Goal: Task Accomplishment & Management: Manage account settings

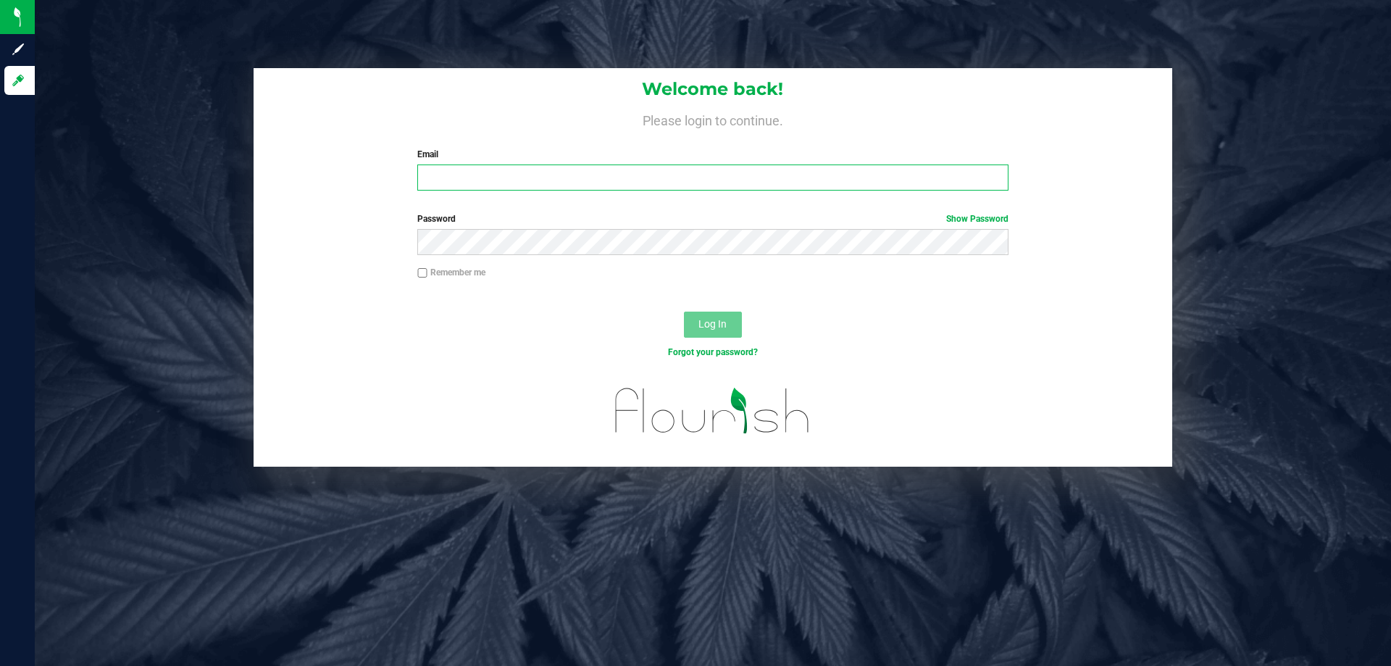
click at [486, 188] on input "Email" at bounding box center [712, 177] width 591 height 26
type input "[EMAIL_ADDRESS][DOMAIN_NAME]"
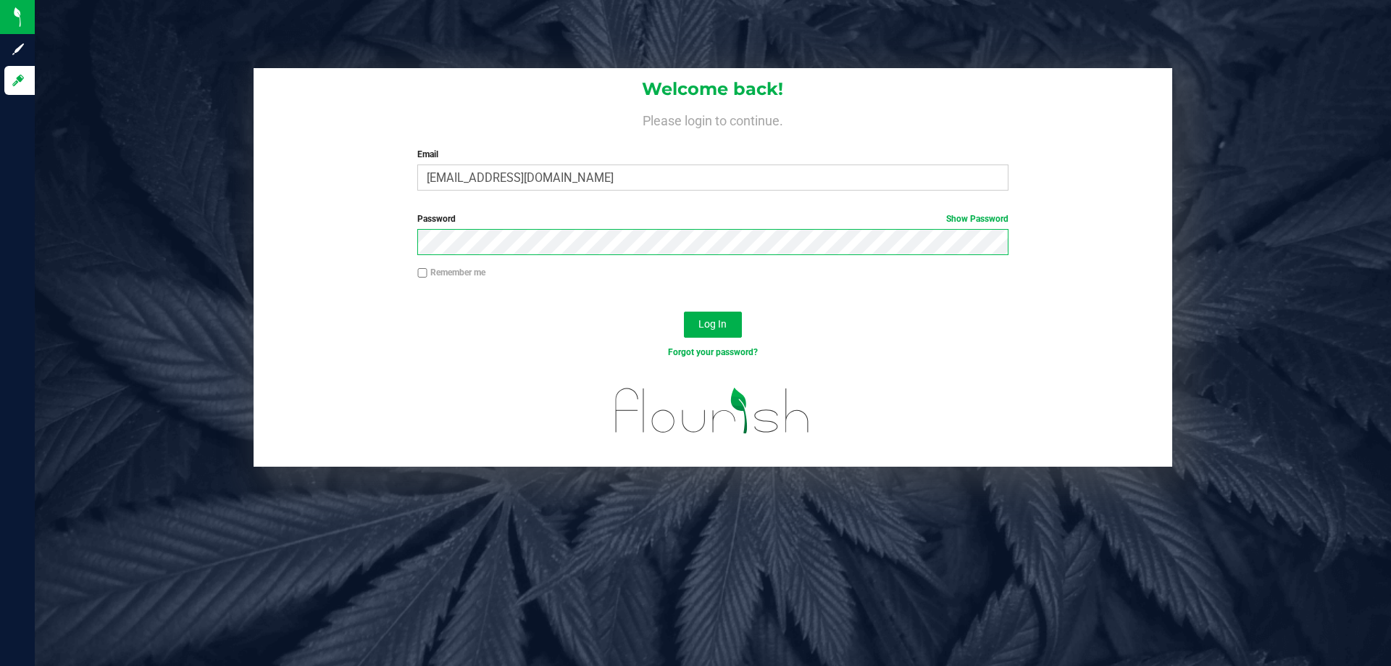
click at [684, 312] on button "Log In" at bounding box center [713, 325] width 58 height 26
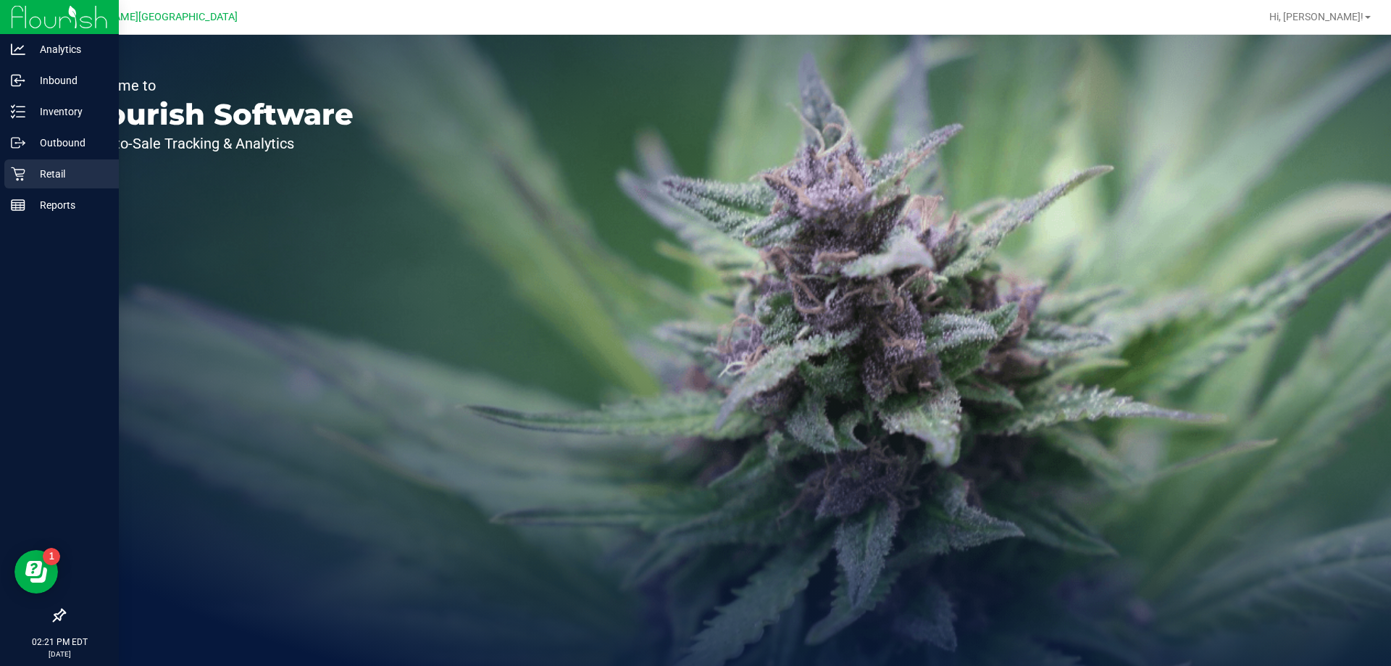
click at [51, 174] on p "Retail" at bounding box center [68, 173] width 87 height 17
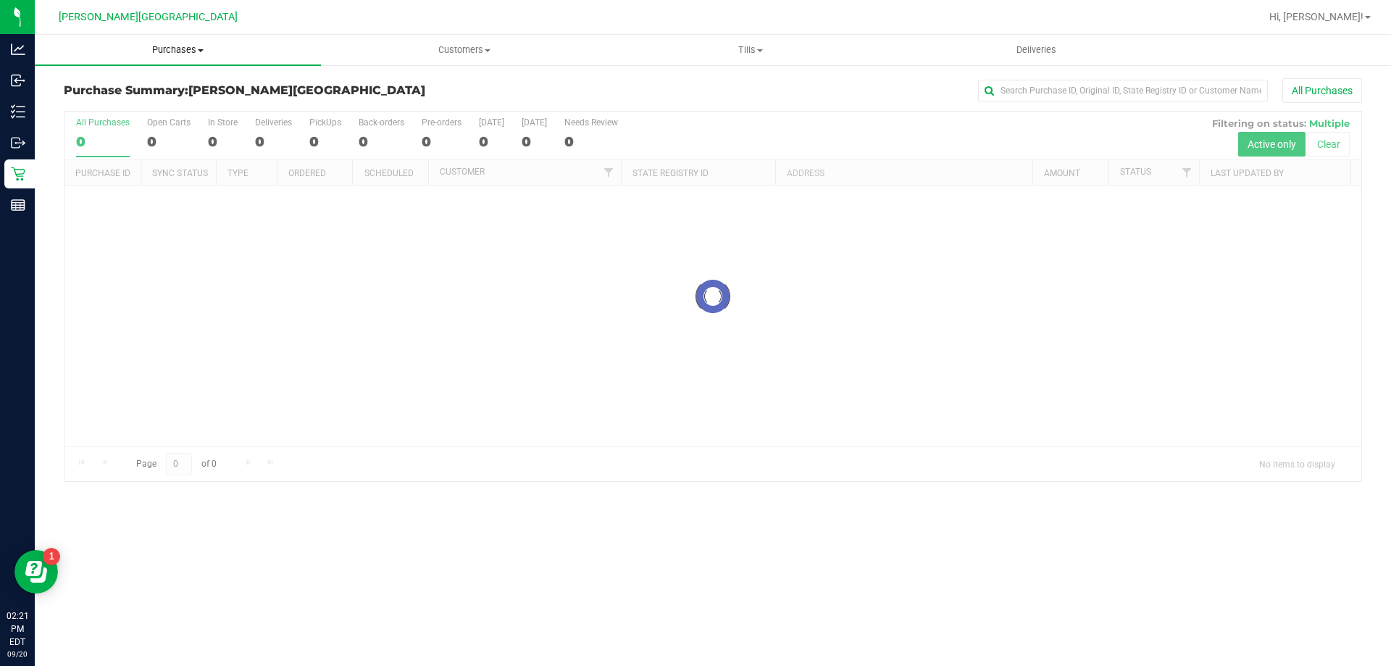
click at [167, 45] on span "Purchases" at bounding box center [178, 49] width 286 height 13
click at [128, 96] on li "Fulfillment" at bounding box center [178, 104] width 286 height 17
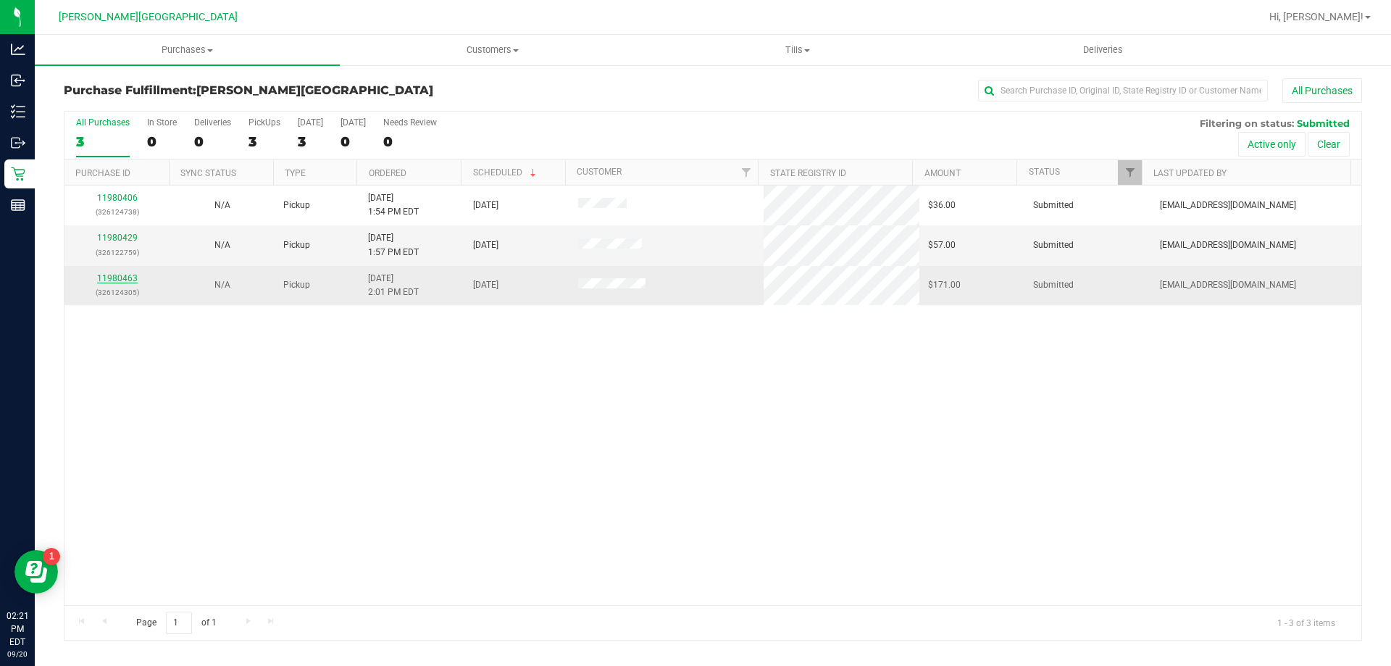
click at [124, 280] on link "11980463" at bounding box center [117, 278] width 41 height 10
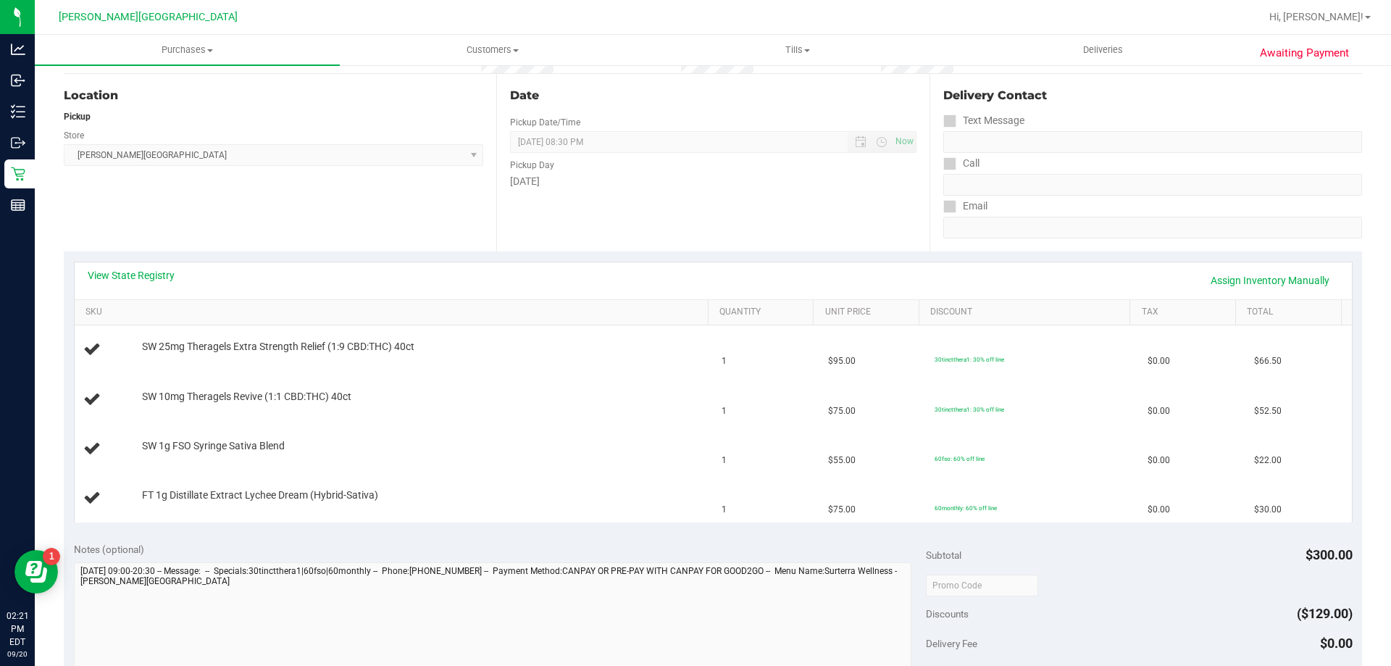
scroll to position [145, 0]
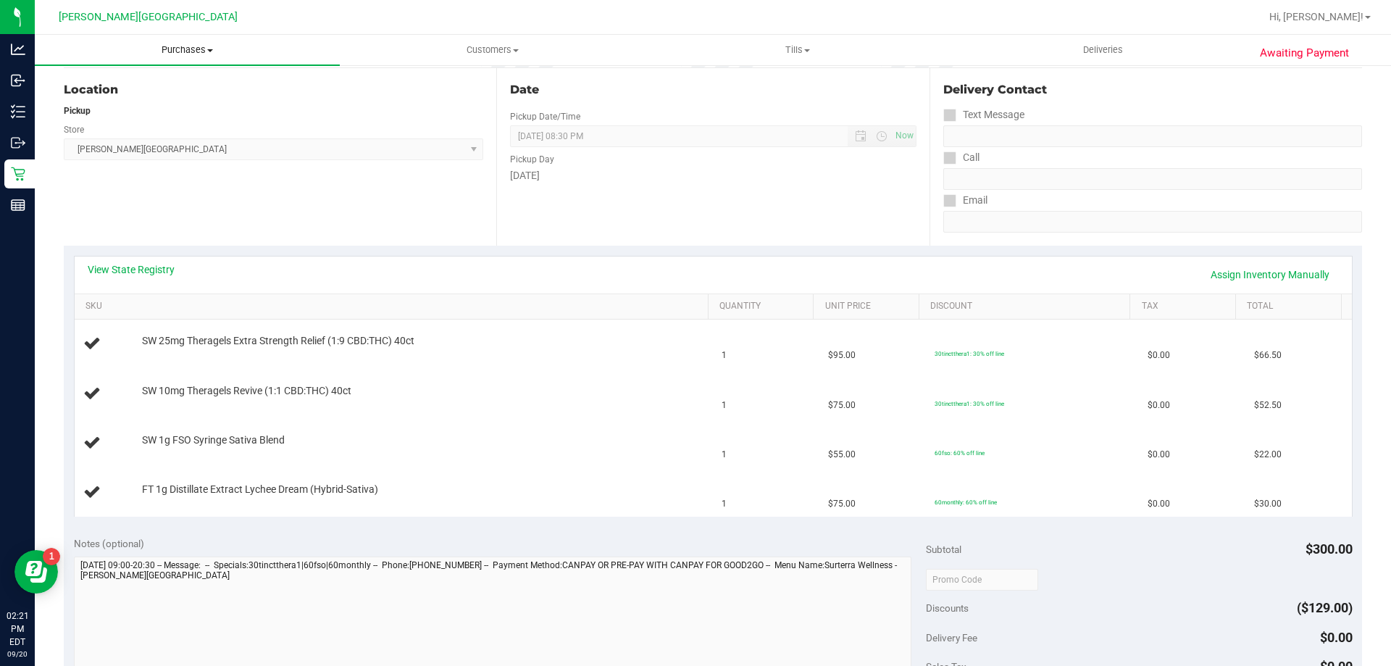
click at [164, 46] on span "Purchases" at bounding box center [187, 49] width 305 height 13
click at [88, 101] on span "Fulfillment" at bounding box center [80, 105] width 90 height 12
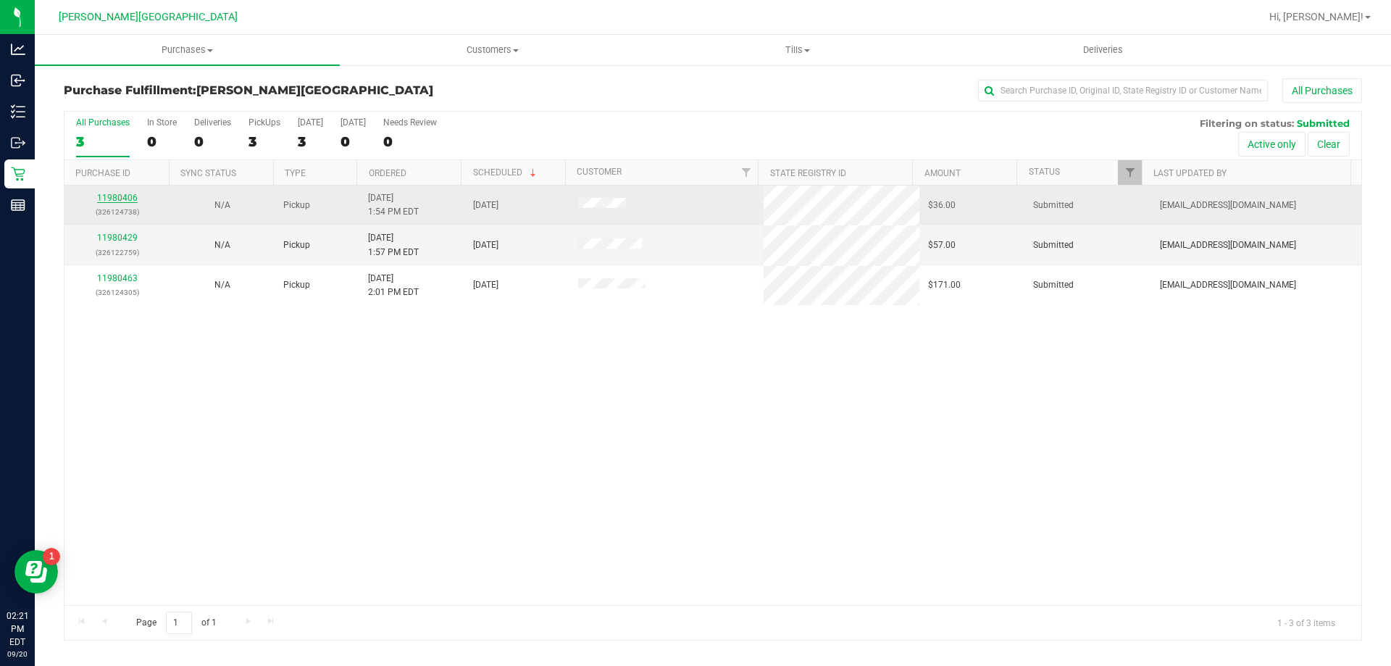
click at [106, 200] on link "11980406" at bounding box center [117, 198] width 41 height 10
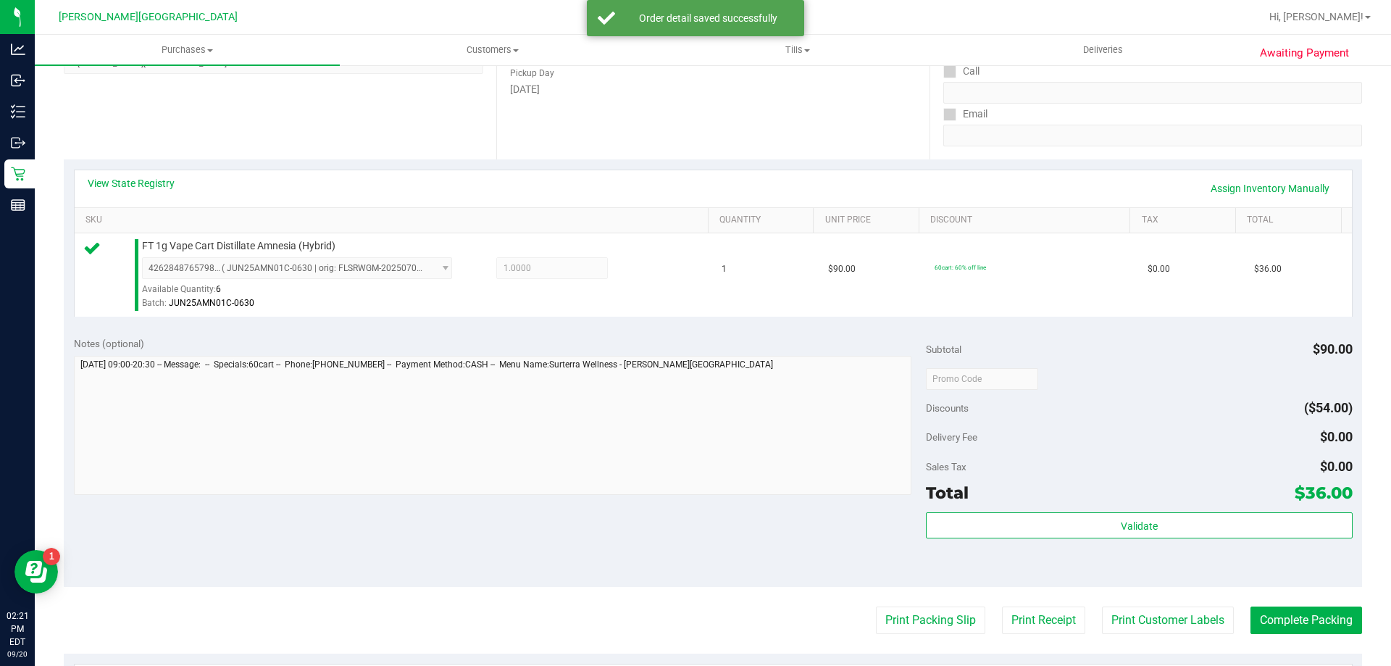
scroll to position [362, 0]
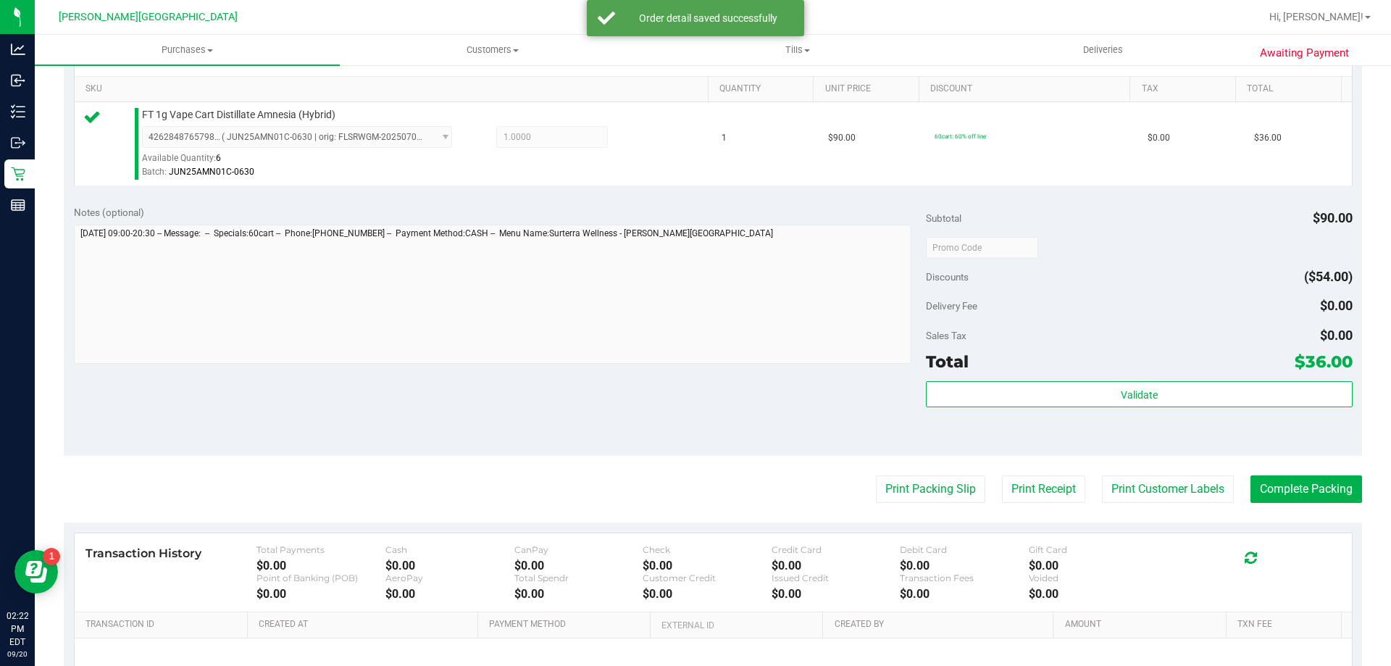
click at [1238, 377] on div "Subtotal $90.00 Discounts ($54.00) Delivery Fee $0.00 Sales Tax $0.00 Total $36…" at bounding box center [1139, 325] width 426 height 241
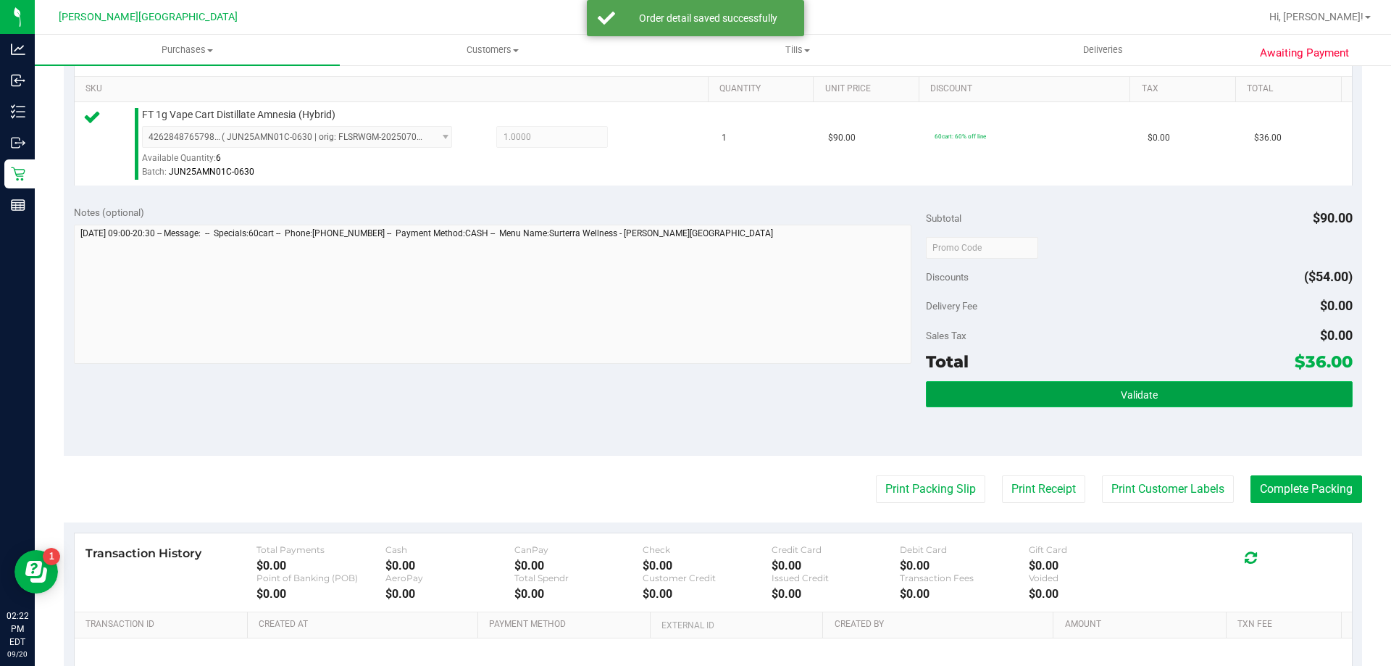
click at [1241, 382] on button "Validate" at bounding box center [1139, 394] width 426 height 26
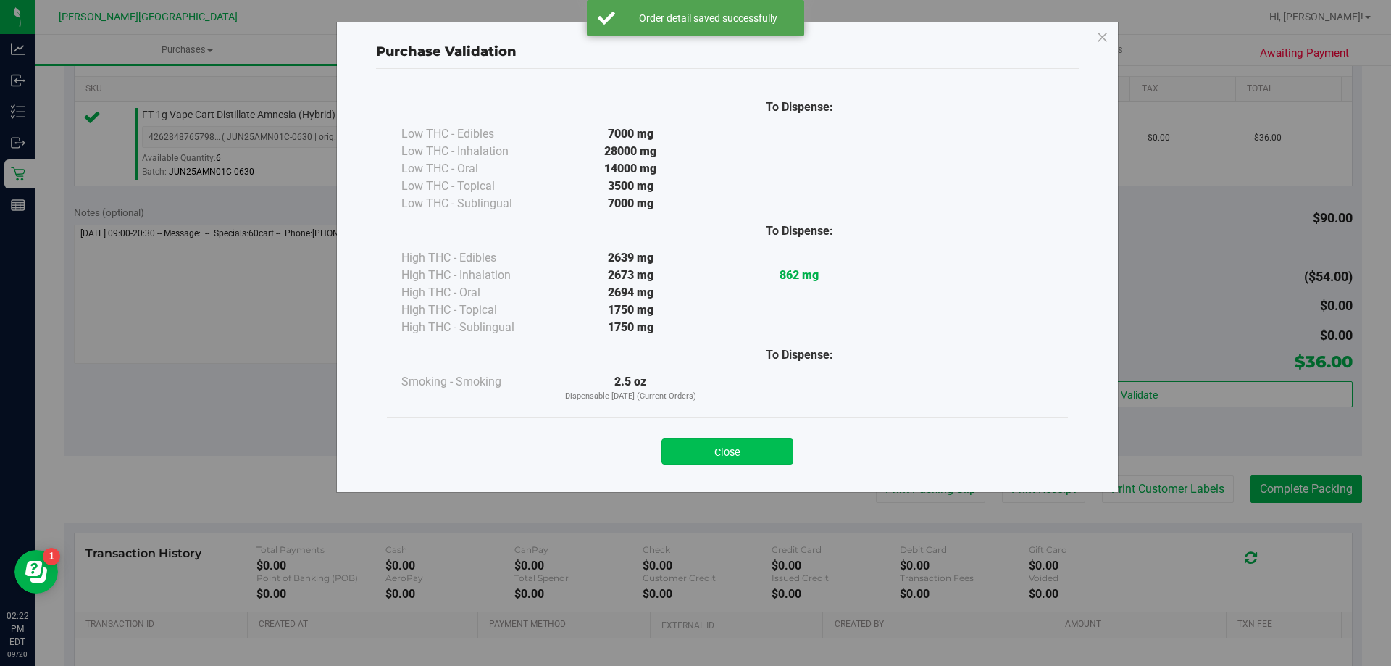
click at [776, 464] on button "Close" at bounding box center [728, 451] width 132 height 26
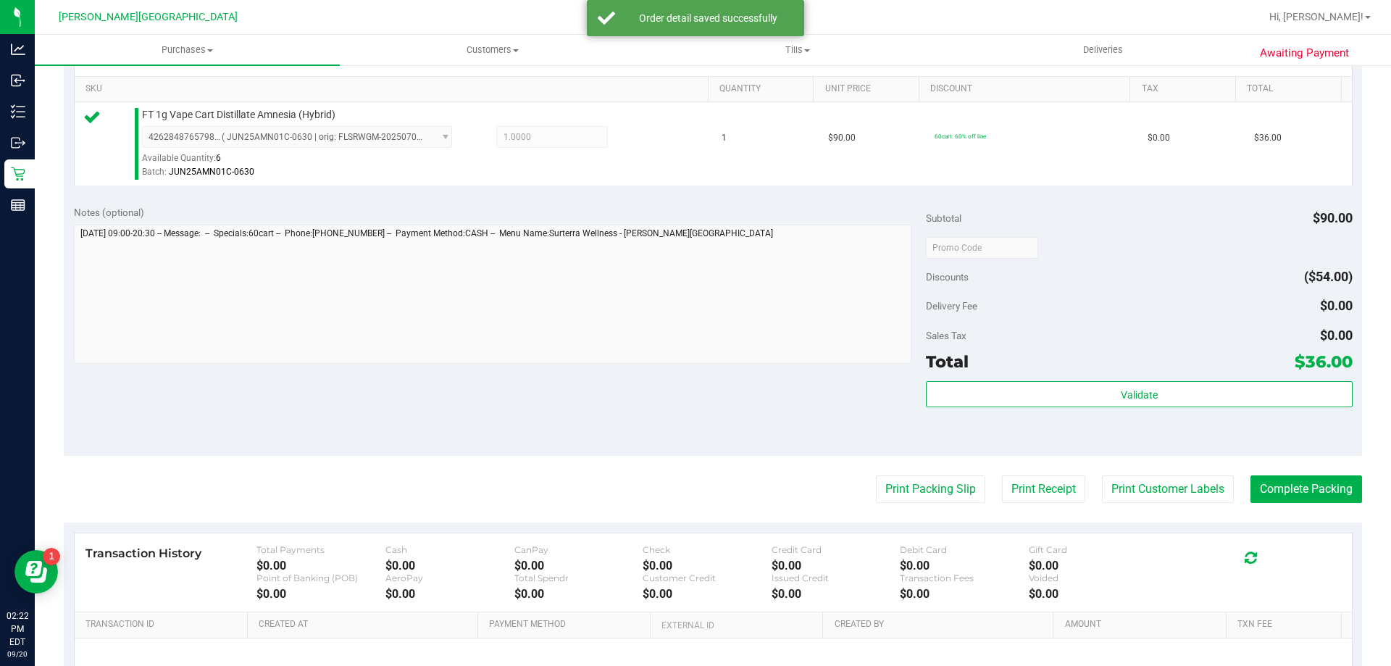
click at [771, 438] on div "Notes (optional) Subtotal $90.00 Discounts ($54.00) Delivery Fee $0.00 Sales Ta…" at bounding box center [713, 325] width 1299 height 261
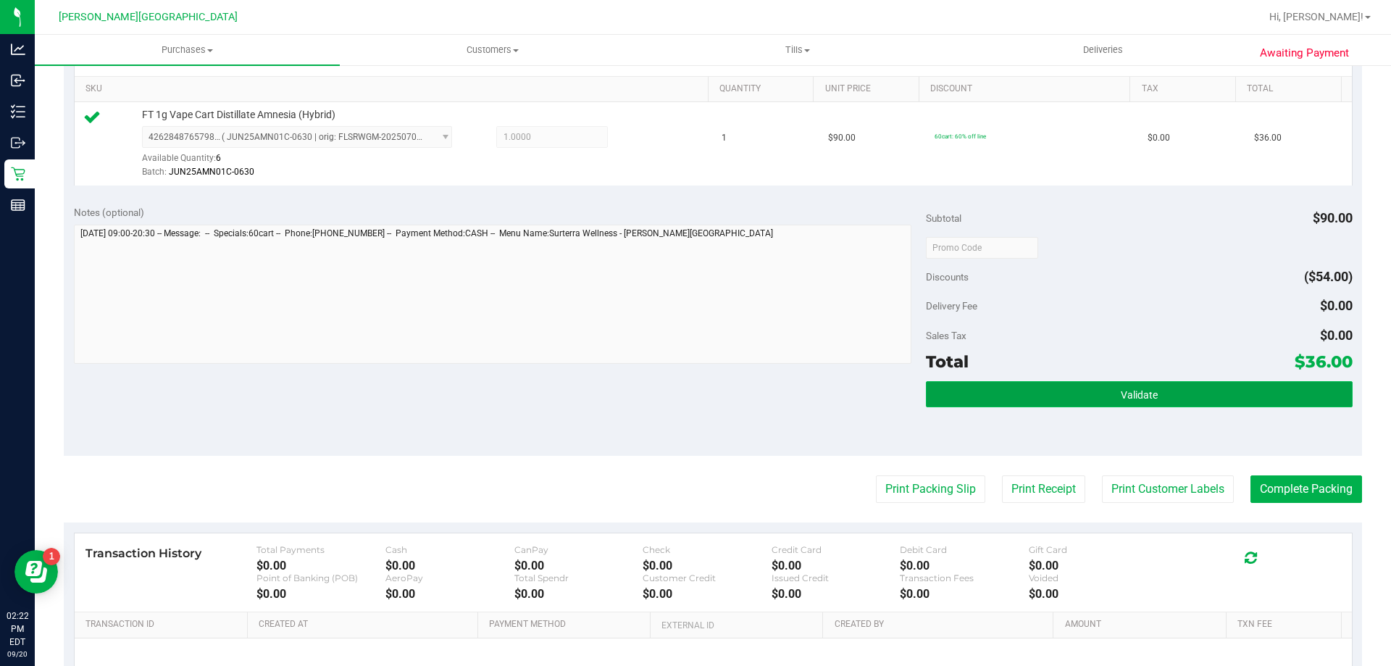
click at [1171, 392] on button "Validate" at bounding box center [1139, 394] width 426 height 26
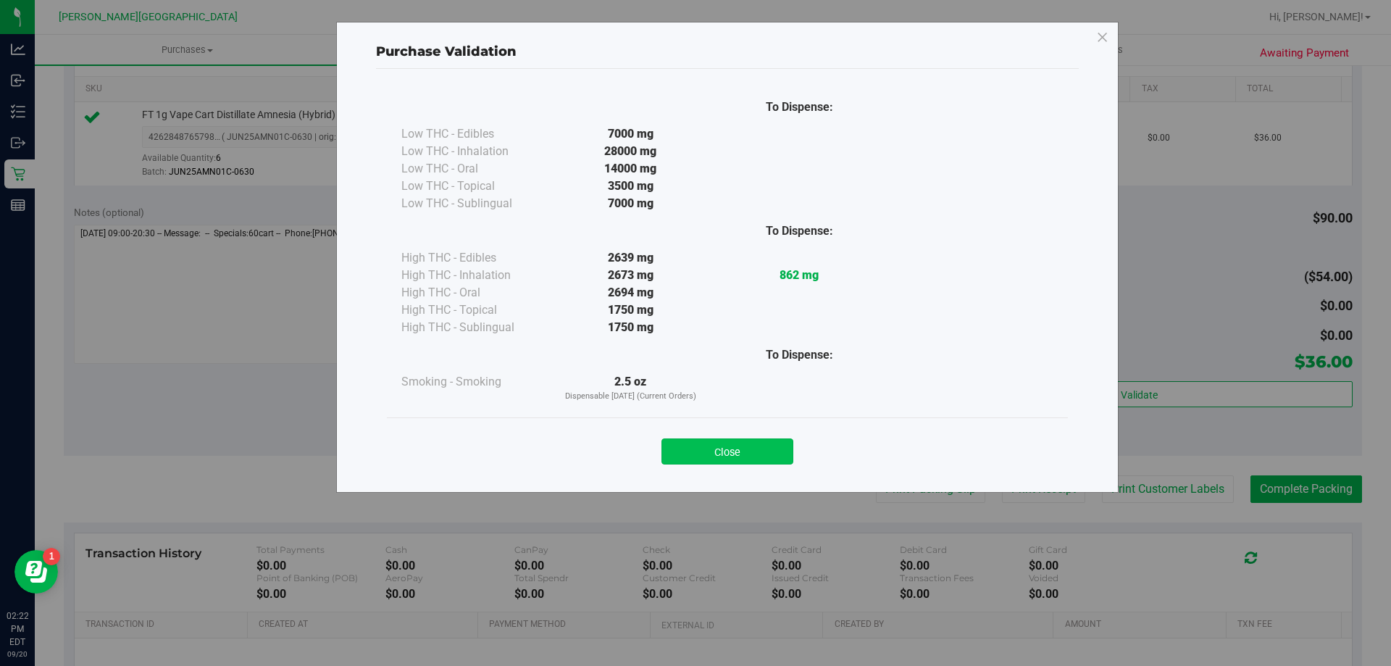
click at [783, 443] on button "Close" at bounding box center [728, 451] width 132 height 26
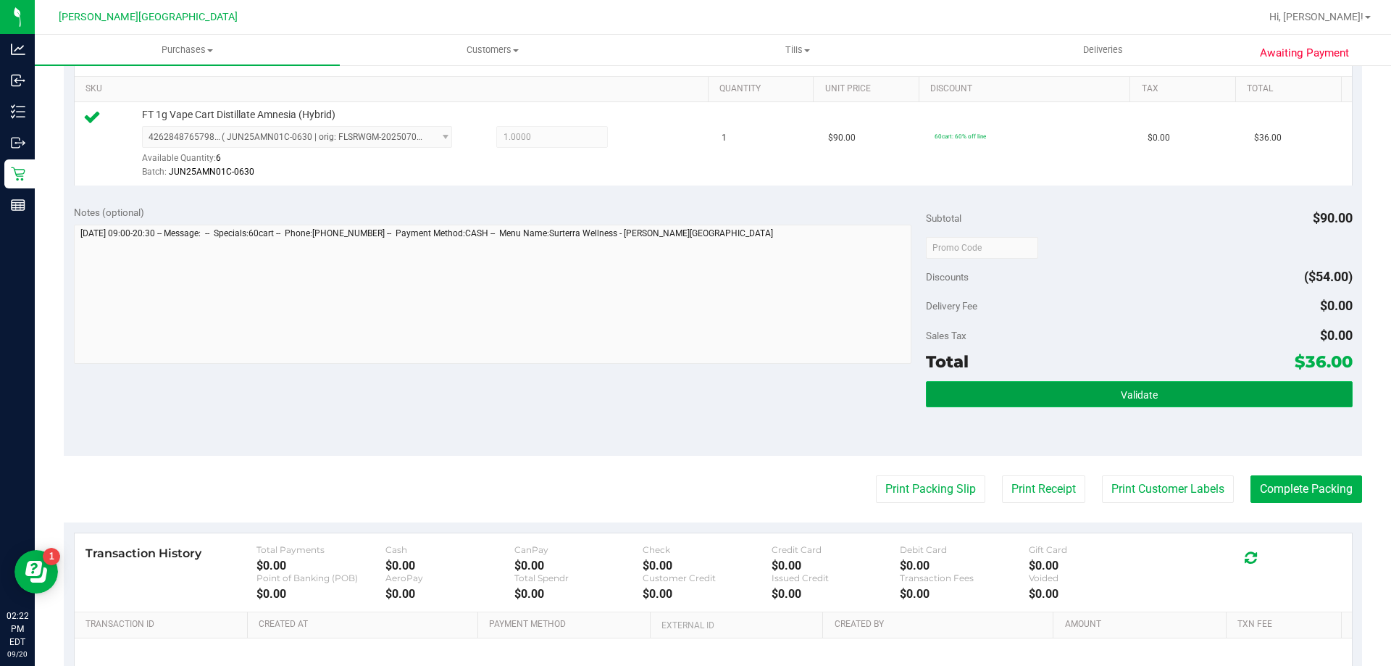
click at [1049, 394] on button "Validate" at bounding box center [1139, 394] width 426 height 26
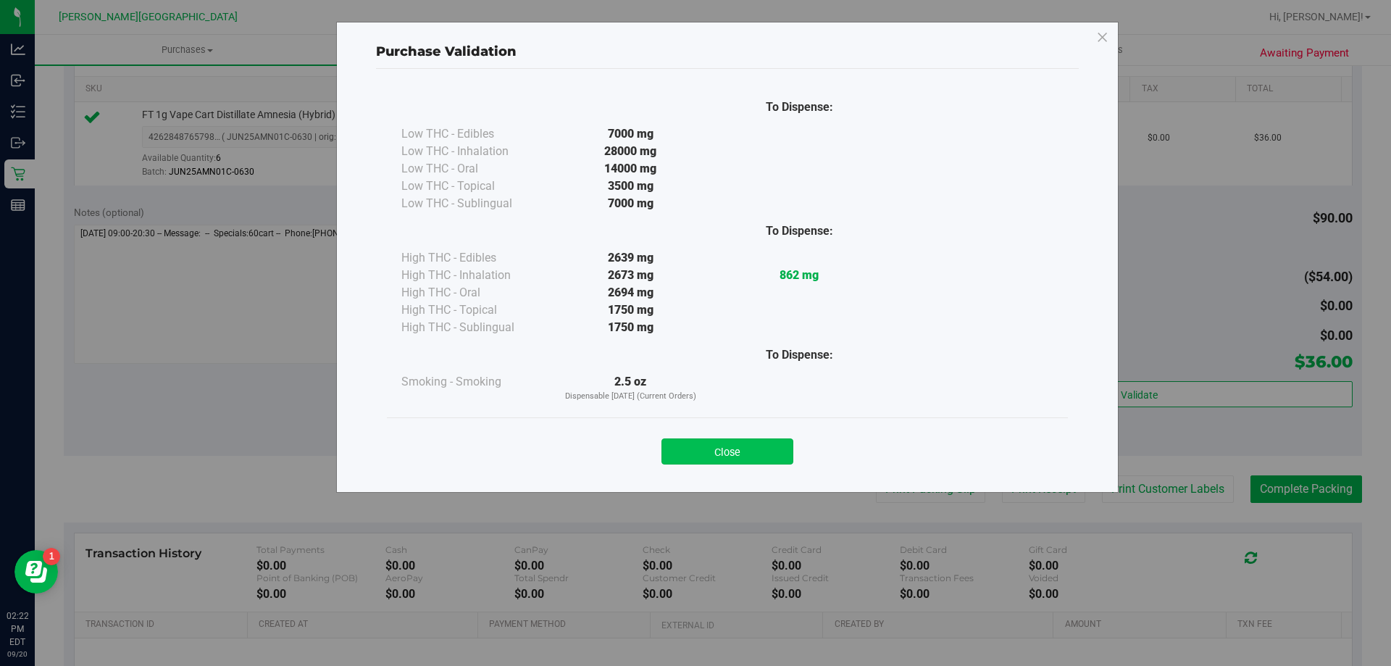
click at [763, 459] on button "Close" at bounding box center [728, 451] width 132 height 26
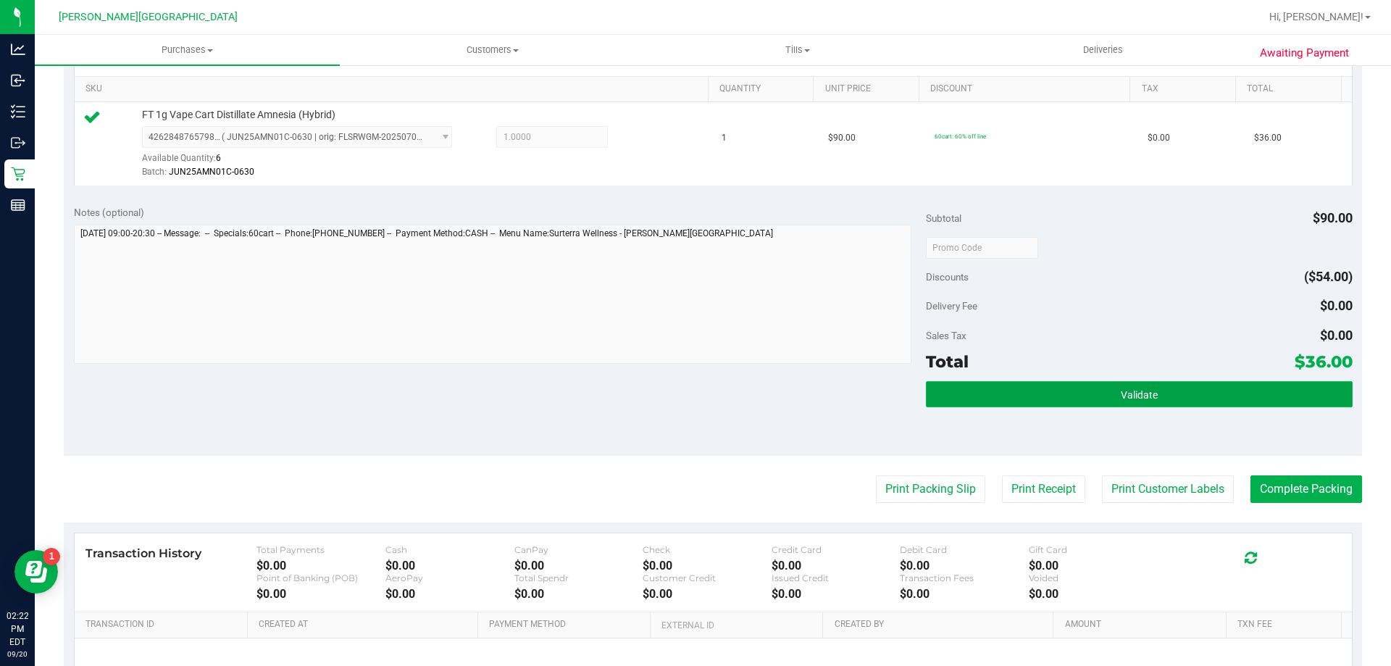
click at [1135, 395] on span "Validate" at bounding box center [1139, 395] width 37 height 12
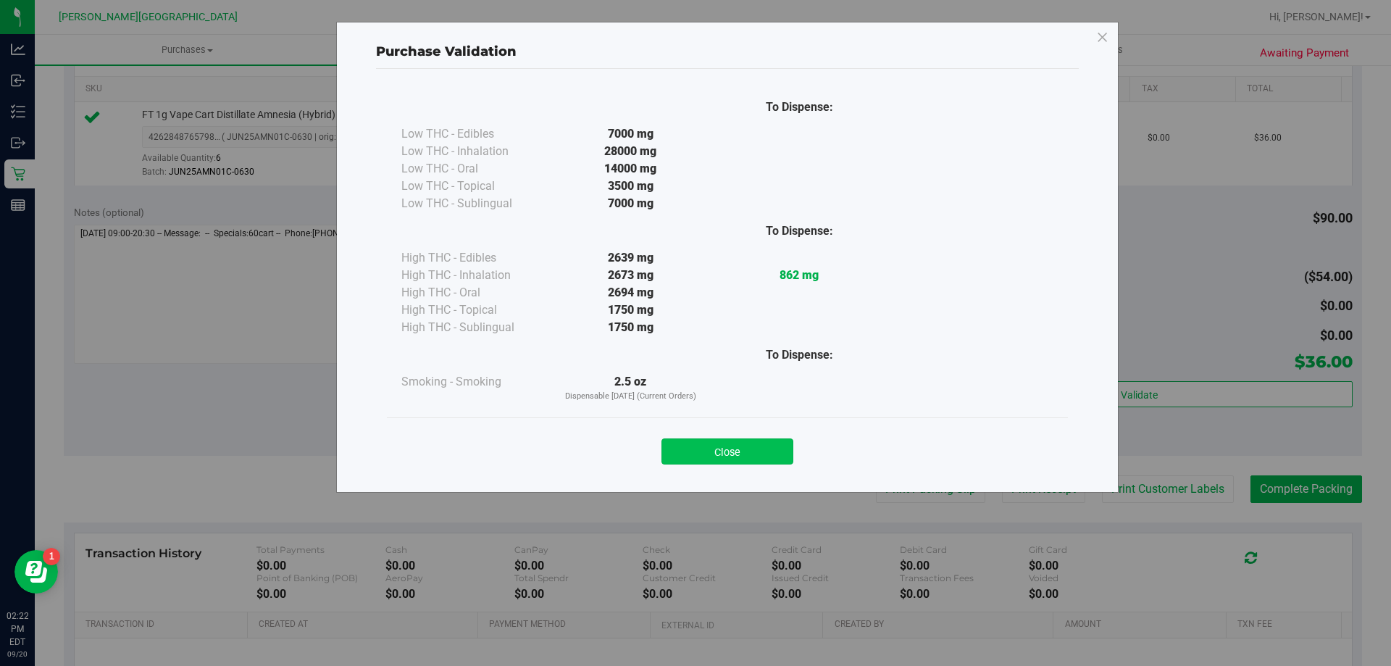
click at [736, 441] on button "Close" at bounding box center [728, 451] width 132 height 26
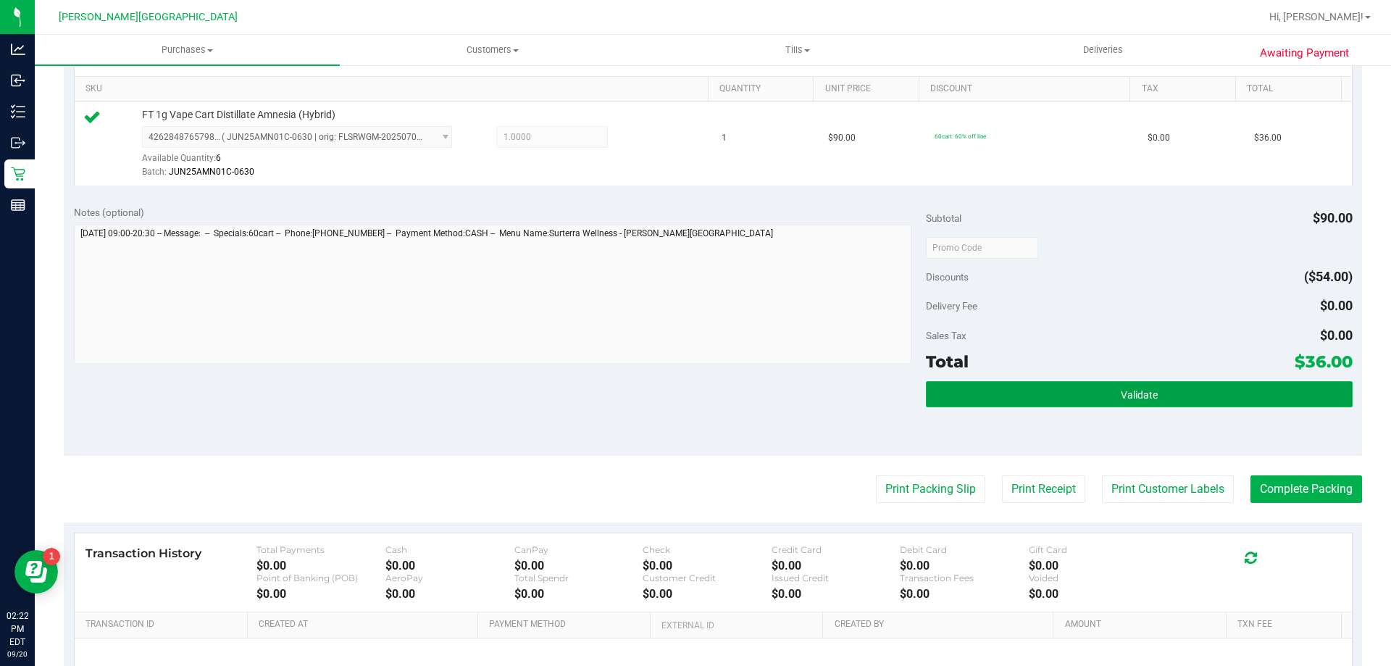
click at [1135, 394] on span "Validate" at bounding box center [1139, 395] width 37 height 12
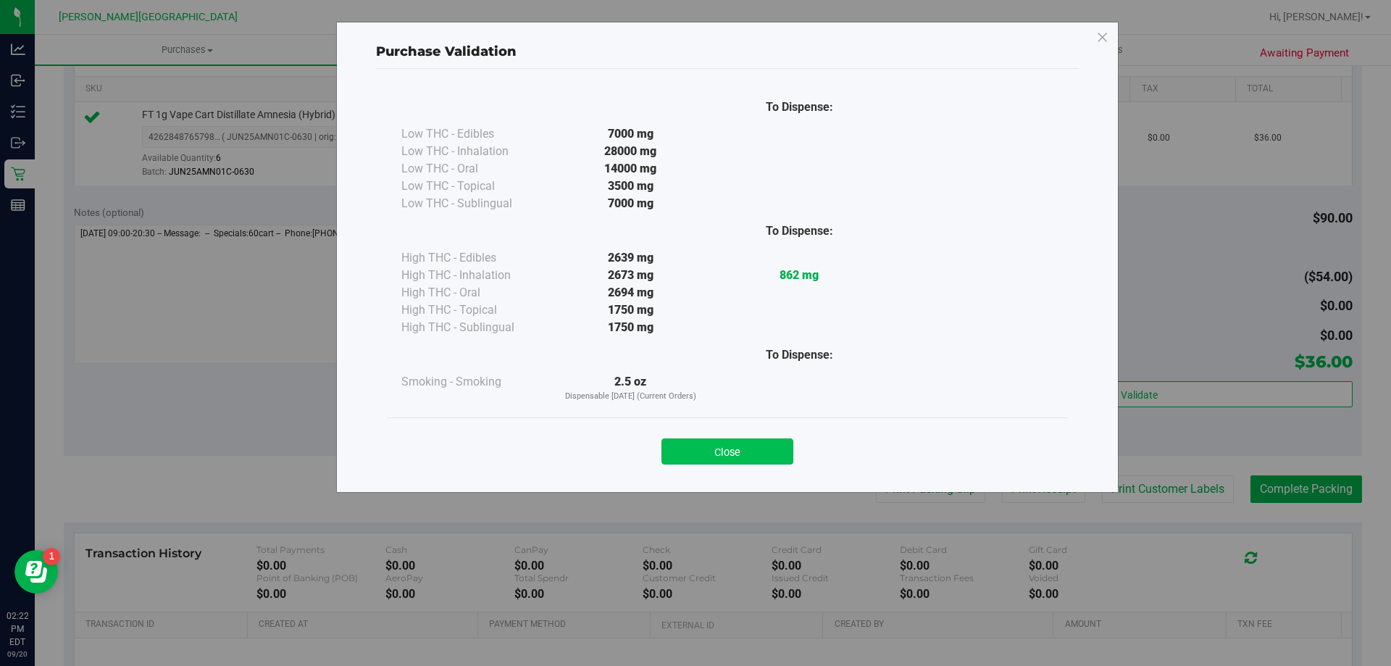
click at [783, 457] on button "Close" at bounding box center [728, 451] width 132 height 26
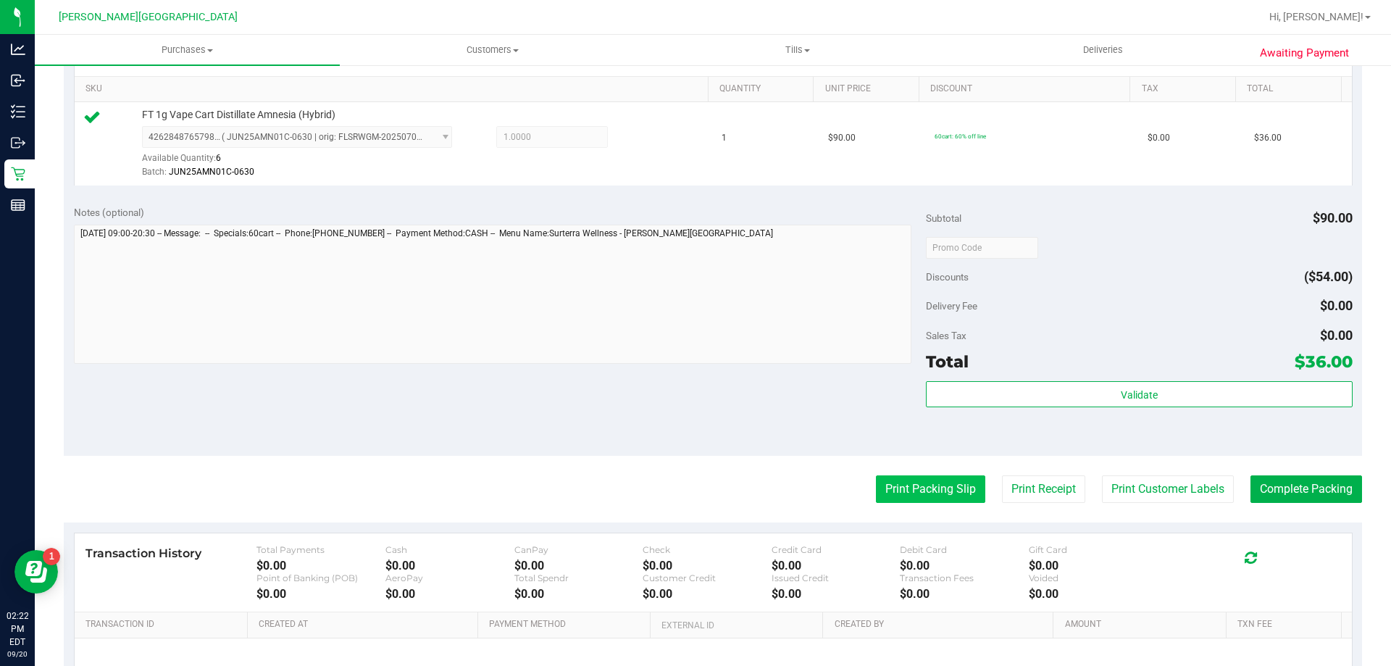
click at [938, 486] on button "Print Packing Slip" at bounding box center [930, 489] width 109 height 28
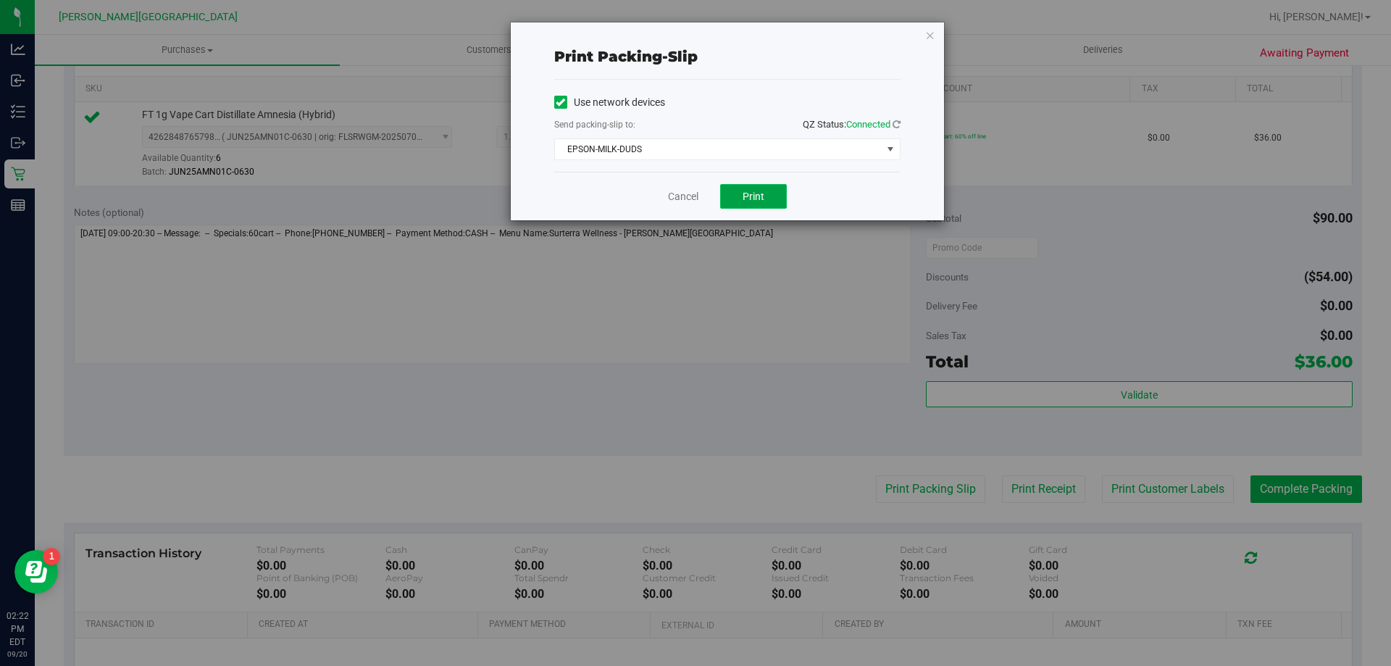
click at [751, 199] on span "Print" at bounding box center [754, 197] width 22 height 12
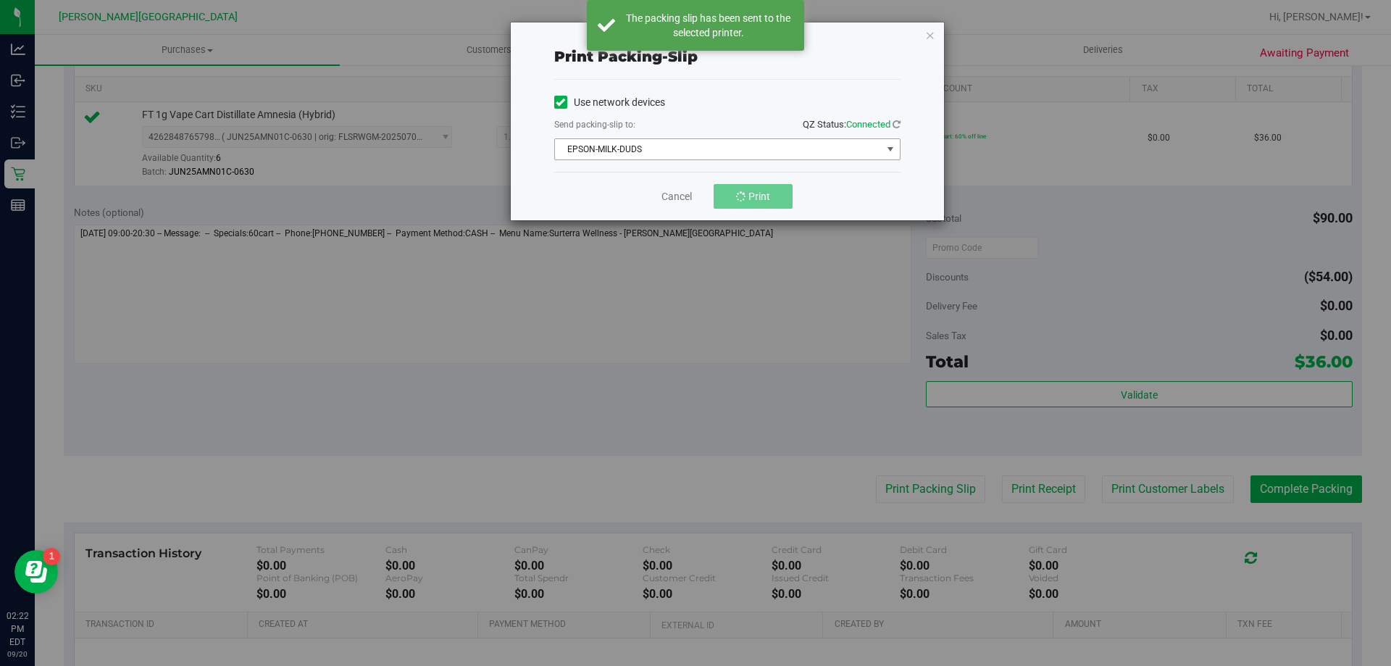
click at [750, 151] on span "EPSON-MILK-DUDS" at bounding box center [718, 149] width 327 height 20
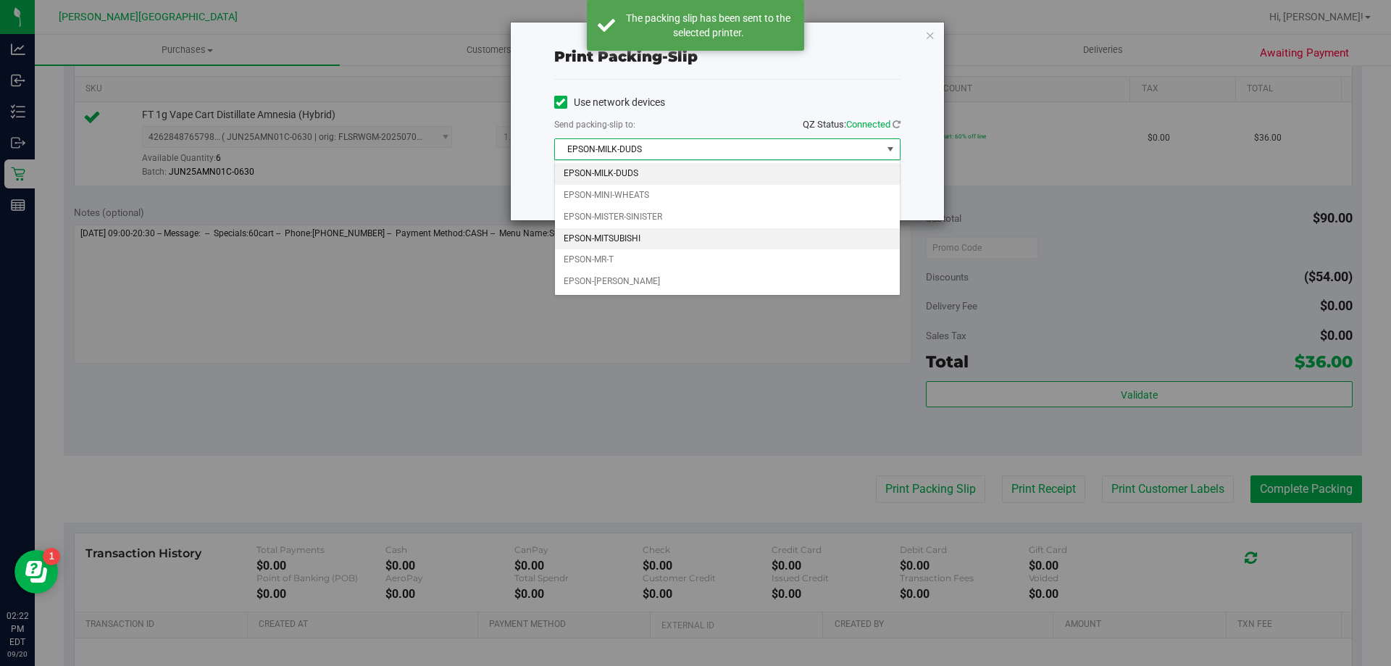
click at [700, 243] on li "EPSON-MITSUBISHI" at bounding box center [727, 239] width 345 height 22
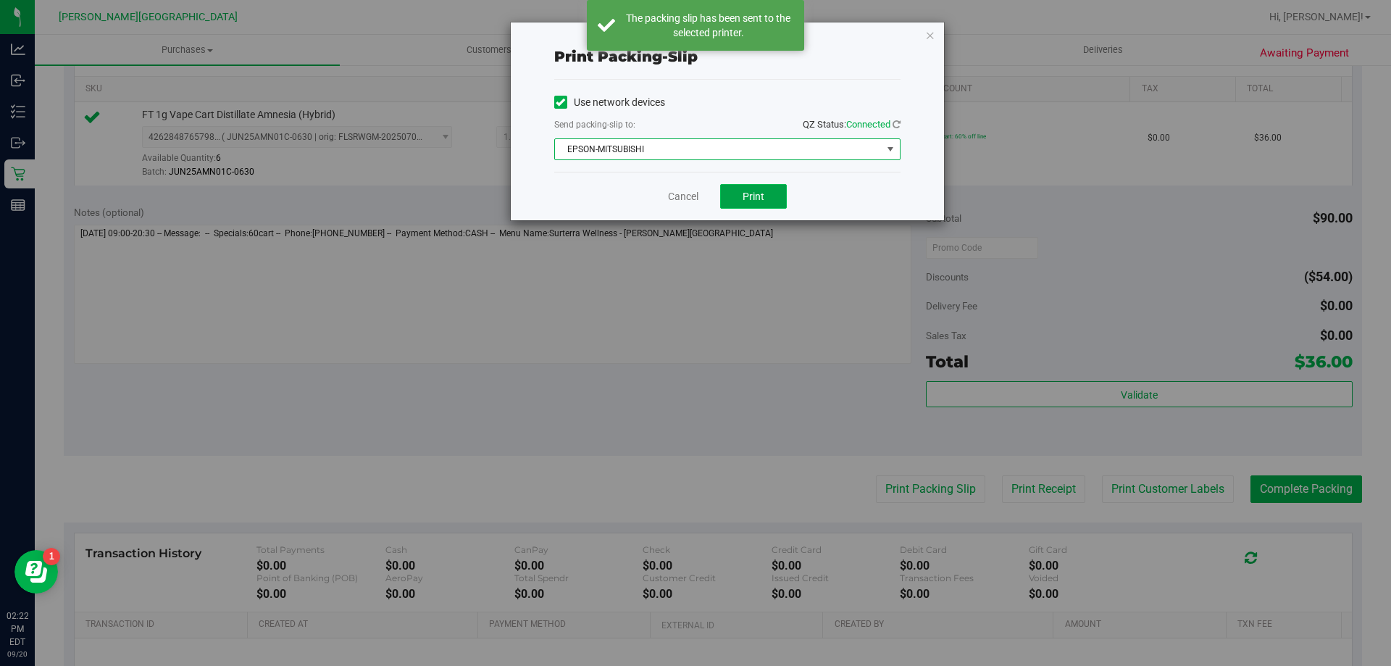
click at [753, 205] on button "Print" at bounding box center [753, 196] width 67 height 25
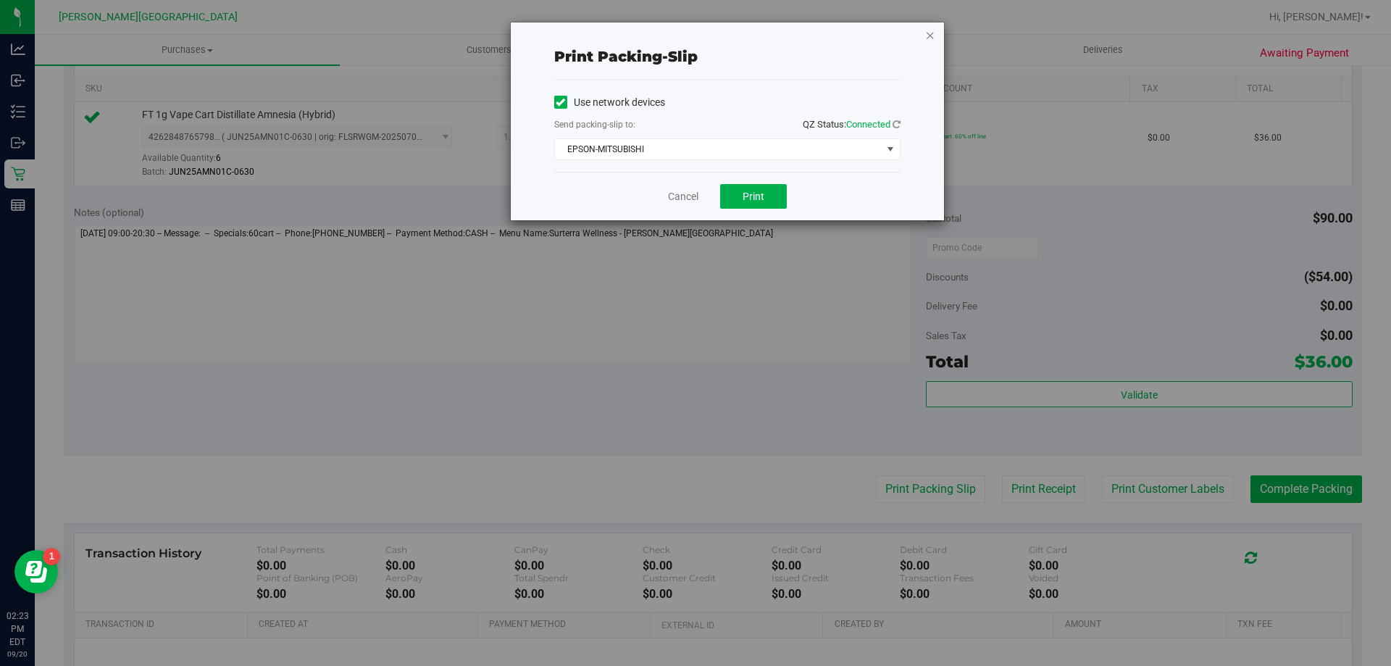
click at [931, 37] on icon "button" at bounding box center [930, 34] width 10 height 17
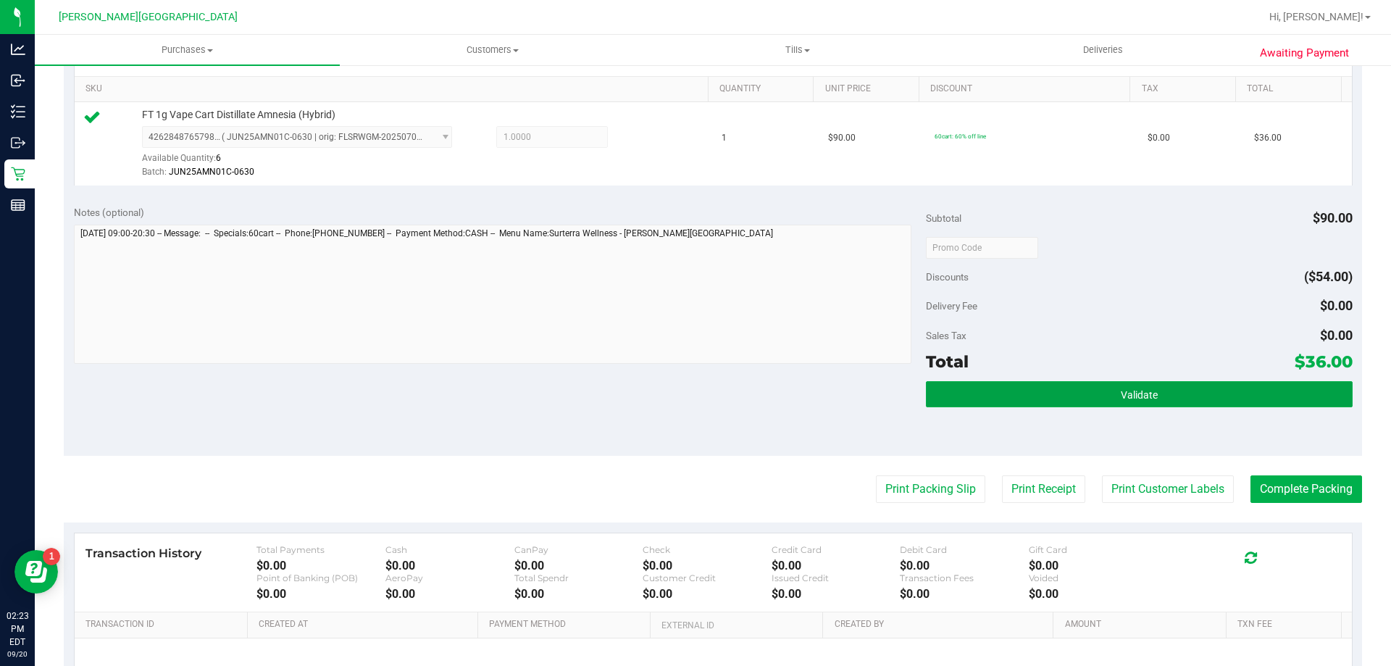
click at [1142, 380] on div "Subtotal $90.00 Discounts ($54.00) Delivery Fee $0.00 Sales Tax $0.00 Total $36…" at bounding box center [1139, 325] width 426 height 241
click at [1159, 387] on button "Validate" at bounding box center [1139, 394] width 426 height 26
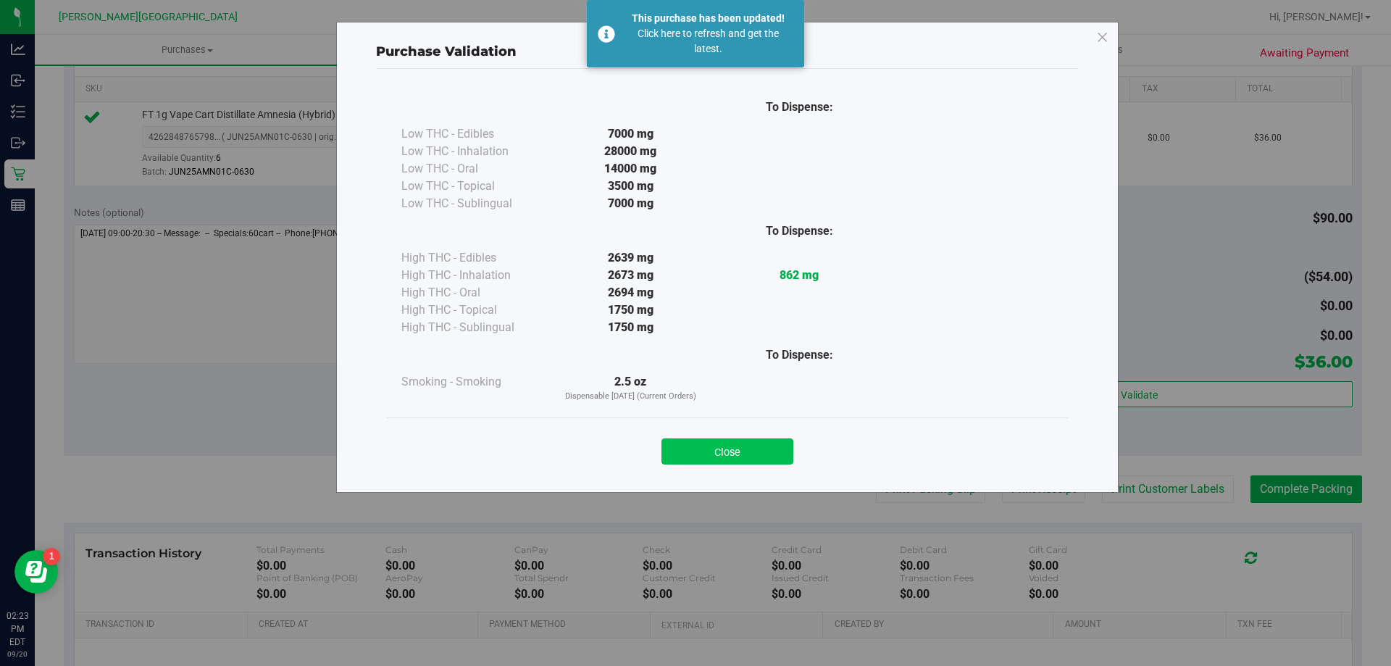
click at [720, 449] on button "Close" at bounding box center [728, 451] width 132 height 26
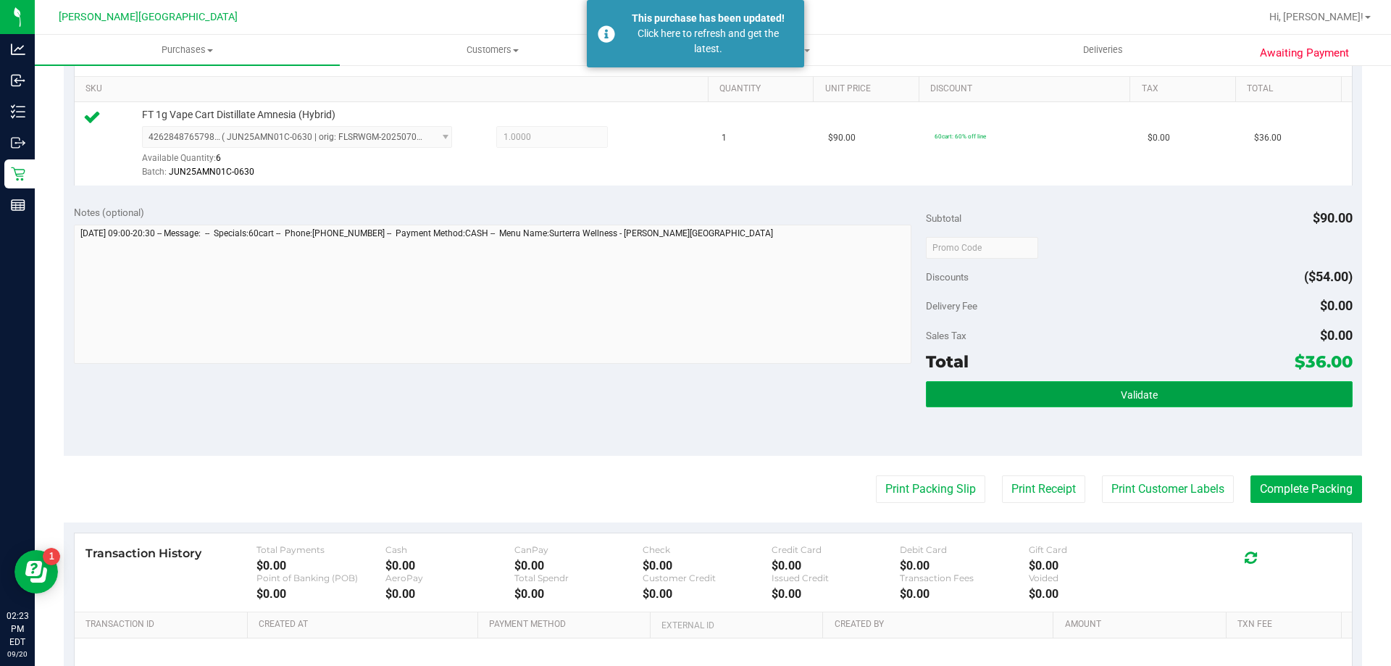
click at [1225, 401] on button "Validate" at bounding box center [1139, 394] width 426 height 26
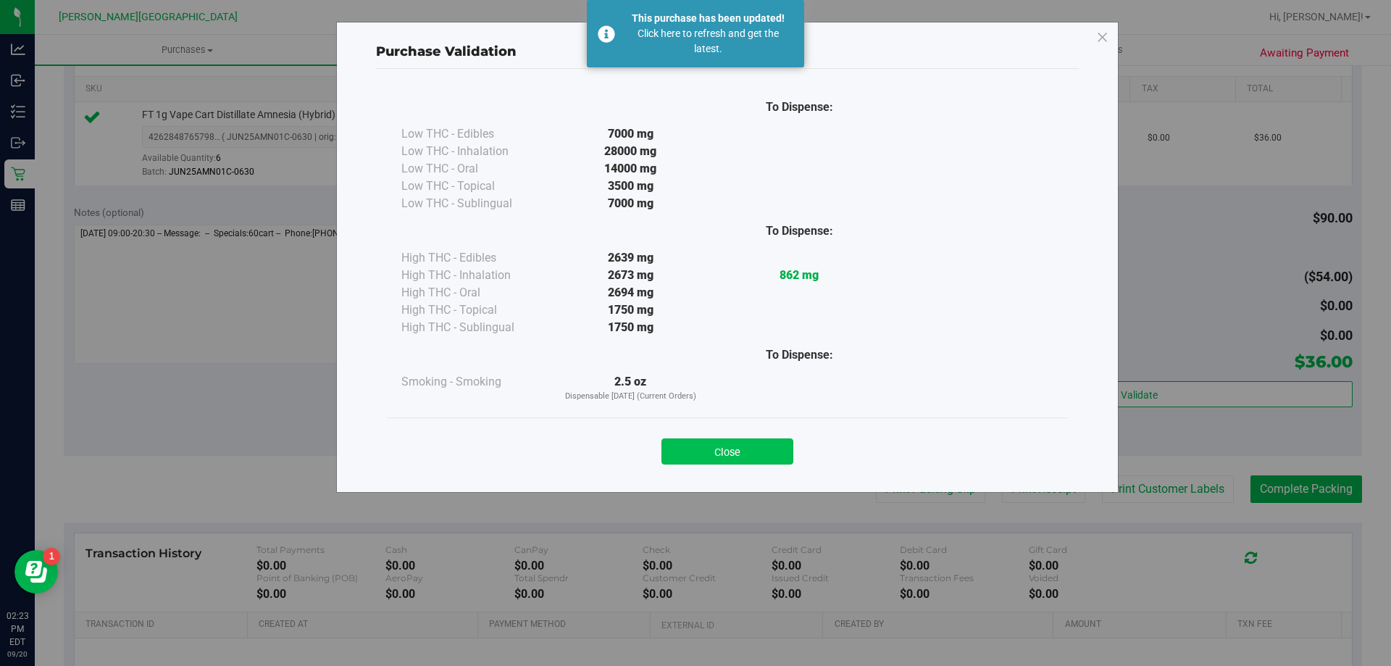
click at [743, 438] on button "Close" at bounding box center [728, 451] width 132 height 26
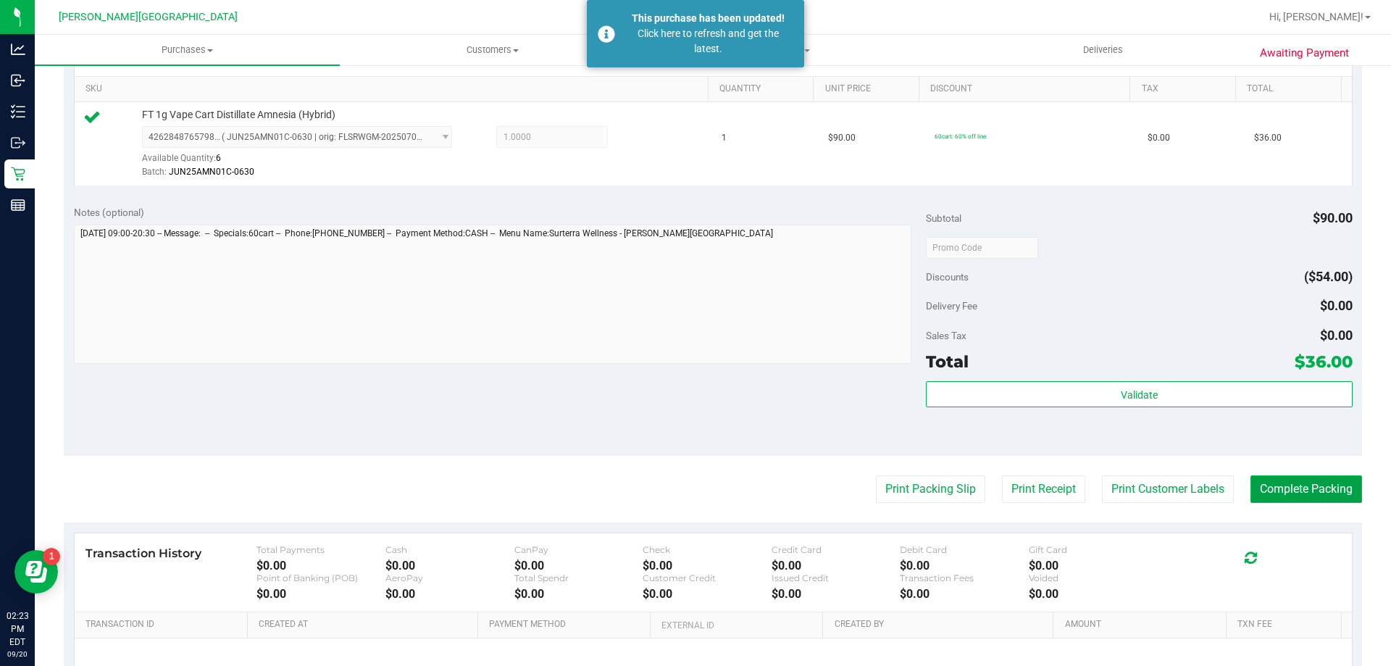
click at [1322, 489] on button "Complete Packing" at bounding box center [1307, 489] width 112 height 28
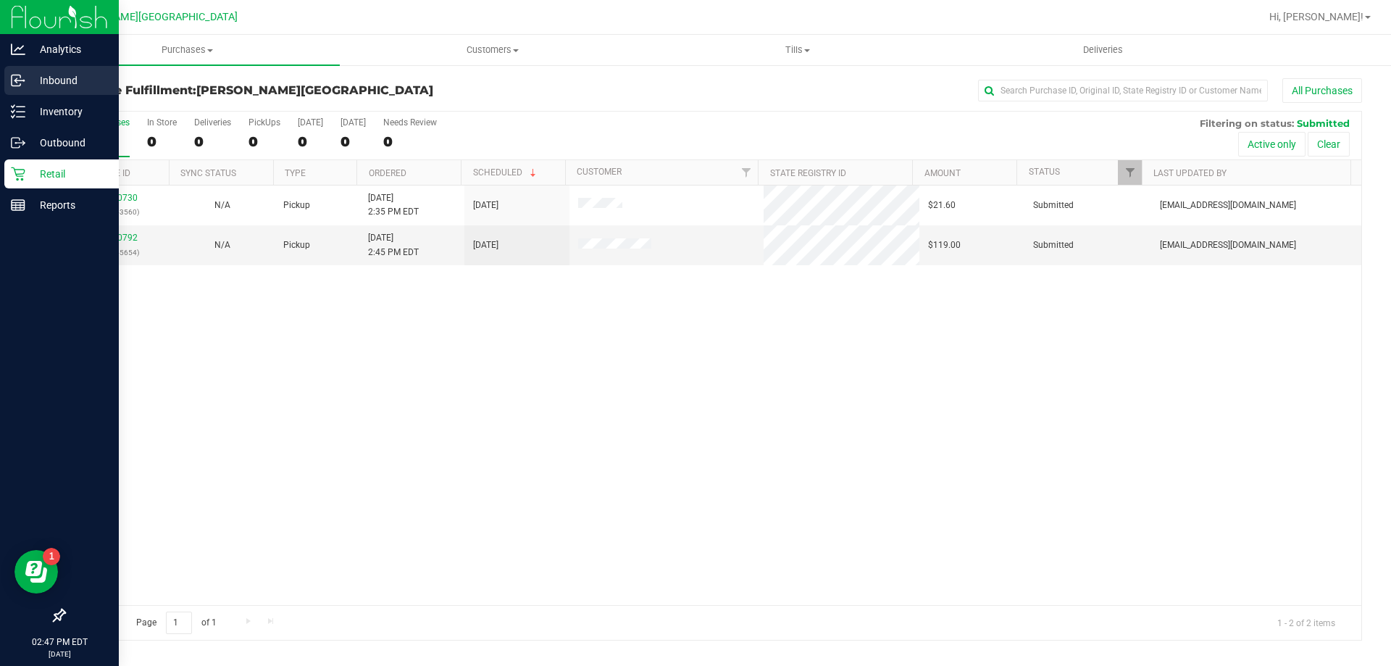
click at [64, 86] on p "Inbound" at bounding box center [68, 80] width 87 height 17
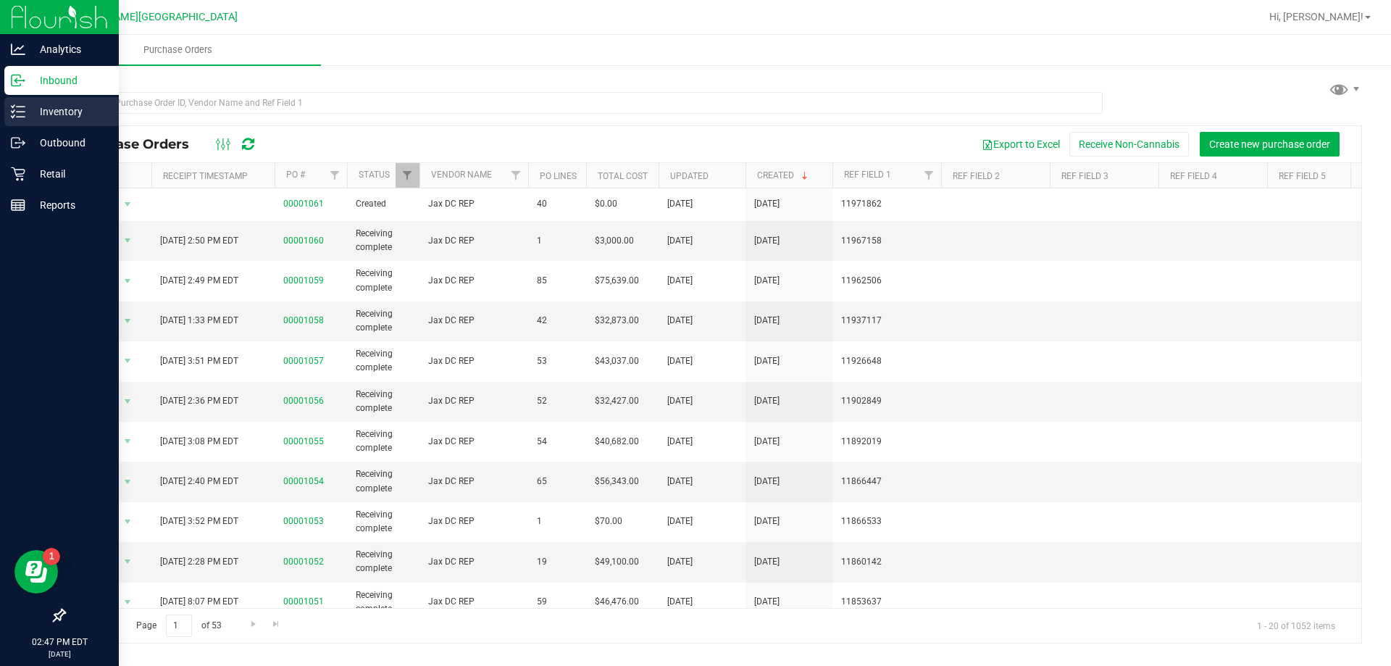
click at [80, 117] on p "Inventory" at bounding box center [68, 111] width 87 height 17
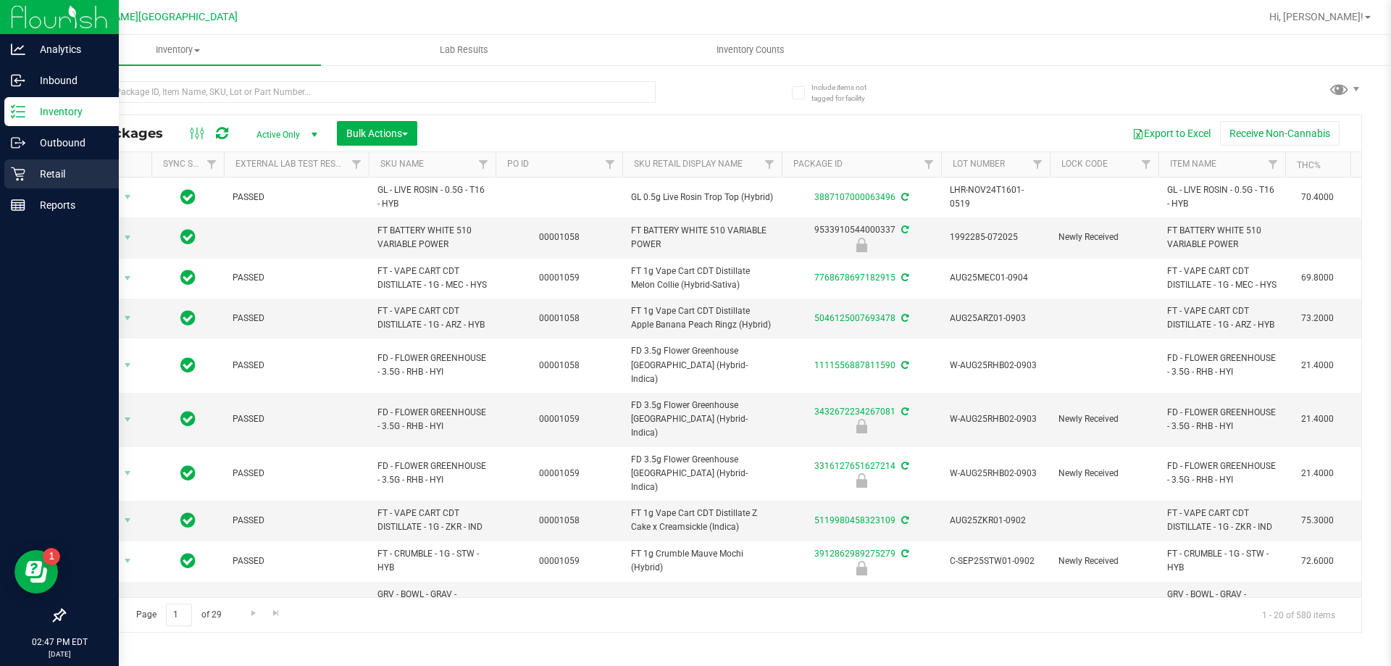
click at [46, 167] on p "Retail" at bounding box center [68, 173] width 87 height 17
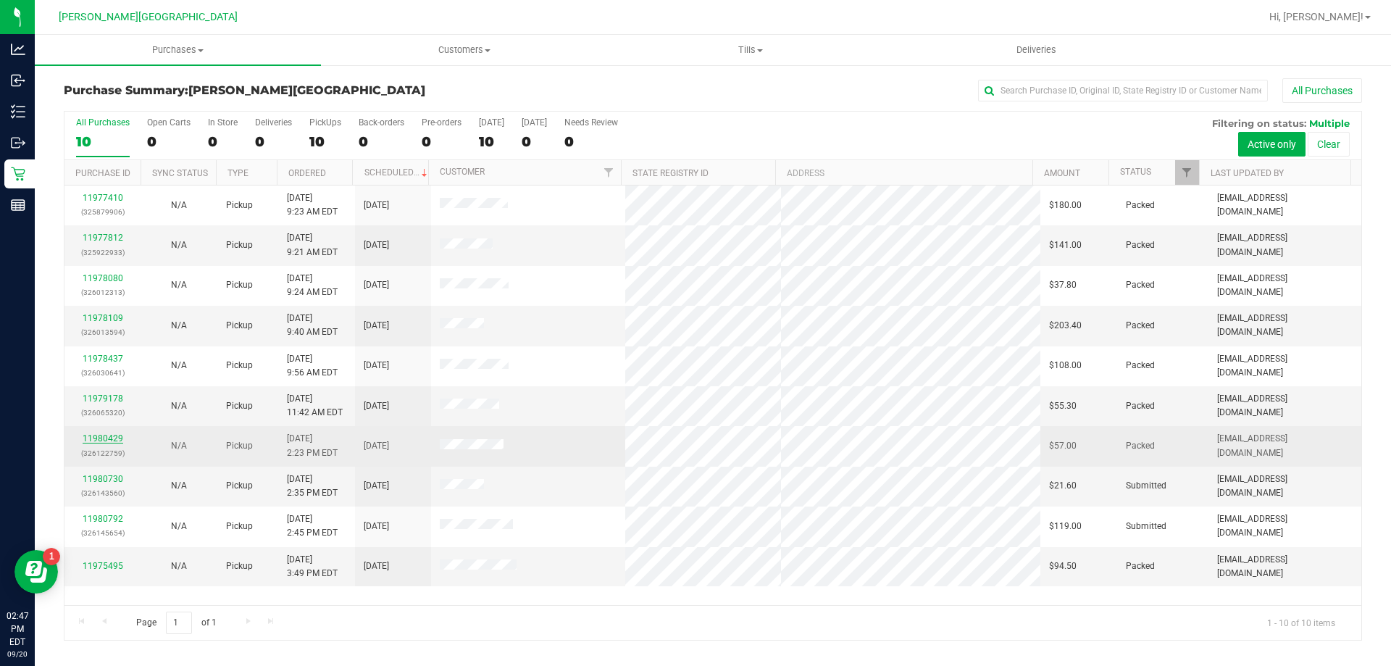
click at [106, 433] on link "11980429" at bounding box center [103, 438] width 41 height 10
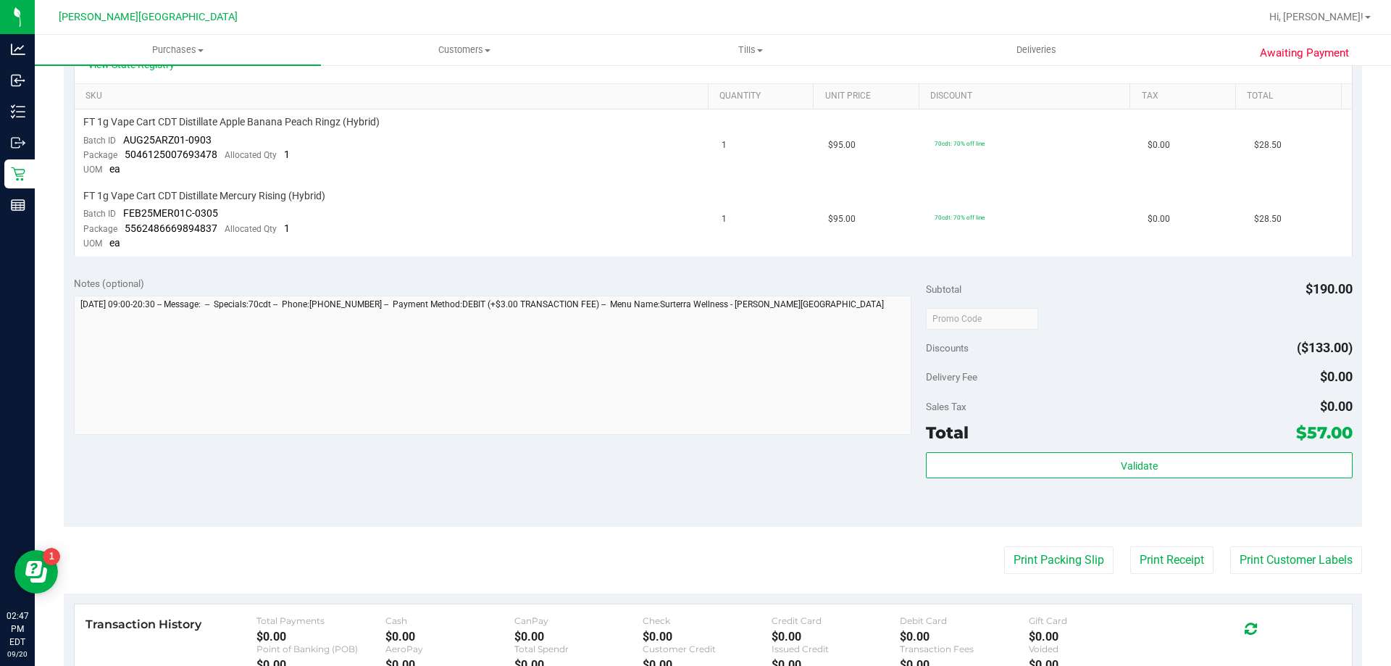
scroll to position [435, 0]
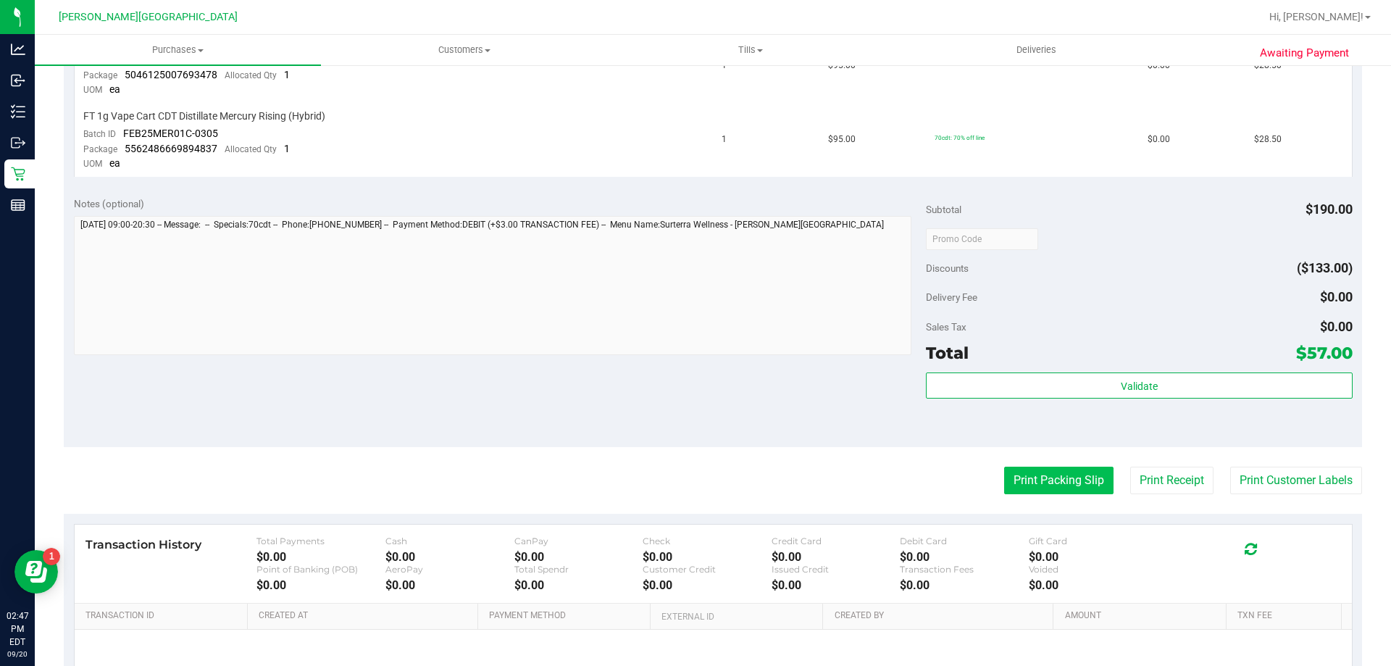
click at [1030, 485] on button "Print Packing Slip" at bounding box center [1058, 481] width 109 height 28
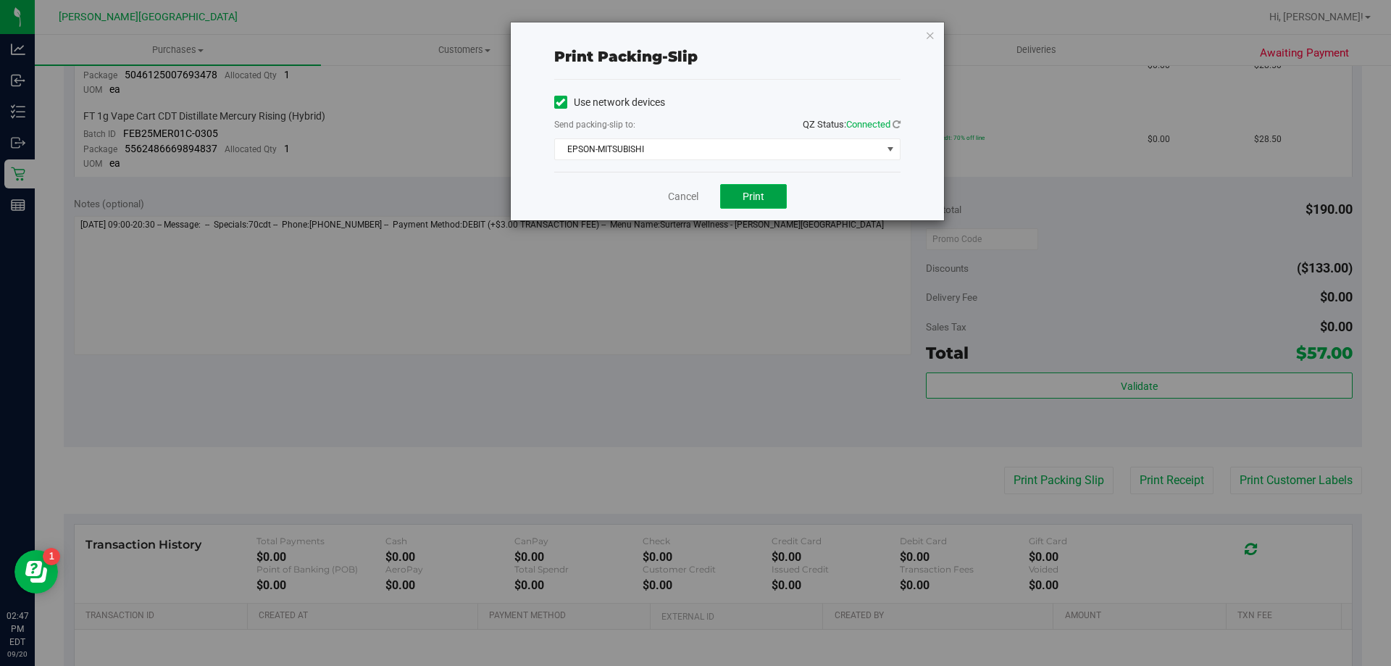
click at [772, 188] on button "Print" at bounding box center [753, 196] width 67 height 25
click at [927, 39] on icon "button" at bounding box center [930, 34] width 10 height 17
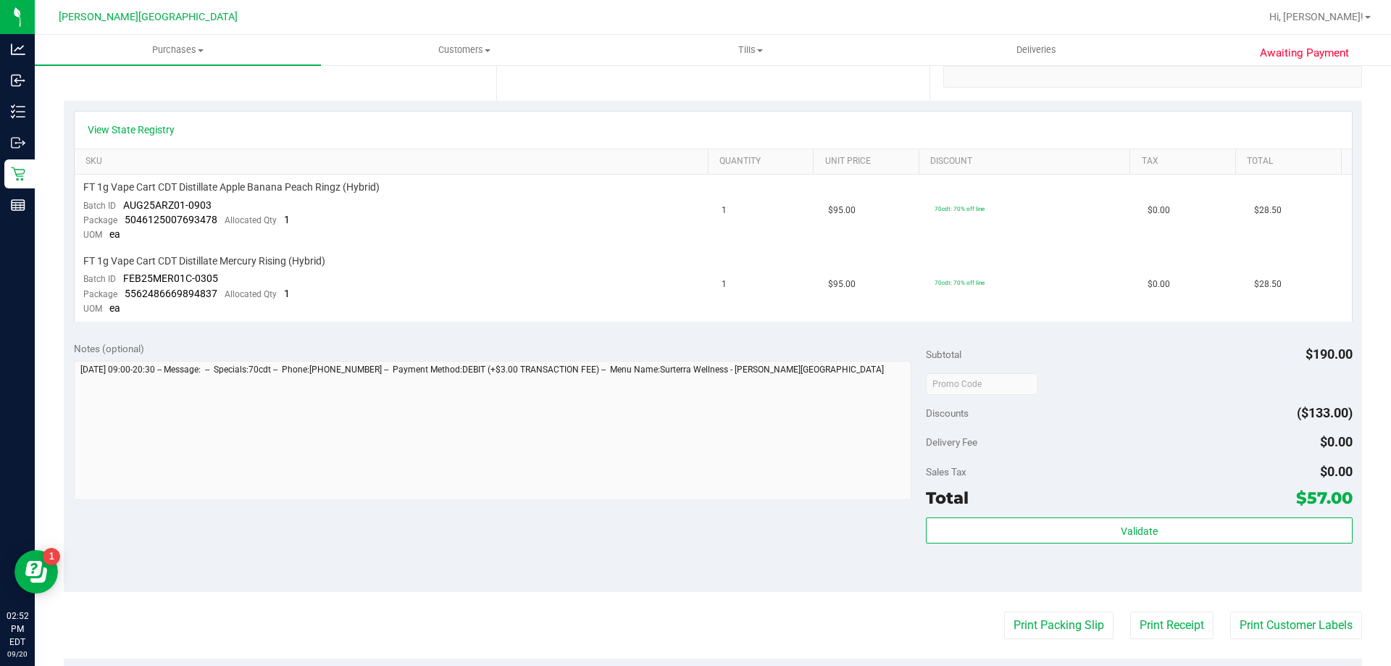
scroll to position [72, 0]
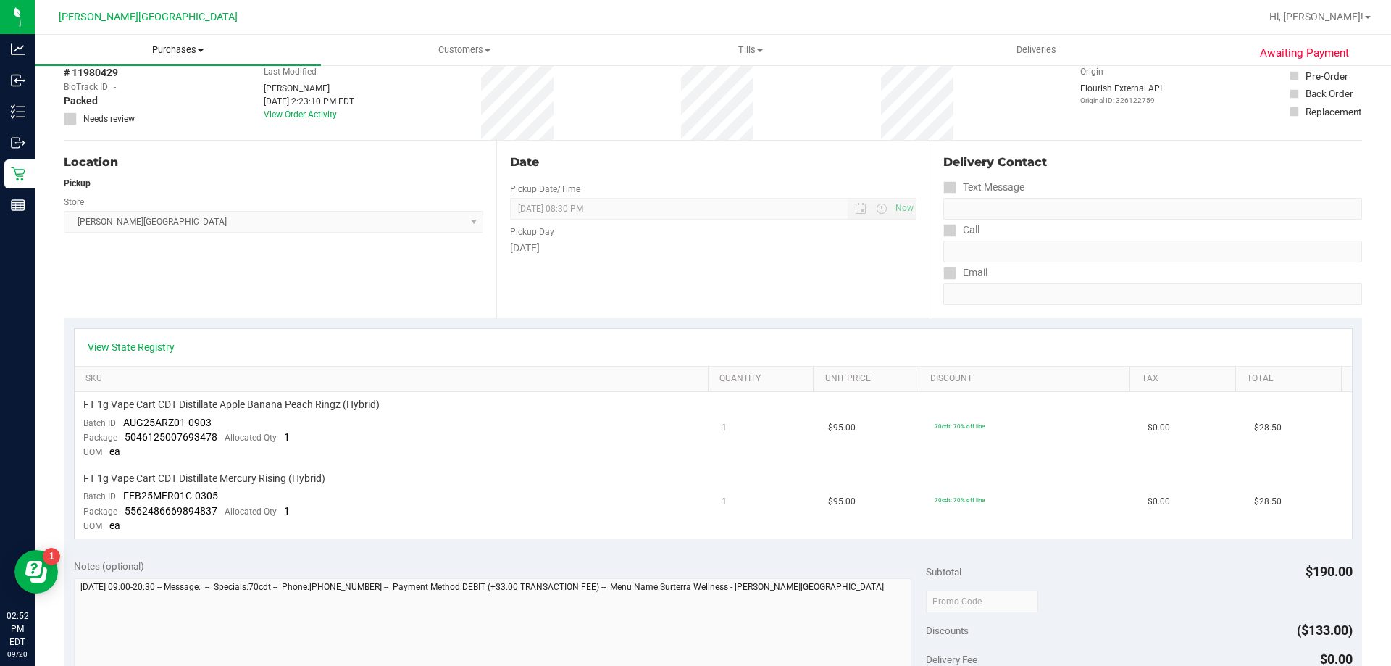
click at [193, 43] on uib-tab-heading "Purchases Summary of purchases Fulfillment All purchases" at bounding box center [178, 50] width 286 height 30
click at [135, 106] on li "Fulfillment" at bounding box center [178, 104] width 286 height 17
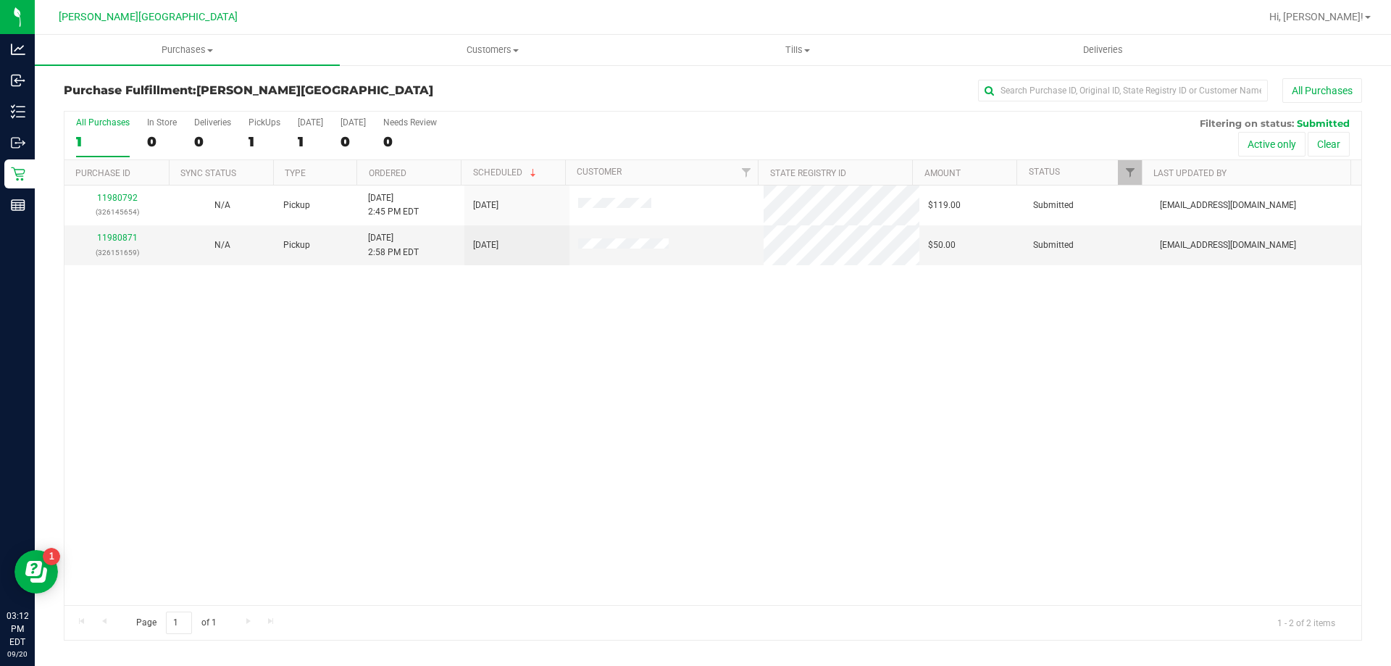
drag, startPoint x: 659, startPoint y: 373, endPoint x: 654, endPoint y: 367, distance: 8.2
click at [659, 373] on div "11980792 (326145654) N/A Pickup 9/20/2025 2:45 PM EDT 9/20/2025 $119.00 Submitt…" at bounding box center [712, 396] width 1297 height 420
click at [736, 354] on div "11980792 (326145654) N/A Pickup 9/20/2025 2:45 PM EDT 9/20/2025 $119.00 Submitt…" at bounding box center [712, 396] width 1297 height 420
click at [708, 364] on div "11980792 (326145654) N/A Pickup 9/20/2025 2:45 PM EDT 9/20/2025 $119.00 Submitt…" at bounding box center [712, 396] width 1297 height 420
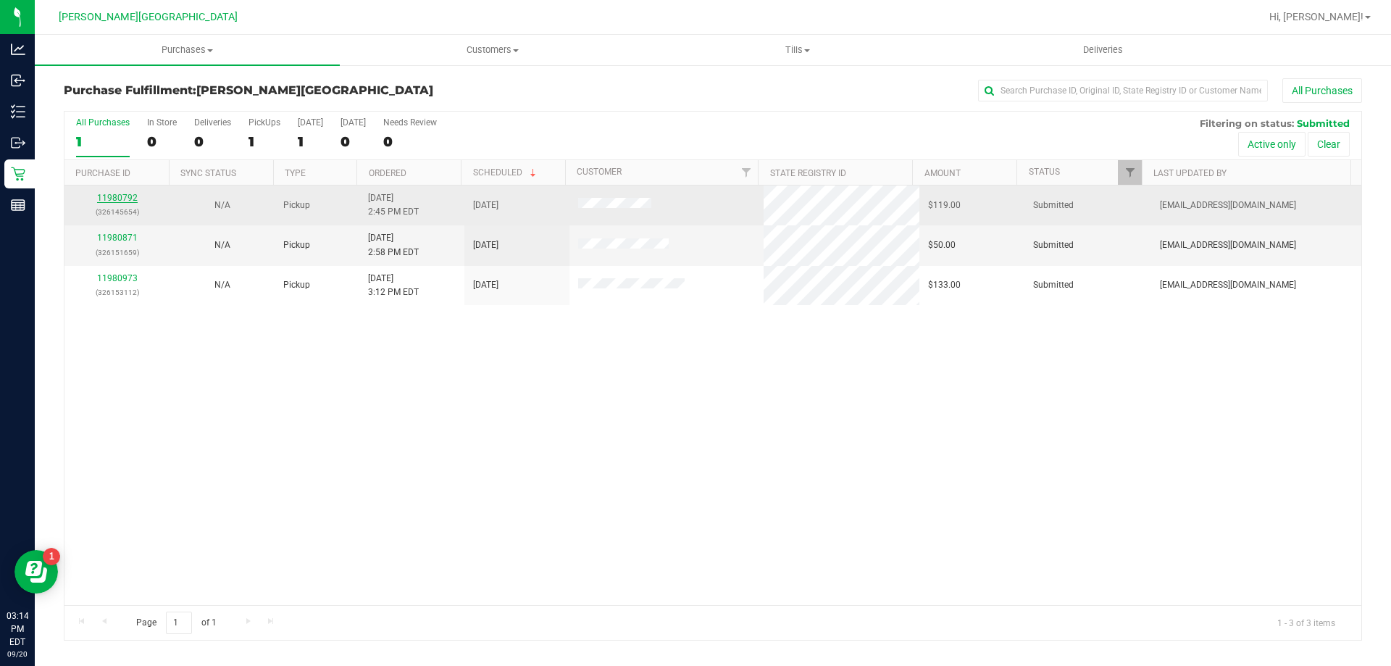
click at [132, 199] on link "11980792" at bounding box center [117, 198] width 41 height 10
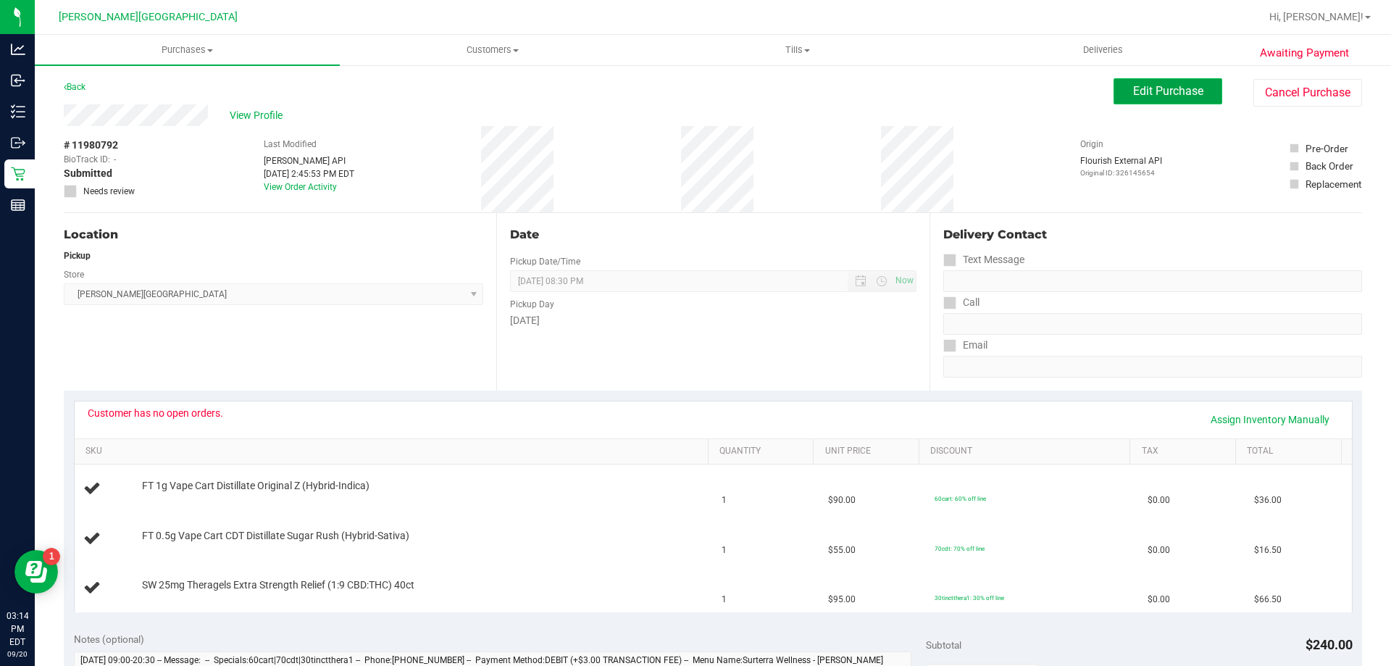
click at [1151, 90] on span "Edit Purchase" at bounding box center [1168, 91] width 70 height 14
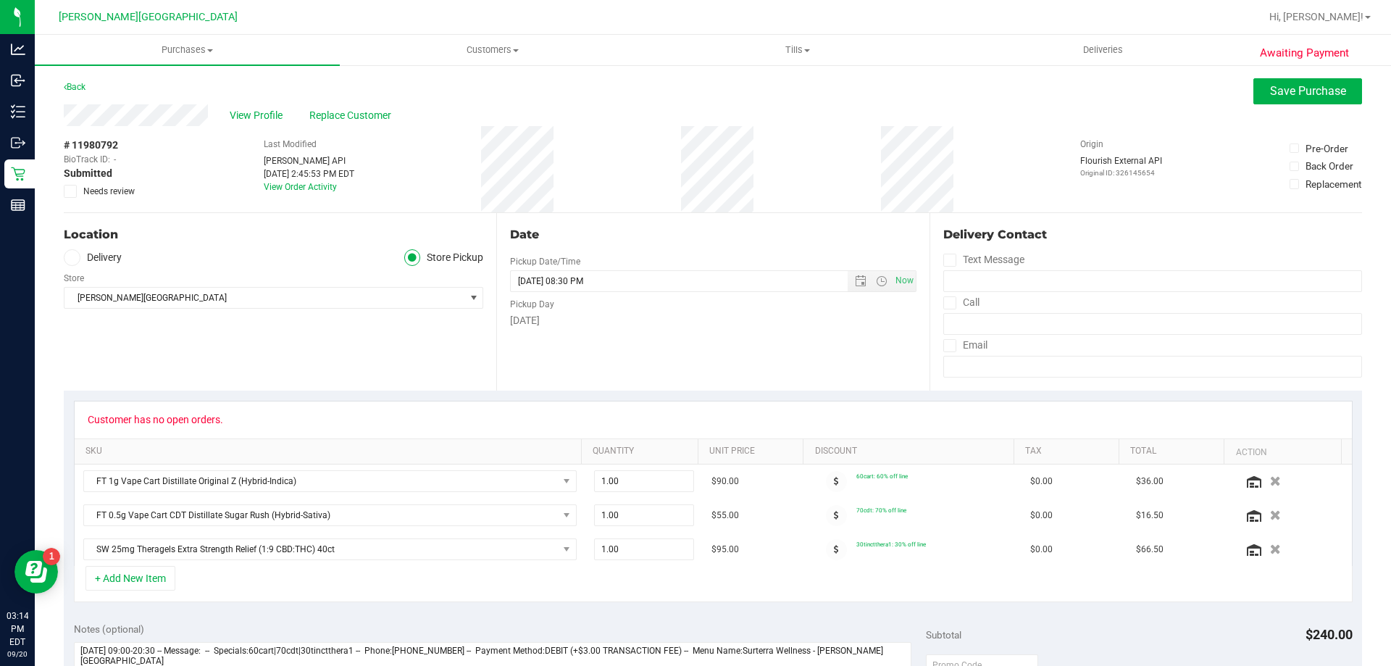
click at [72, 191] on icon at bounding box center [70, 191] width 9 height 0
click at [0, 0] on input "Needs review" at bounding box center [0, 0] width 0 height 0
click at [1285, 87] on span "Save Purchase" at bounding box center [1308, 91] width 76 height 14
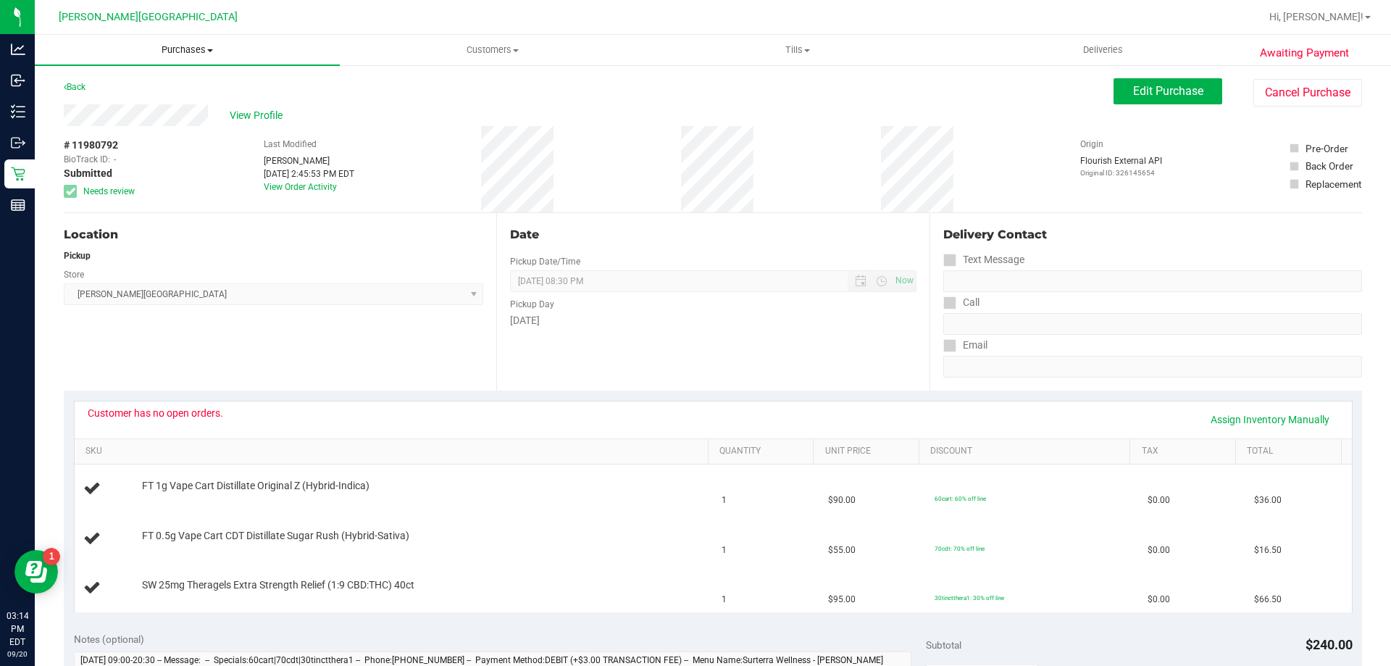
click at [201, 52] on span "Purchases" at bounding box center [187, 49] width 305 height 13
click at [143, 100] on li "Fulfillment" at bounding box center [187, 104] width 305 height 17
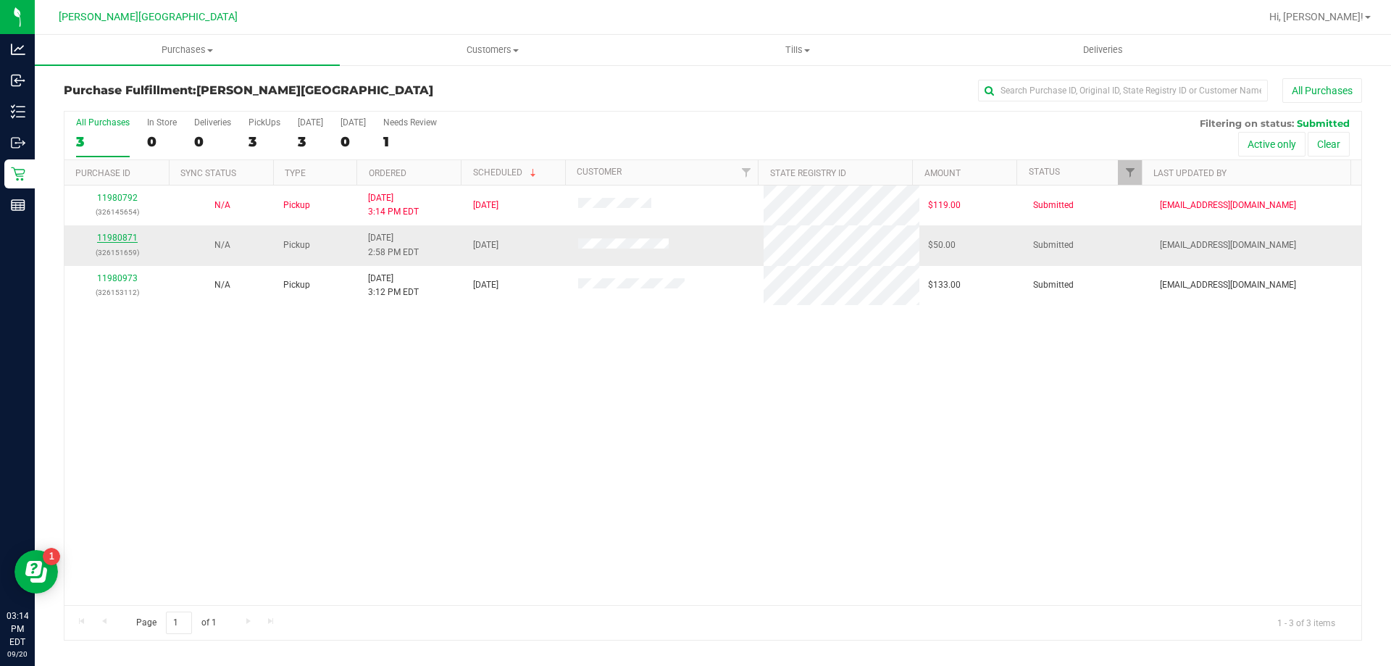
click at [117, 237] on link "11980871" at bounding box center [117, 238] width 41 height 10
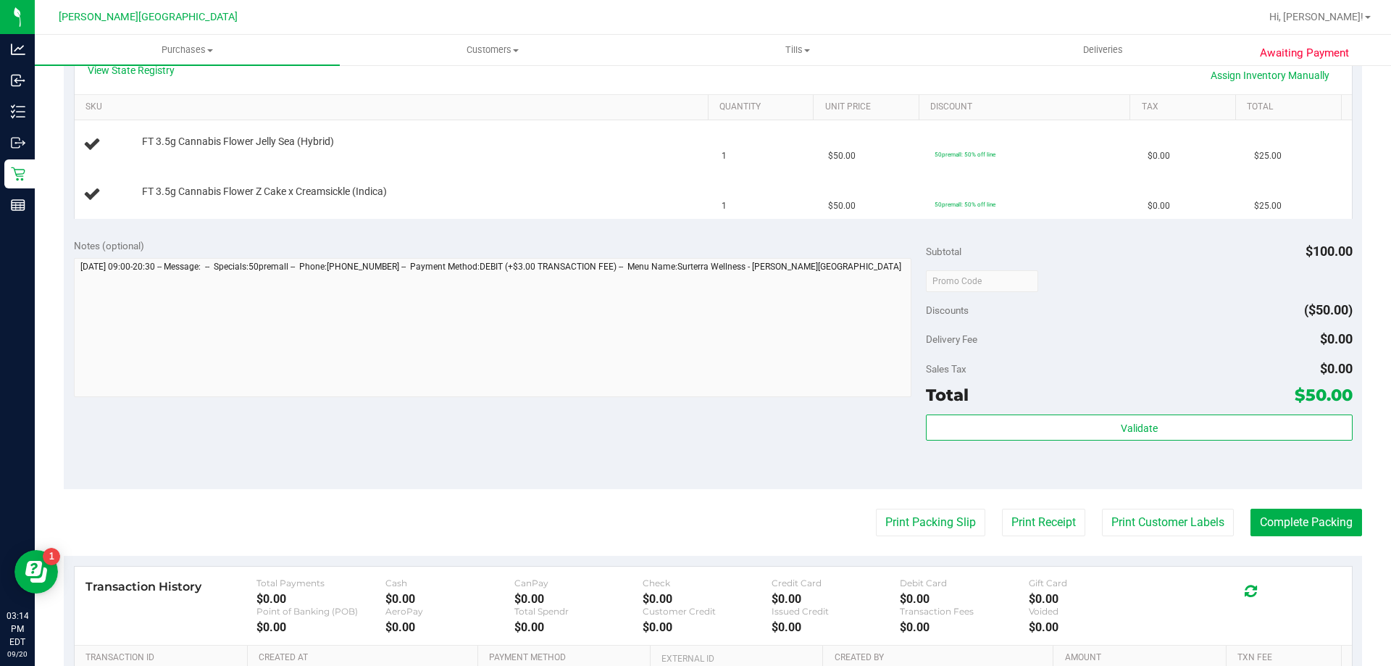
scroll to position [362, 0]
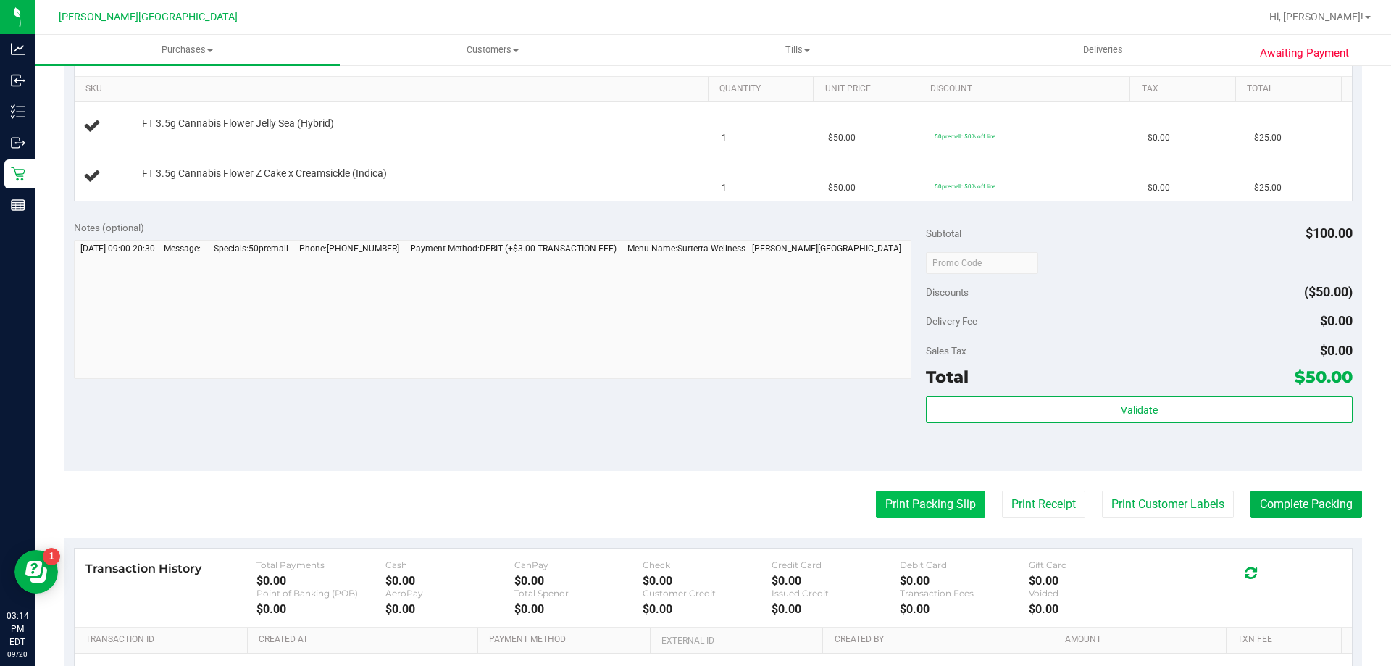
click at [912, 511] on button "Print Packing Slip" at bounding box center [930, 505] width 109 height 28
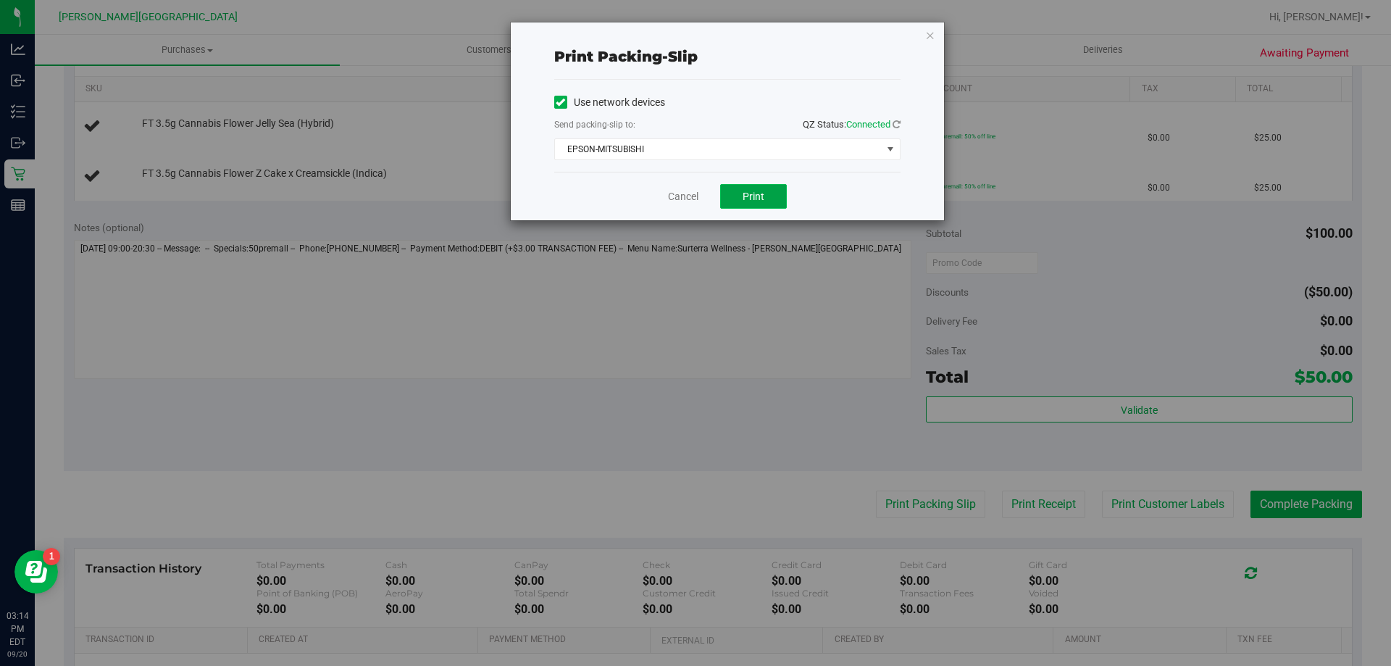
click at [758, 201] on span "Print" at bounding box center [754, 197] width 22 height 12
click at [928, 33] on icon "button" at bounding box center [930, 34] width 10 height 17
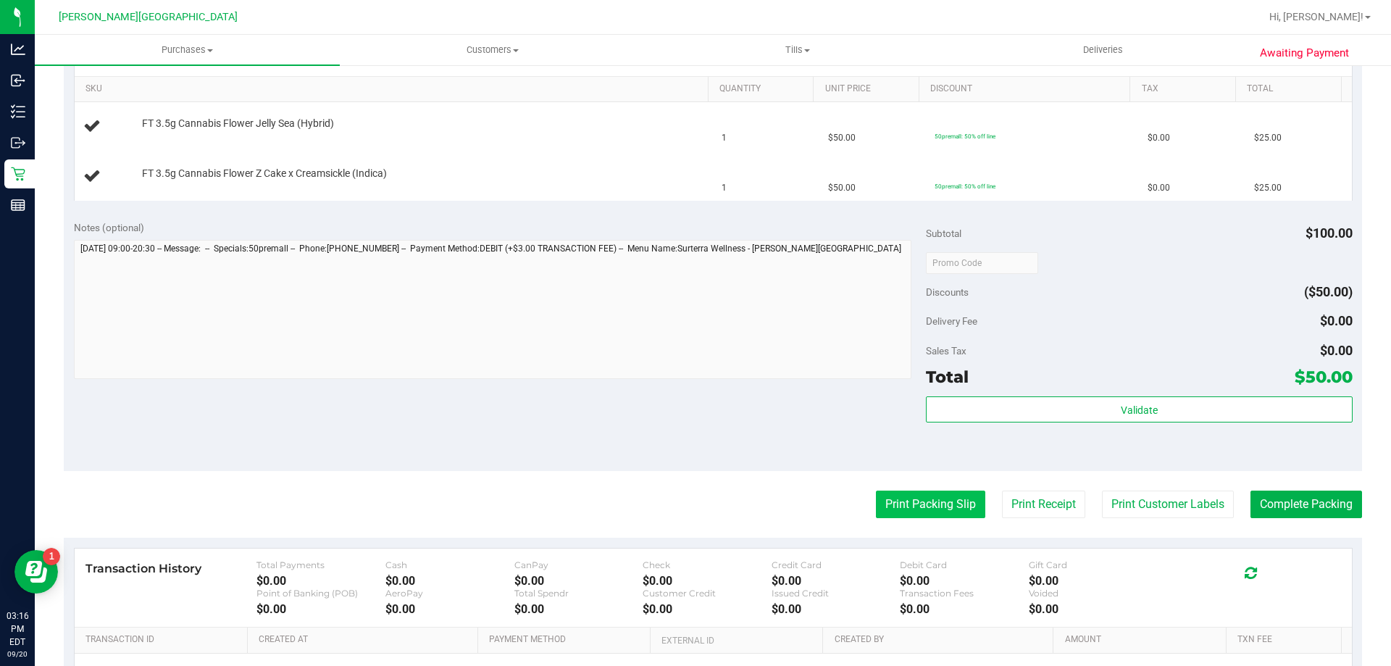
click at [933, 491] on button "Print Packing Slip" at bounding box center [930, 505] width 109 height 28
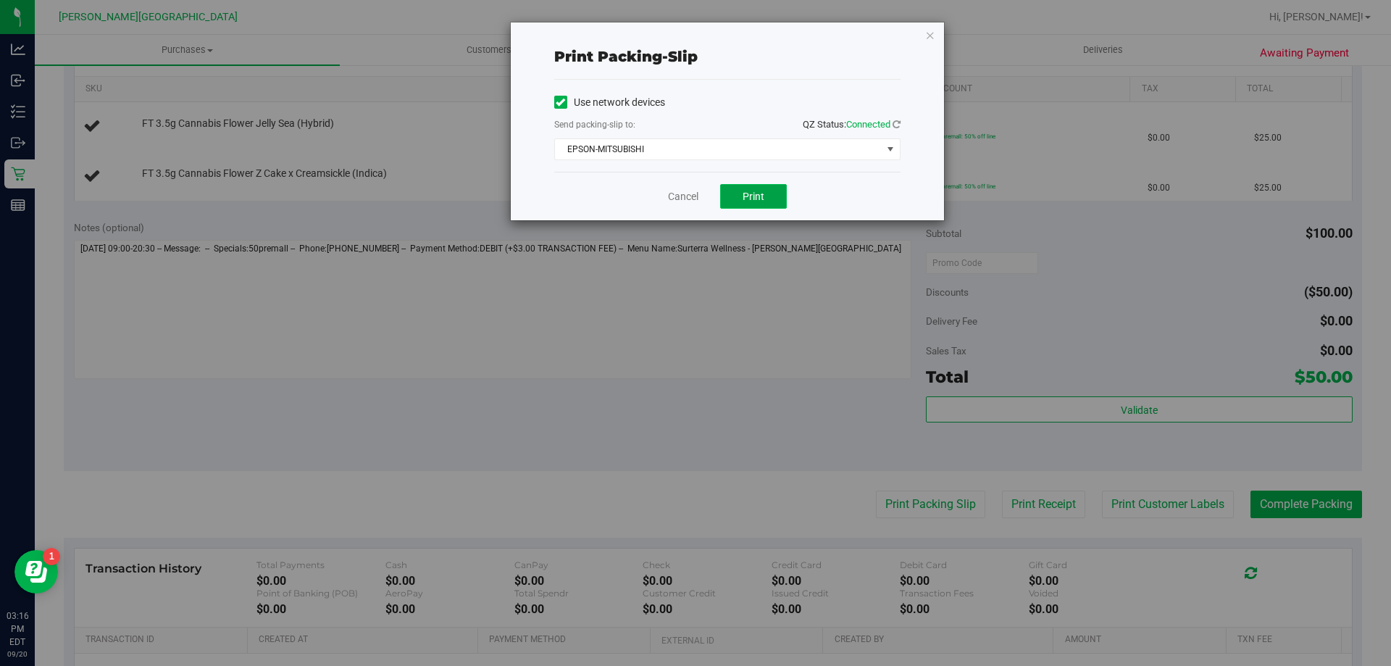
click at [775, 196] on button "Print" at bounding box center [753, 196] width 67 height 25
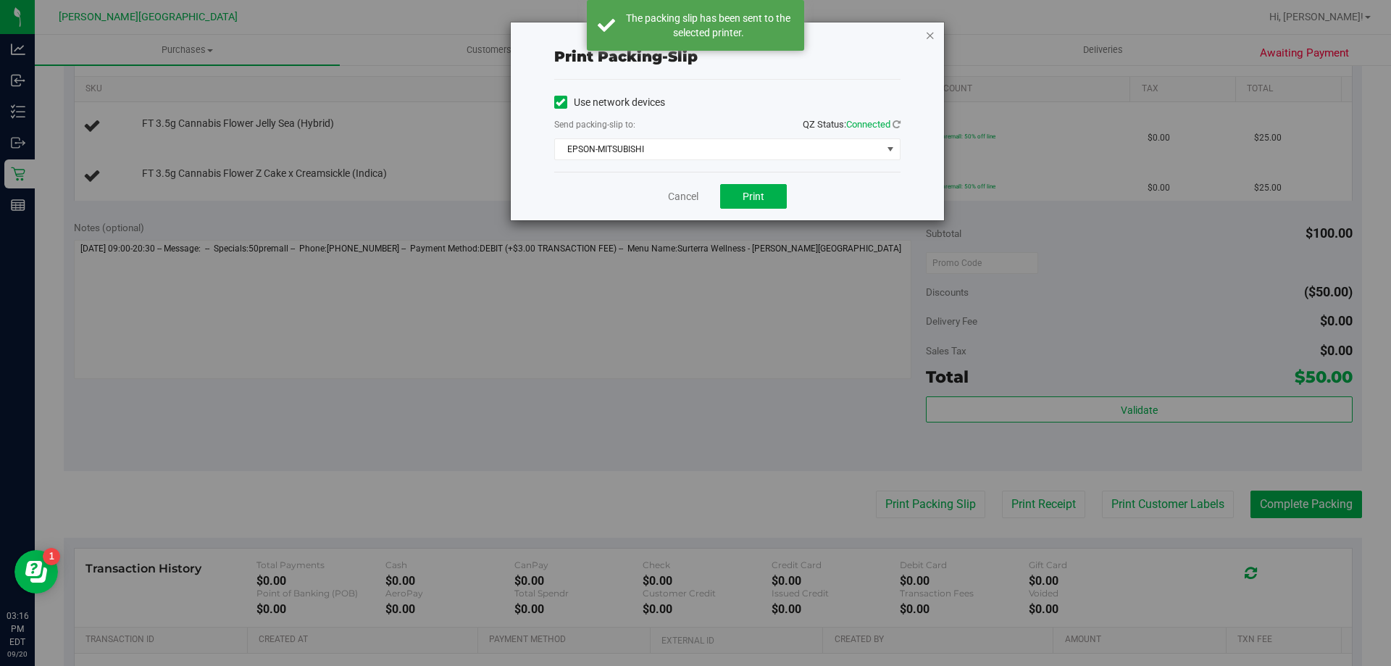
click at [934, 39] on icon "button" at bounding box center [930, 34] width 10 height 17
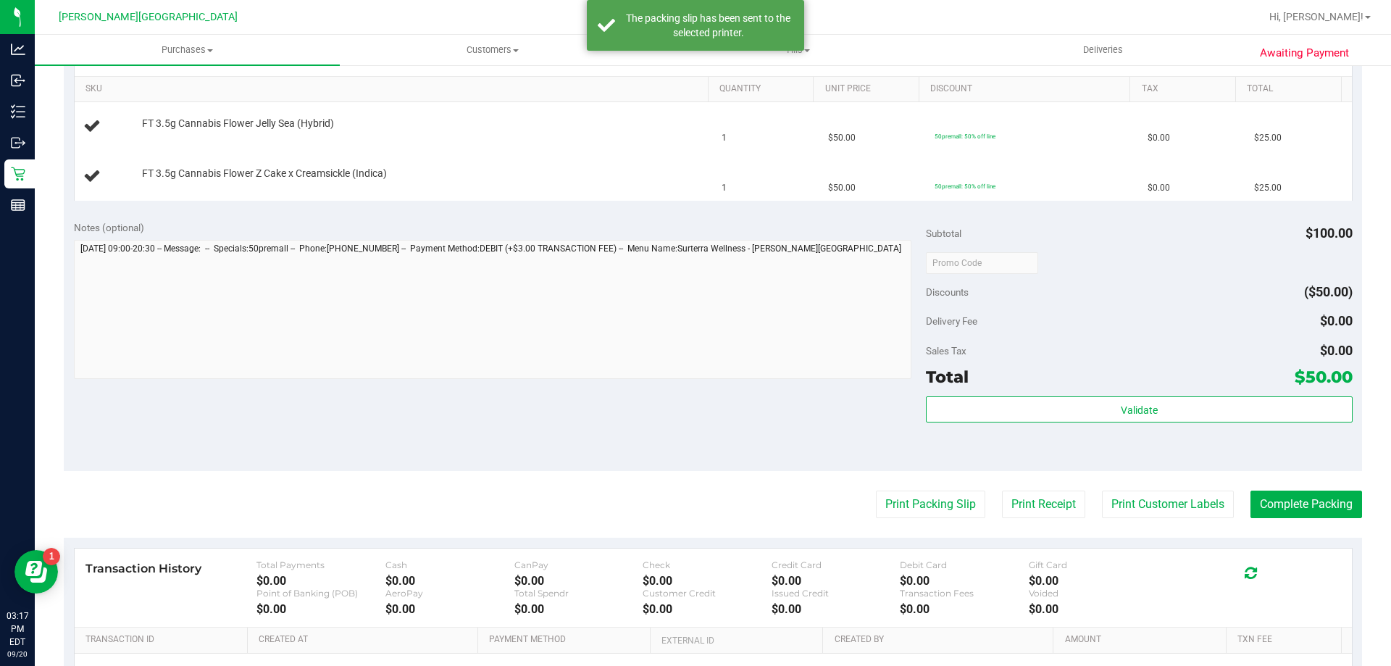
scroll to position [0, 0]
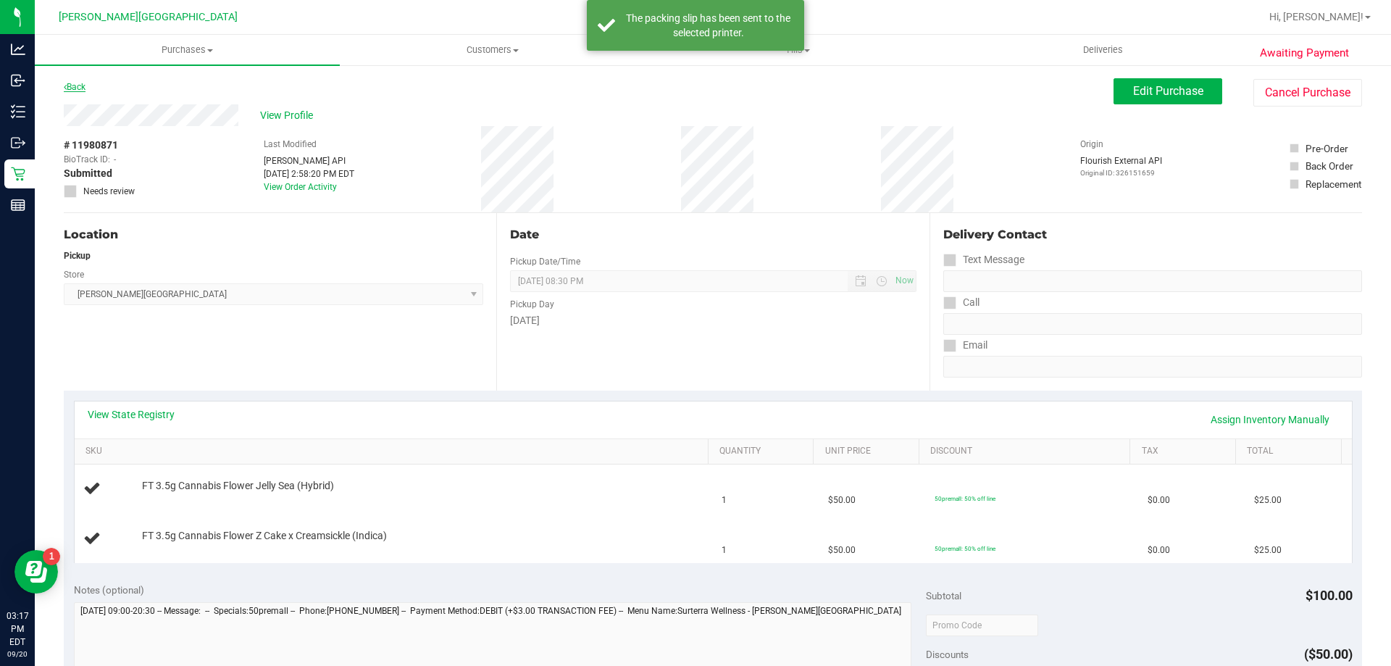
click at [81, 85] on link "Back" at bounding box center [75, 87] width 22 height 10
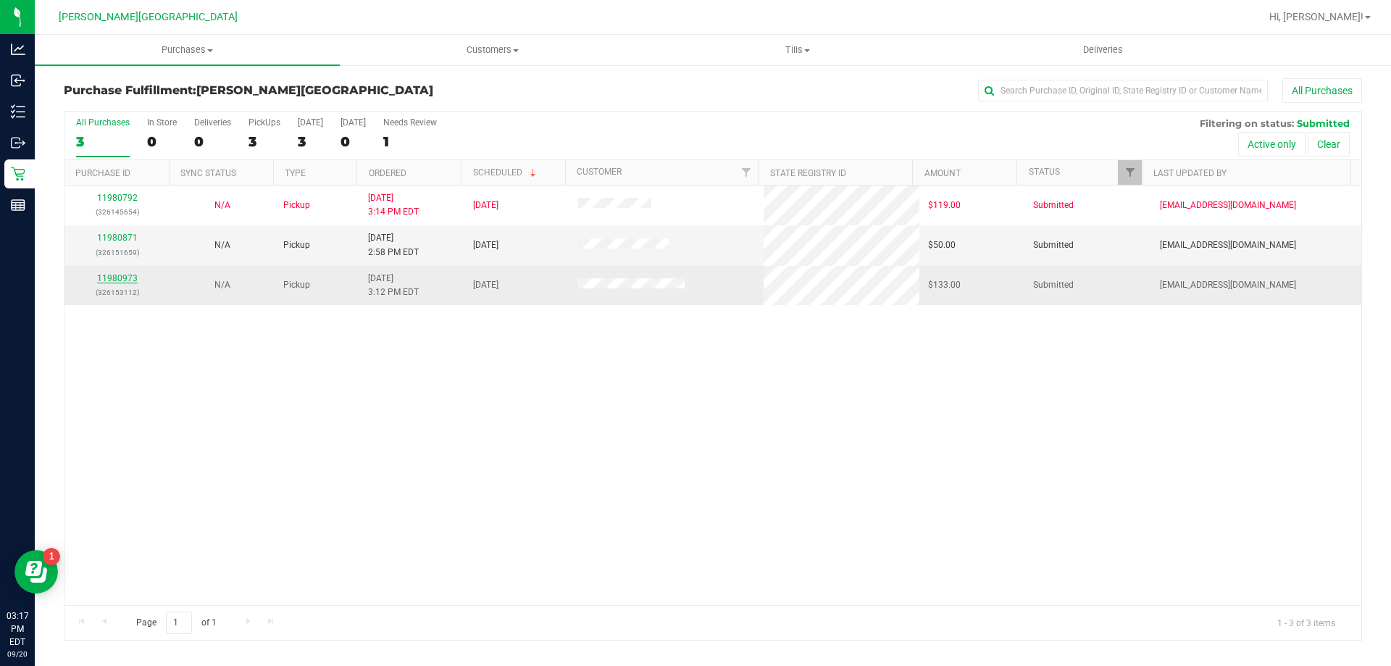
click at [129, 279] on link "11980973" at bounding box center [117, 278] width 41 height 10
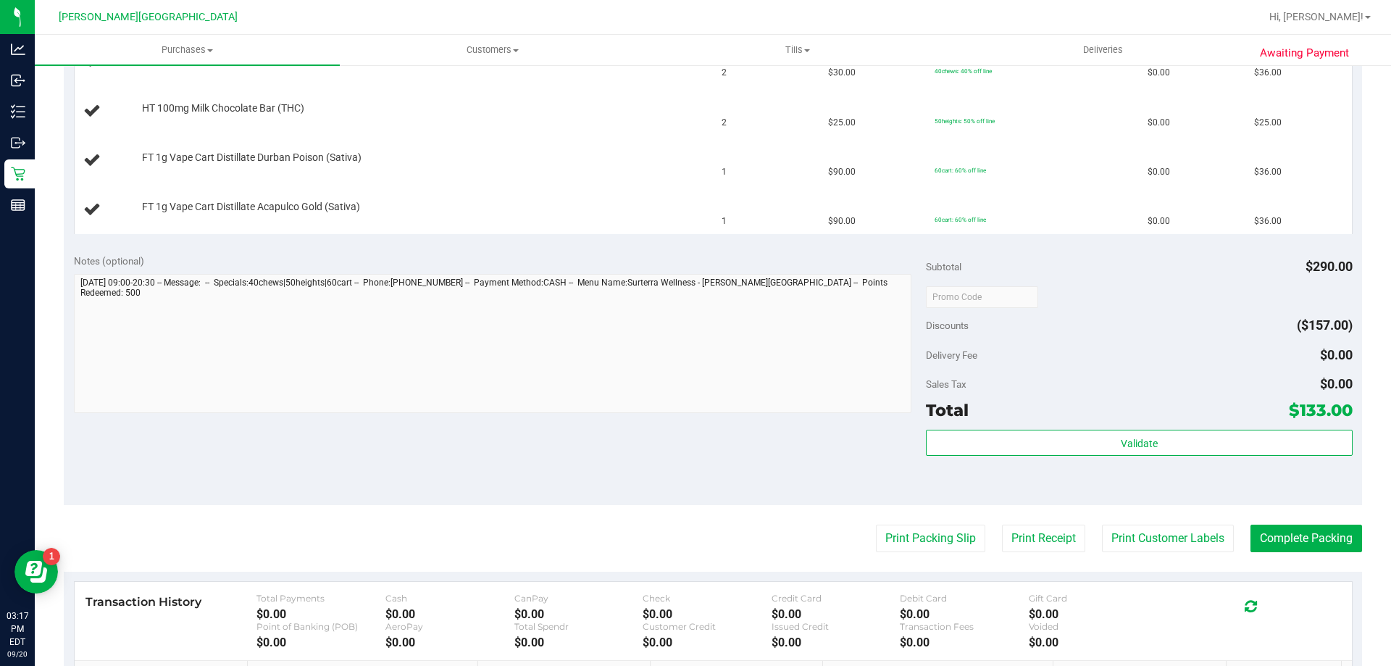
scroll to position [507, 0]
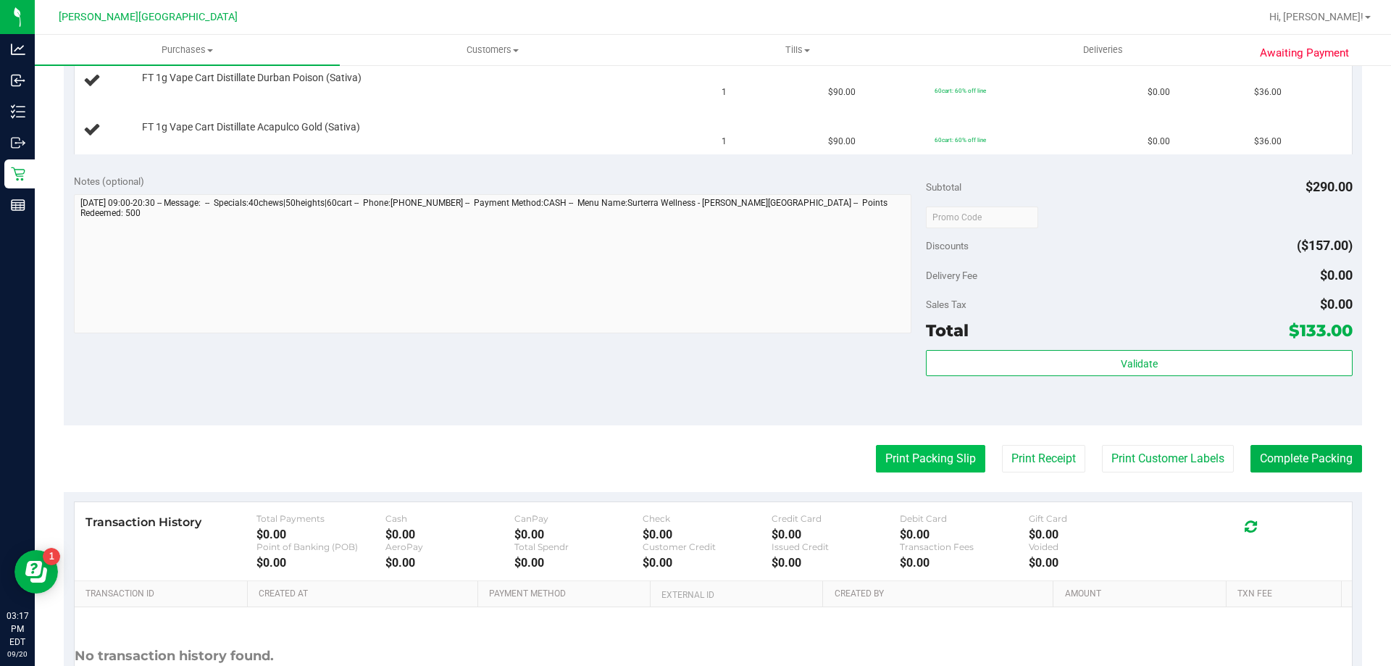
click at [954, 459] on button "Print Packing Slip" at bounding box center [930, 459] width 109 height 28
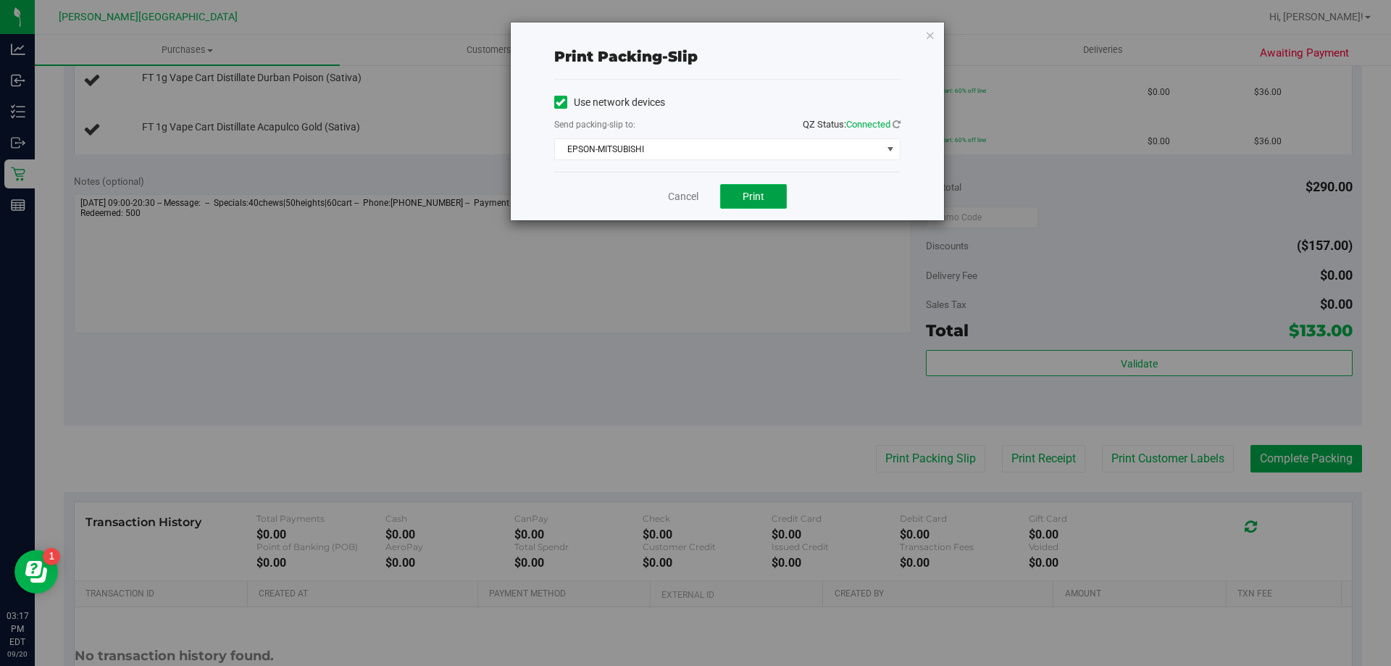
click at [770, 188] on button "Print" at bounding box center [753, 196] width 67 height 25
click at [933, 37] on icon "button" at bounding box center [930, 34] width 10 height 17
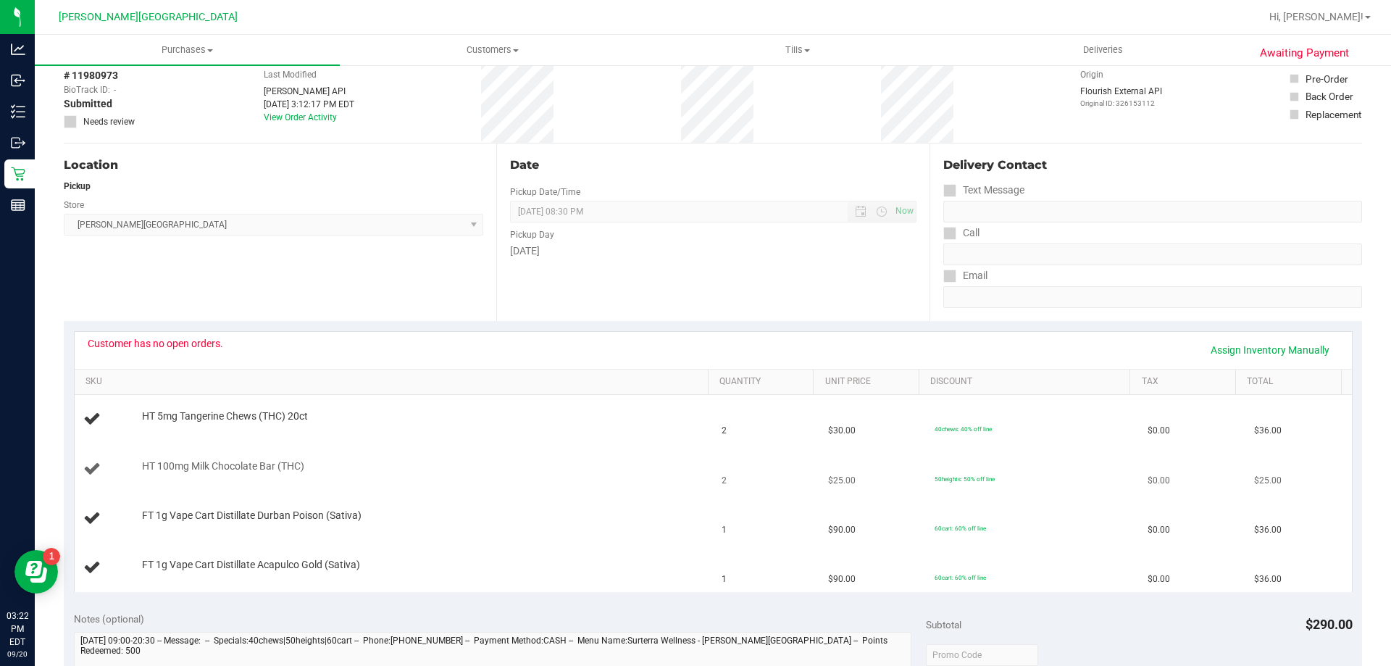
scroll to position [0, 0]
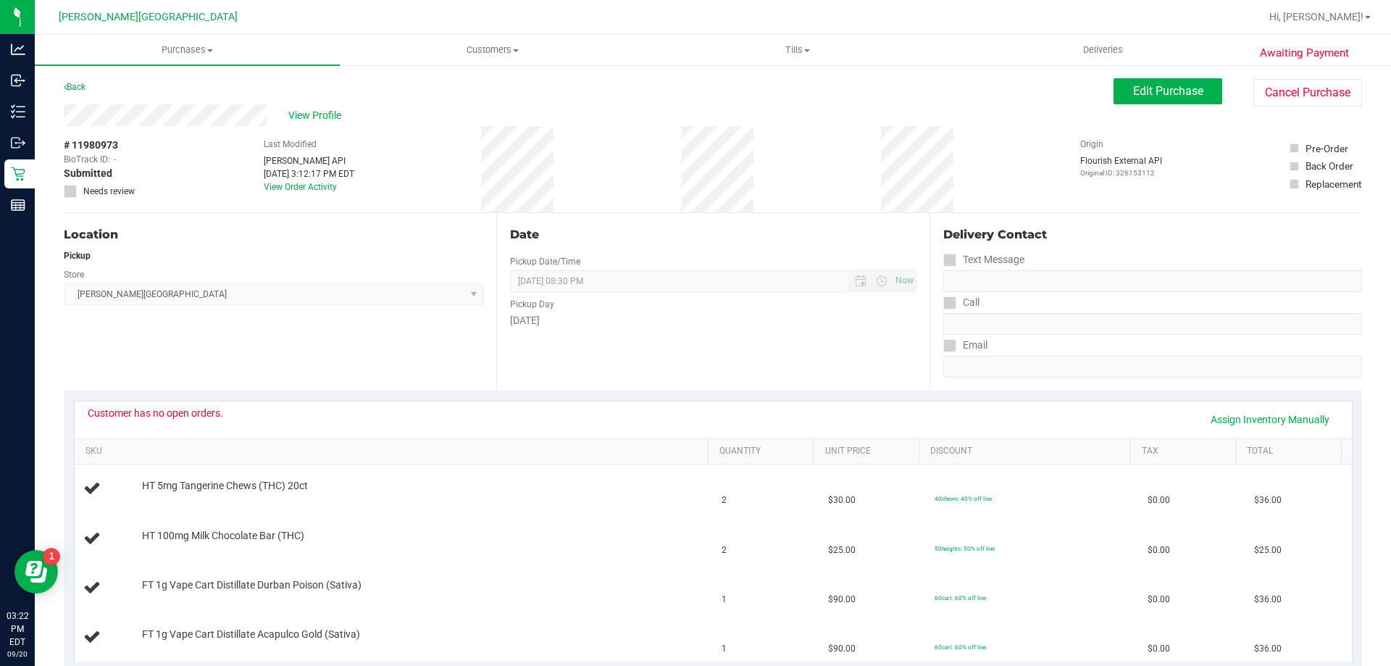
click at [1153, 99] on button "Edit Purchase" at bounding box center [1168, 91] width 109 height 26
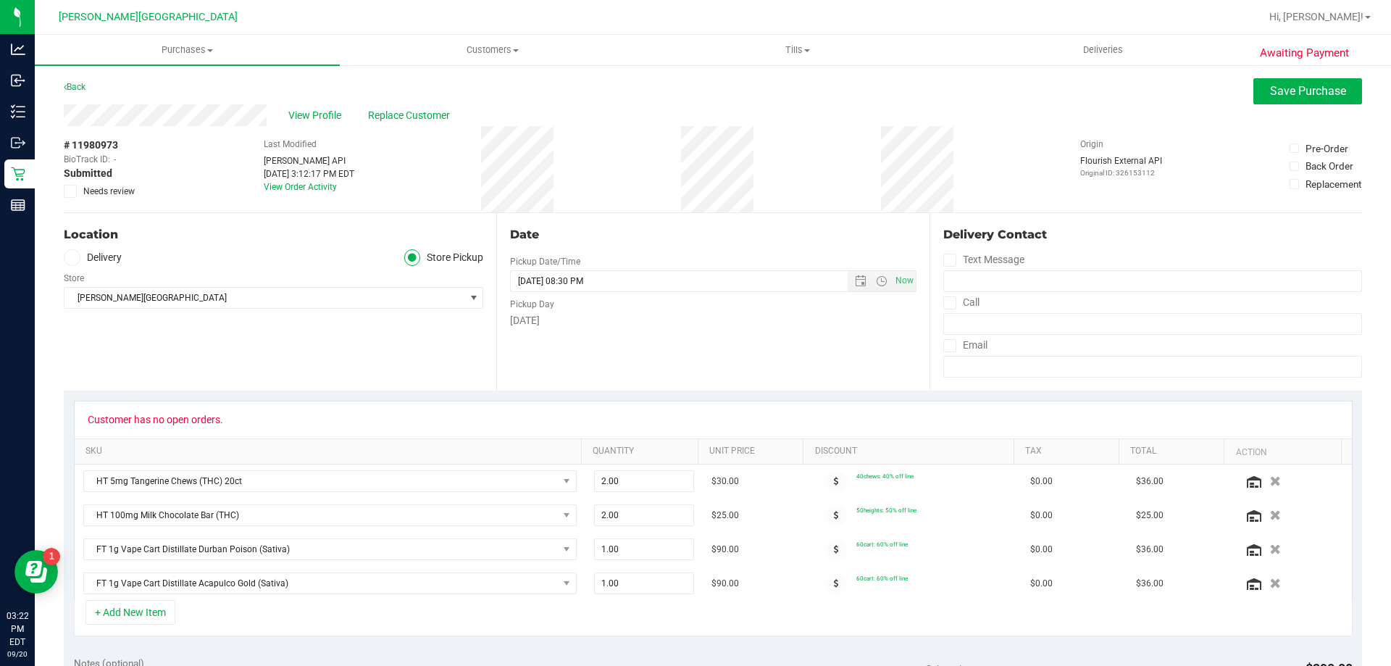
click at [73, 191] on icon at bounding box center [70, 191] width 9 height 0
click at [0, 0] on input "Needs review" at bounding box center [0, 0] width 0 height 0
click at [1311, 98] on button "Save Purchase" at bounding box center [1308, 91] width 109 height 26
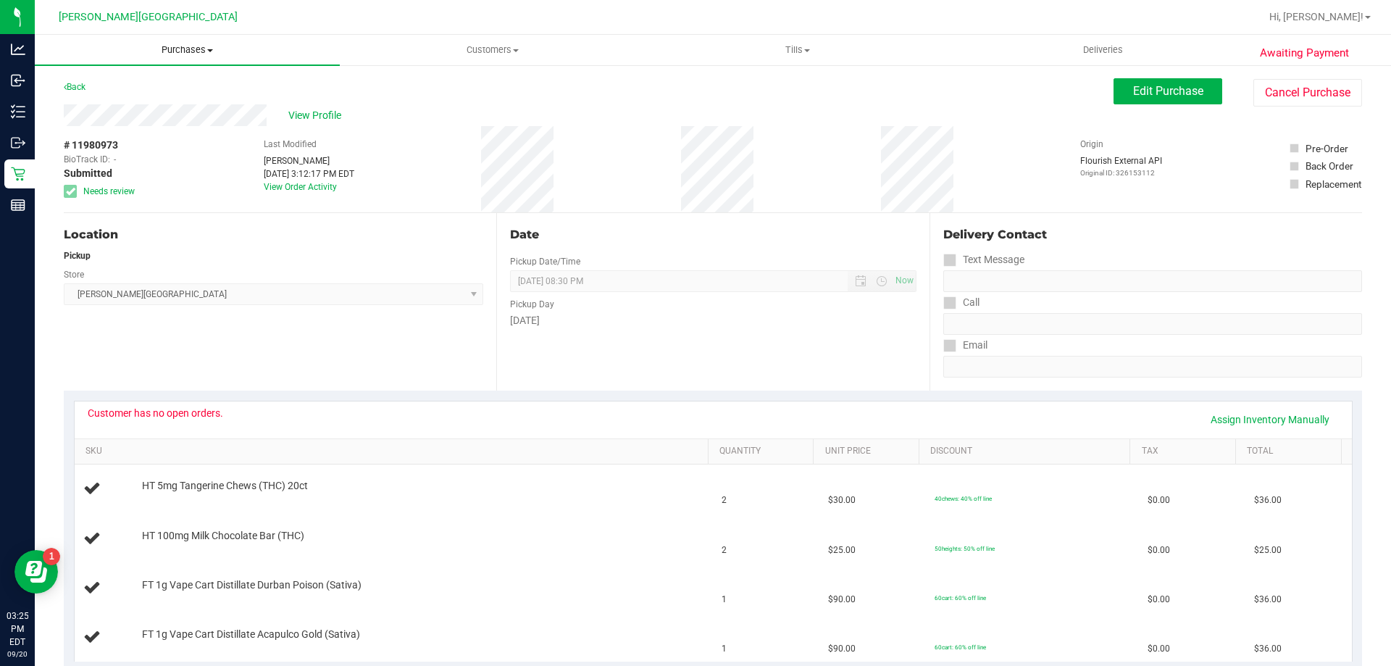
click at [180, 49] on span "Purchases" at bounding box center [187, 49] width 305 height 13
click at [125, 105] on li "Fulfillment" at bounding box center [187, 104] width 305 height 17
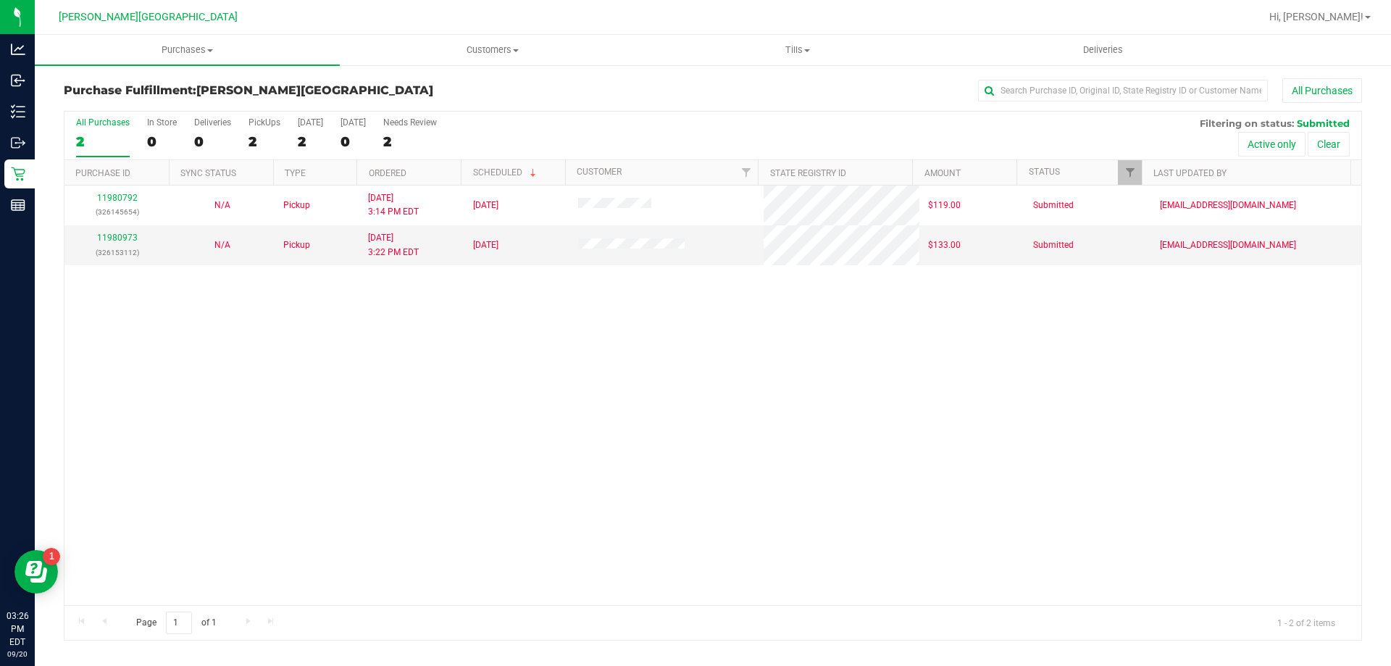
click at [446, 481] on div "11980792 (326145654) N/A Pickup 9/20/2025 3:14 PM EDT 9/20/2025 $119.00 Submitt…" at bounding box center [712, 396] width 1297 height 420
click at [386, 435] on div "11980792 (326145654) N/A Pickup 9/20/2025 3:14 PM EDT 9/20/2025 $119.00 Submitt…" at bounding box center [712, 396] width 1297 height 420
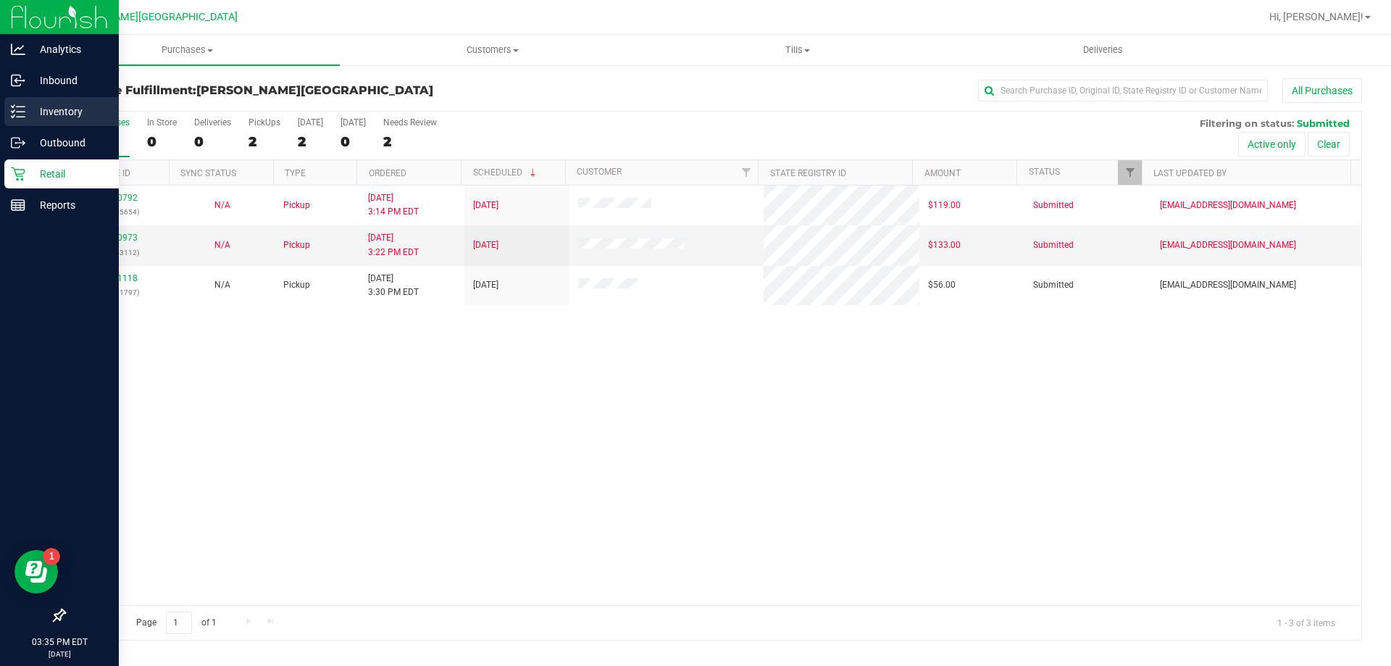
click at [67, 114] on p "Inventory" at bounding box center [68, 111] width 87 height 17
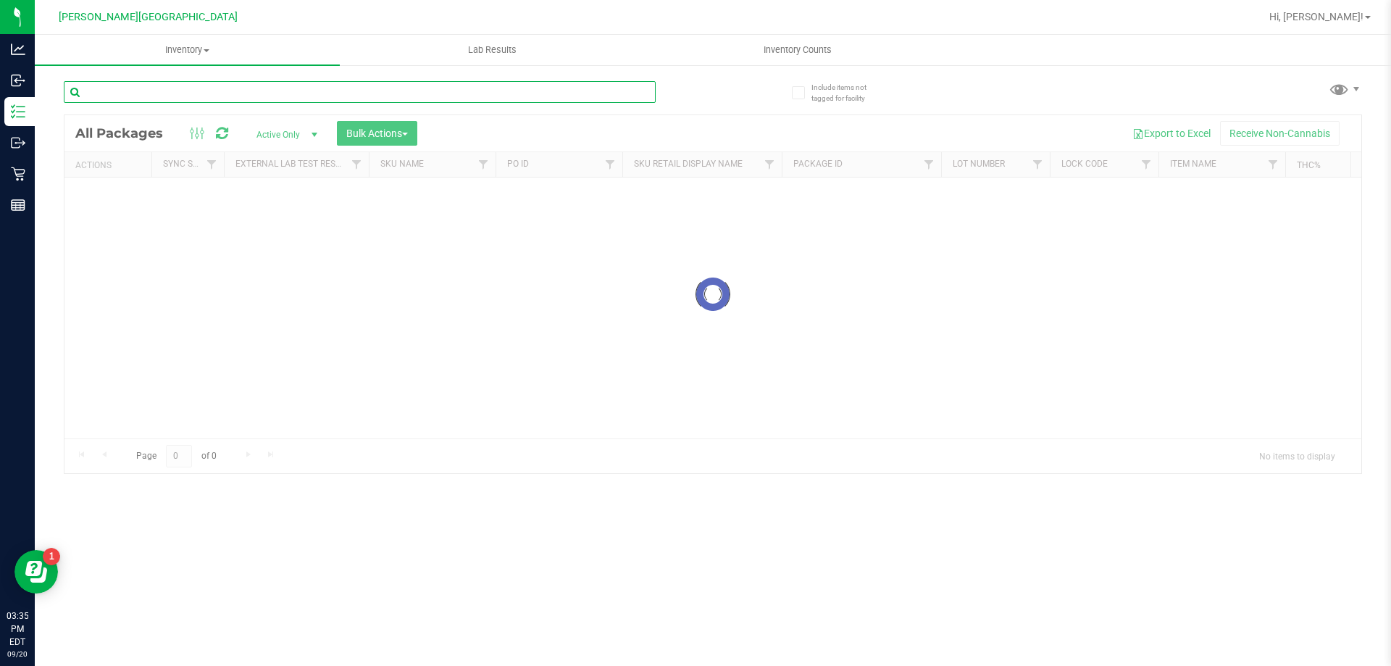
click at [457, 91] on input "text" at bounding box center [360, 92] width 592 height 22
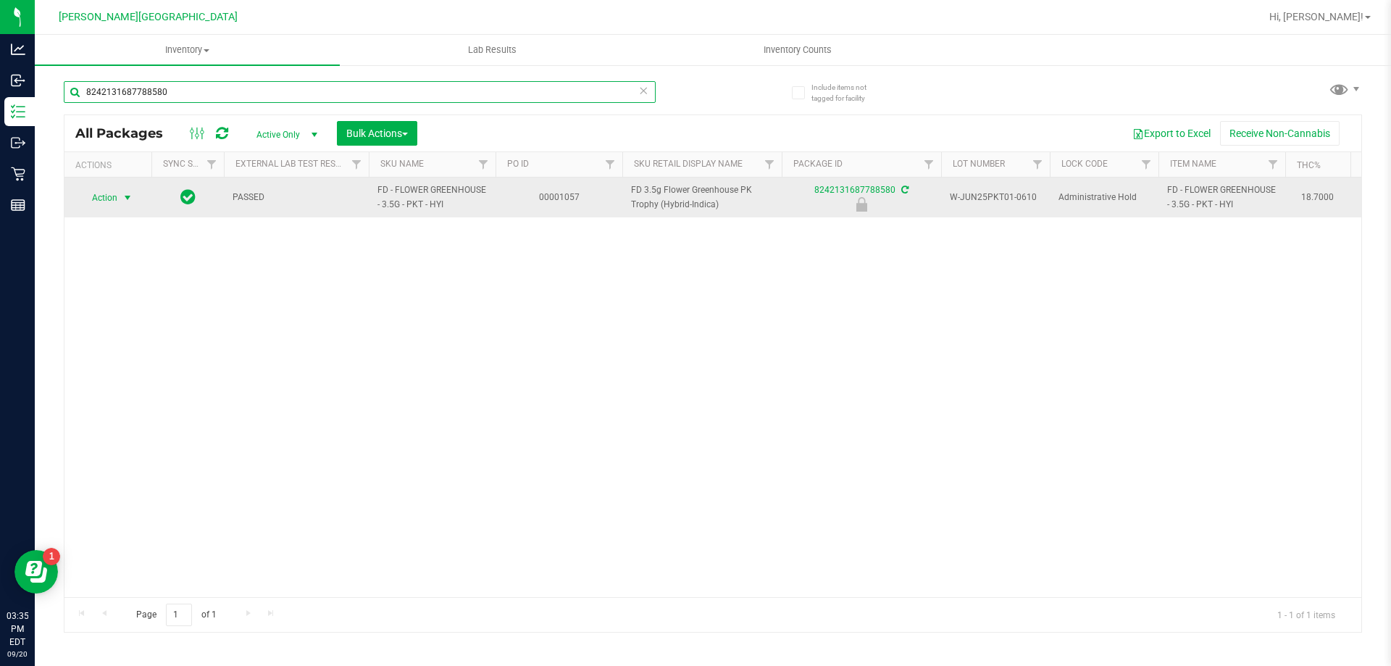
type input "8242131687788580"
click at [95, 199] on span "Action" at bounding box center [98, 198] width 39 height 20
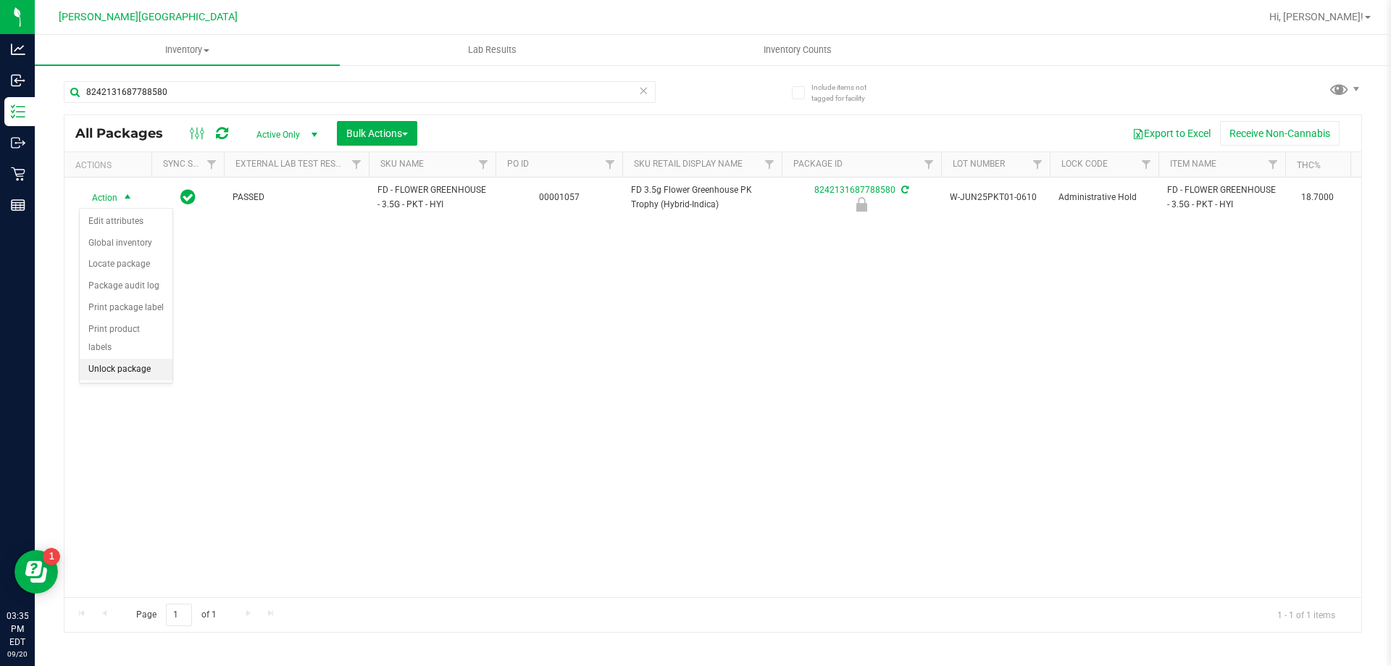
click at [96, 359] on li "Unlock package" at bounding box center [126, 370] width 93 height 22
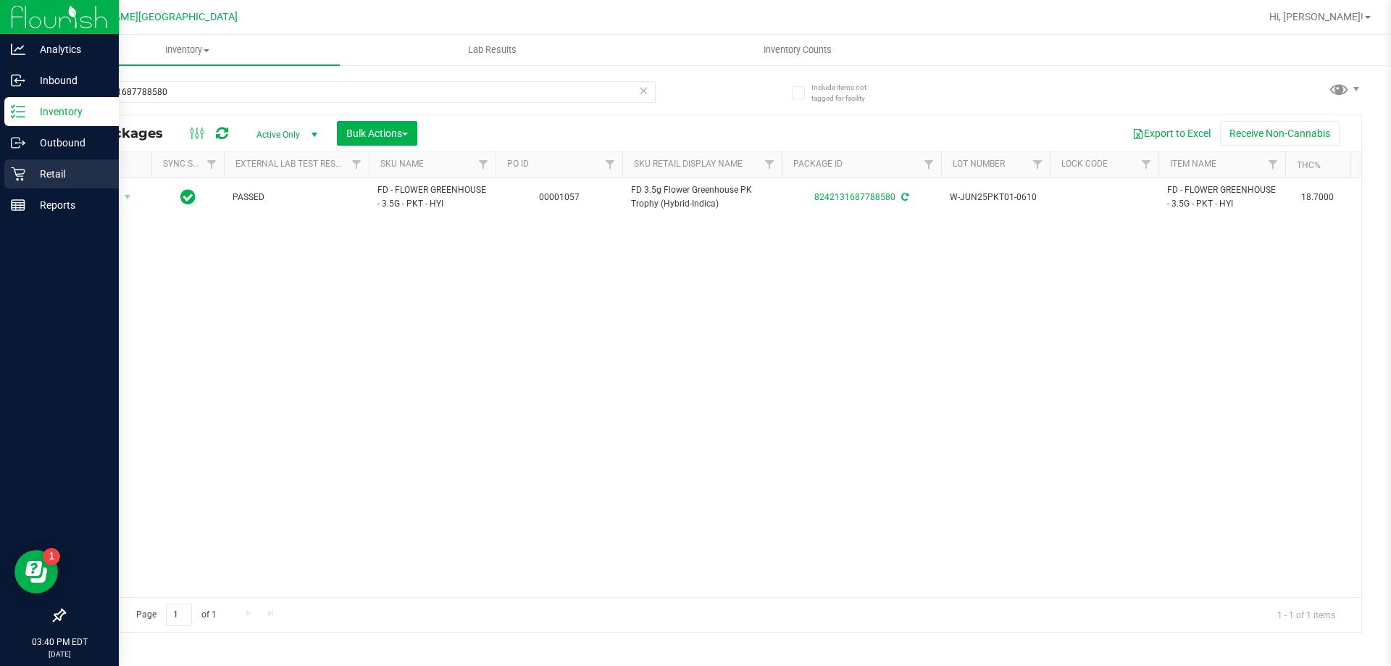
click at [40, 183] on div "Retail" at bounding box center [61, 173] width 114 height 29
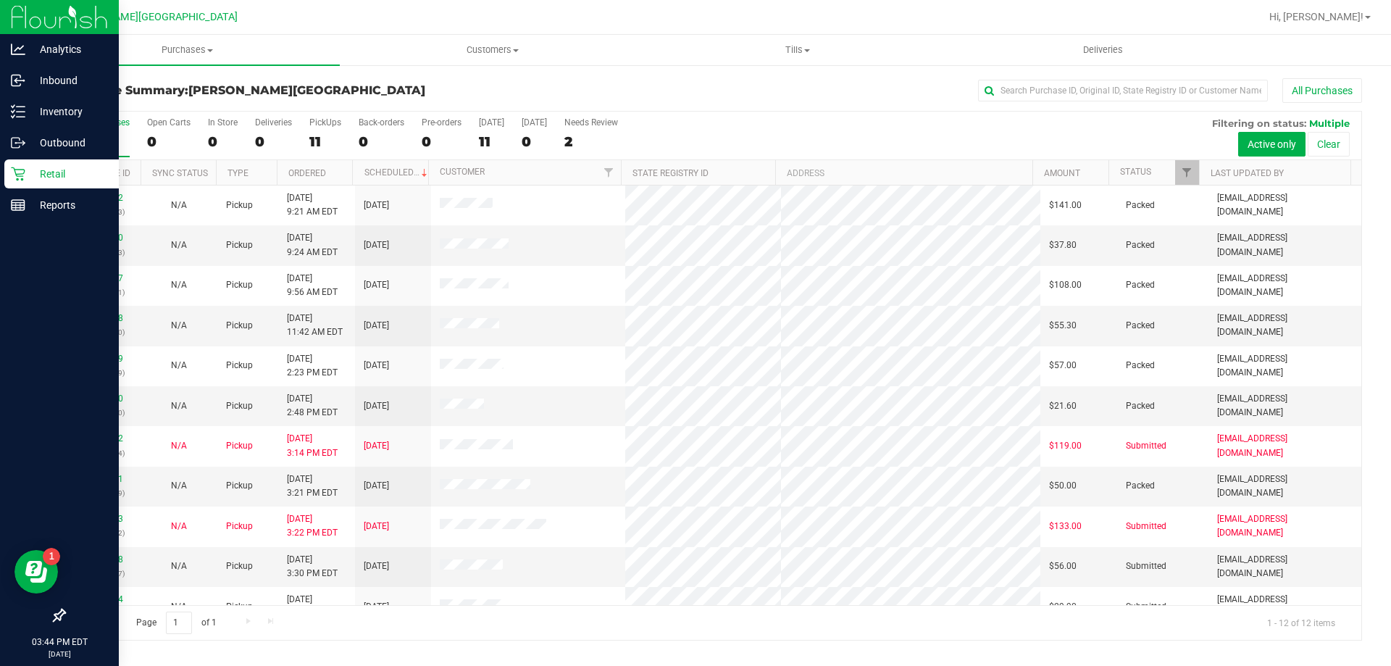
click at [398, 86] on h3 "Purchase Summary: Merritt Island WC" at bounding box center [280, 90] width 433 height 13
click at [199, 43] on span "Purchases" at bounding box center [187, 49] width 305 height 13
click at [183, 106] on li "Fulfillment" at bounding box center [187, 104] width 305 height 17
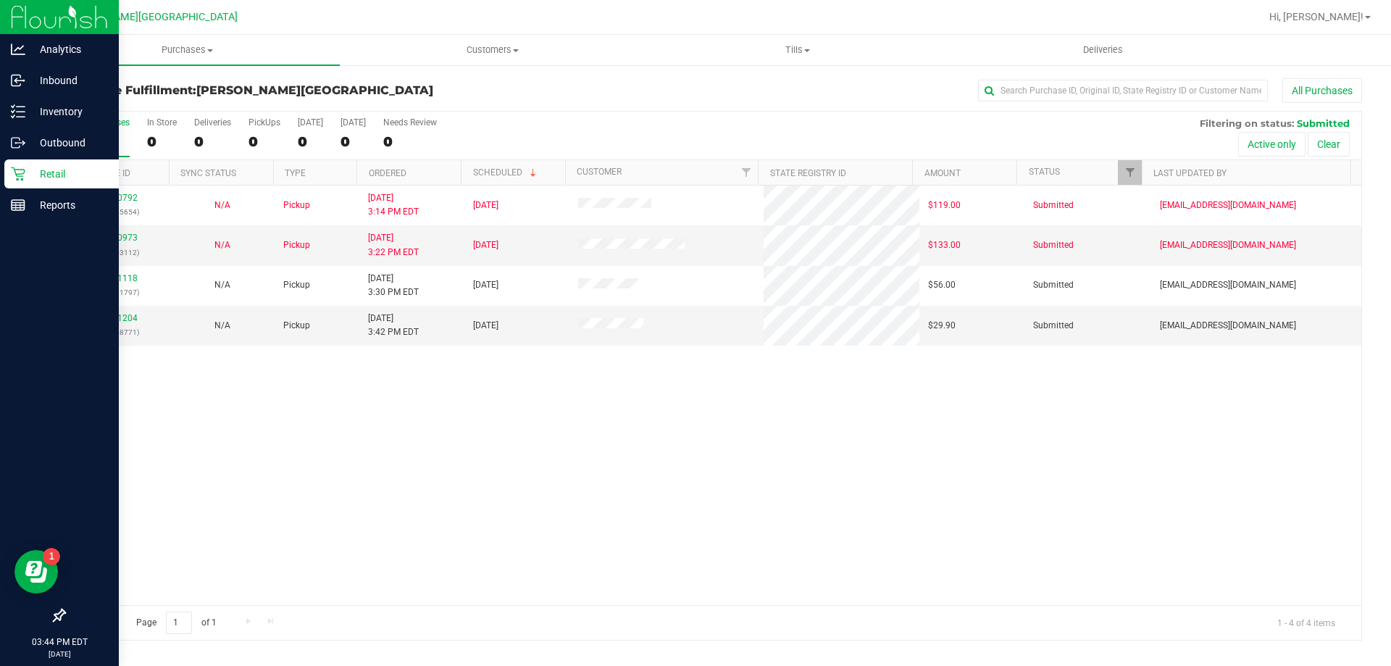
click at [617, 389] on div "11980792 (326145654) N/A Pickup 9/20/2025 3:14 PM EDT 9/20/2025 $119.00 Submitt…" at bounding box center [712, 396] width 1297 height 420
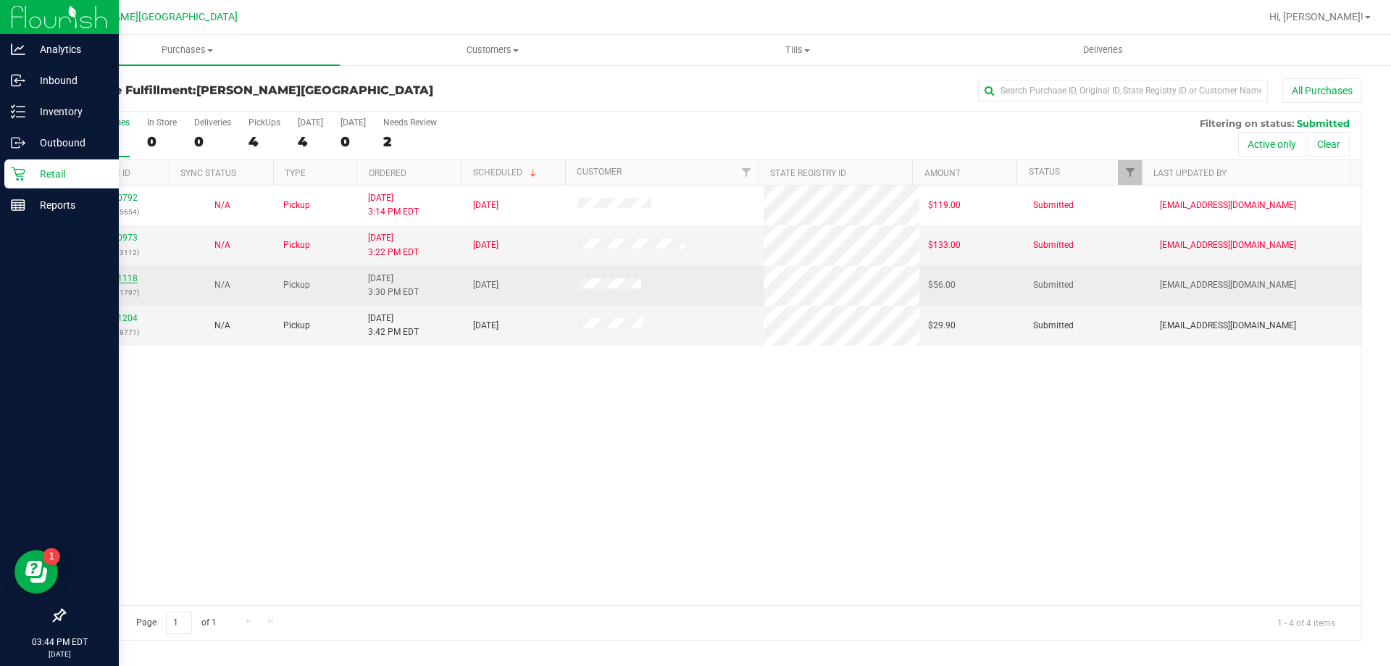
click at [130, 275] on link "11981118" at bounding box center [117, 278] width 41 height 10
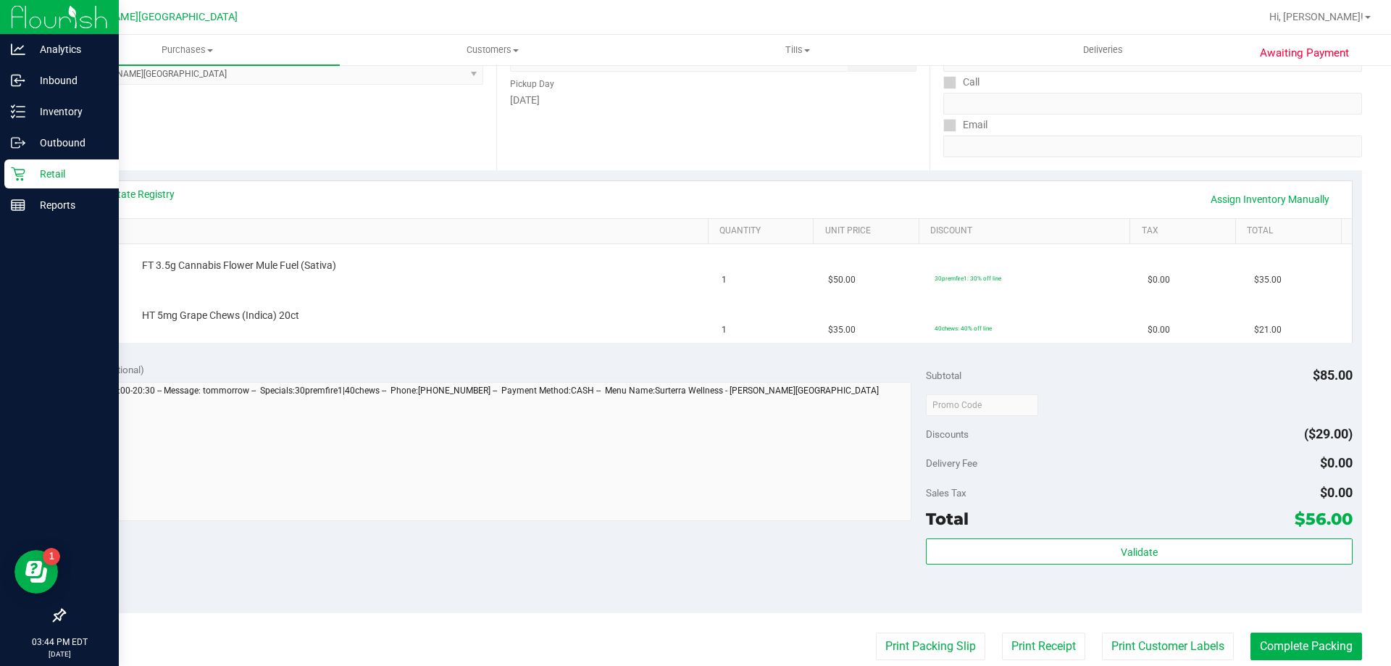
scroll to position [290, 0]
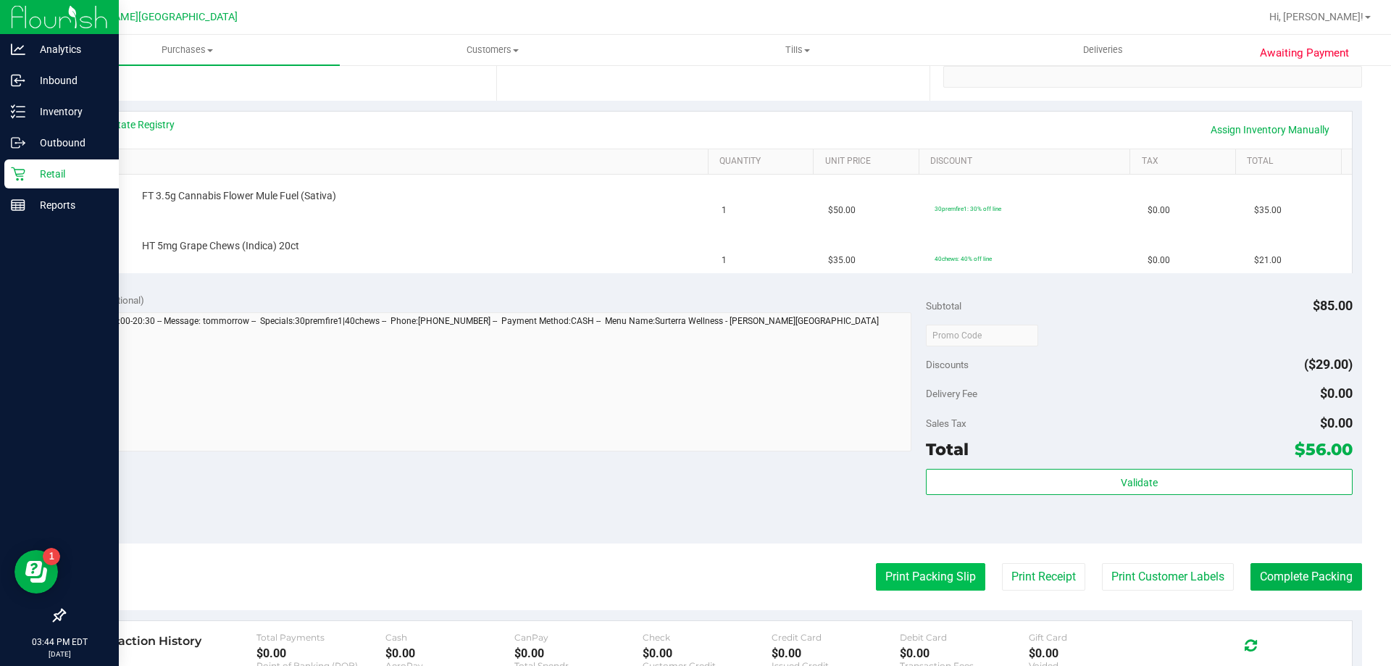
click at [958, 577] on button "Print Packing Slip" at bounding box center [930, 577] width 109 height 28
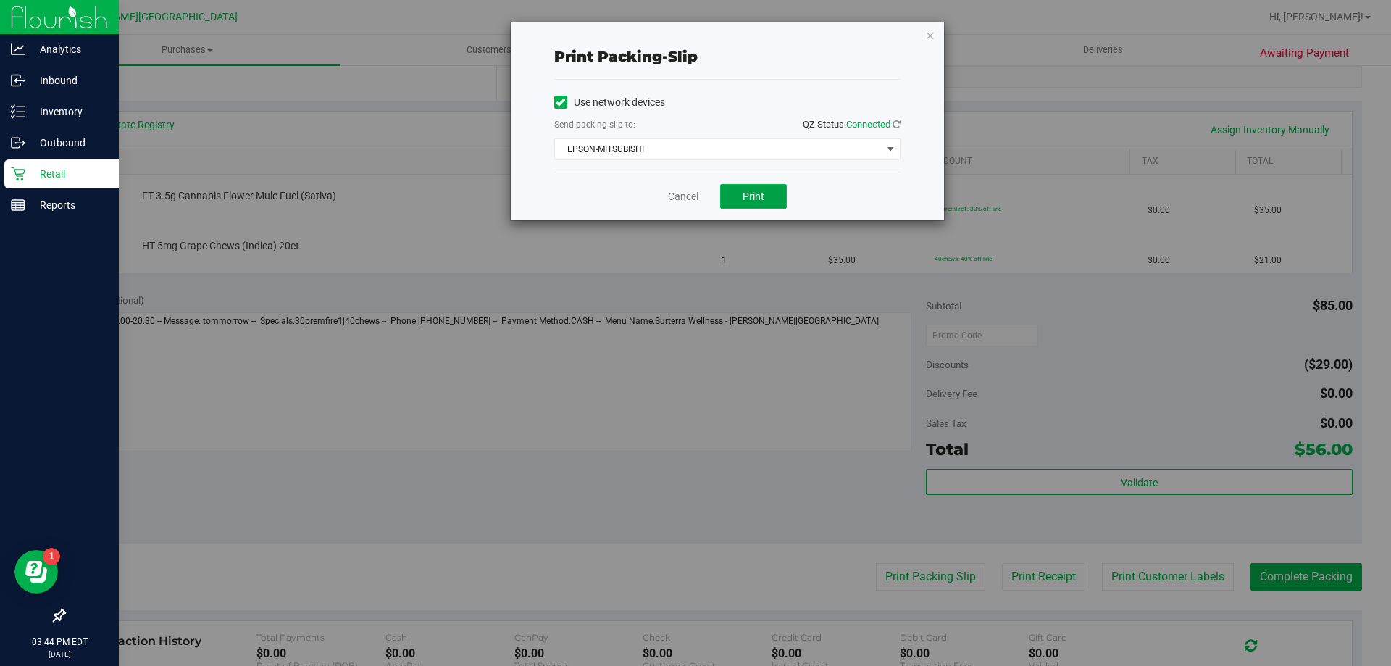
click at [768, 190] on button "Print" at bounding box center [753, 196] width 67 height 25
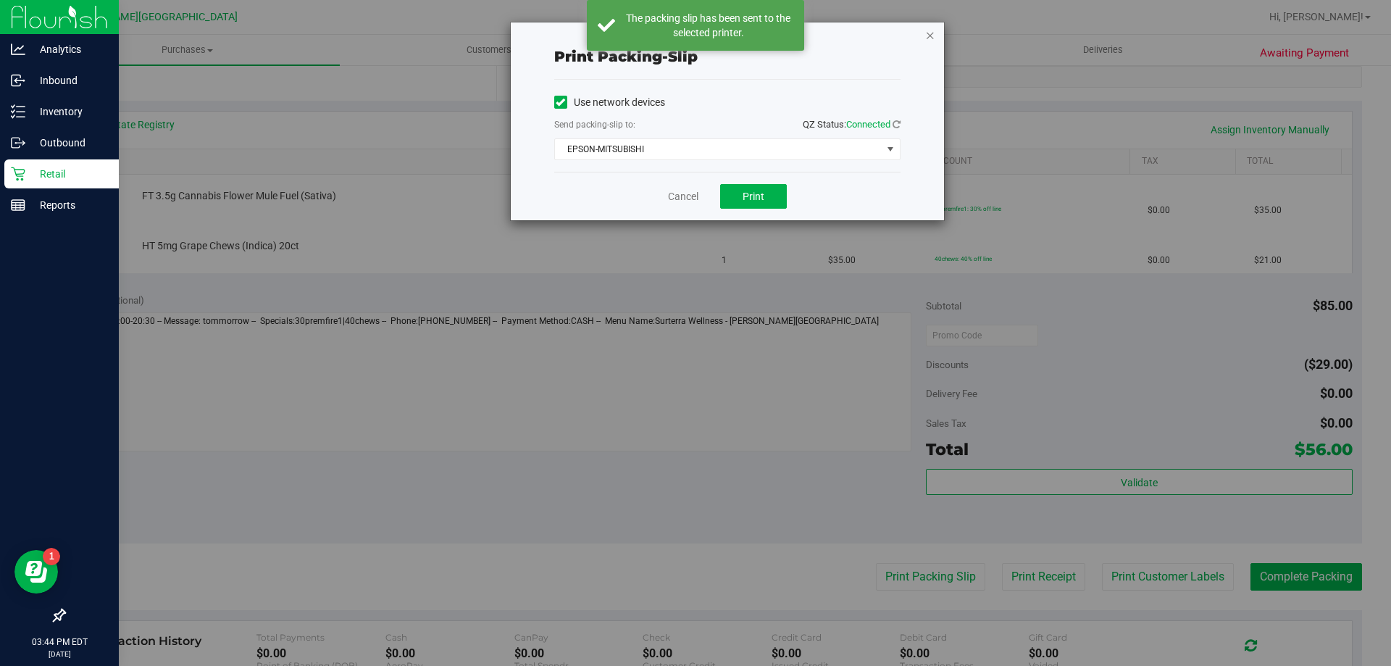
click at [929, 33] on icon "button" at bounding box center [930, 34] width 10 height 17
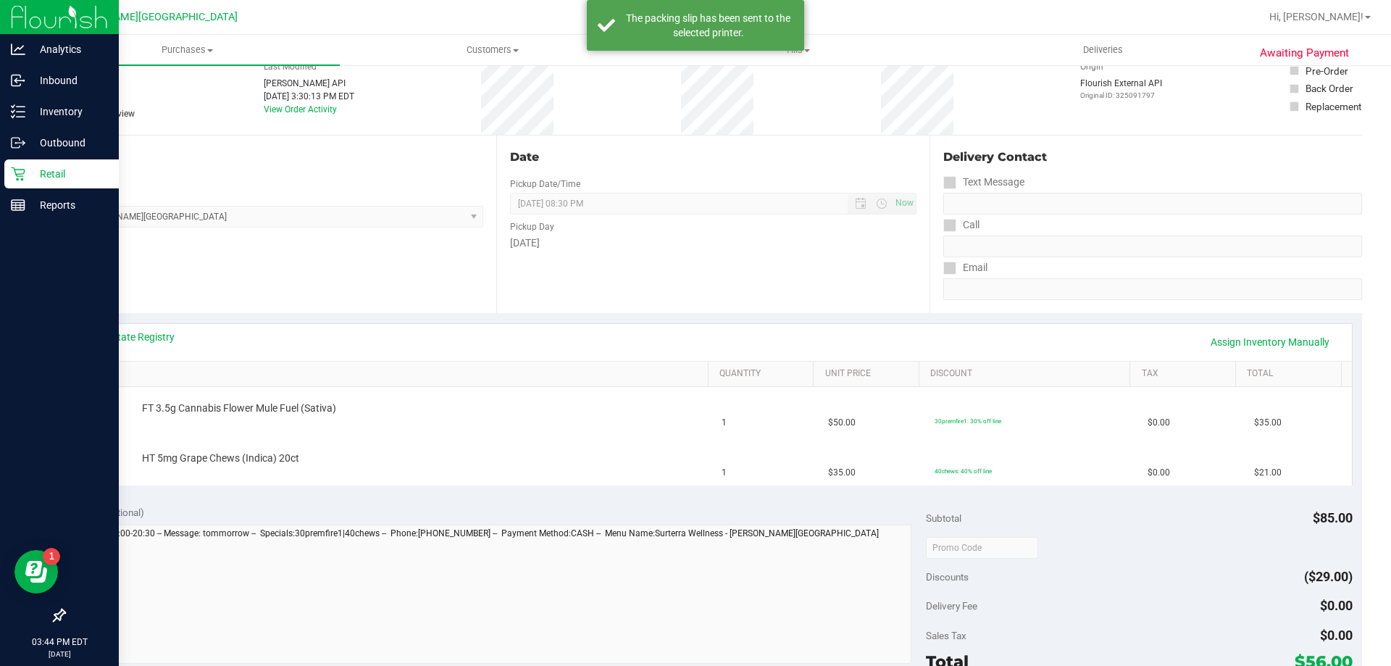
scroll to position [0, 0]
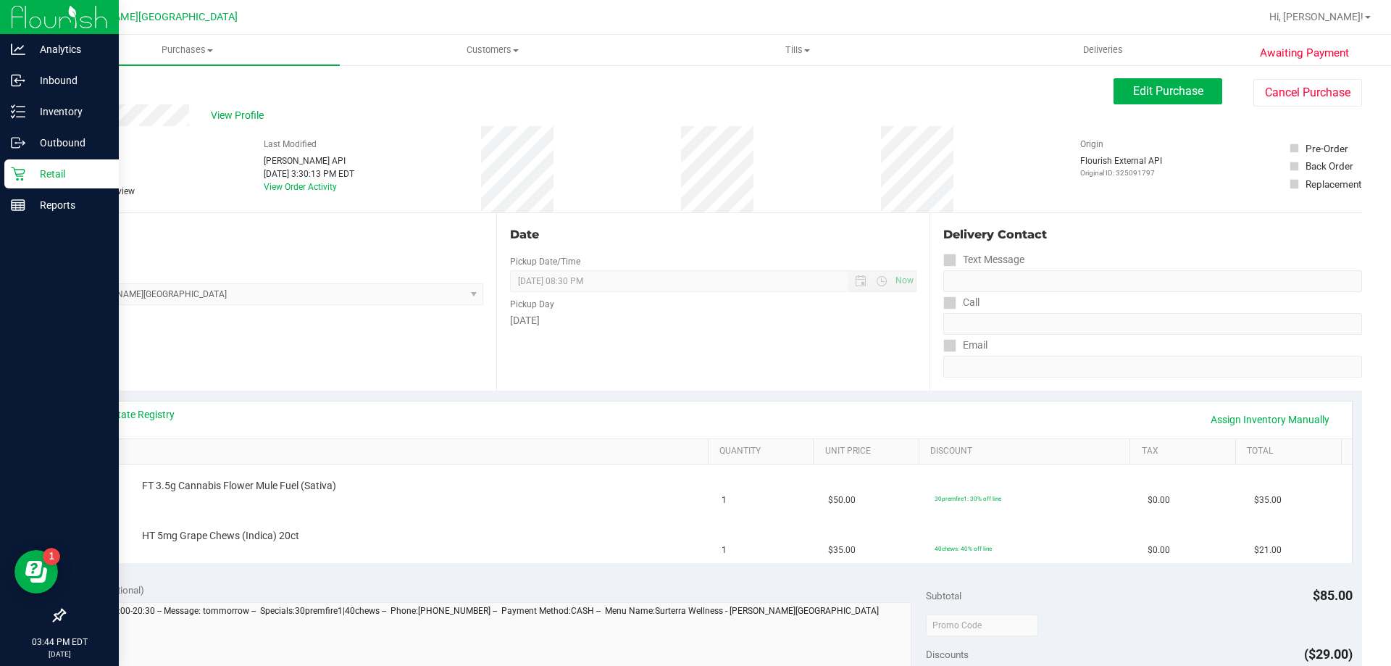
click at [80, 82] on link "Back" at bounding box center [75, 87] width 22 height 10
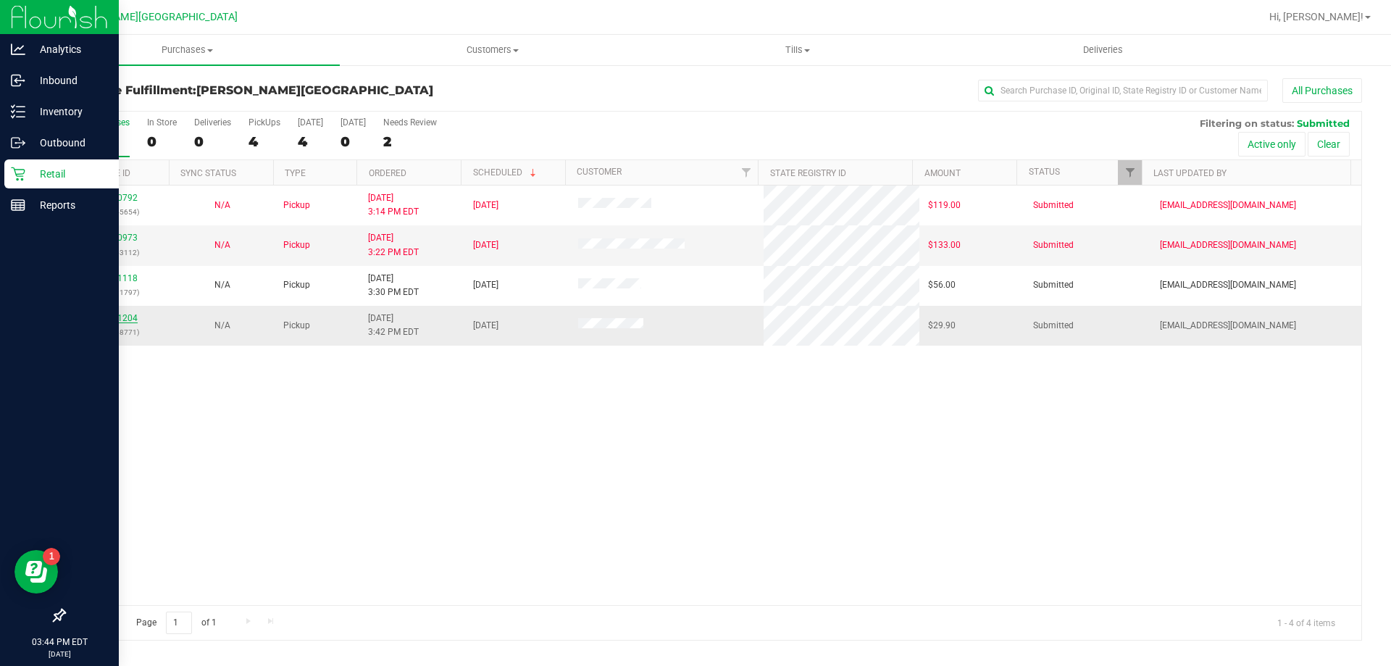
click at [130, 318] on link "11981204" at bounding box center [117, 318] width 41 height 10
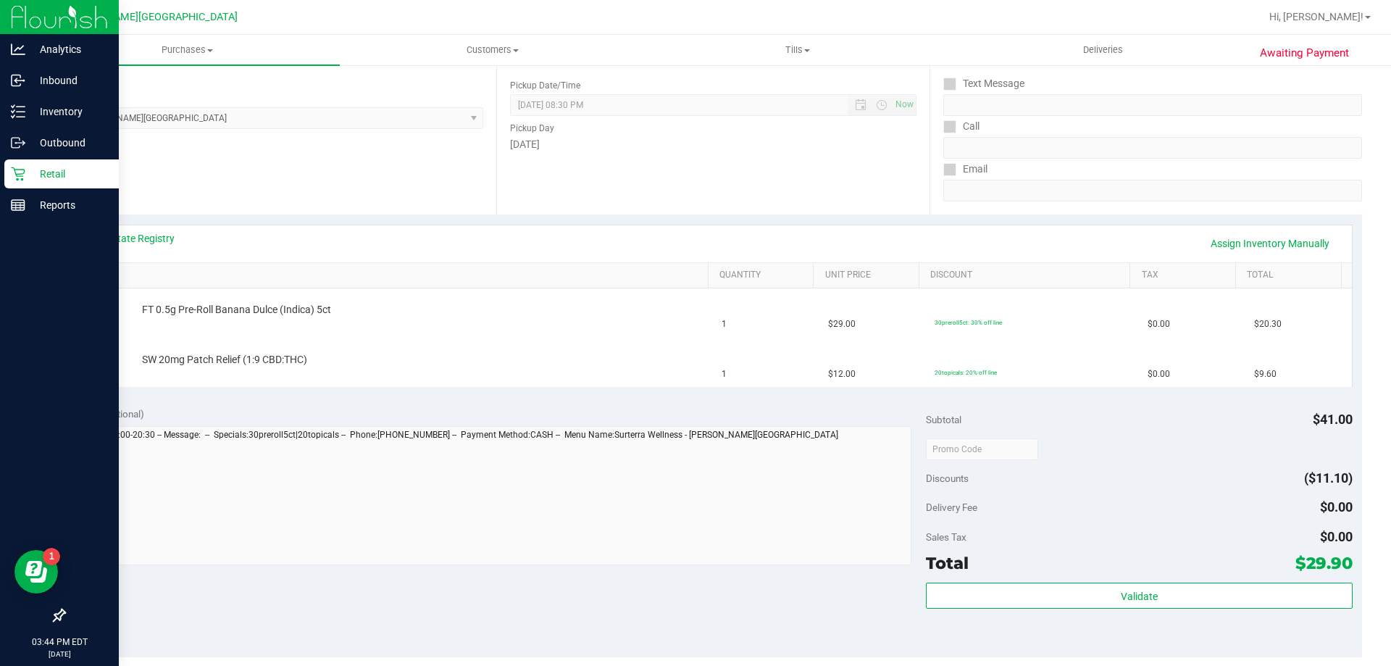
scroll to position [217, 0]
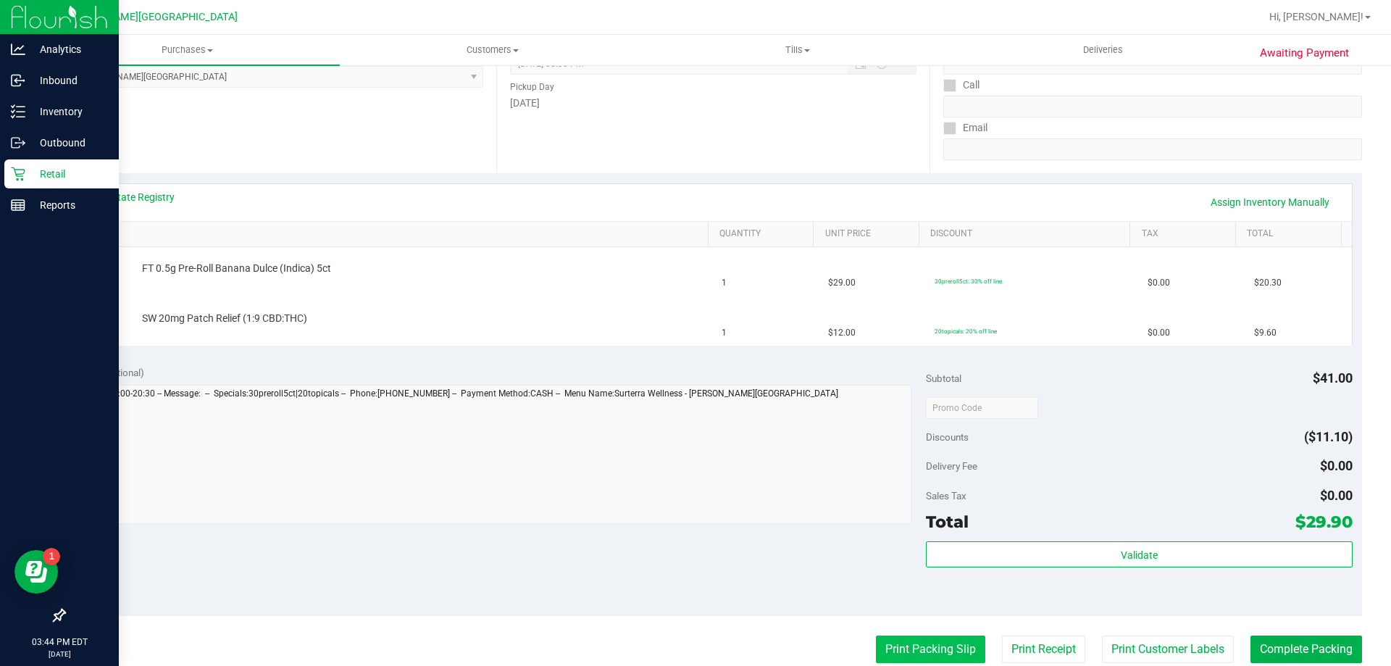
click at [907, 641] on button "Print Packing Slip" at bounding box center [930, 650] width 109 height 28
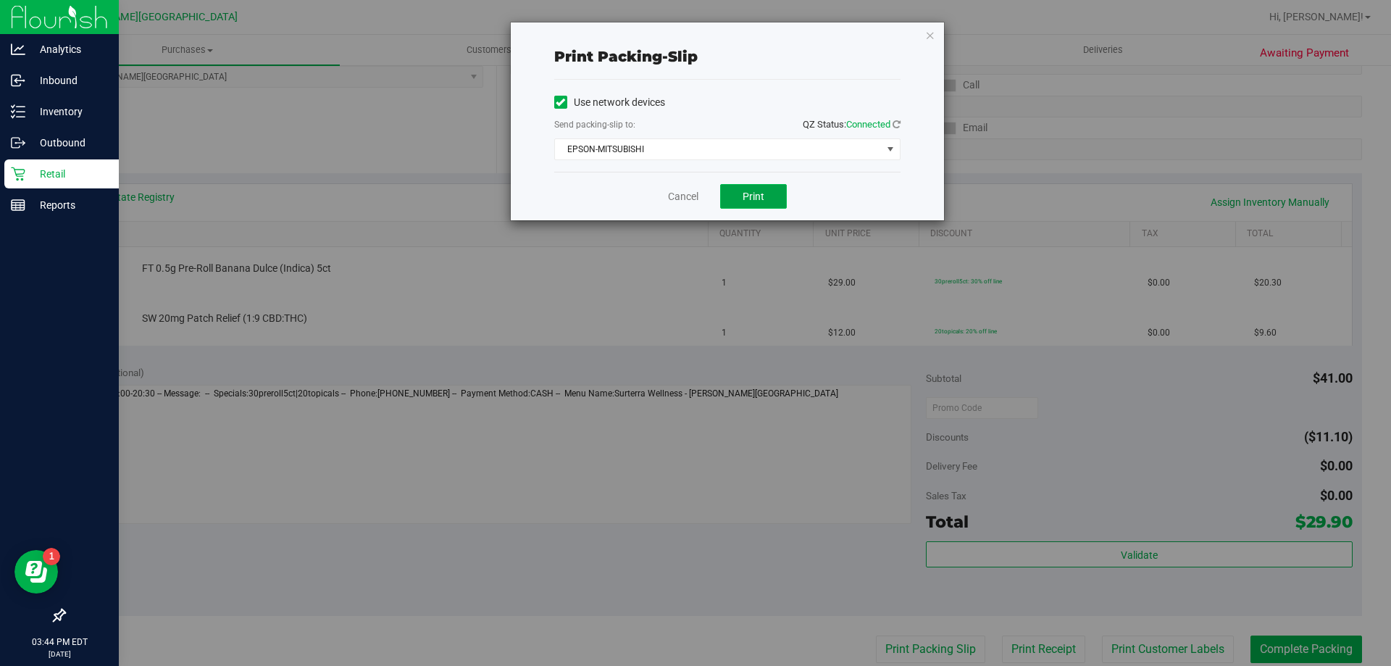
click at [766, 197] on button "Print" at bounding box center [753, 196] width 67 height 25
click at [932, 33] on icon "button" at bounding box center [930, 34] width 10 height 17
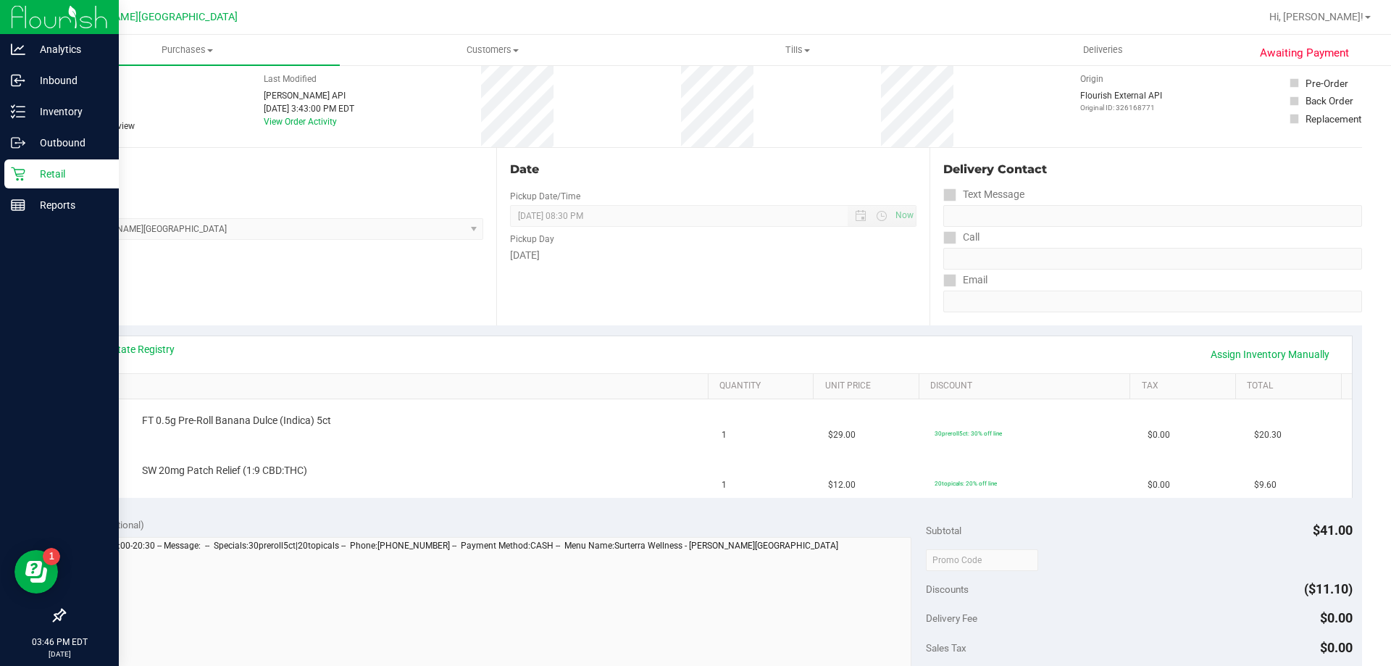
scroll to position [0, 0]
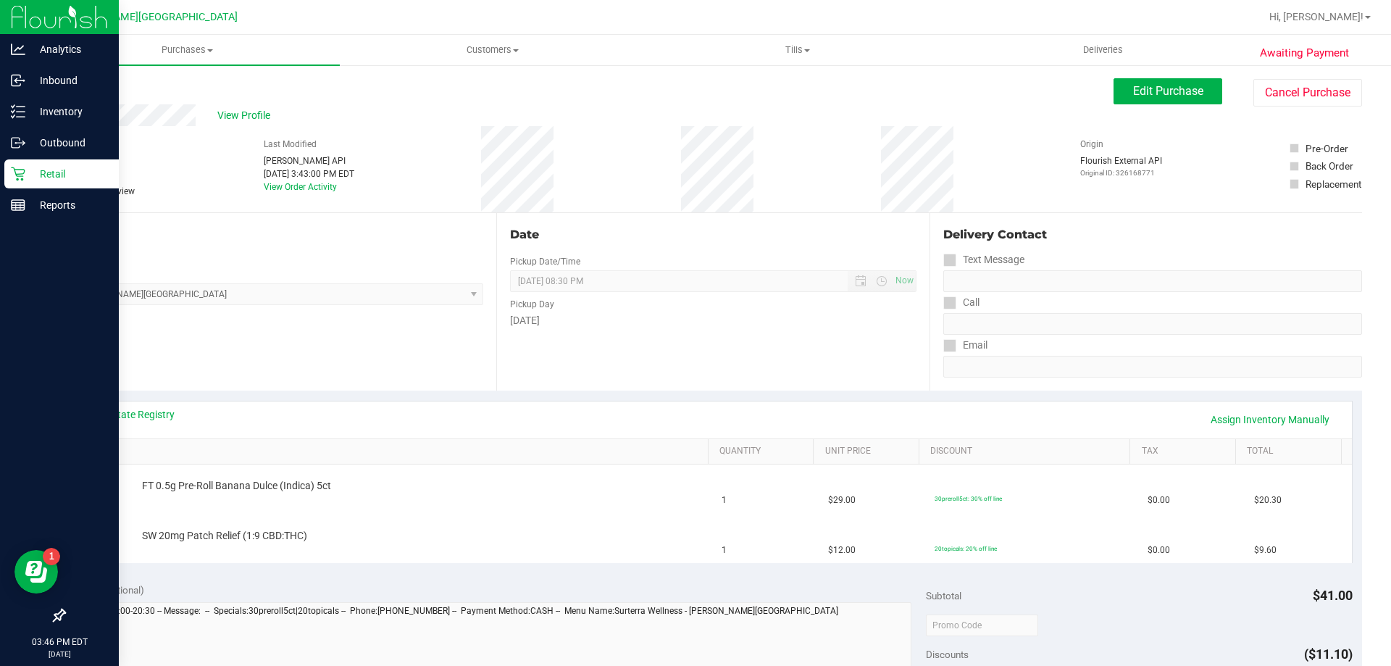
click at [70, 91] on link "Back" at bounding box center [75, 87] width 22 height 10
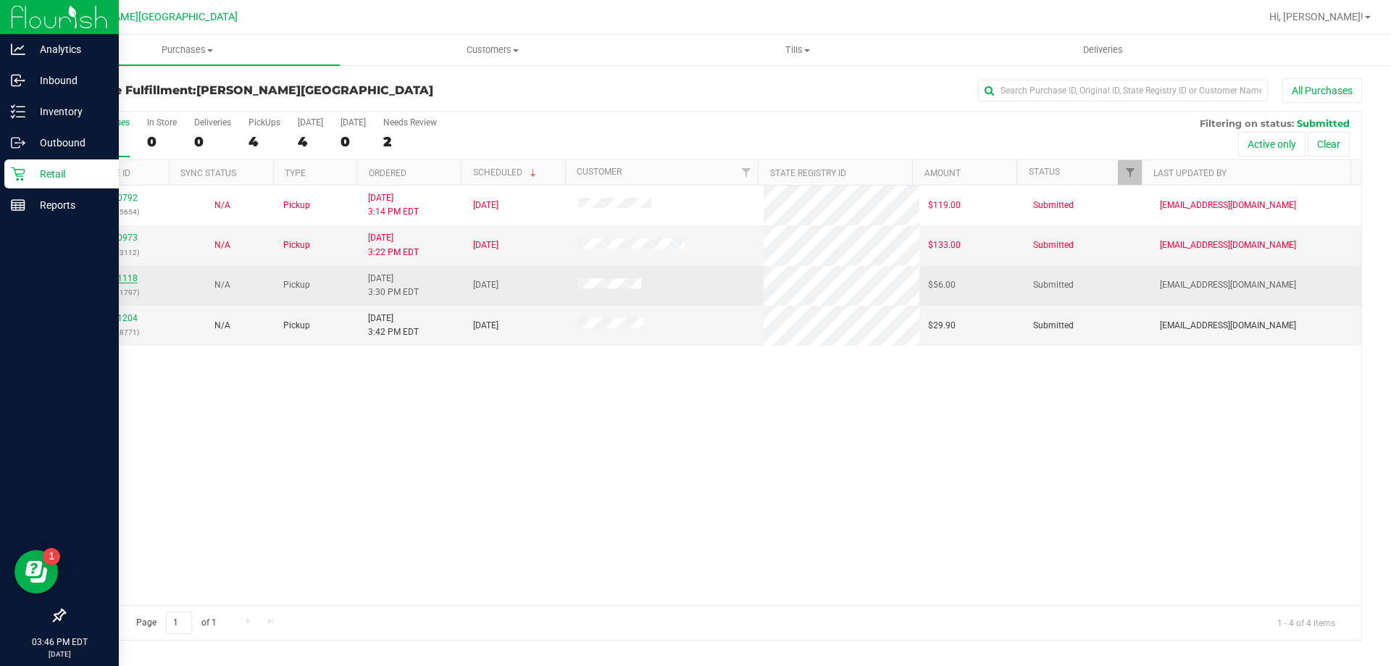
click at [130, 275] on link "11981118" at bounding box center [117, 278] width 41 height 10
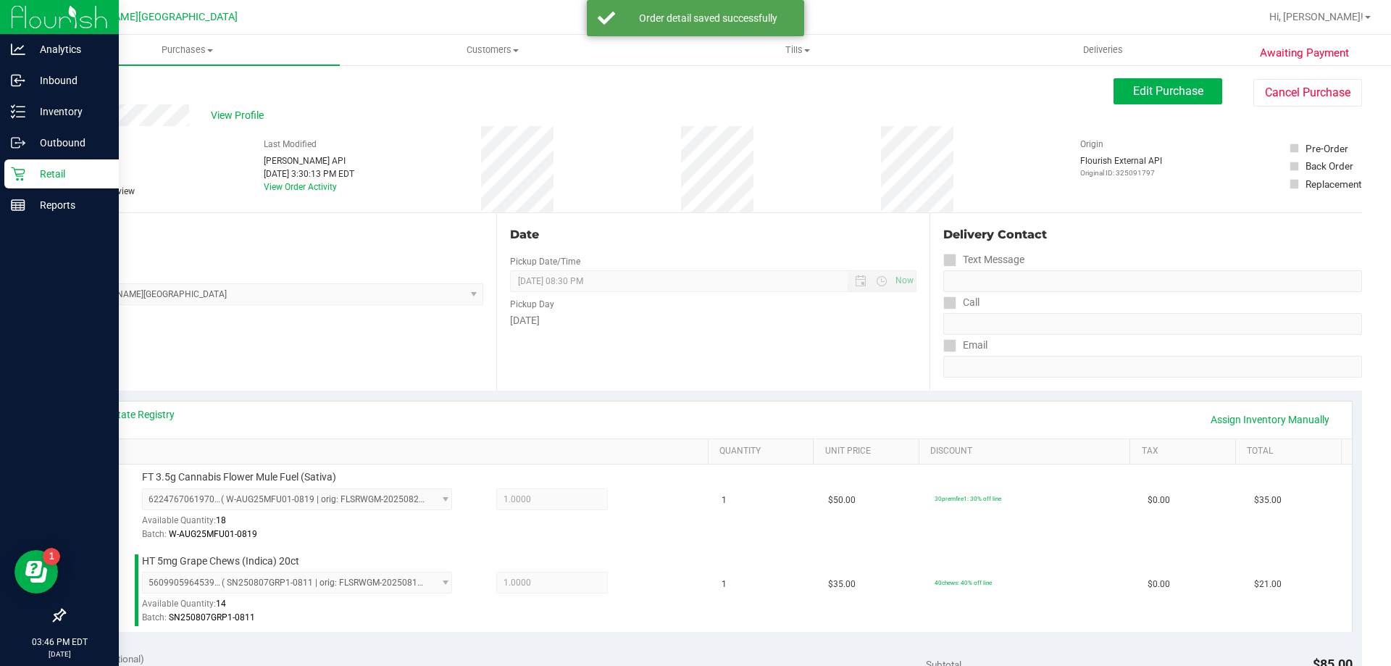
scroll to position [362, 0]
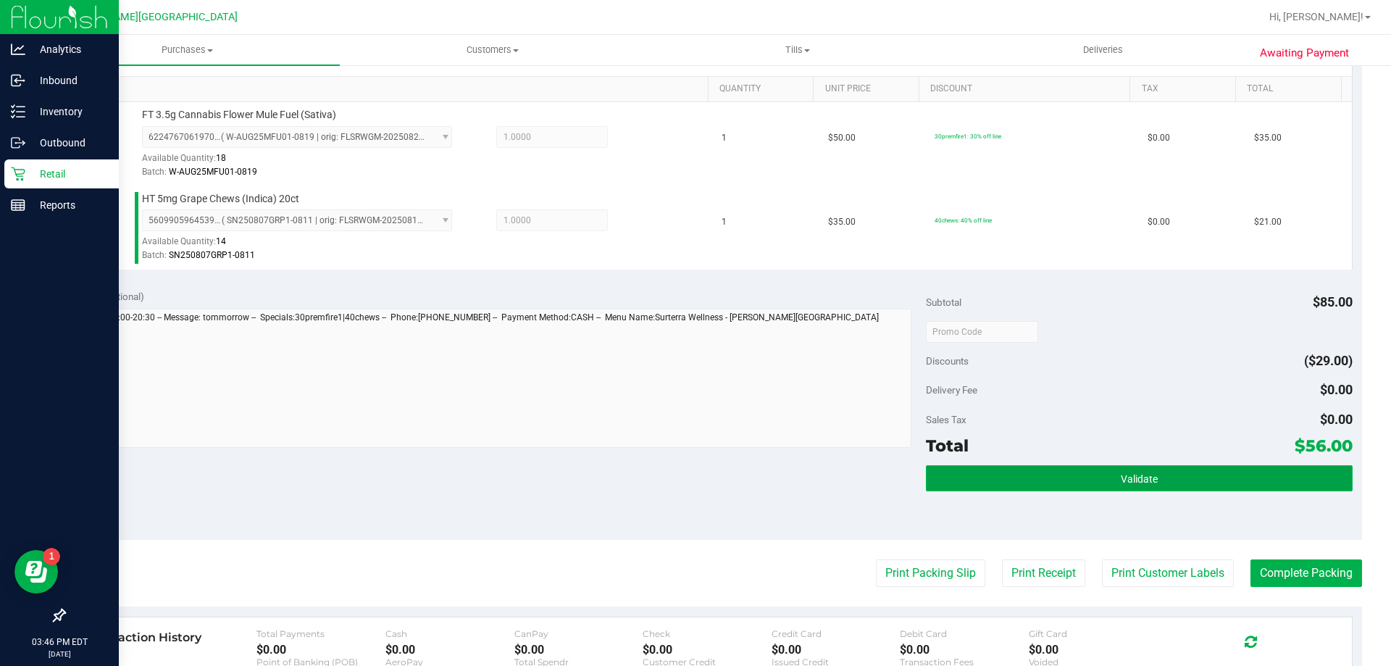
click at [1190, 478] on button "Validate" at bounding box center [1139, 478] width 426 height 26
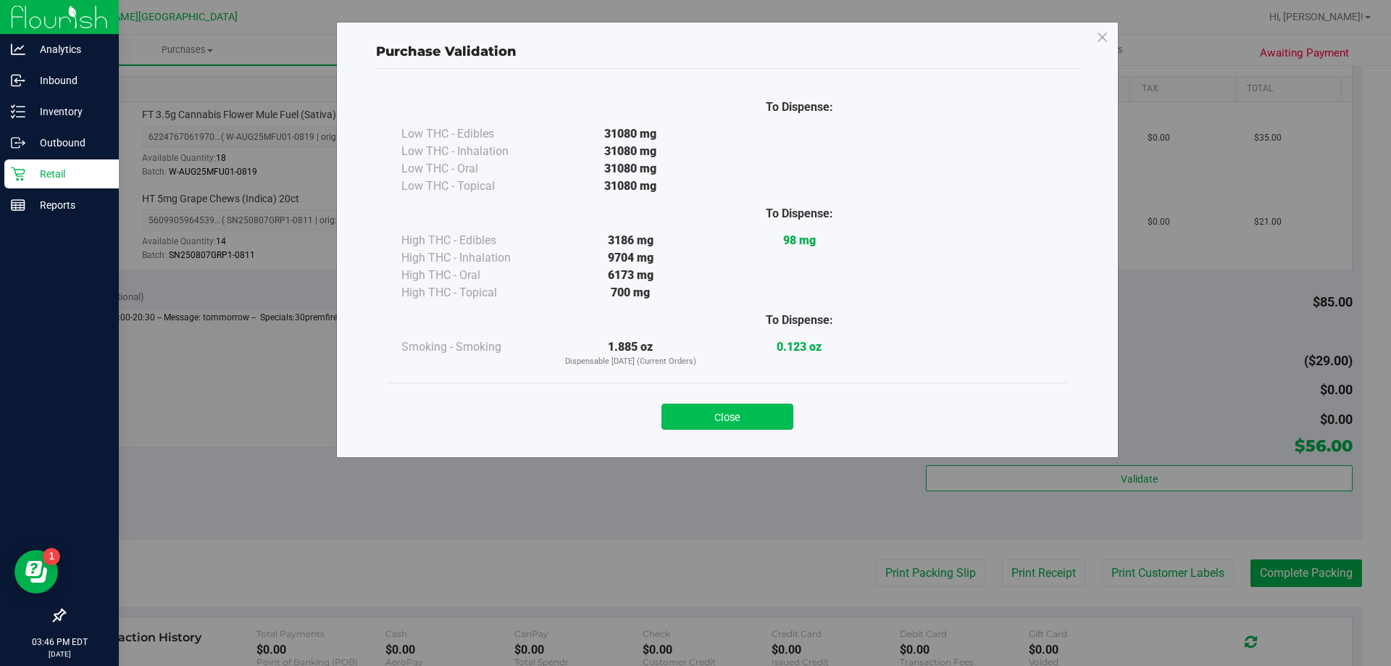
click at [741, 417] on button "Close" at bounding box center [728, 417] width 132 height 26
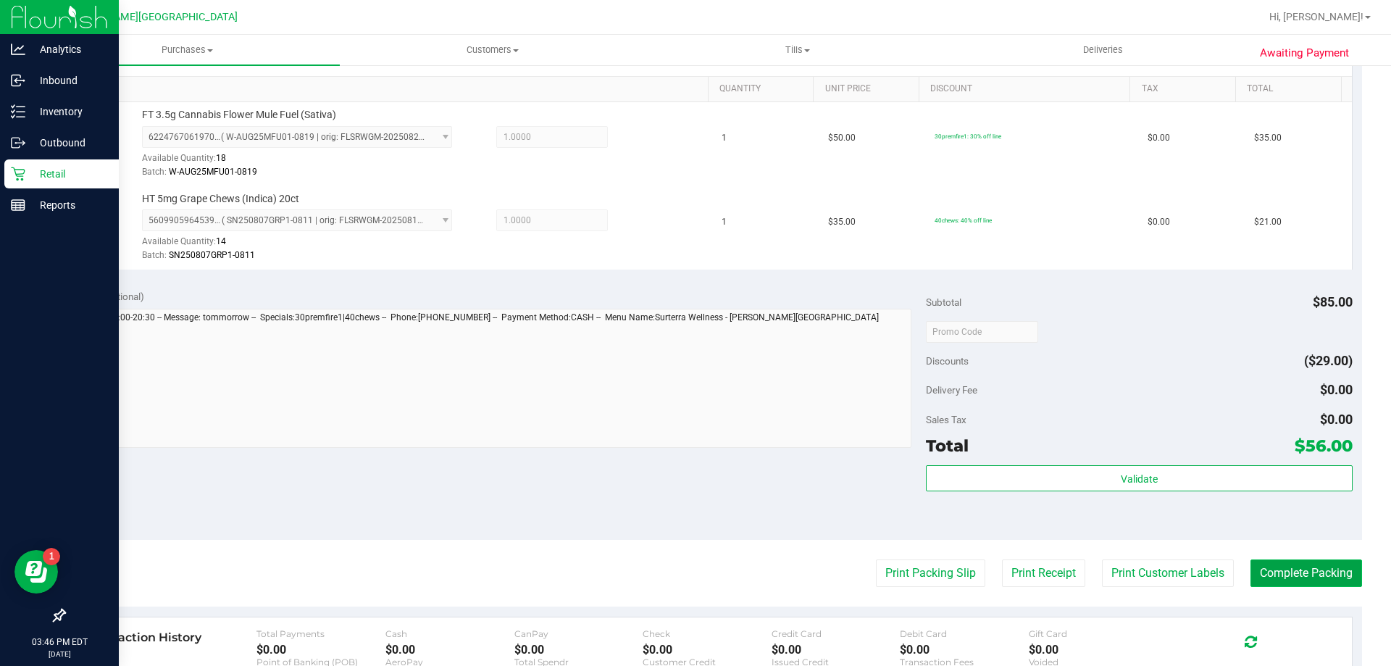
click at [1293, 570] on button "Complete Packing" at bounding box center [1307, 573] width 112 height 28
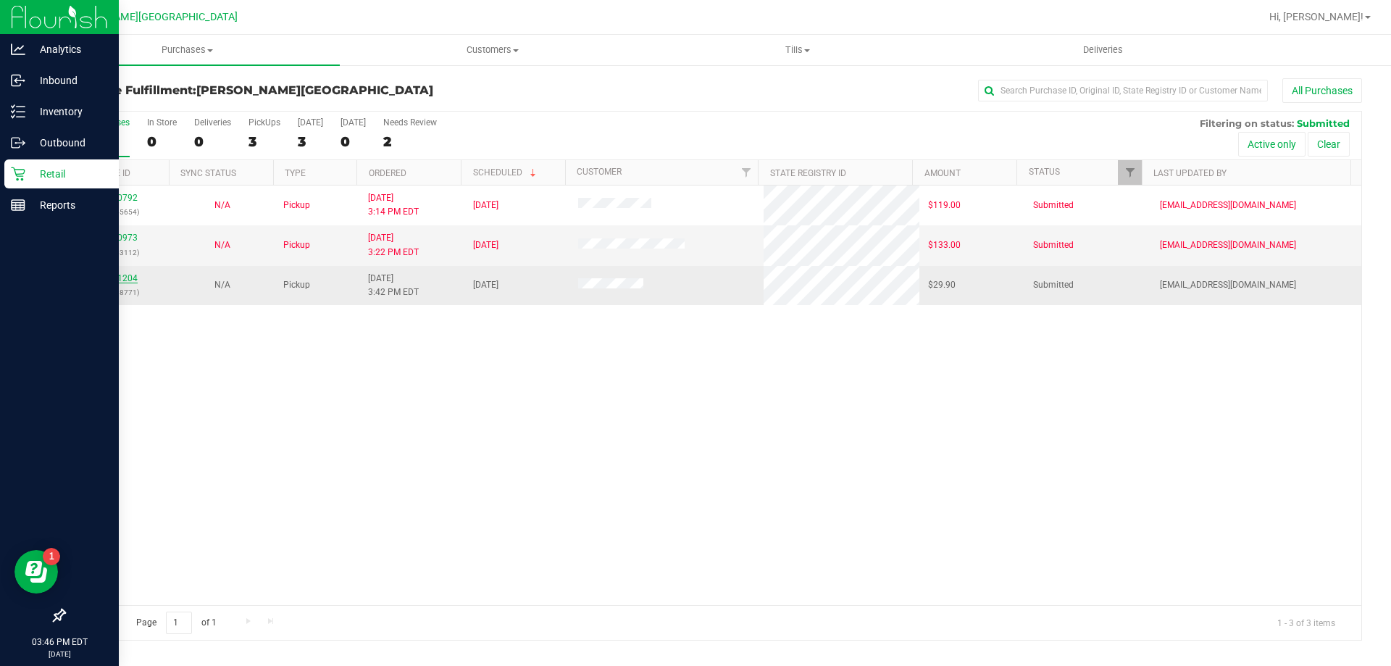
click at [123, 275] on link "11981204" at bounding box center [117, 278] width 41 height 10
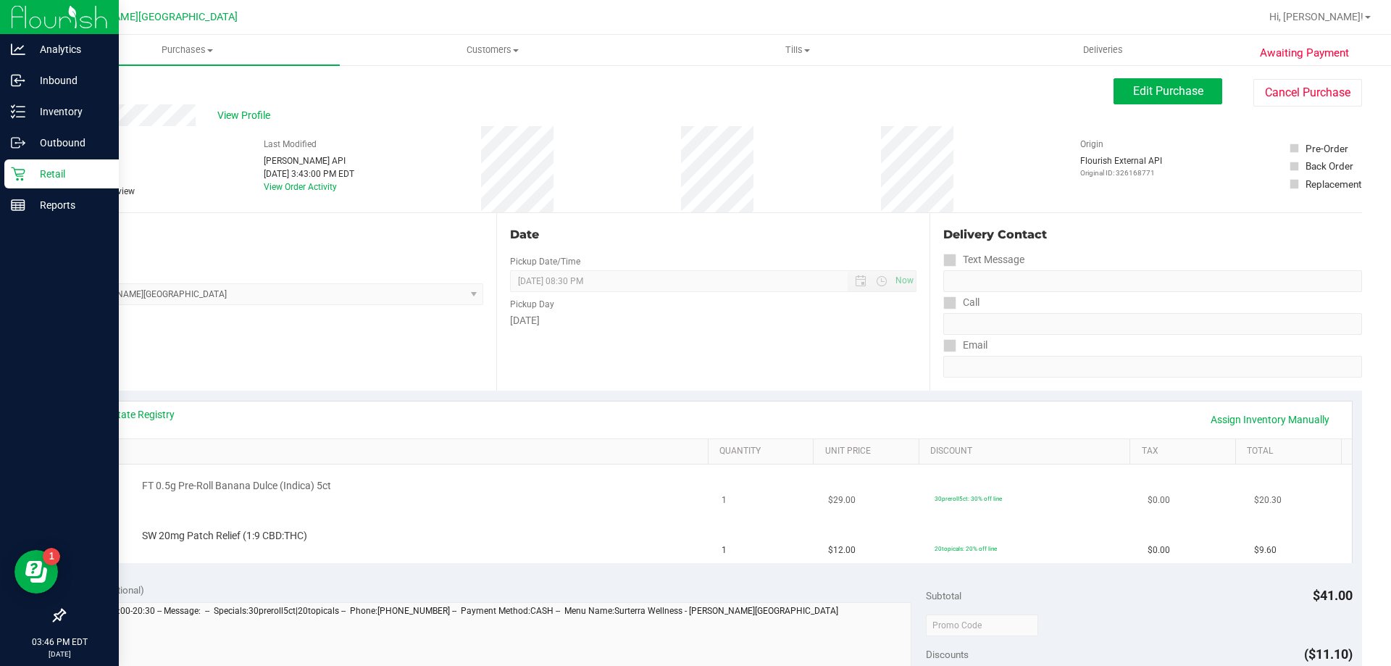
click at [427, 512] on td "FT 0.5g Pre-Roll Banana Dulce (Indica) 5ct" at bounding box center [394, 488] width 639 height 49
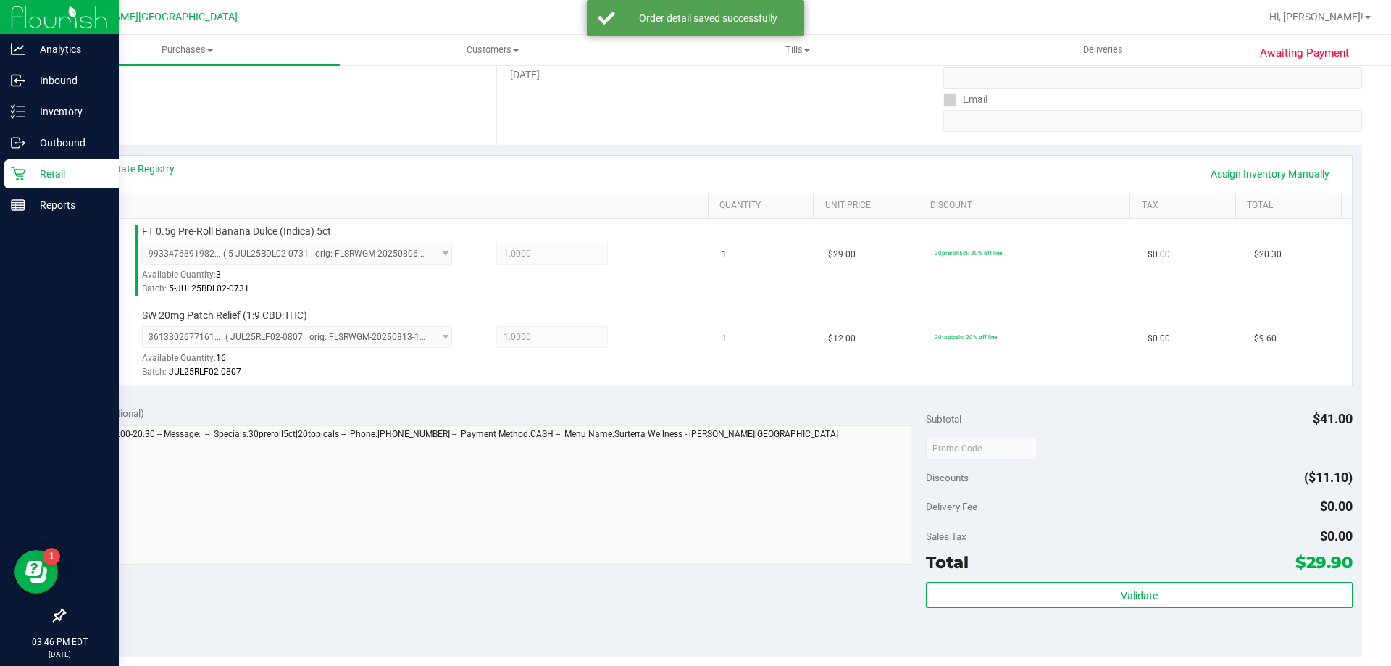
scroll to position [362, 0]
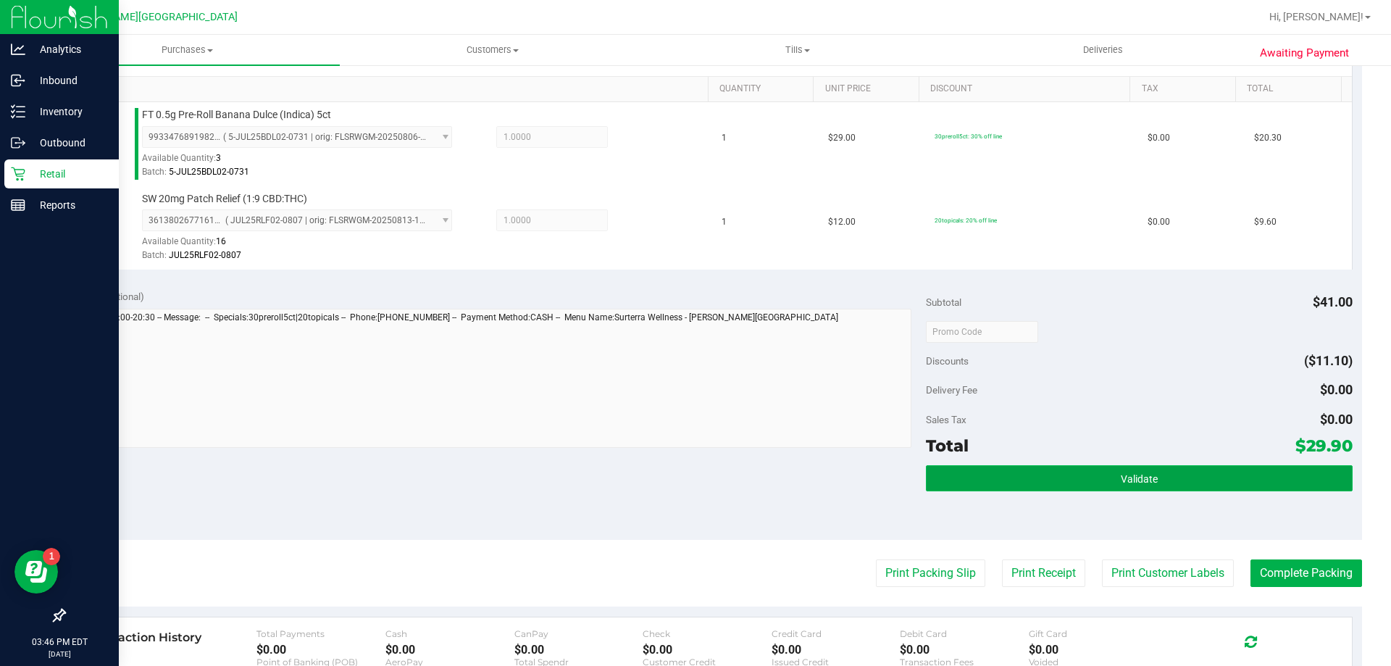
click at [1122, 478] on span "Validate" at bounding box center [1139, 479] width 37 height 12
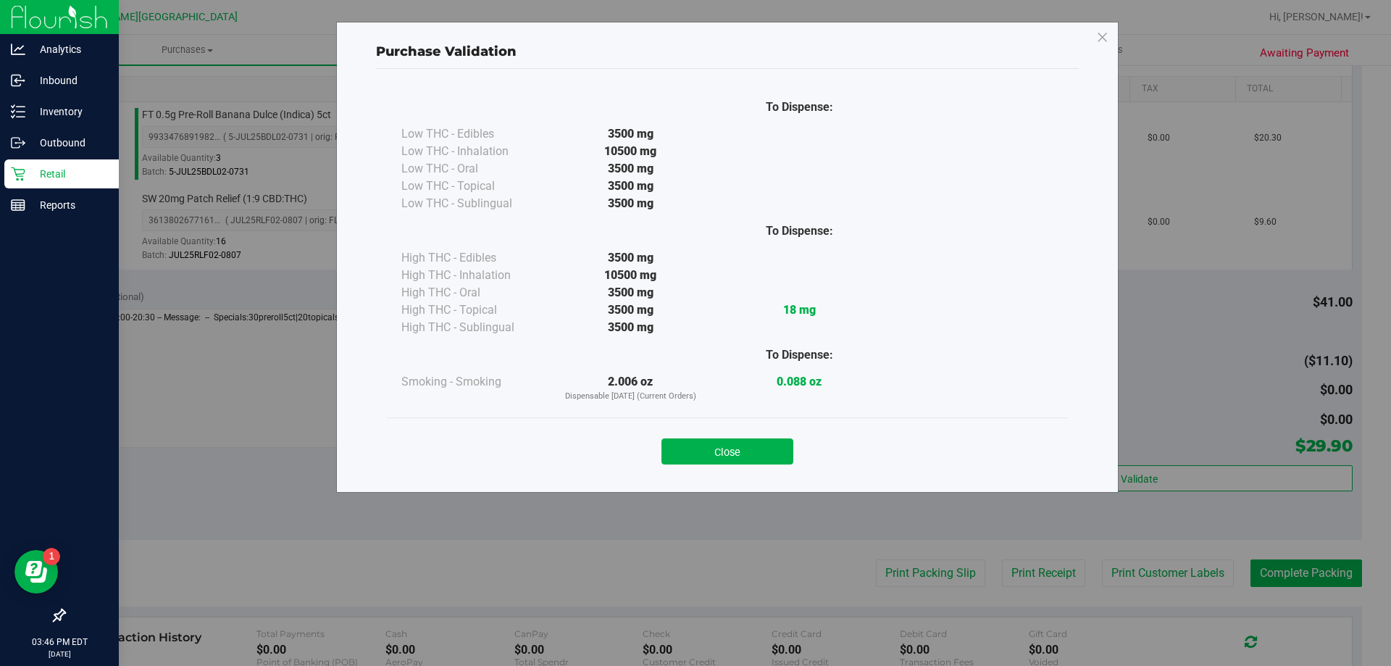
drag, startPoint x: 724, startPoint y: 439, endPoint x: 734, endPoint y: 441, distance: 10.4
click at [725, 439] on button "Close" at bounding box center [728, 451] width 132 height 26
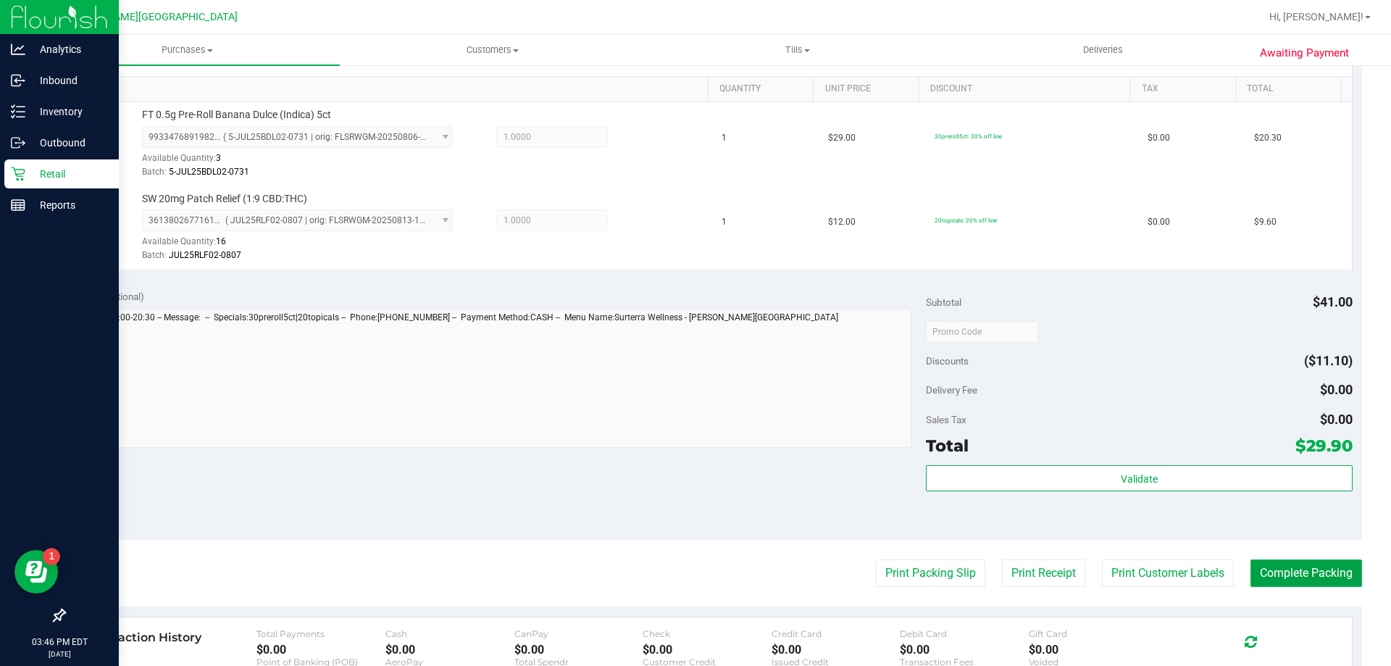
click at [1252, 568] on button "Complete Packing" at bounding box center [1307, 573] width 112 height 28
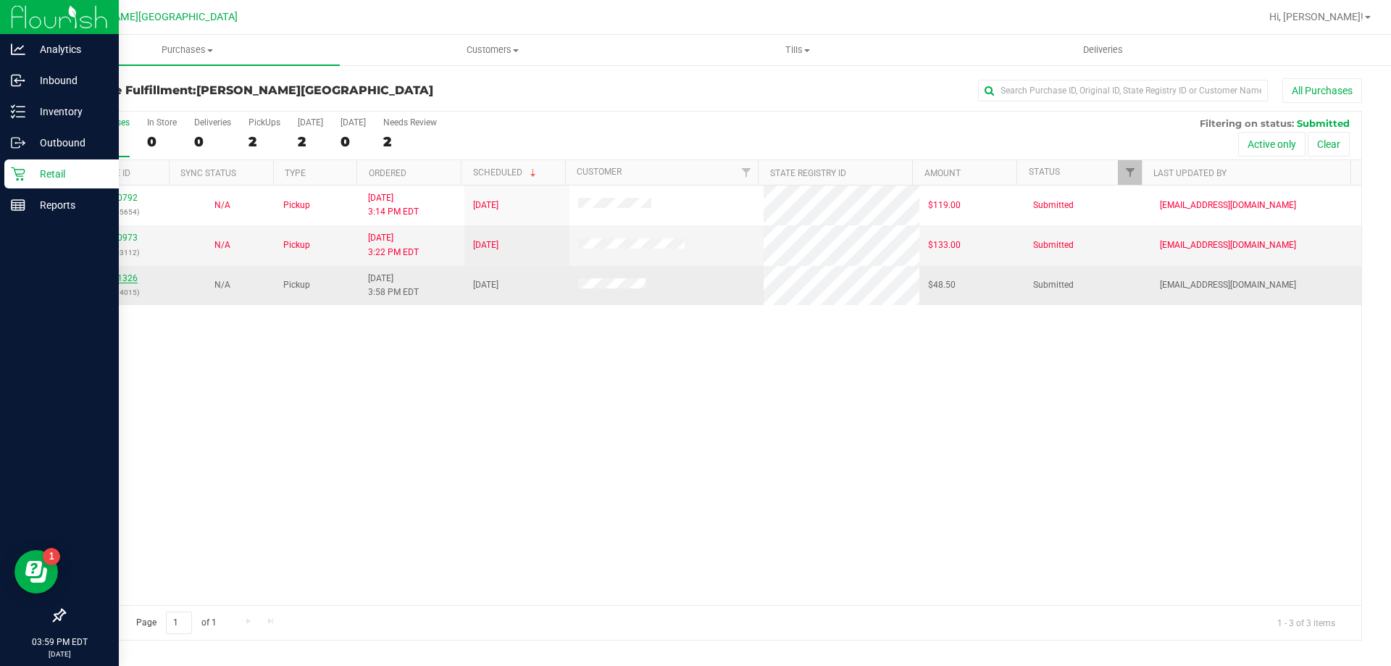
click at [124, 277] on link "11981326" at bounding box center [117, 278] width 41 height 10
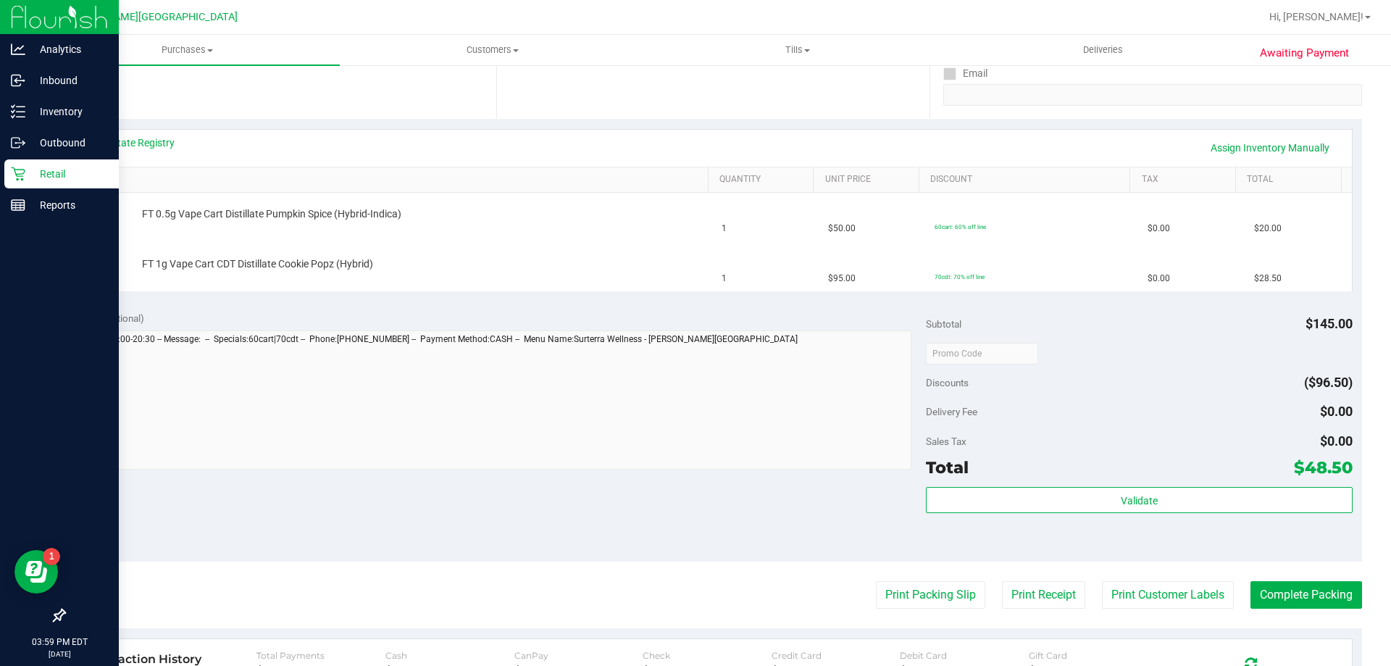
scroll to position [290, 0]
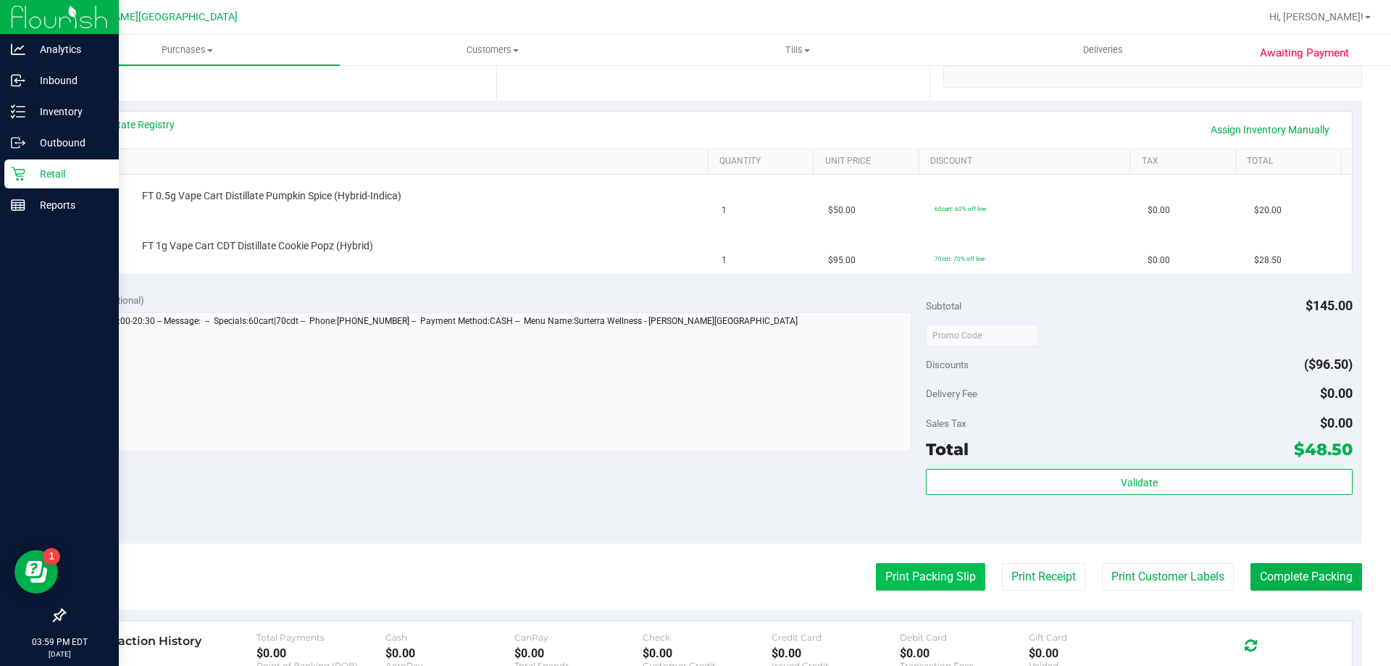
click at [956, 591] on button "Print Packing Slip" at bounding box center [930, 577] width 109 height 28
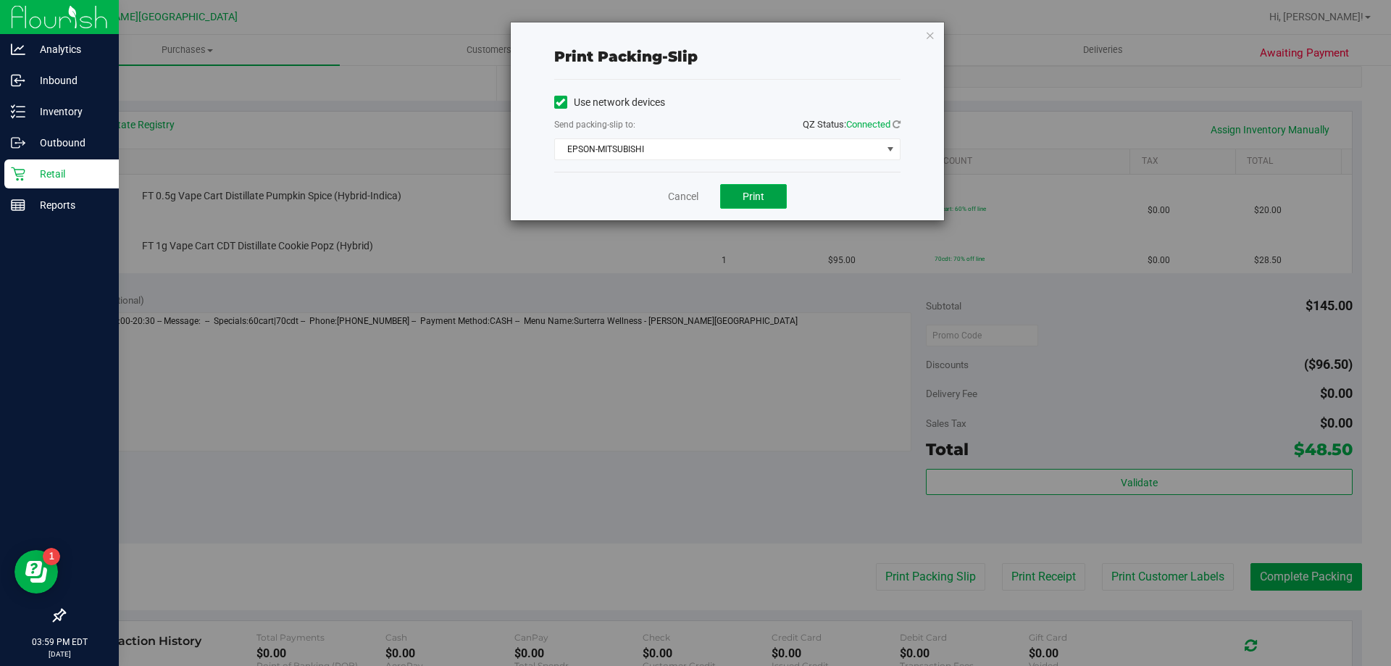
click at [771, 206] on button "Print" at bounding box center [753, 196] width 67 height 25
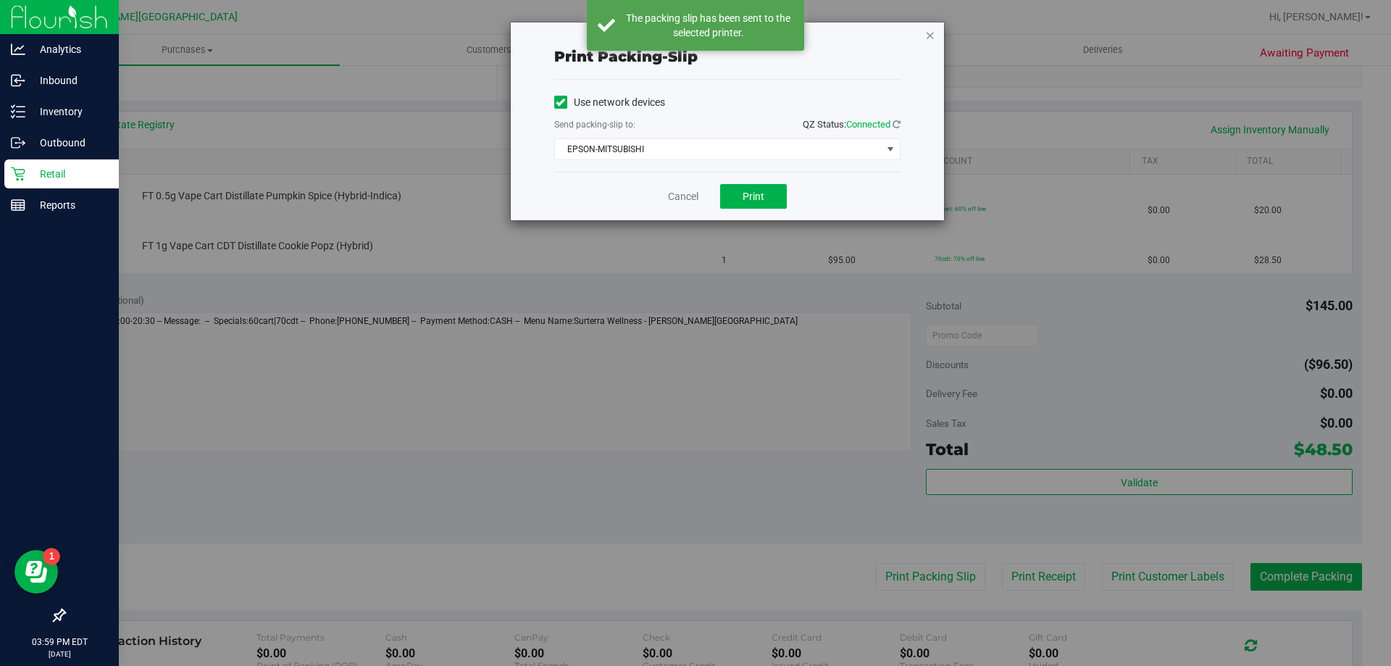
click at [930, 41] on icon "button" at bounding box center [930, 34] width 10 height 17
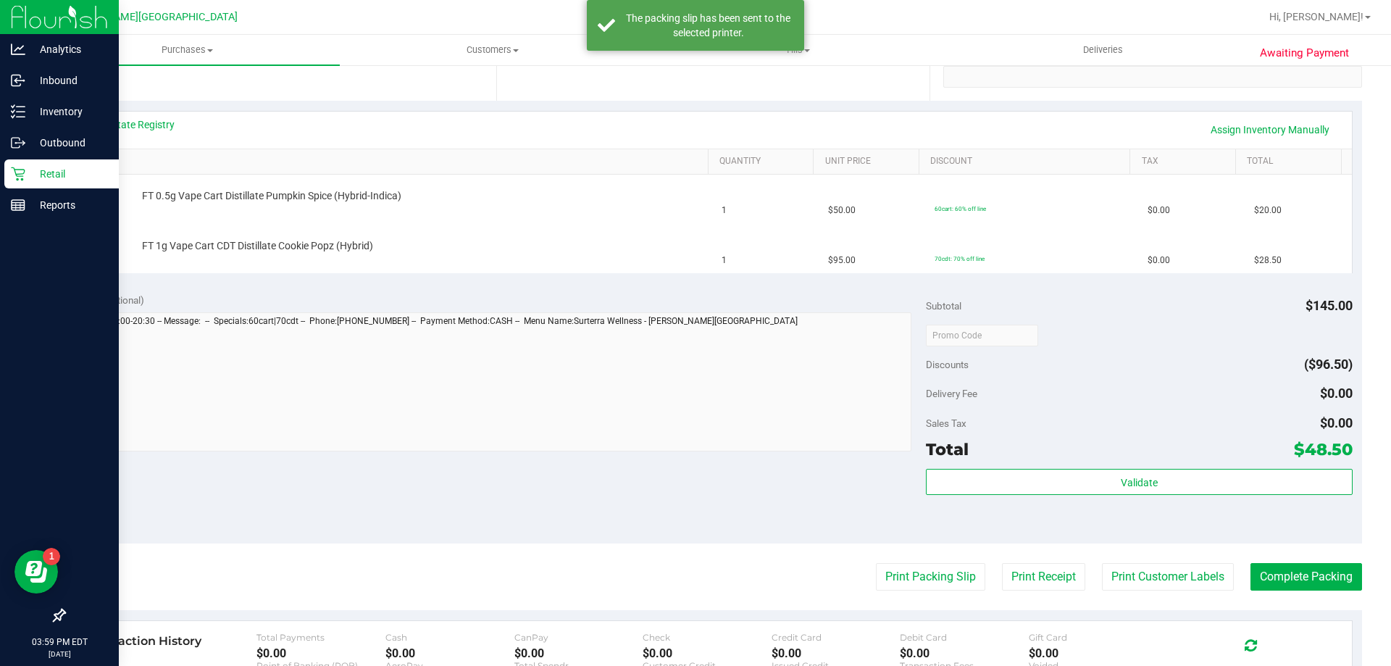
click at [976, 307] on div "Subtotal $145.00" at bounding box center [1139, 306] width 426 height 26
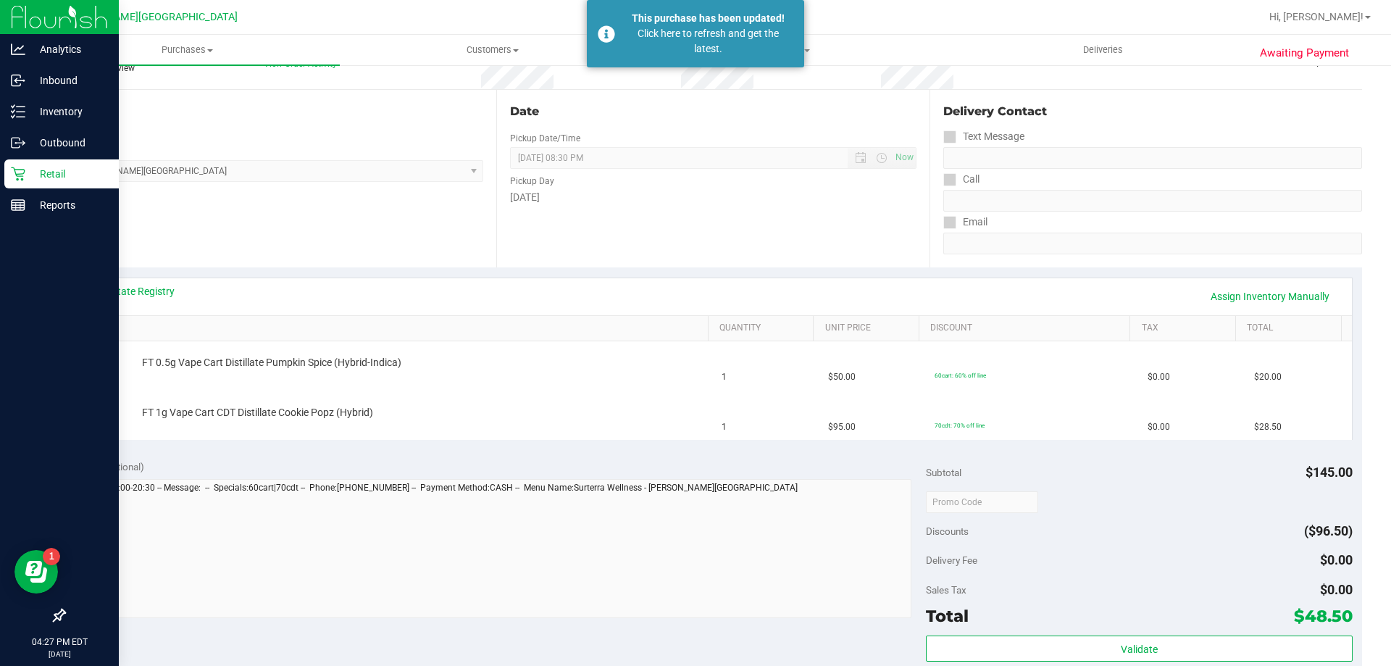
scroll to position [0, 0]
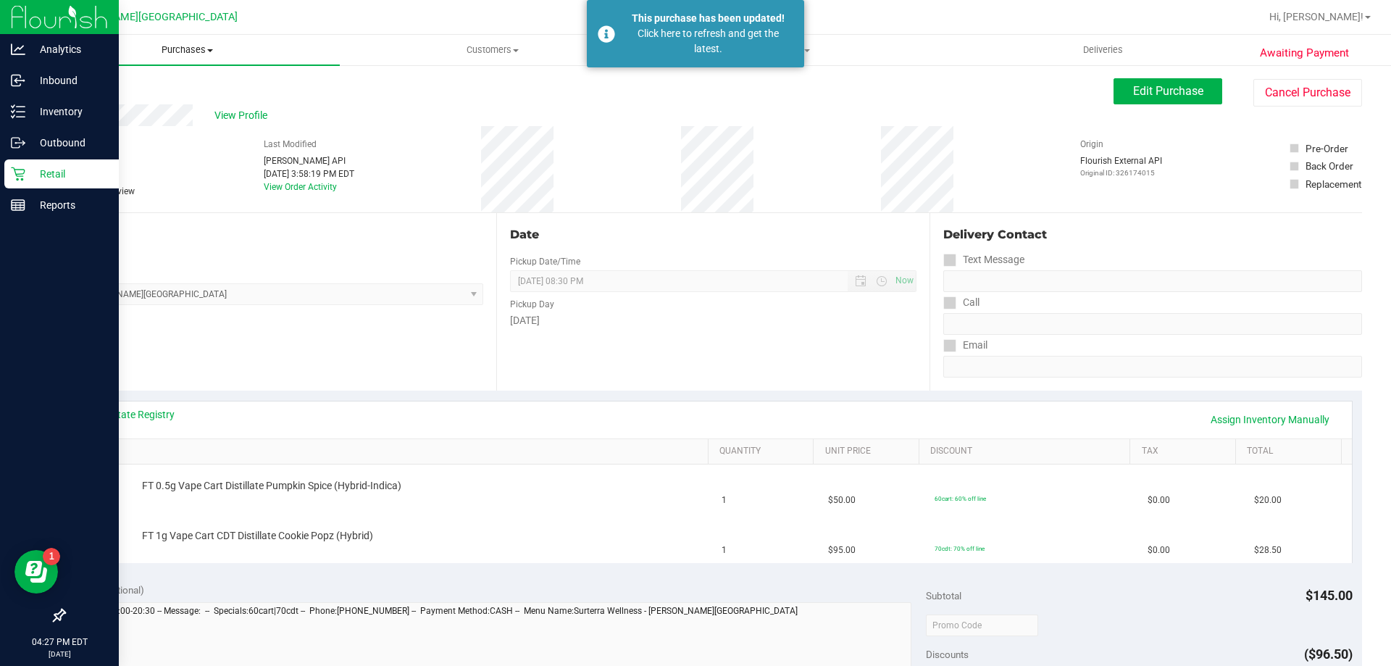
click at [199, 57] on uib-tab-heading "Purchases Summary of purchases Fulfillment All purchases" at bounding box center [187, 50] width 305 height 30
click at [125, 102] on li "Fulfillment" at bounding box center [187, 104] width 305 height 17
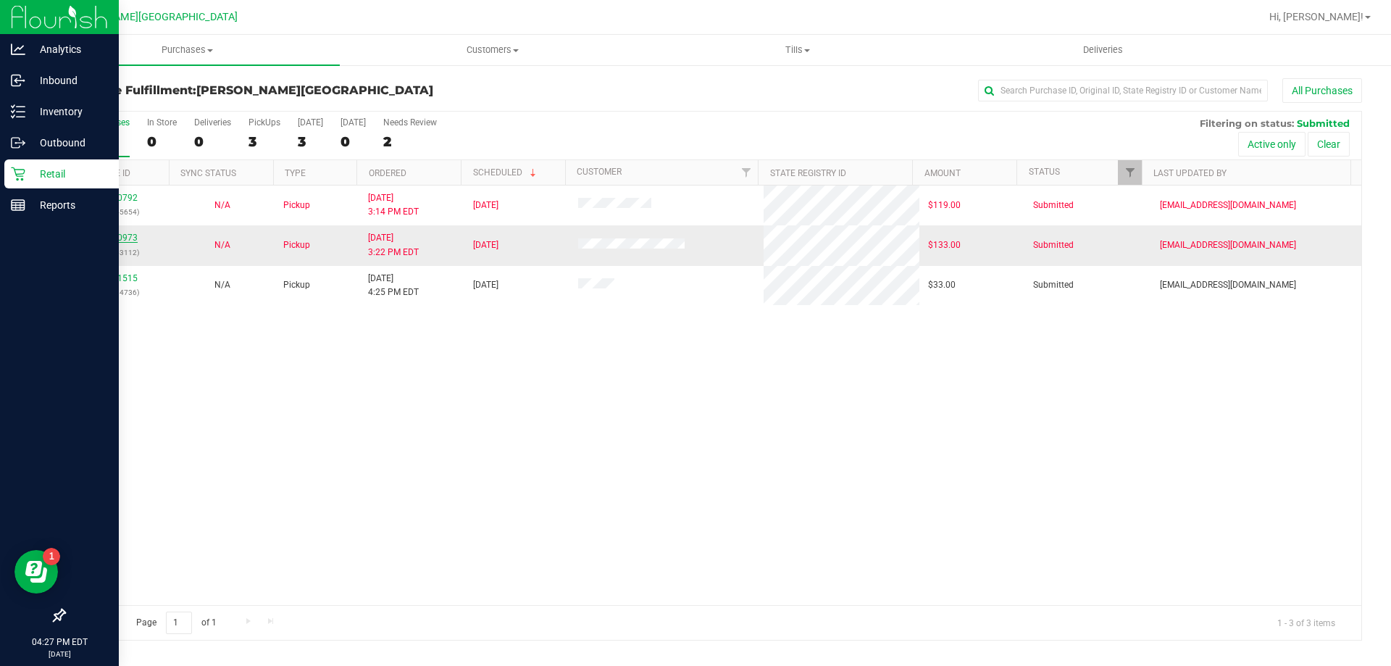
click at [121, 241] on link "11980973" at bounding box center [117, 238] width 41 height 10
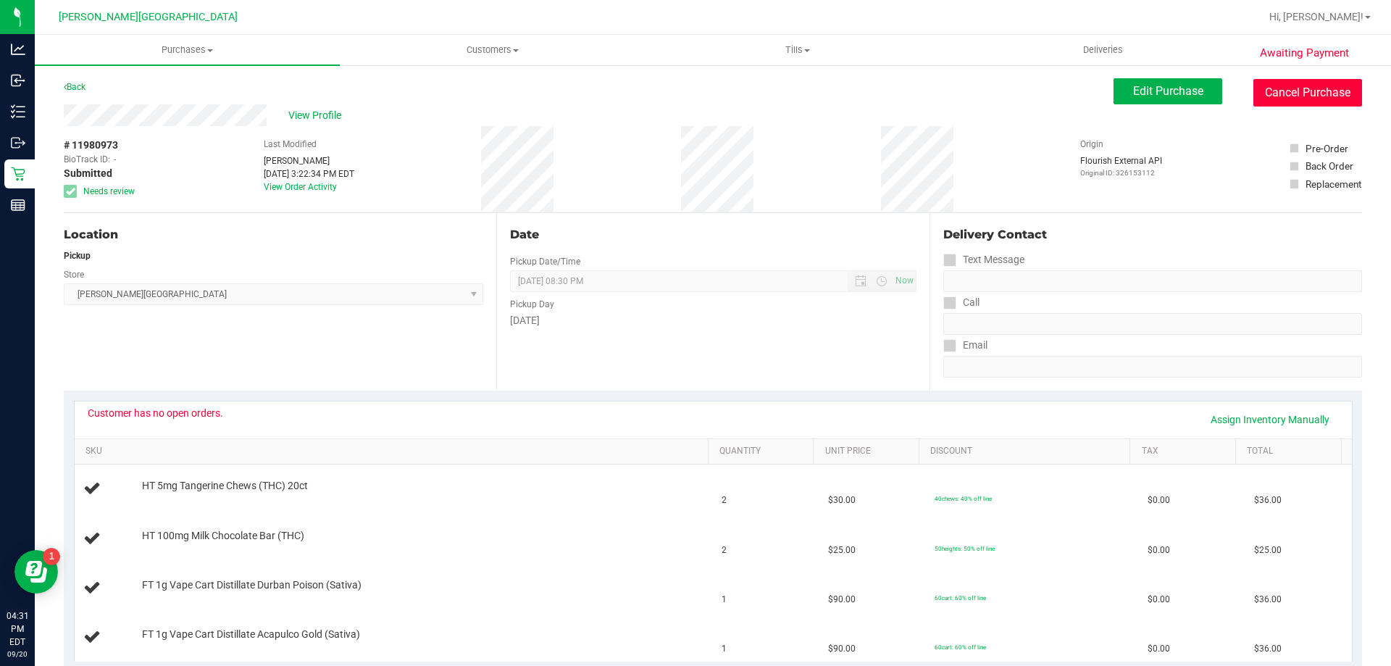
click at [1255, 85] on button "Cancel Purchase" at bounding box center [1308, 93] width 109 height 28
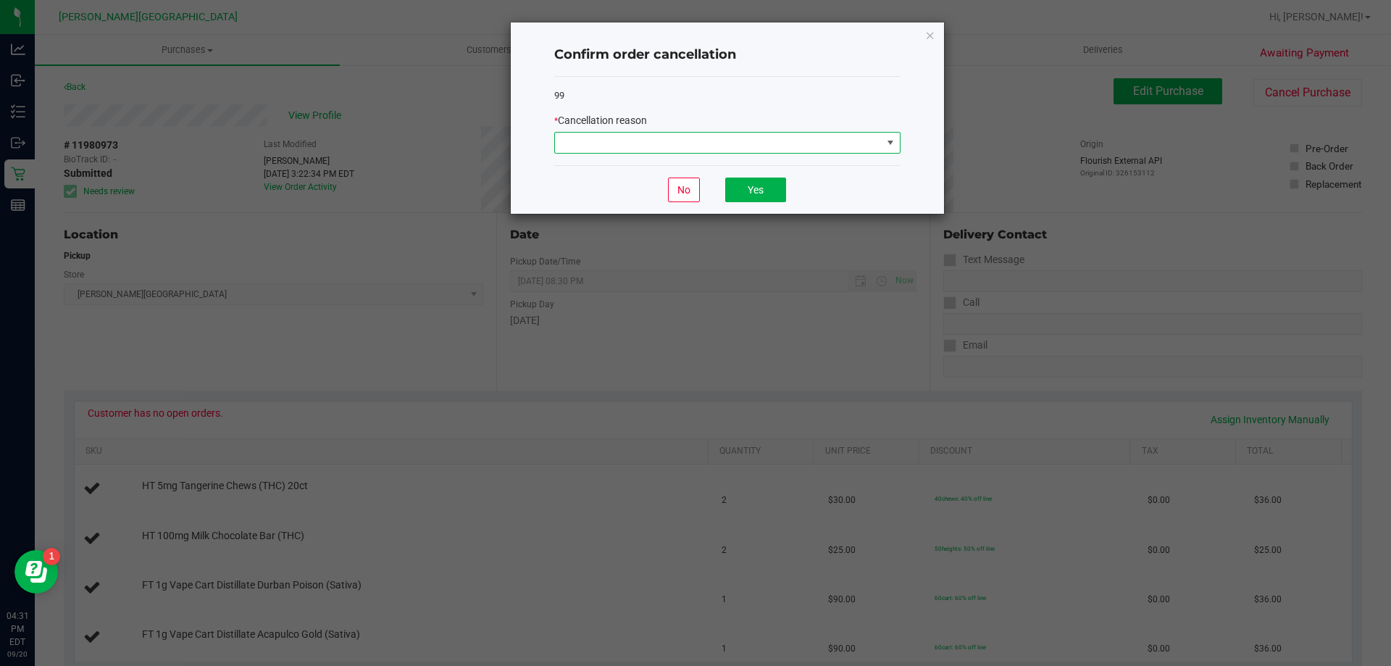
click at [697, 138] on span at bounding box center [718, 143] width 327 height 20
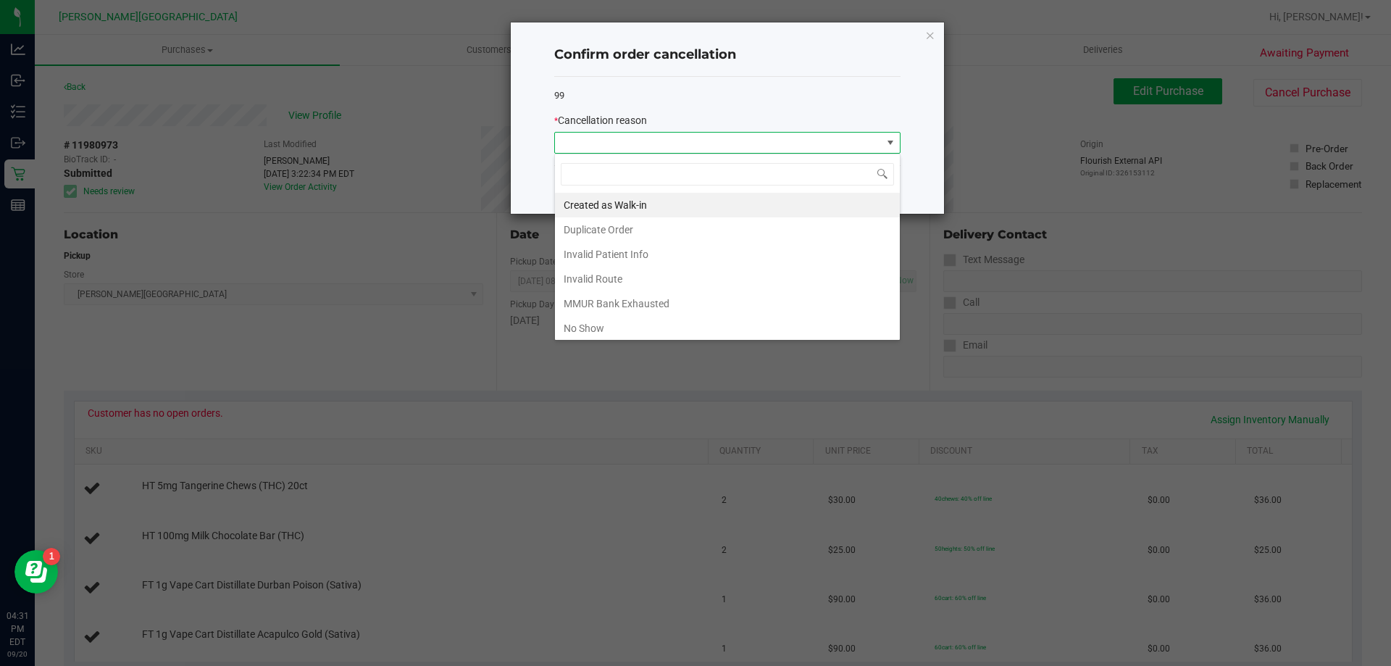
scroll to position [22, 346]
click at [578, 321] on li "No Show" at bounding box center [727, 328] width 345 height 25
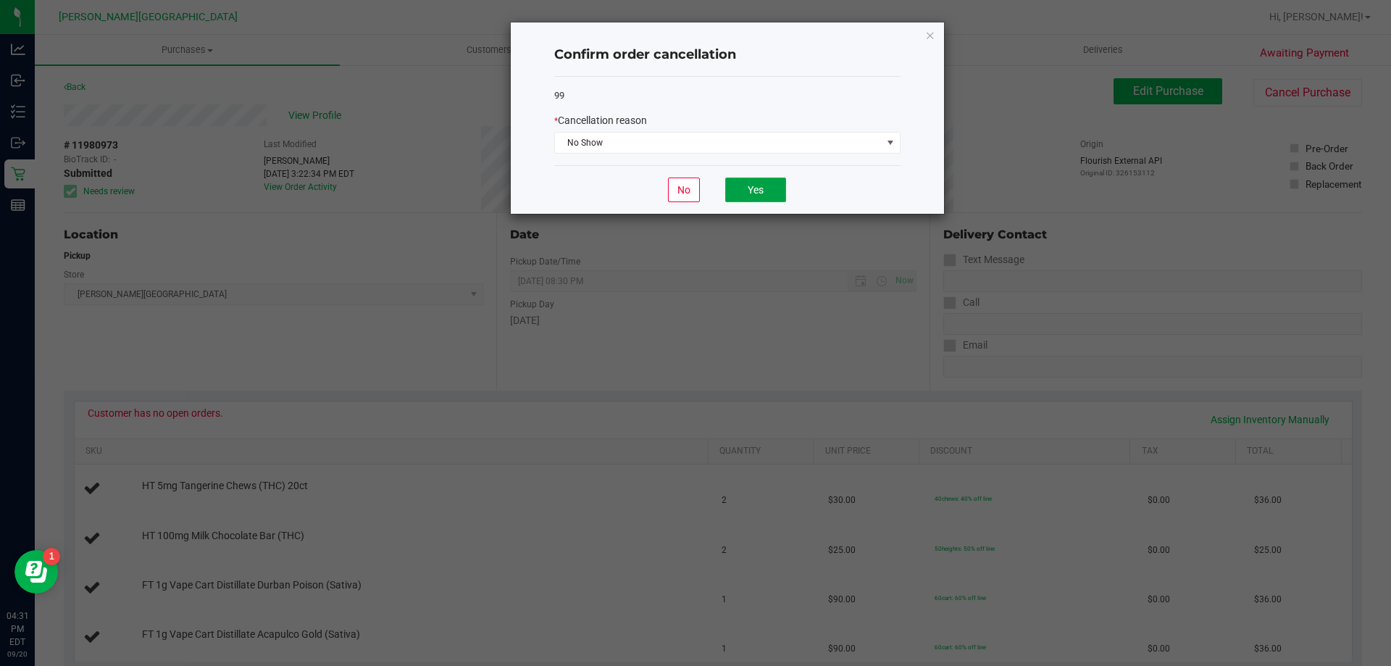
click at [754, 201] on button "Yes" at bounding box center [755, 190] width 61 height 25
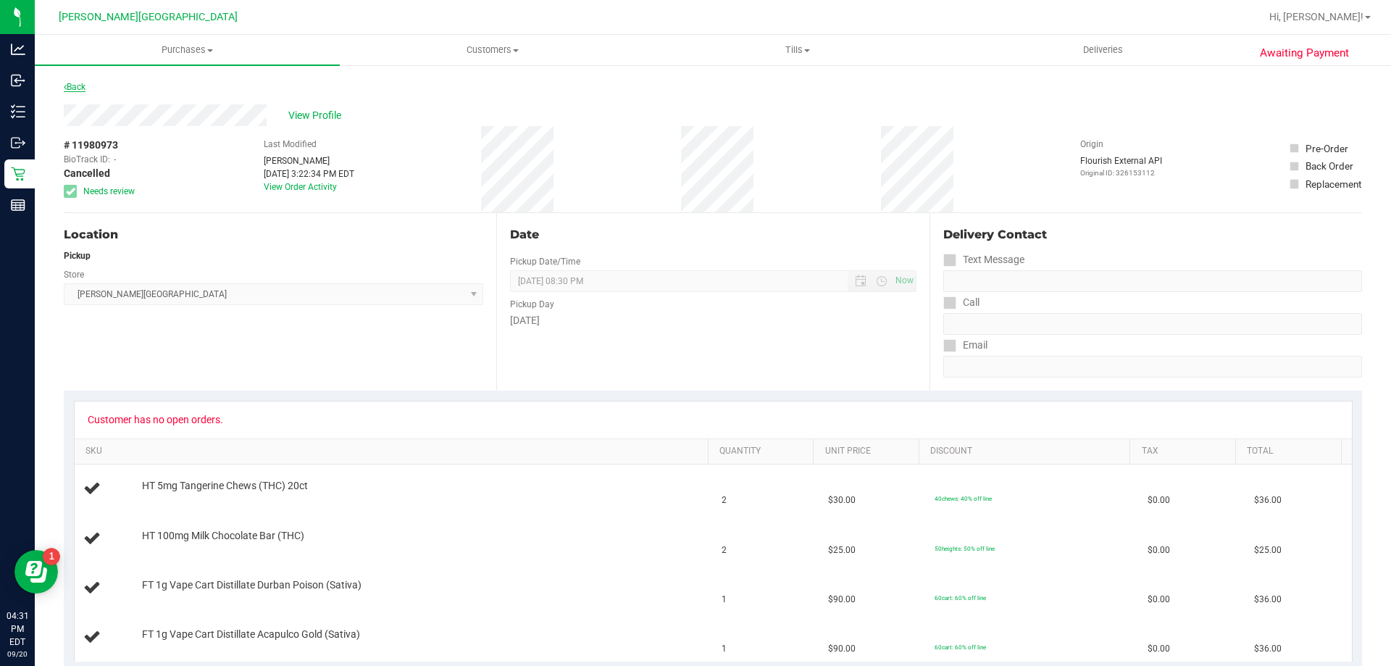
click at [83, 87] on link "Back" at bounding box center [75, 87] width 22 height 10
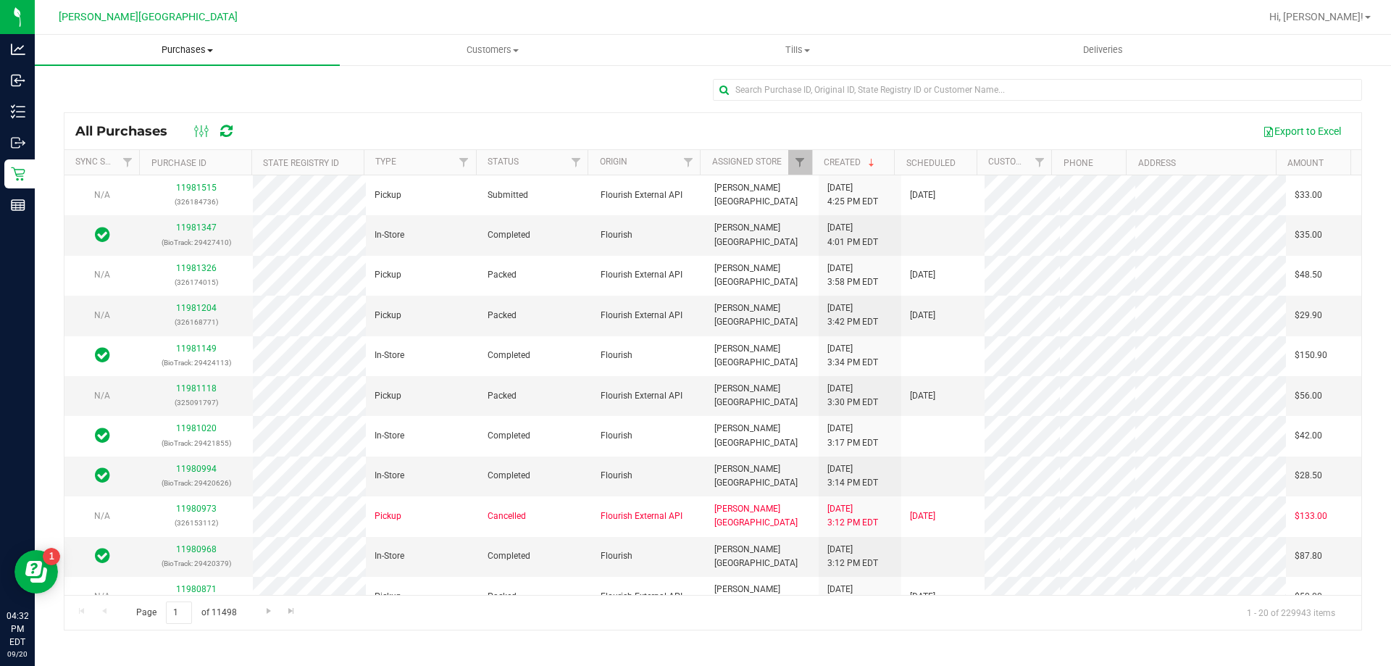
click at [189, 49] on span "Purchases" at bounding box center [187, 49] width 305 height 13
click at [127, 106] on li "Fulfillment" at bounding box center [187, 104] width 305 height 17
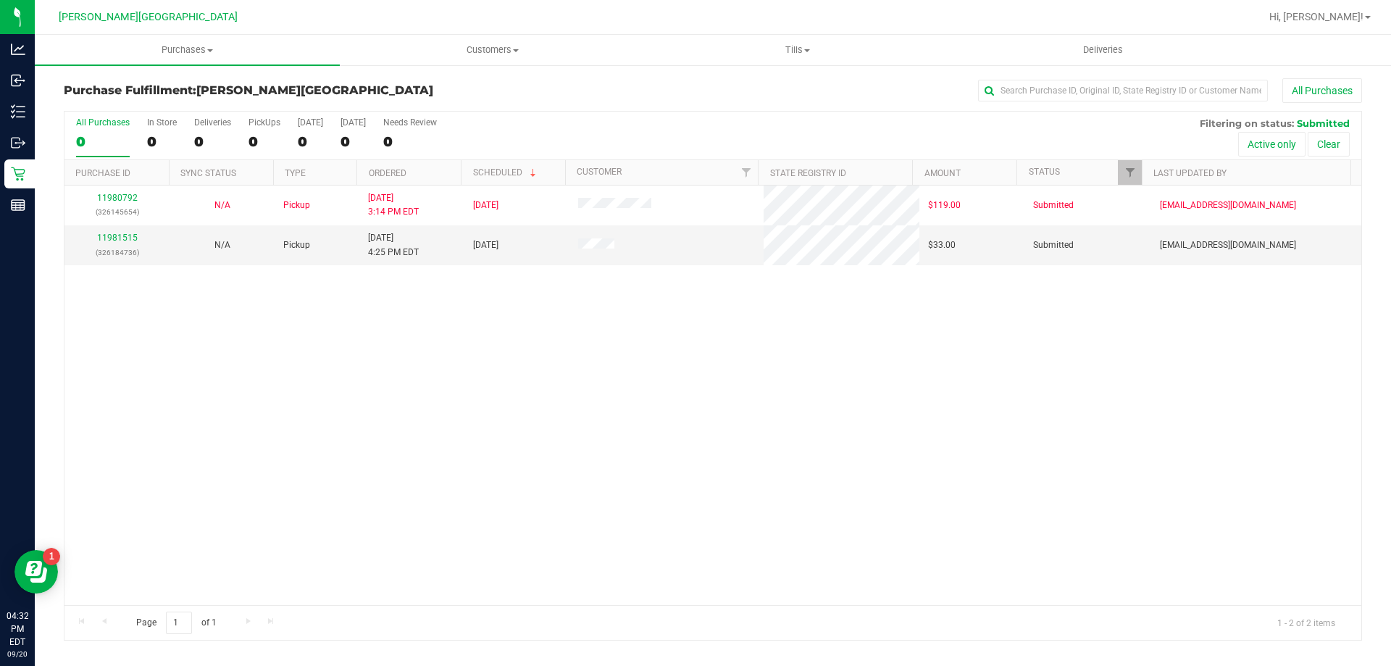
click at [447, 398] on div "11980792 (326145654) N/A Pickup 9/20/2025 3:14 PM EDT 9/20/2025 $119.00 Submitt…" at bounding box center [712, 396] width 1297 height 420
click at [101, 242] on link "11981515" at bounding box center [117, 238] width 41 height 10
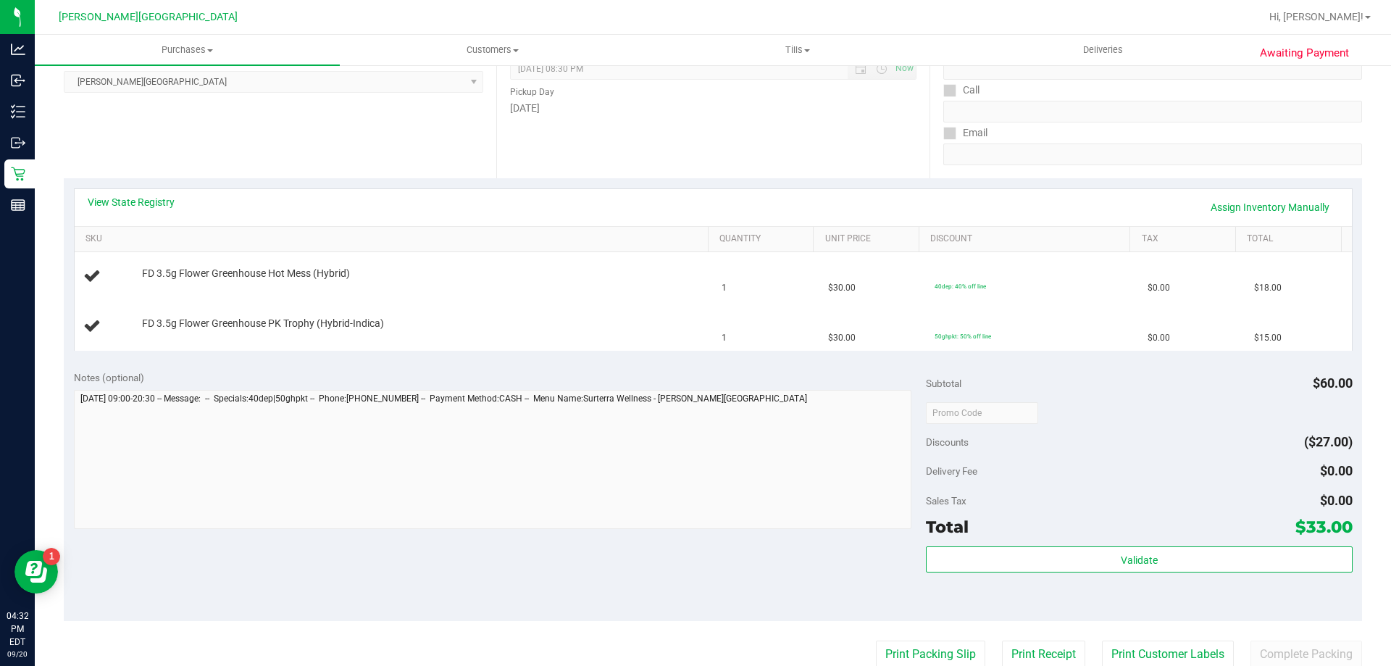
scroll to position [217, 0]
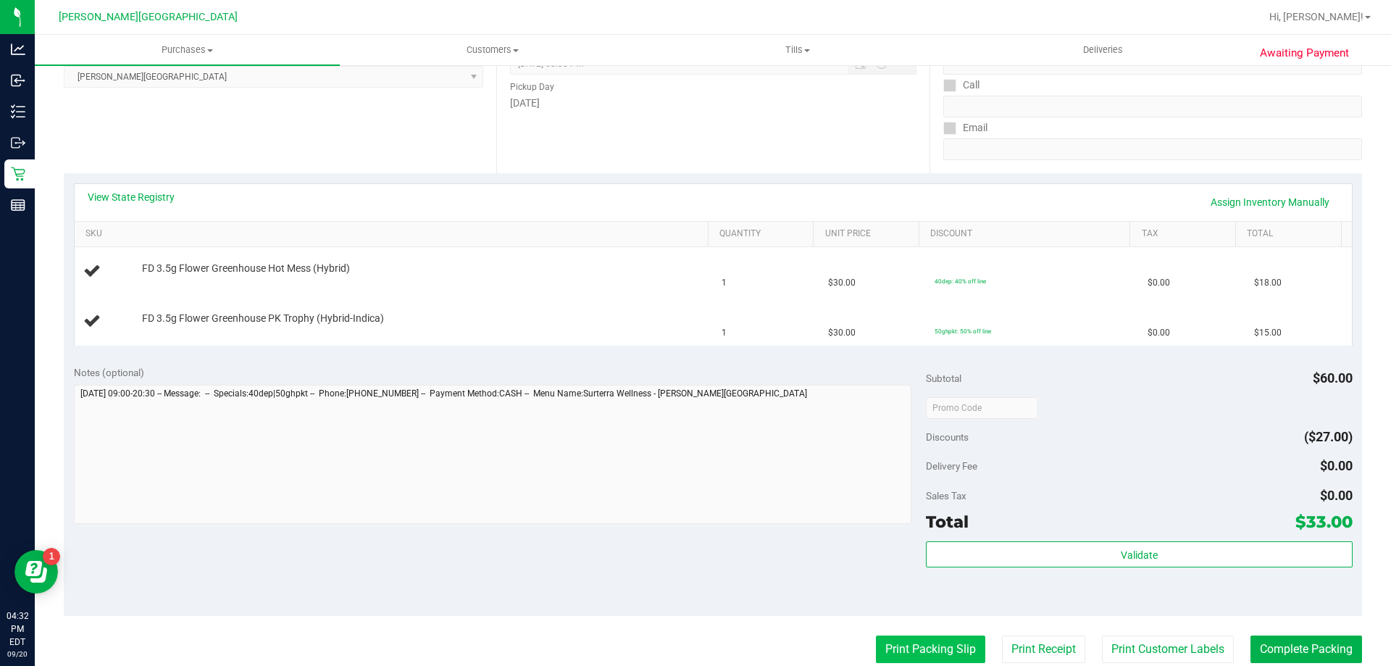
click at [877, 646] on button "Print Packing Slip" at bounding box center [930, 650] width 109 height 28
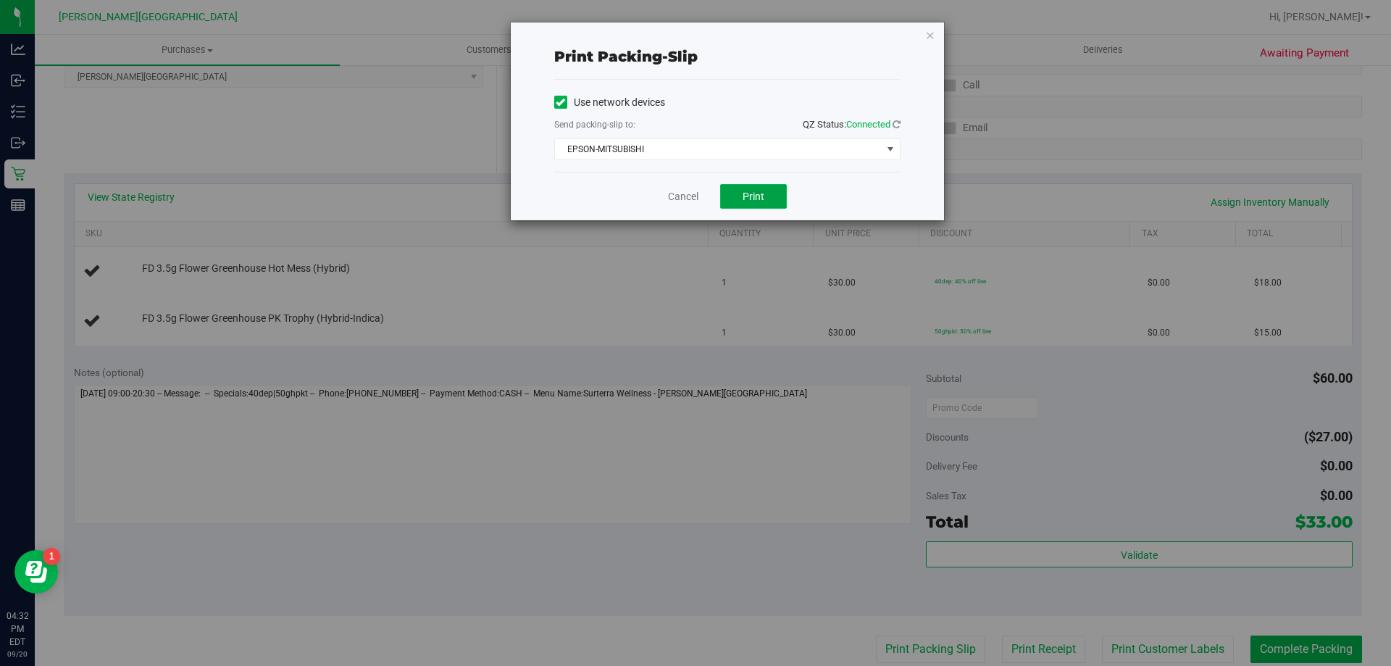
click at [729, 205] on button "Print" at bounding box center [753, 196] width 67 height 25
click at [931, 36] on icon "button" at bounding box center [930, 34] width 10 height 17
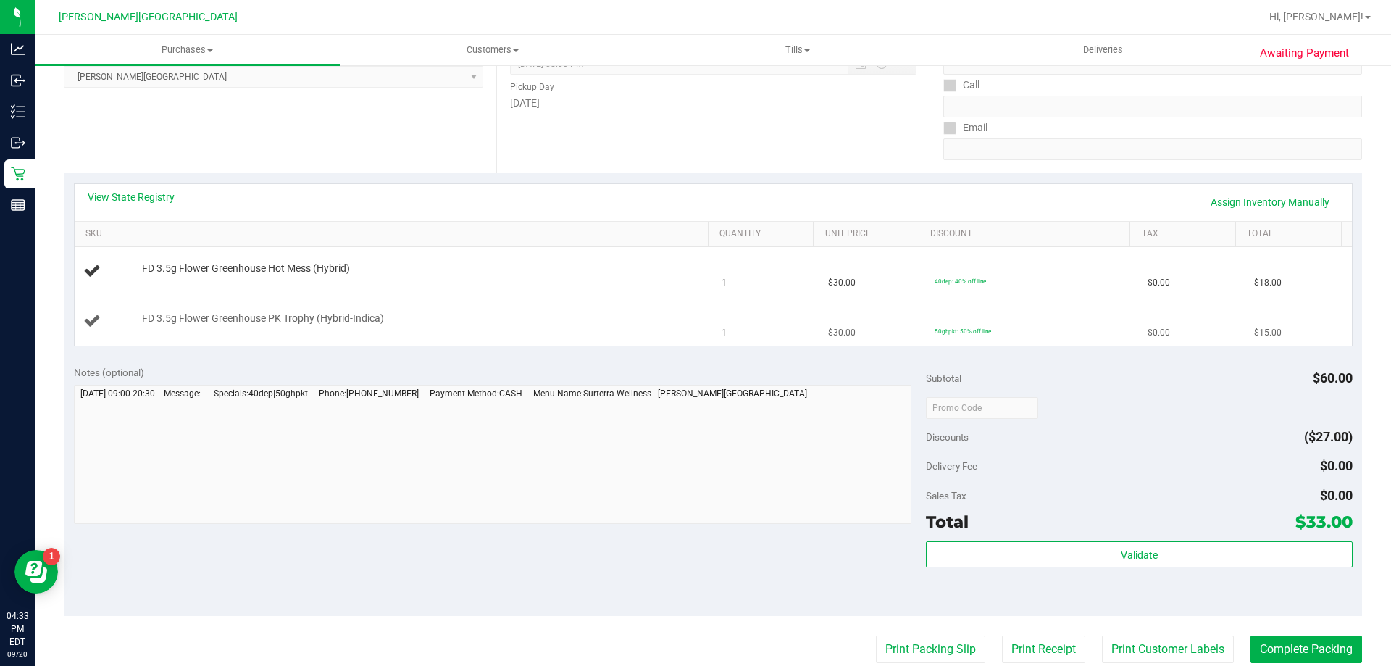
click at [639, 312] on div "FD 3.5g Flower Greenhouse PK Trophy (Hybrid-Indica)" at bounding box center [418, 319] width 567 height 14
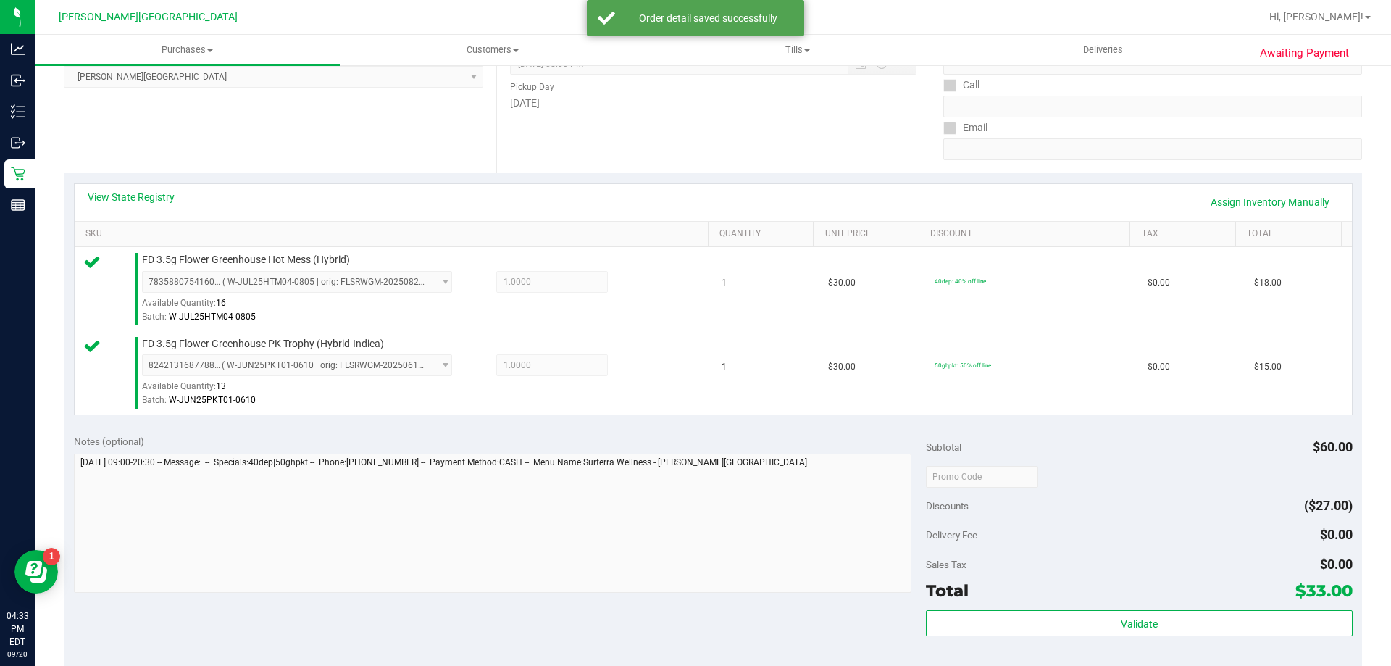
click at [1220, 640] on div "Validate" at bounding box center [1139, 642] width 426 height 65
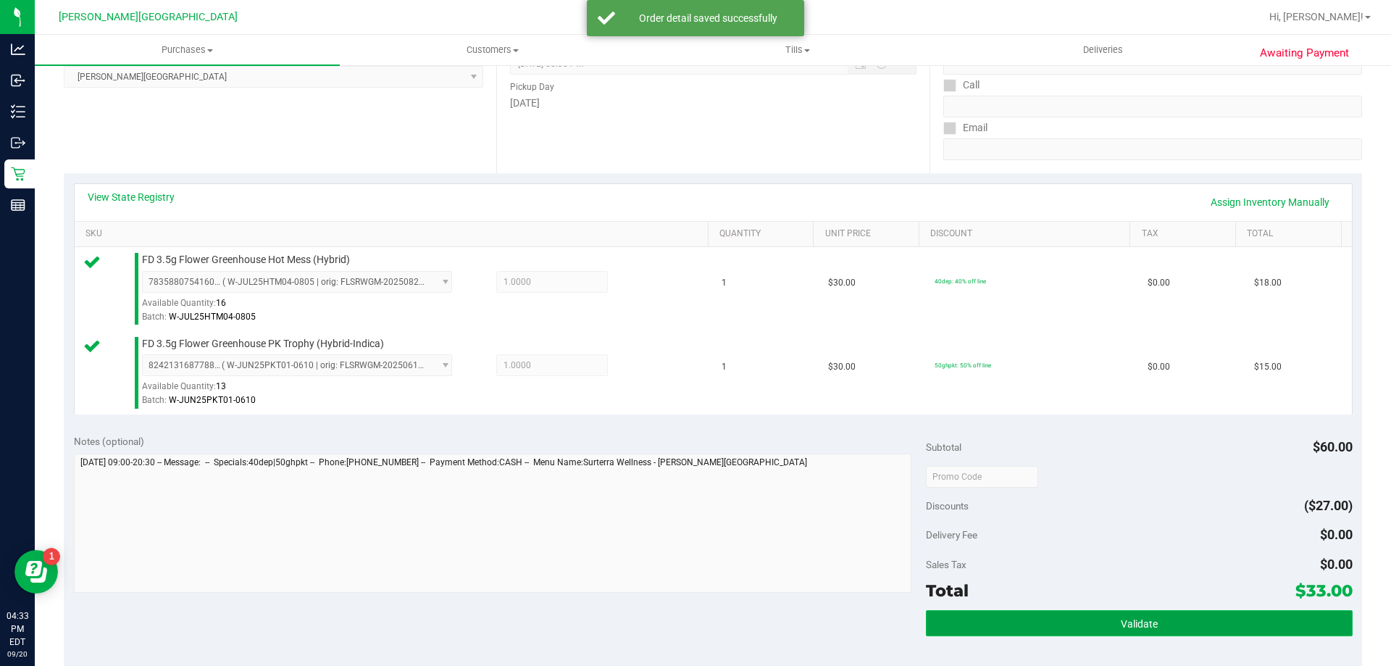
click at [1220, 633] on button "Validate" at bounding box center [1139, 623] width 426 height 26
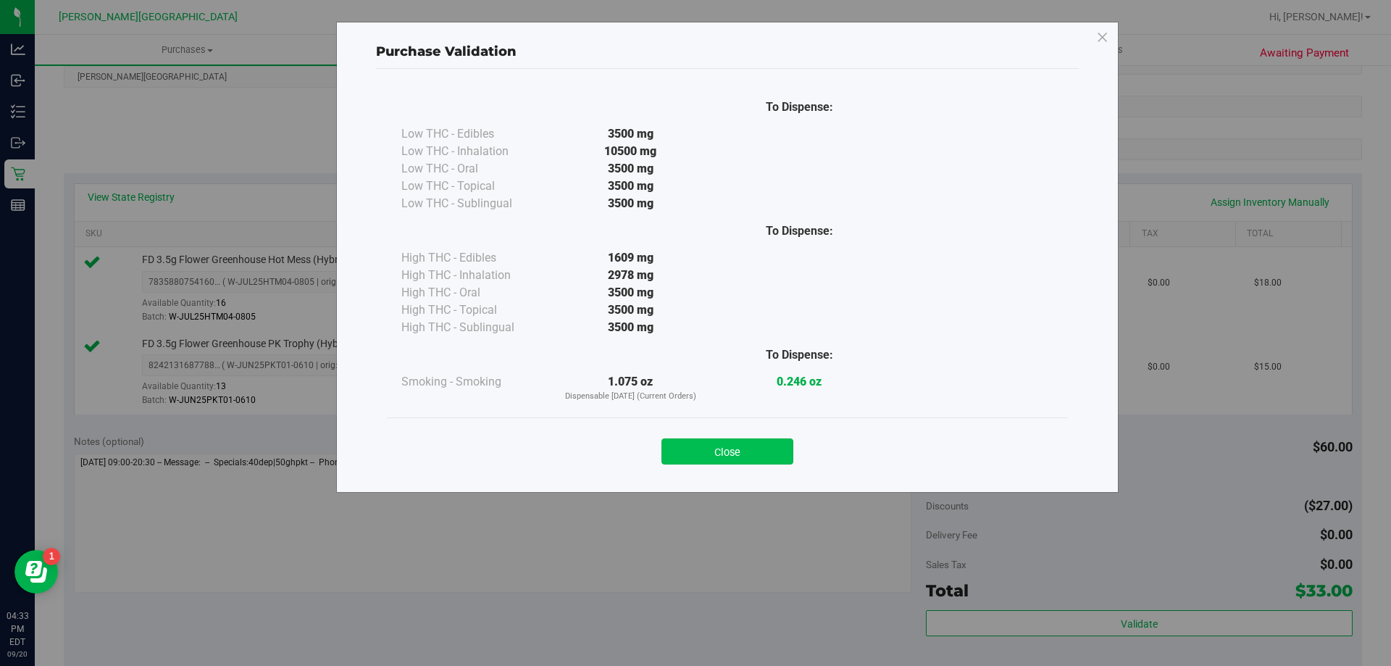
click at [773, 449] on button "Close" at bounding box center [728, 451] width 132 height 26
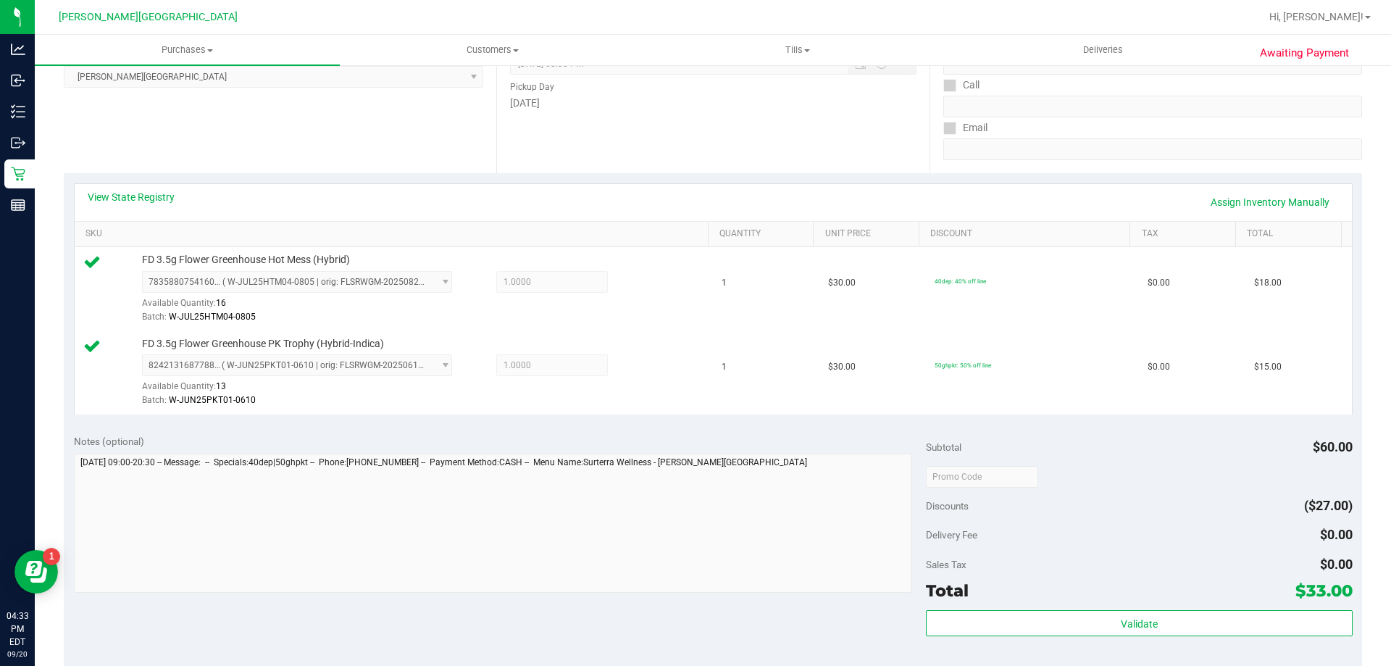
scroll to position [603, 0]
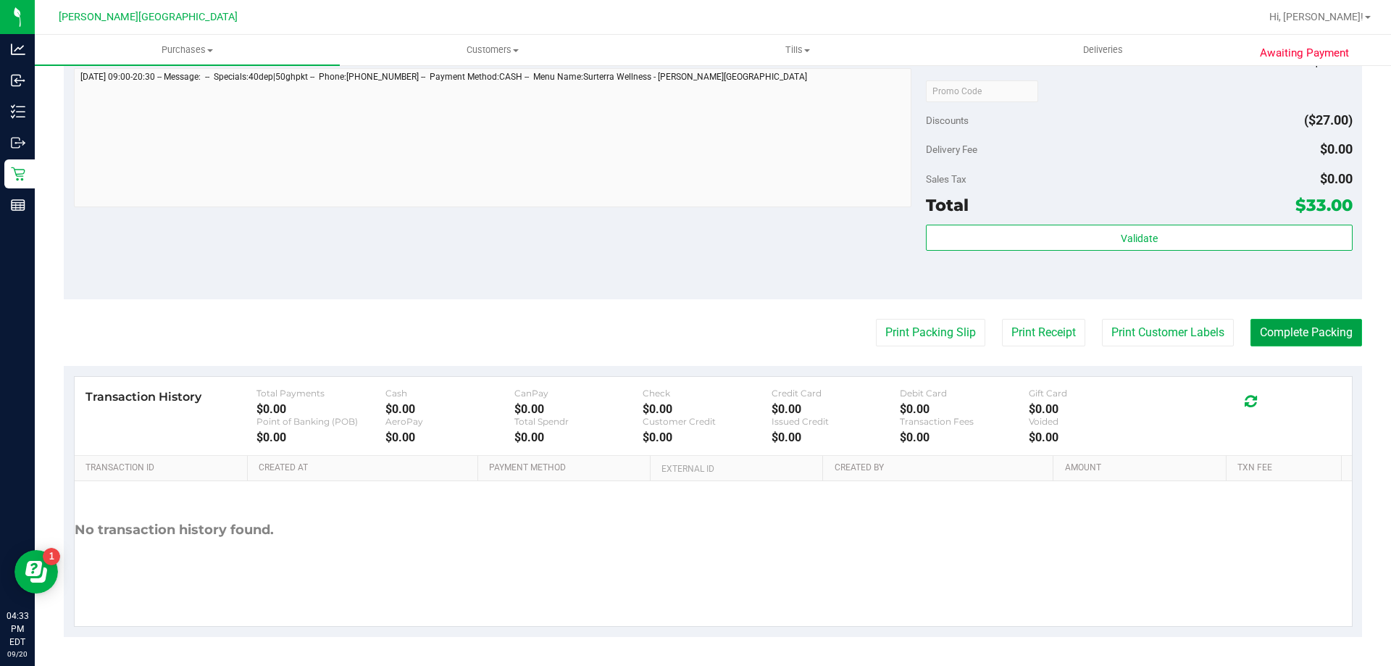
click at [1272, 321] on button "Complete Packing" at bounding box center [1307, 333] width 112 height 28
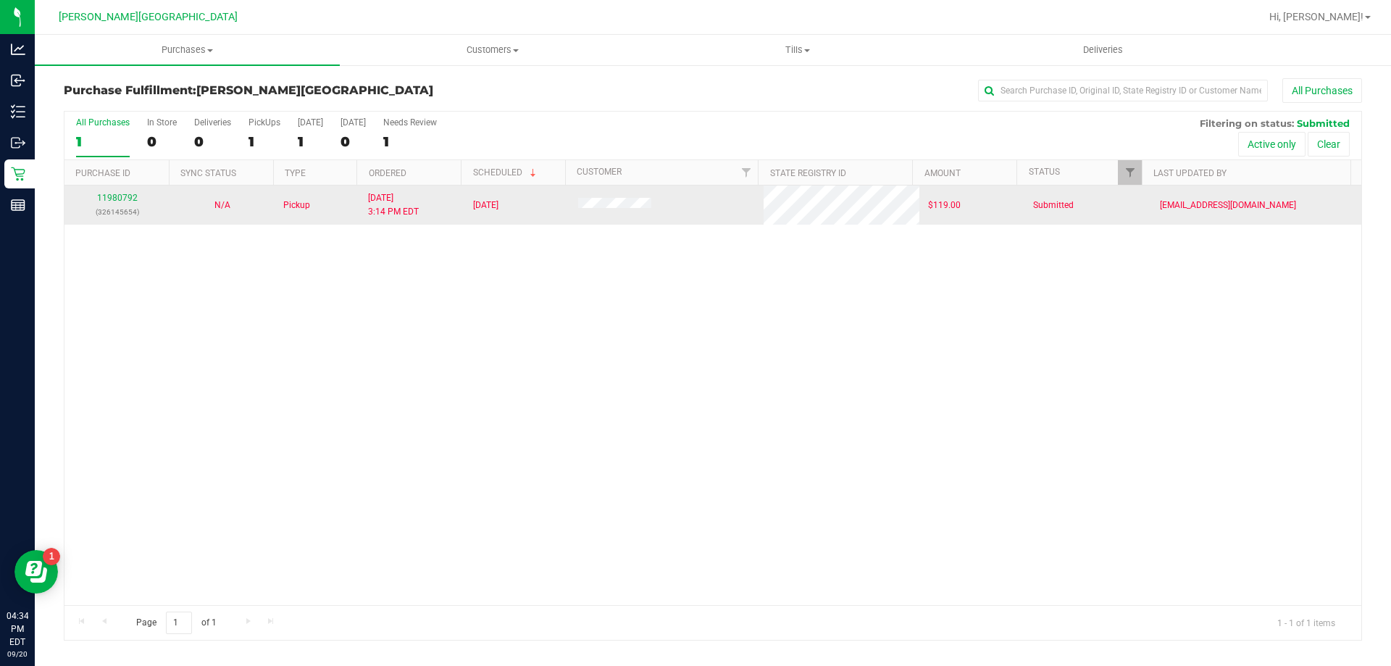
click at [548, 214] on td "[DATE]" at bounding box center [516, 205] width 105 height 39
click at [129, 202] on link "11980792" at bounding box center [117, 198] width 41 height 10
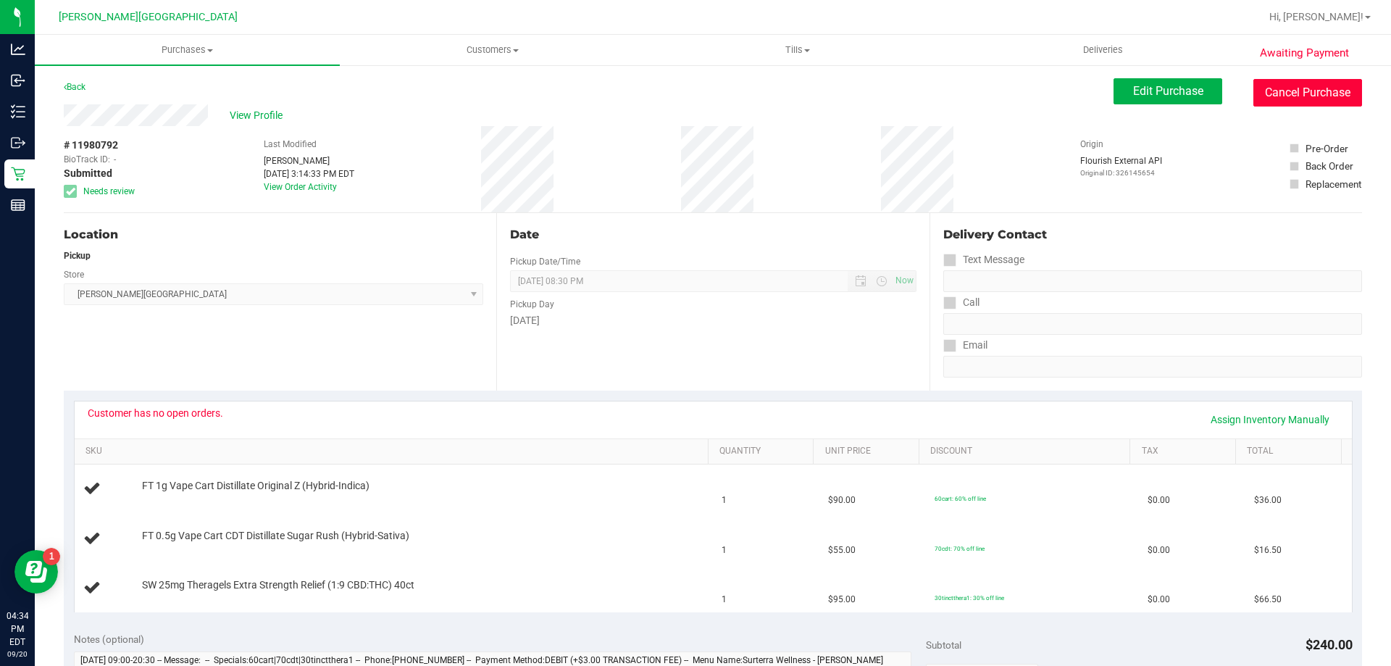
click at [1291, 90] on button "Cancel Purchase" at bounding box center [1308, 93] width 109 height 28
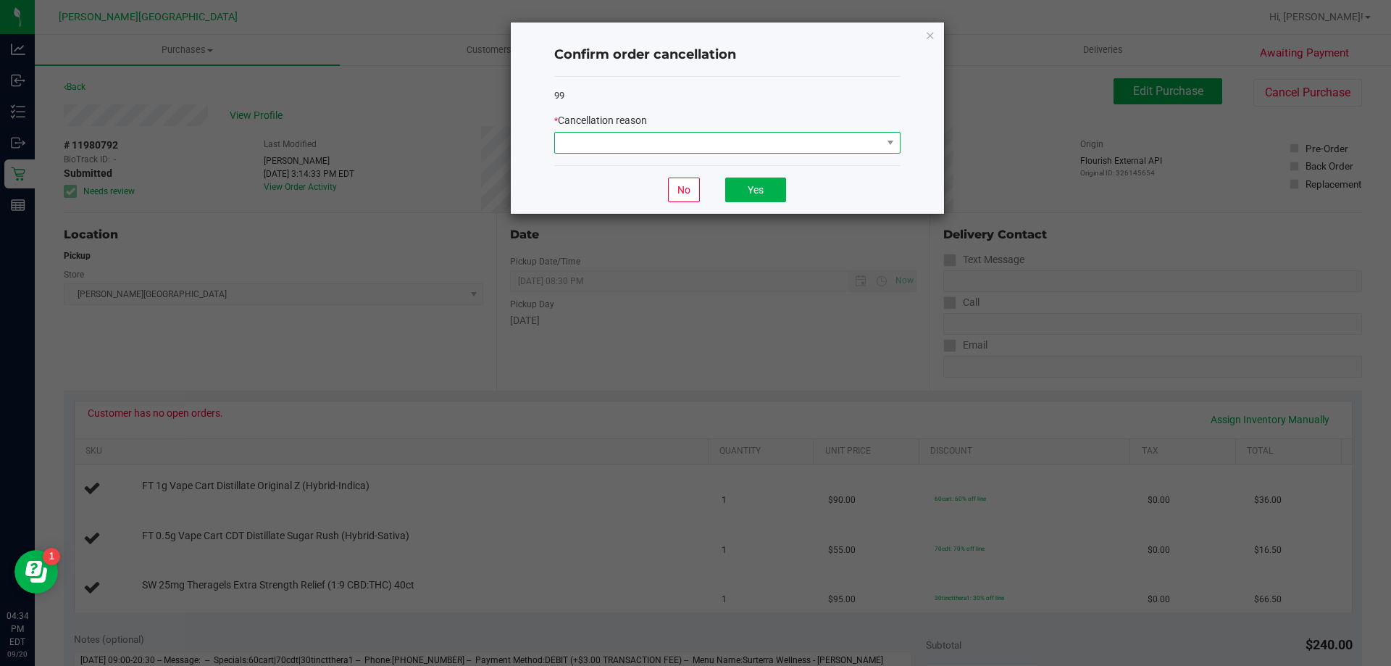
click at [870, 150] on span at bounding box center [718, 143] width 327 height 20
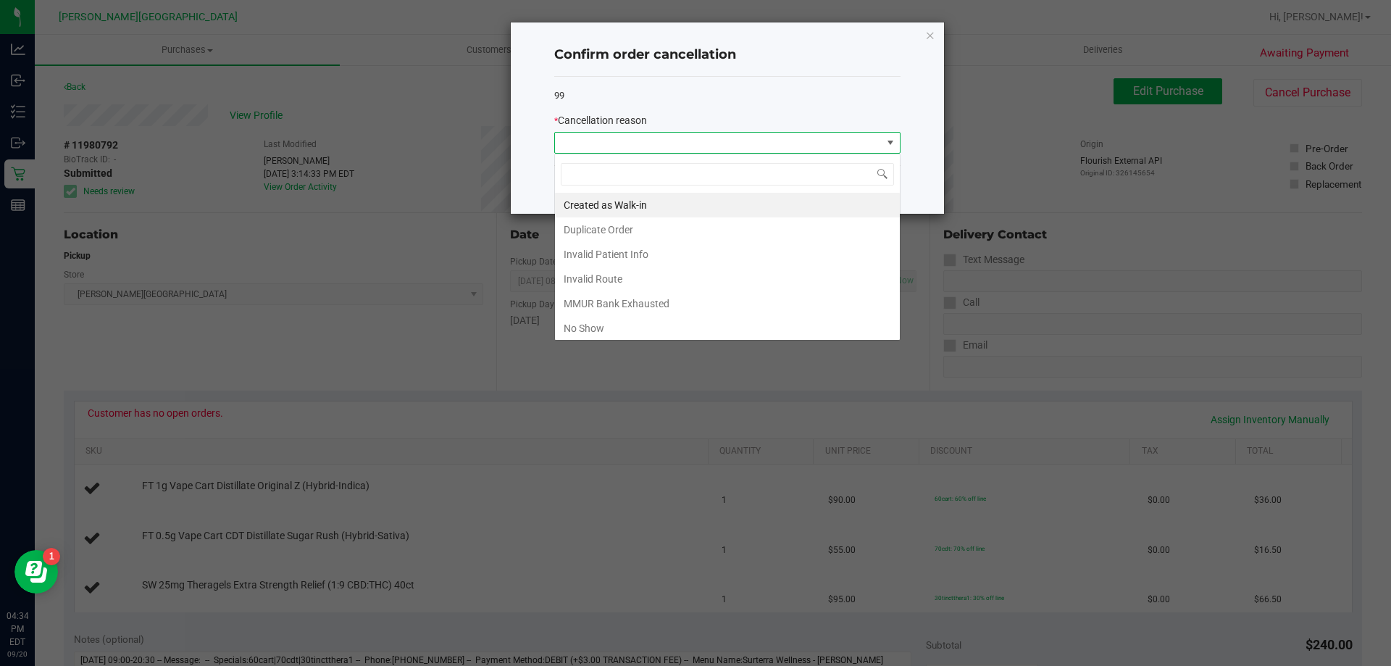
scroll to position [22, 346]
click at [674, 299] on li "MMUR Bank Exhausted" at bounding box center [727, 303] width 345 height 25
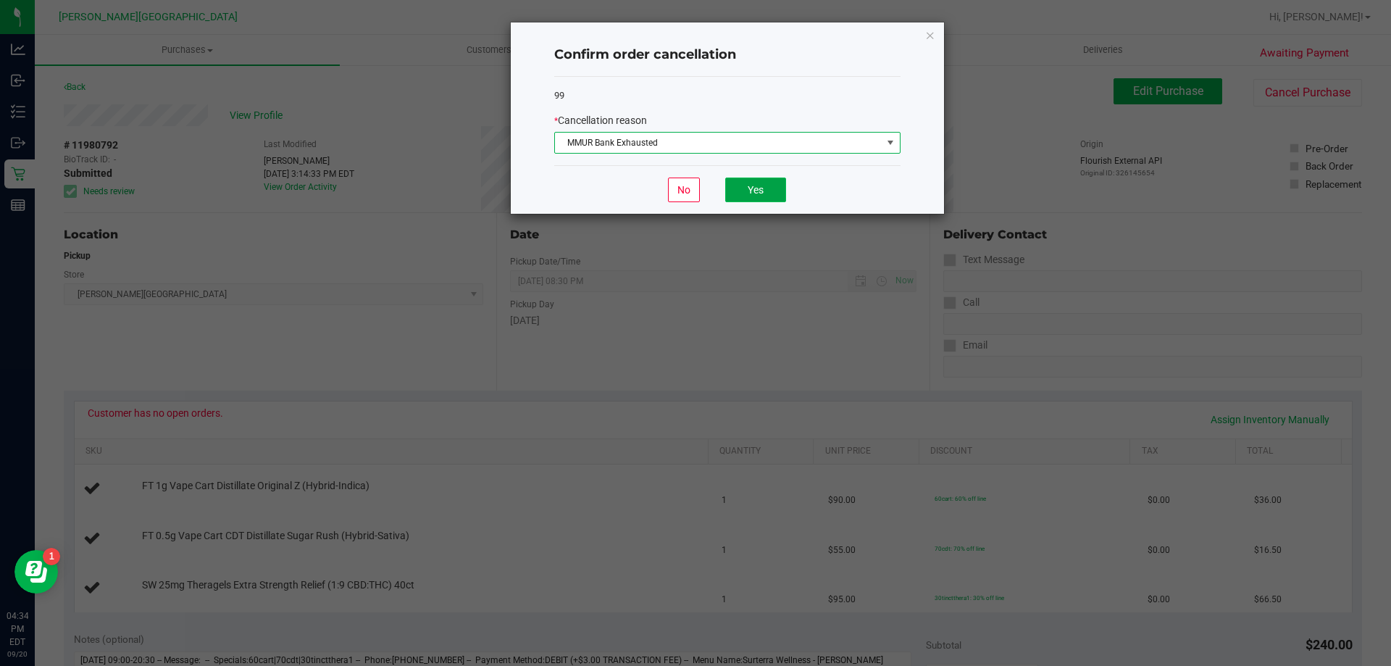
click at [770, 190] on button "Yes" at bounding box center [755, 190] width 61 height 25
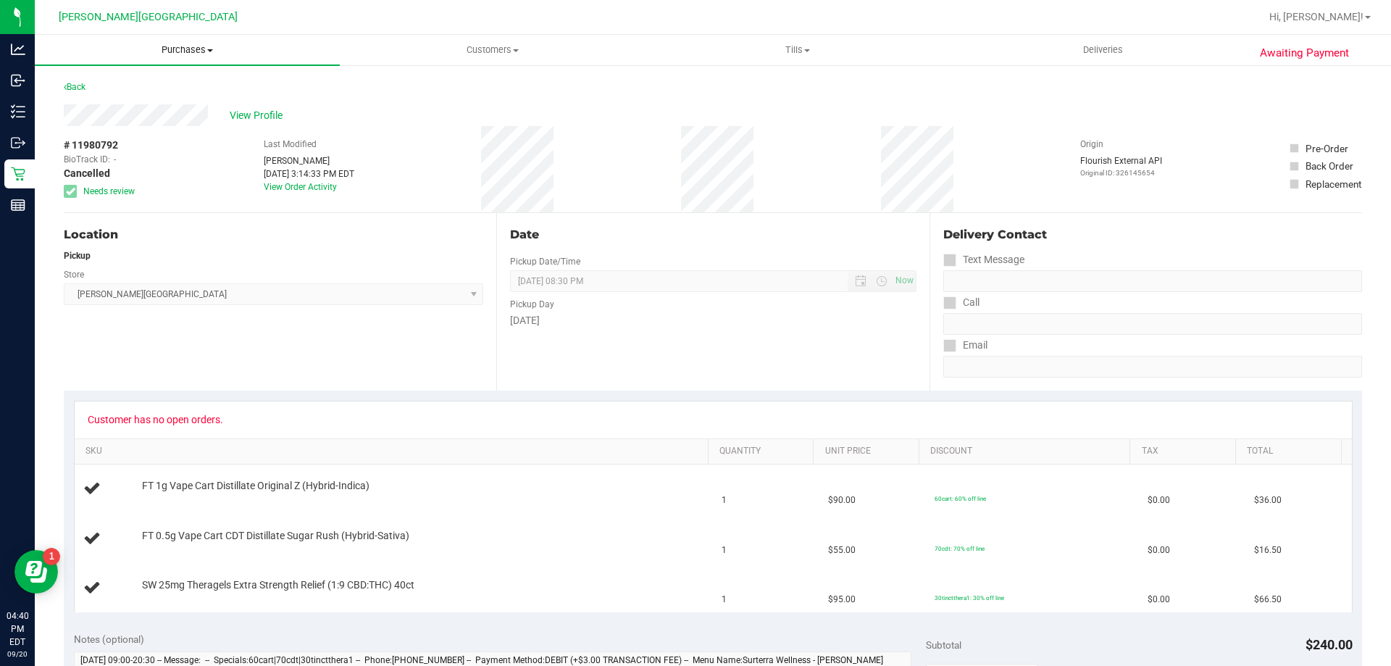
click at [167, 54] on span "Purchases" at bounding box center [187, 49] width 305 height 13
click at [111, 107] on span "Fulfillment" at bounding box center [80, 105] width 90 height 12
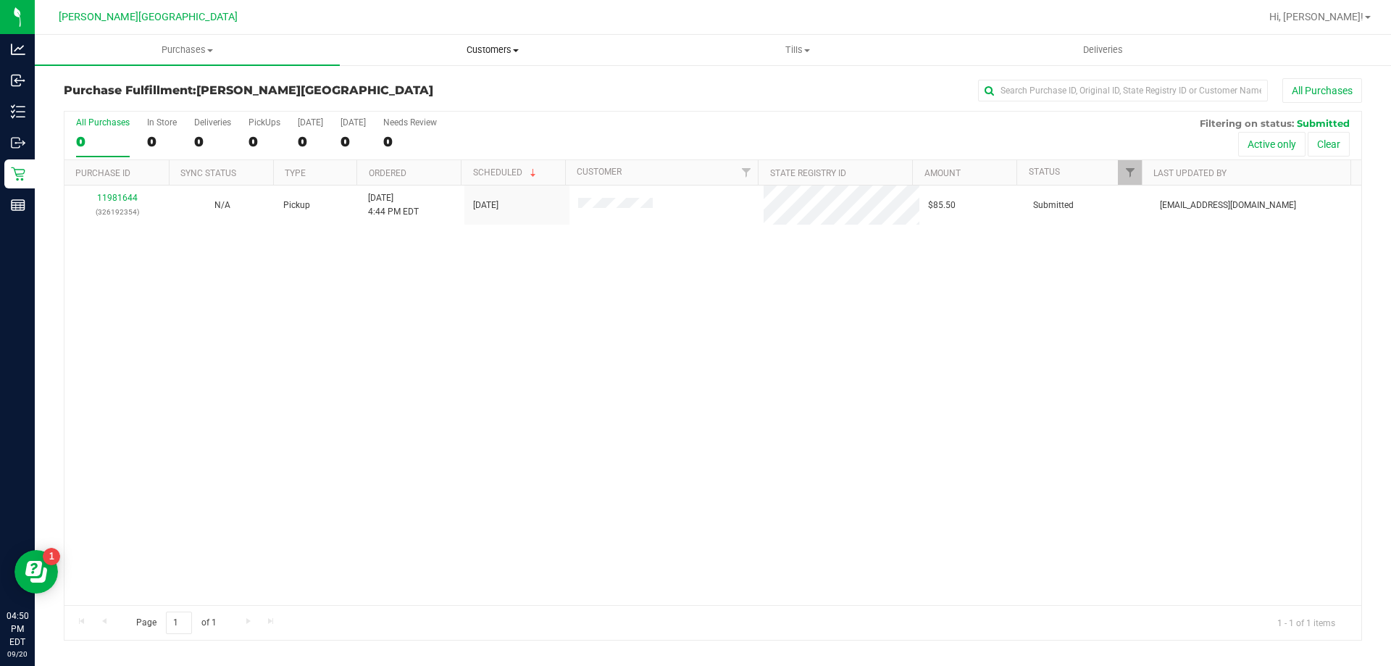
drag, startPoint x: 768, startPoint y: 475, endPoint x: 372, endPoint y: 43, distance: 585.7
click at [768, 474] on div "11981644 (326192354) N/A Pickup 9/20/2025 4:44 PM EDT 9/20/2025 $85.50 Submitte…" at bounding box center [712, 396] width 1297 height 420
click at [612, 302] on div "11981644 (326192354) N/A Pickup 9/20/2025 4:44 PM EDT 9/20/2025 $85.50 Submitte…" at bounding box center [712, 396] width 1297 height 420
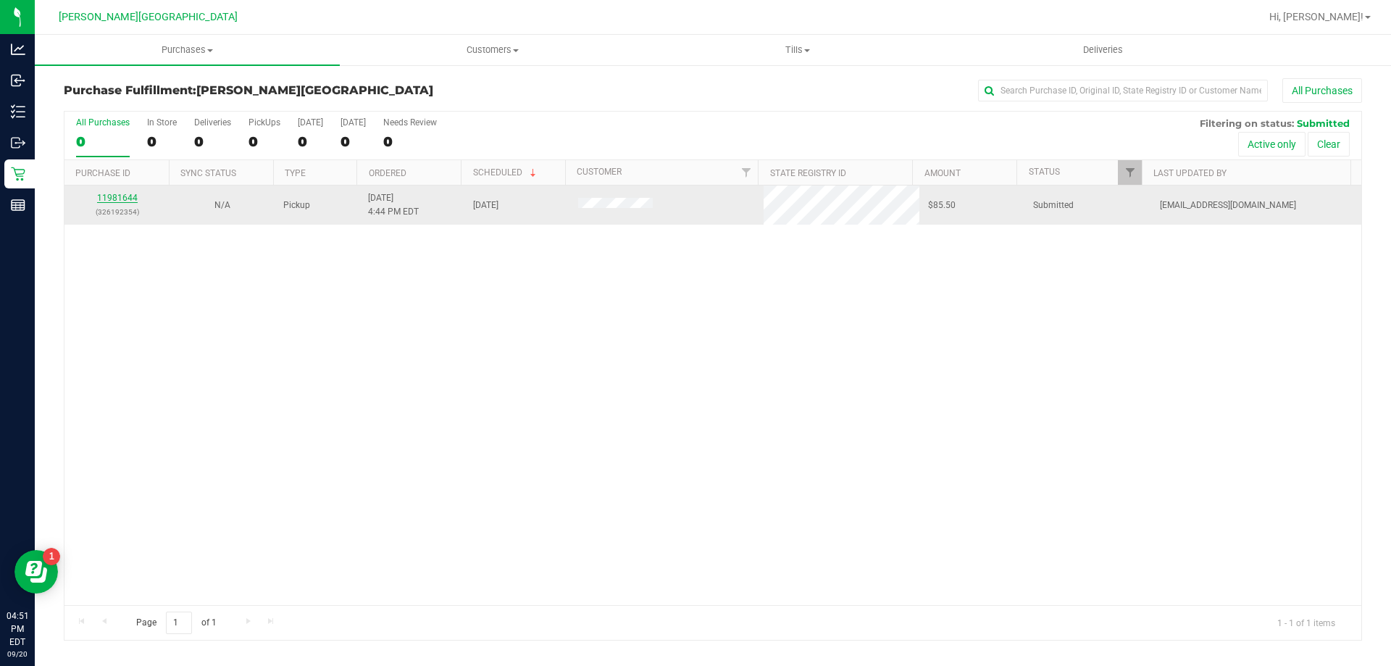
click at [121, 195] on link "11981644" at bounding box center [117, 198] width 41 height 10
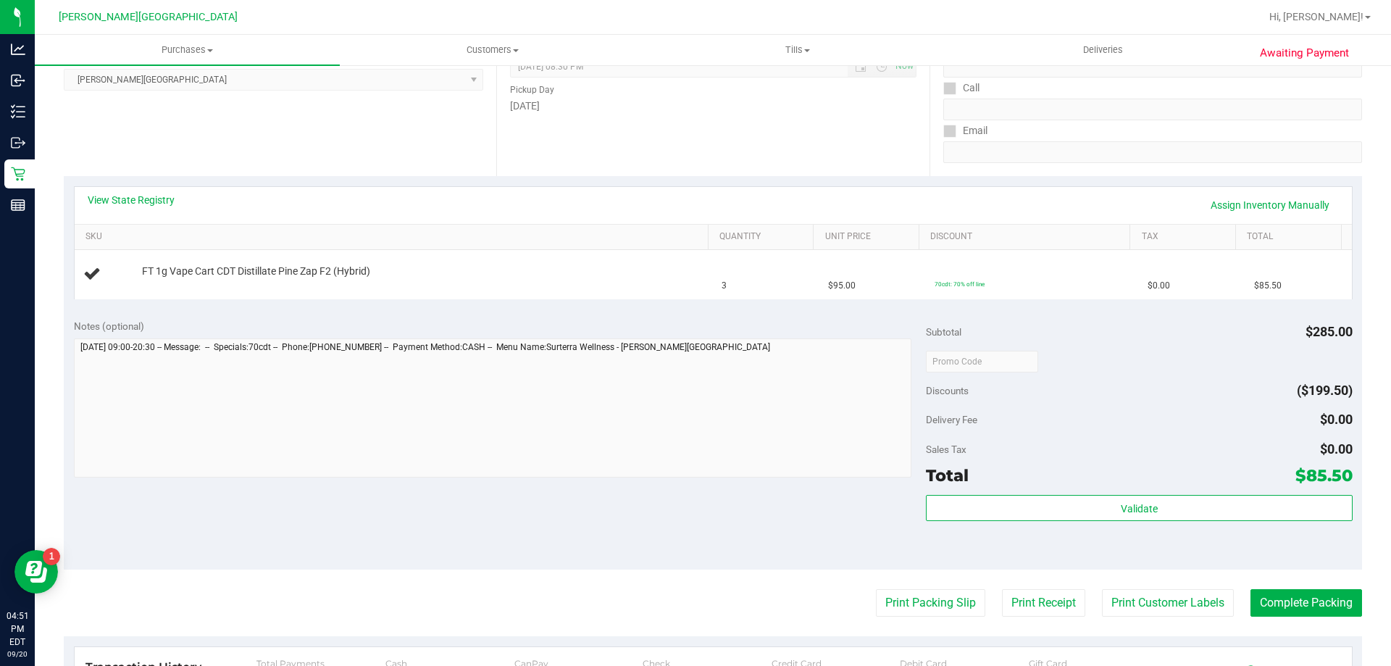
scroll to position [362, 0]
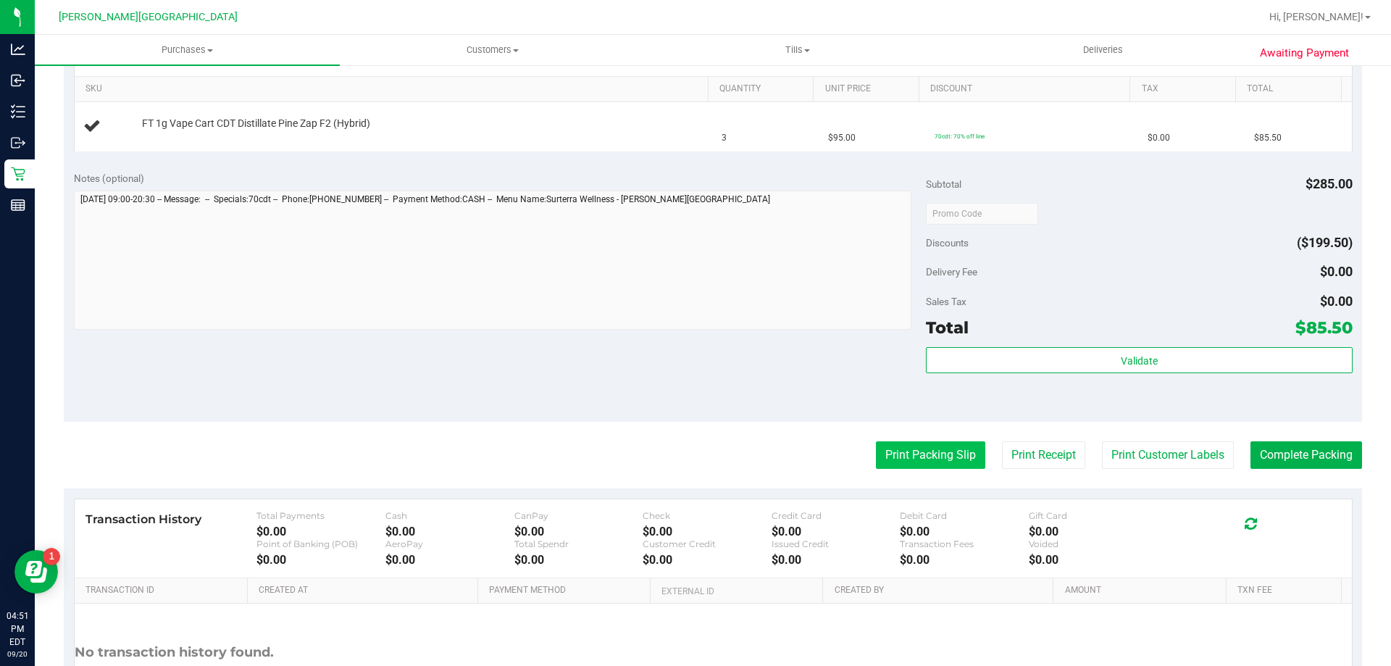
click at [911, 459] on button "Print Packing Slip" at bounding box center [930, 455] width 109 height 28
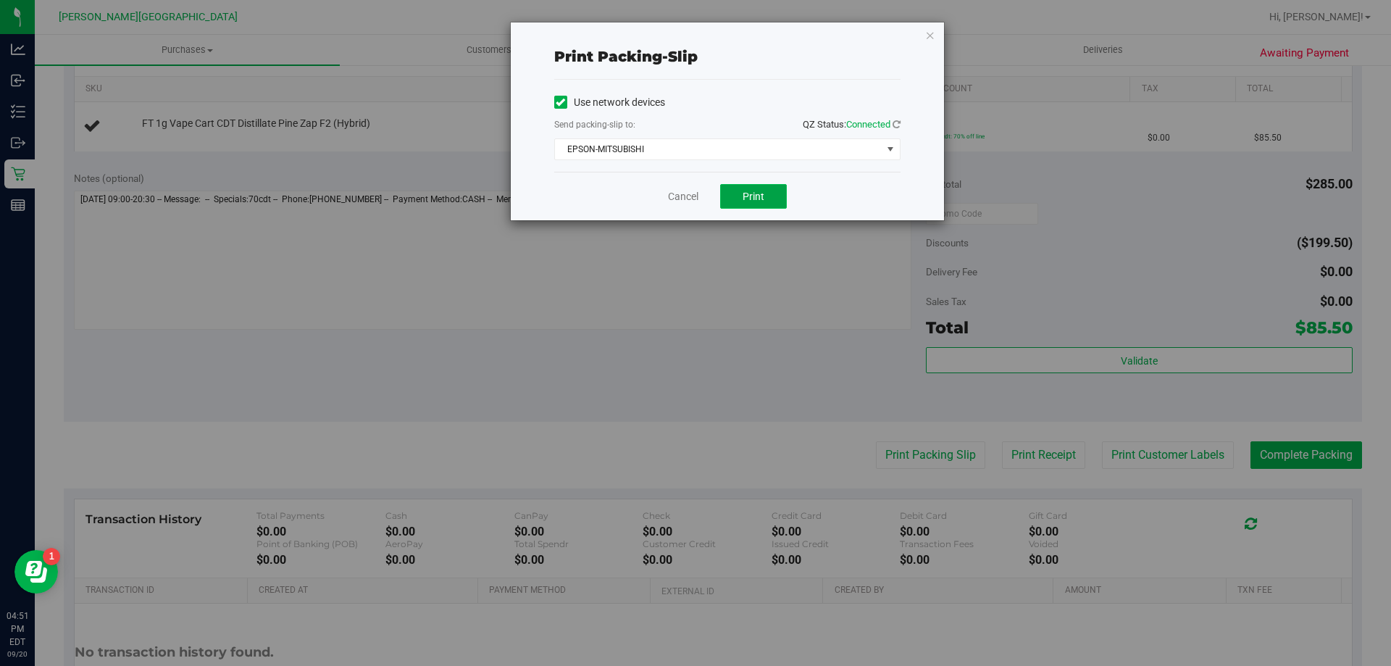
click at [740, 193] on button "Print" at bounding box center [753, 196] width 67 height 25
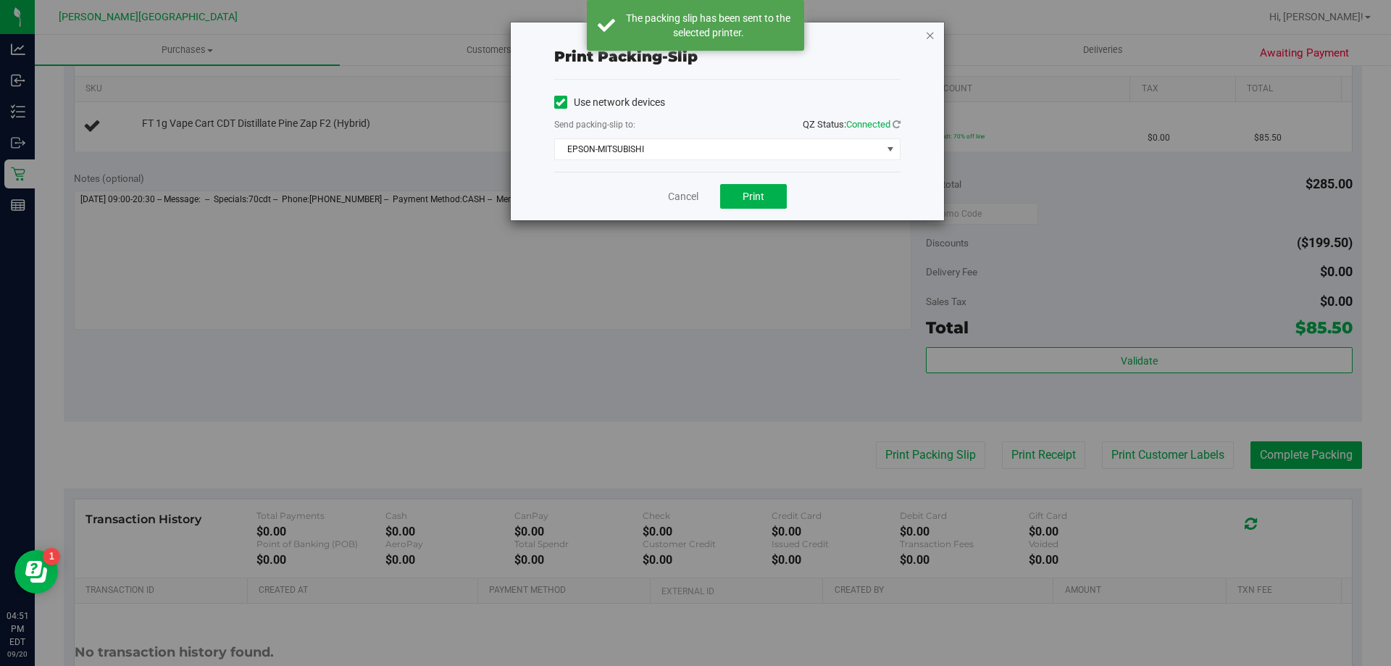
click at [929, 35] on icon "button" at bounding box center [930, 34] width 10 height 17
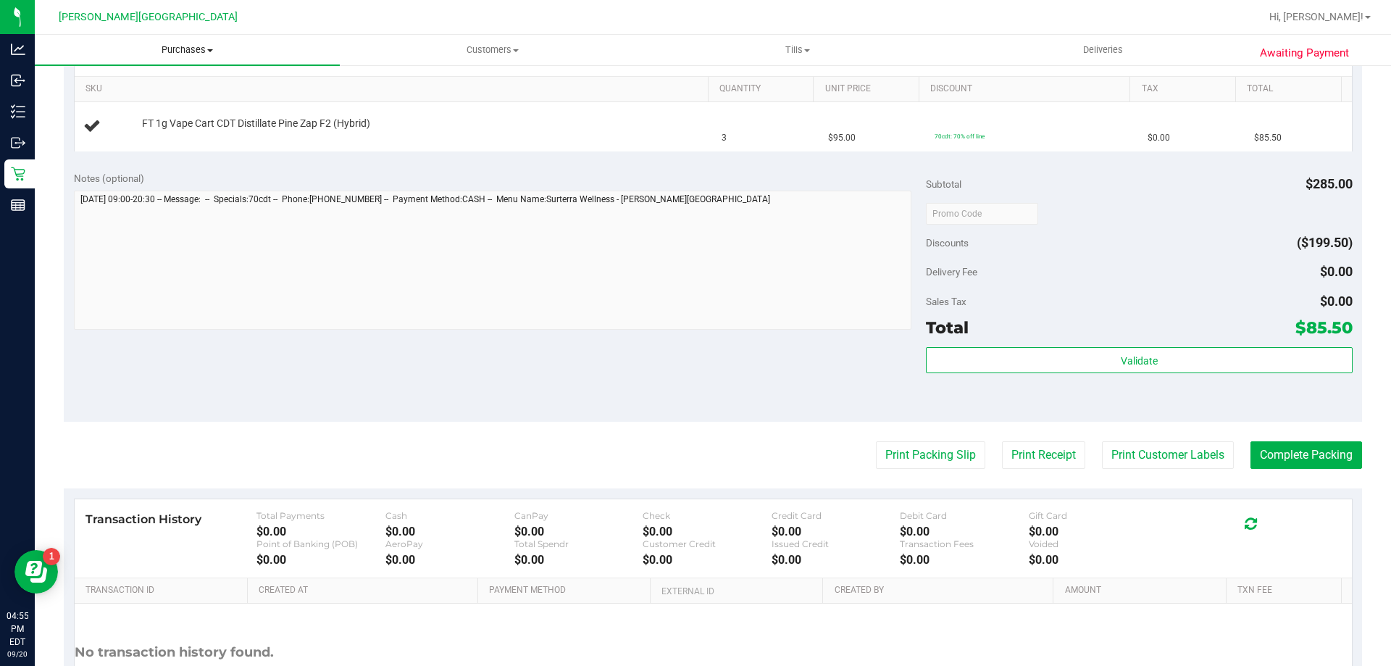
click at [197, 48] on span "Purchases" at bounding box center [187, 49] width 305 height 13
click at [170, 107] on li "Fulfillment" at bounding box center [187, 104] width 305 height 17
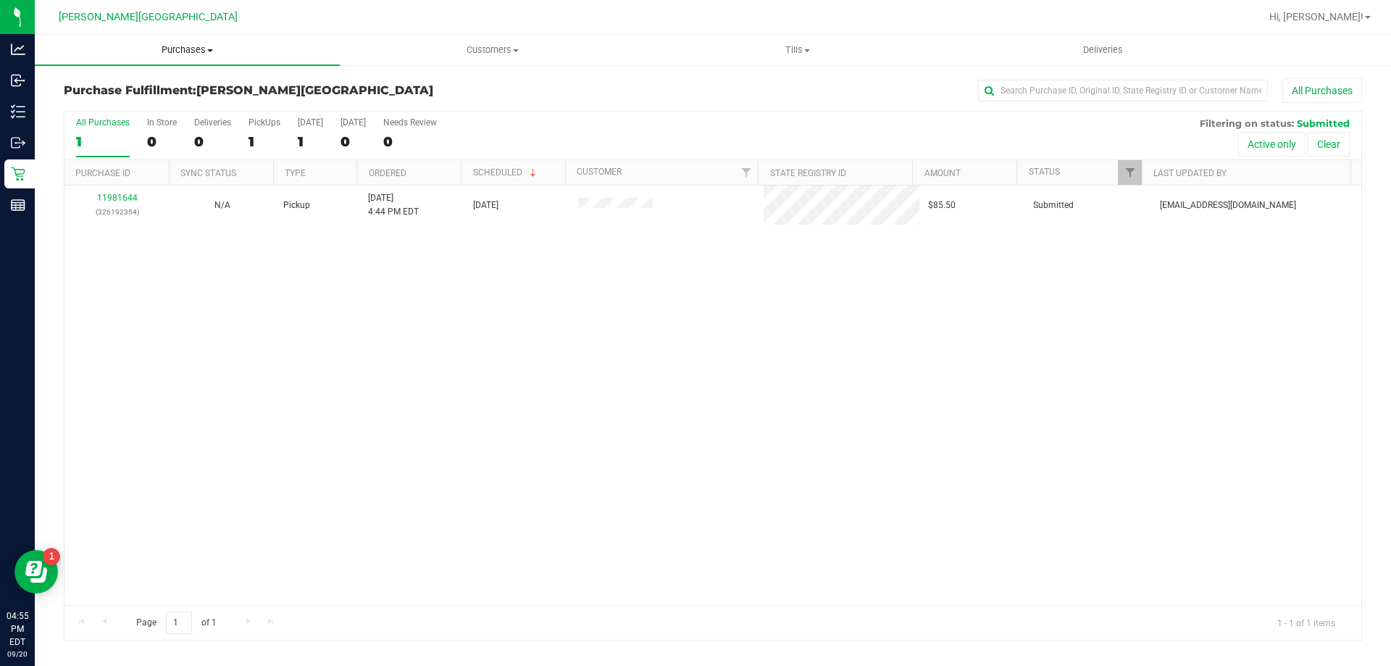
click at [180, 57] on uib-tab-heading "Purchases Summary of purchases Fulfillment All purchases" at bounding box center [187, 50] width 305 height 30
click at [174, 81] on span "Summary of purchases" at bounding box center [109, 87] width 149 height 12
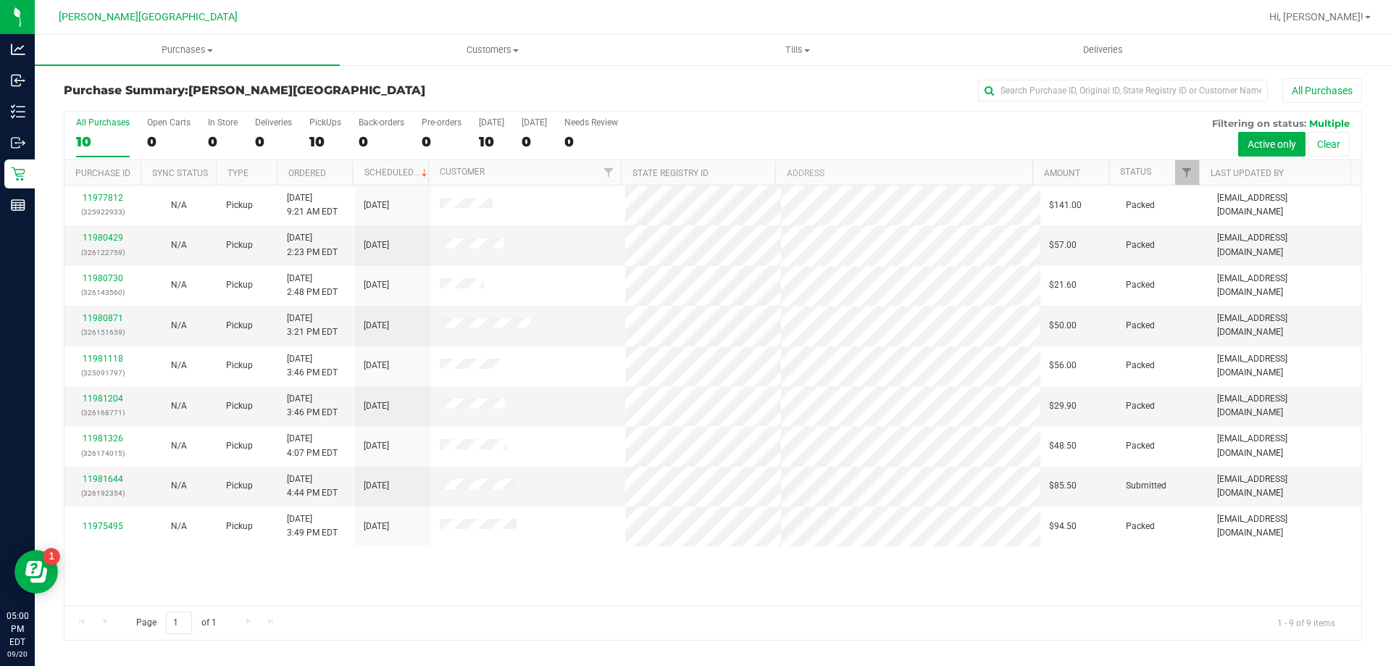
click at [553, 564] on div "11977812 (325922933) N/A Pickup 9/20/2025 9:21 AM EDT 9/20/2025 $141.00 Packed …" at bounding box center [712, 396] width 1297 height 420
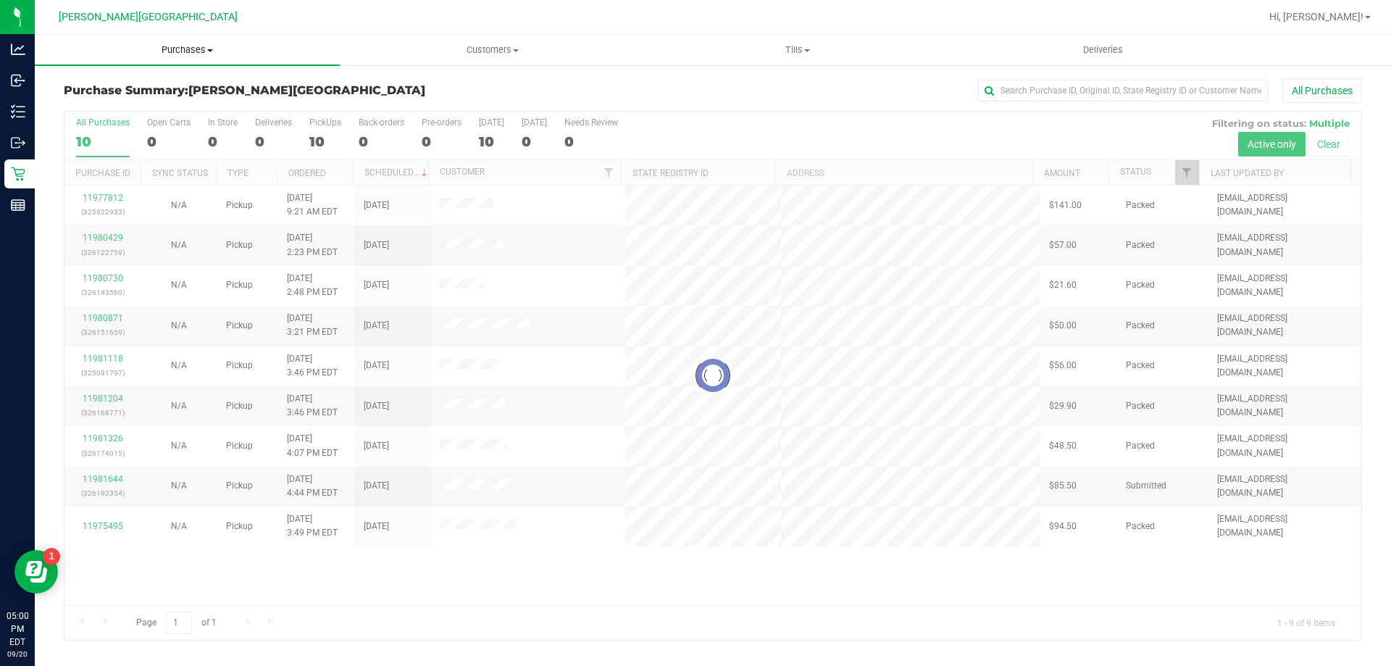
click at [186, 45] on span "Purchases" at bounding box center [187, 49] width 305 height 13
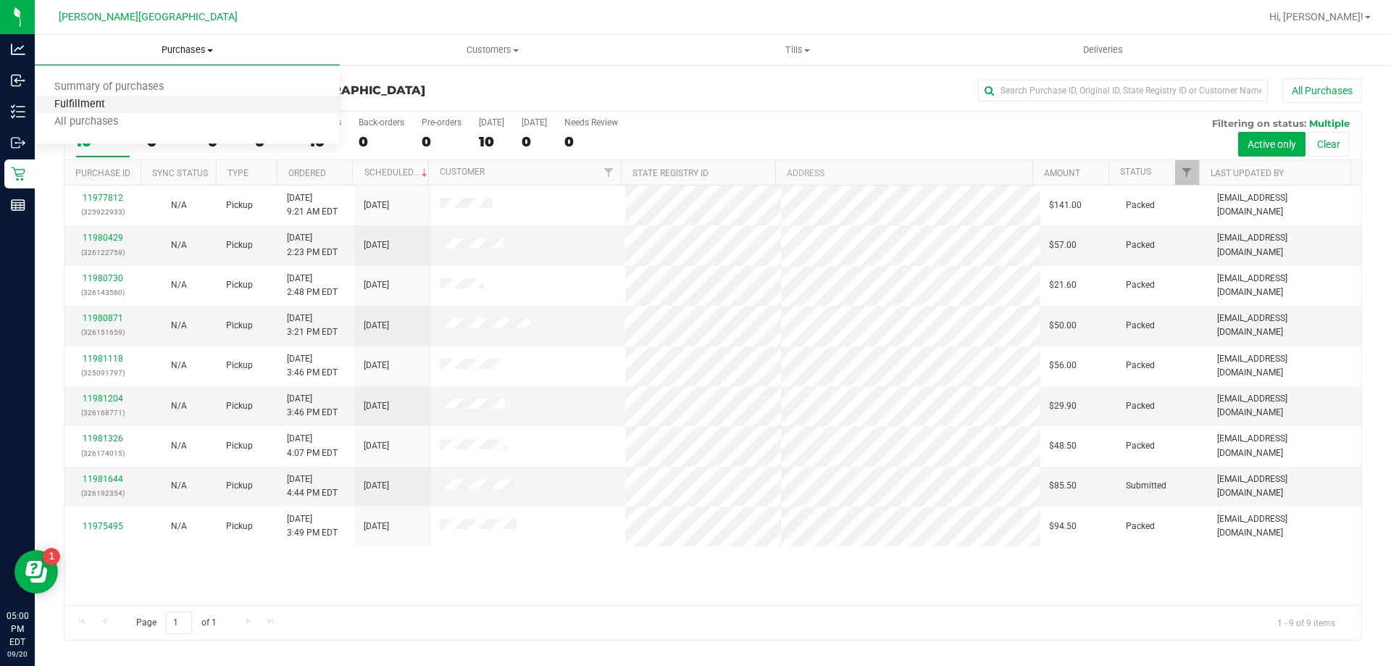
click at [113, 110] on span "Fulfillment" at bounding box center [80, 105] width 90 height 12
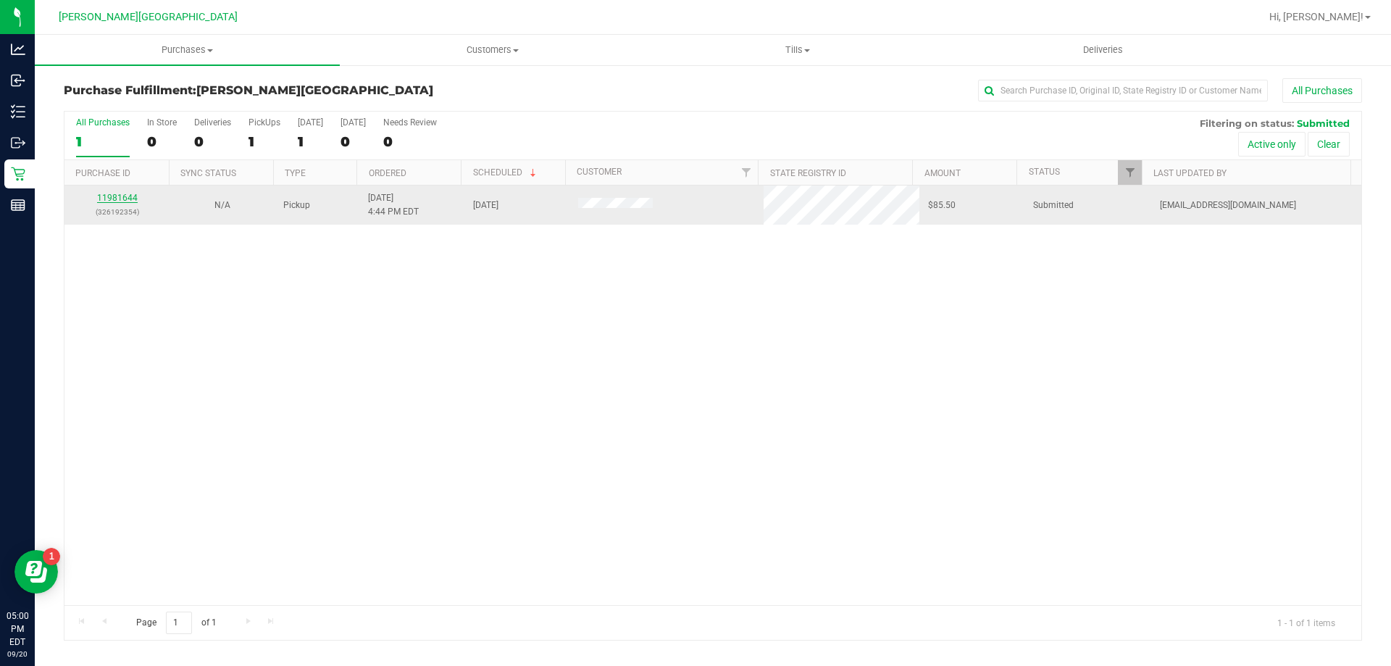
click at [128, 199] on link "11981644" at bounding box center [117, 198] width 41 height 10
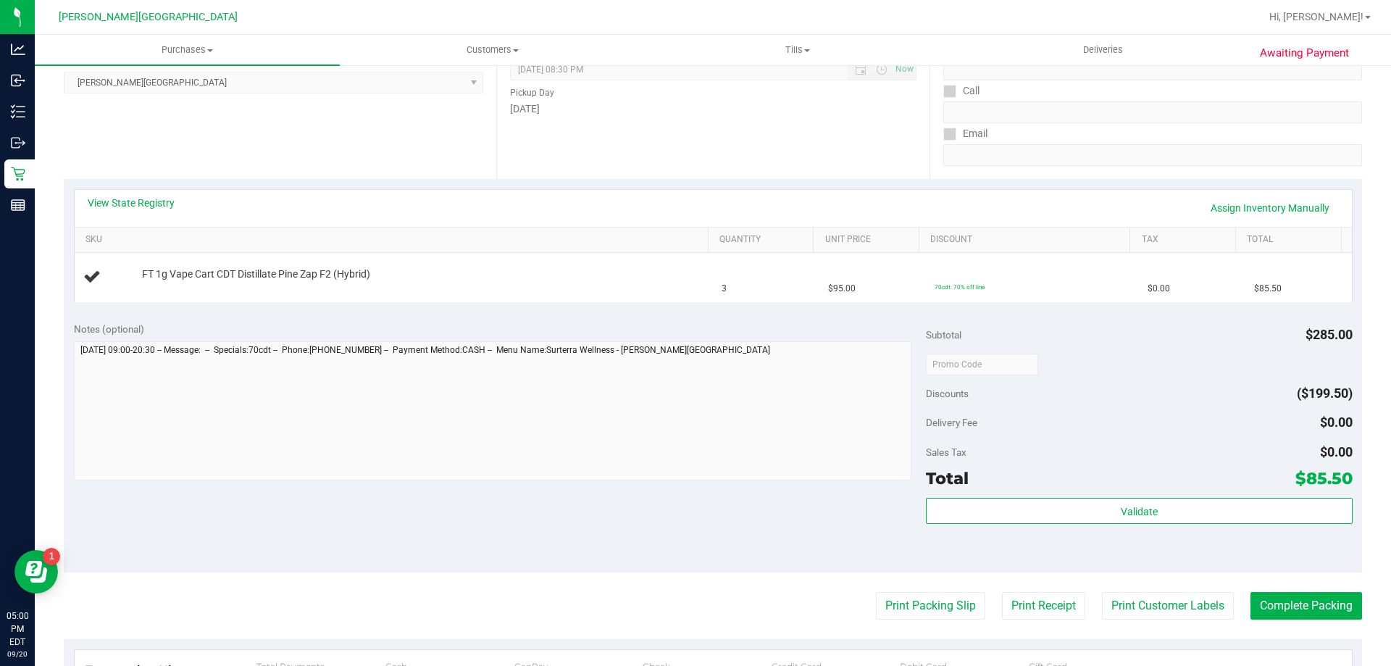
scroll to position [217, 0]
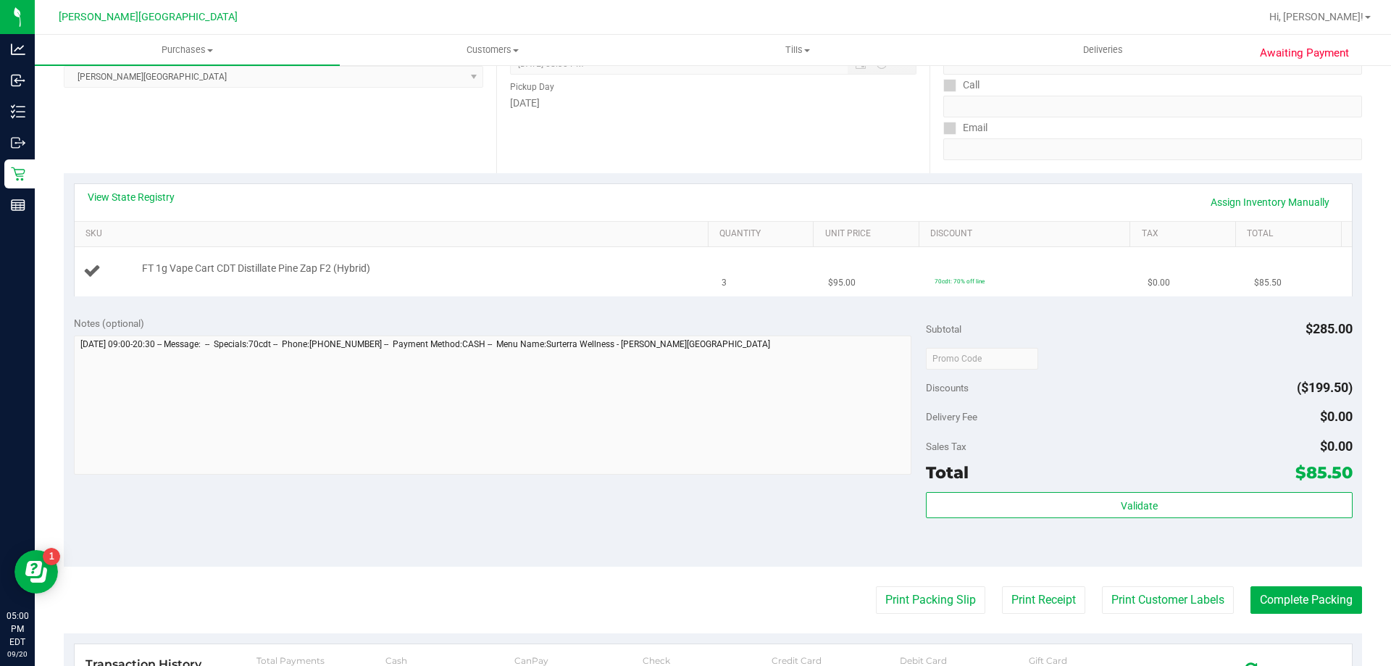
click at [725, 277] on td "3" at bounding box center [766, 271] width 107 height 49
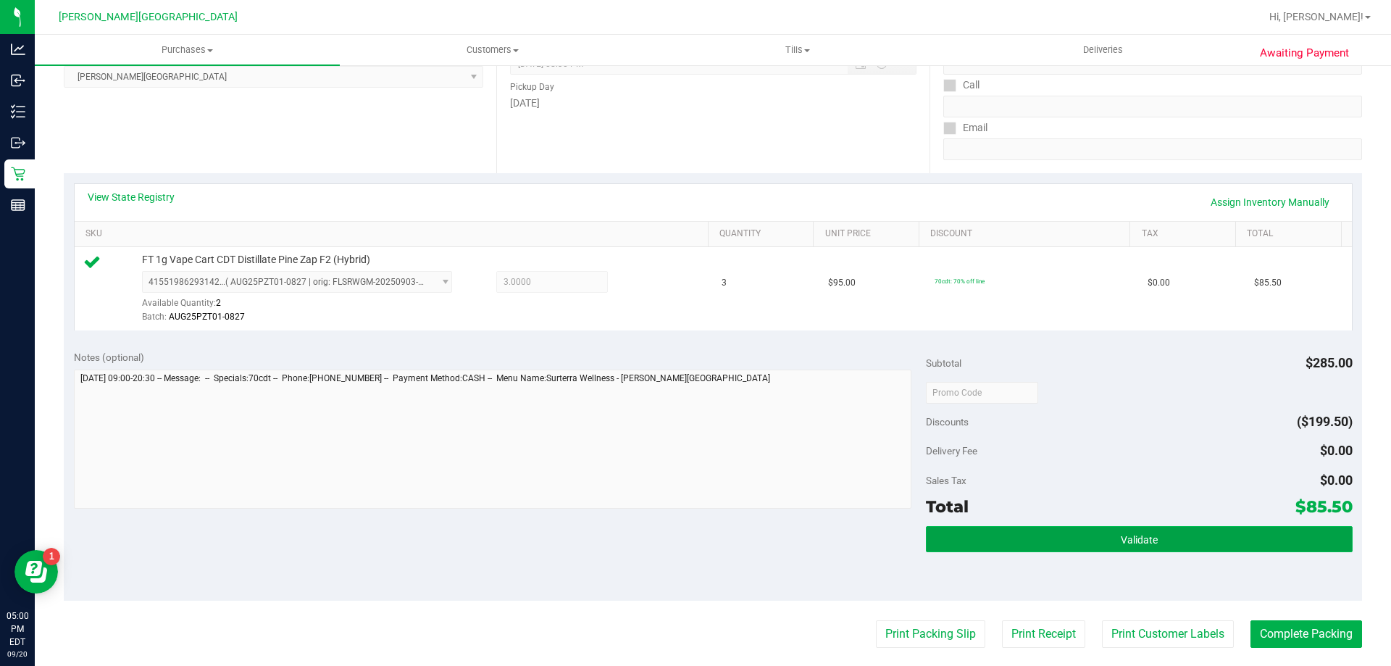
click at [1151, 543] on button "Validate" at bounding box center [1139, 539] width 426 height 26
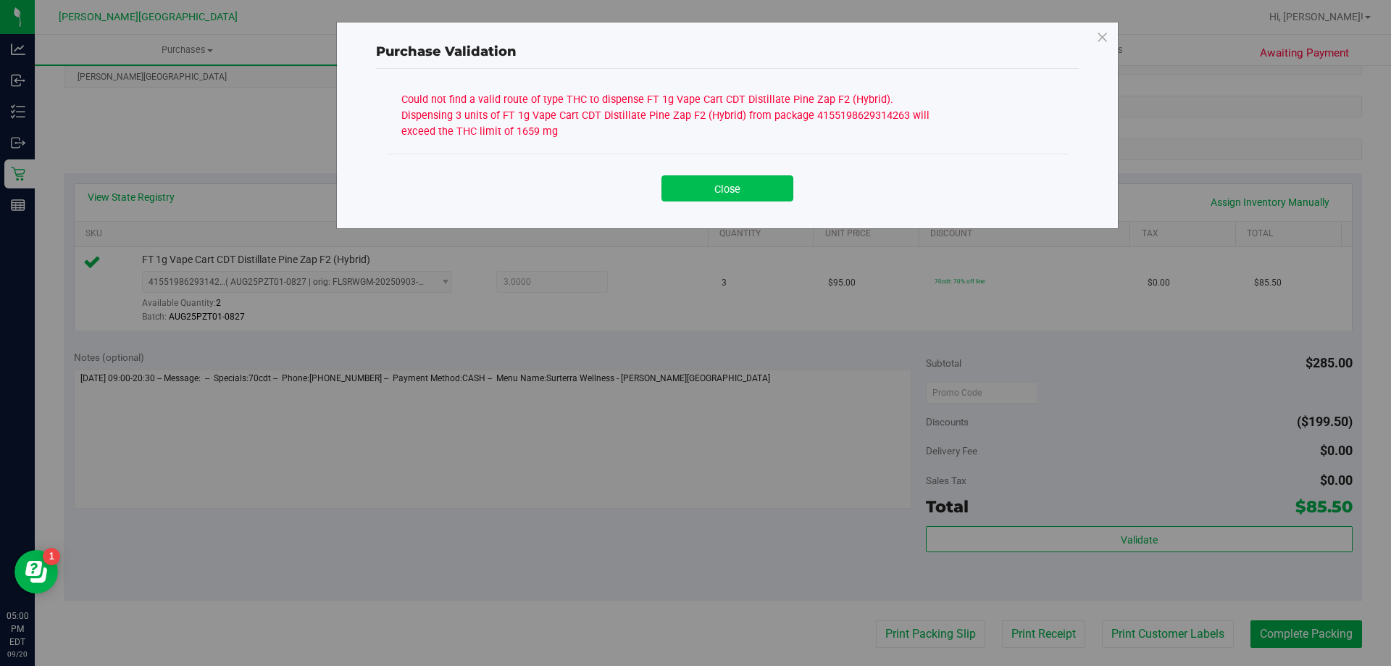
click at [782, 189] on button "Close" at bounding box center [728, 188] width 132 height 26
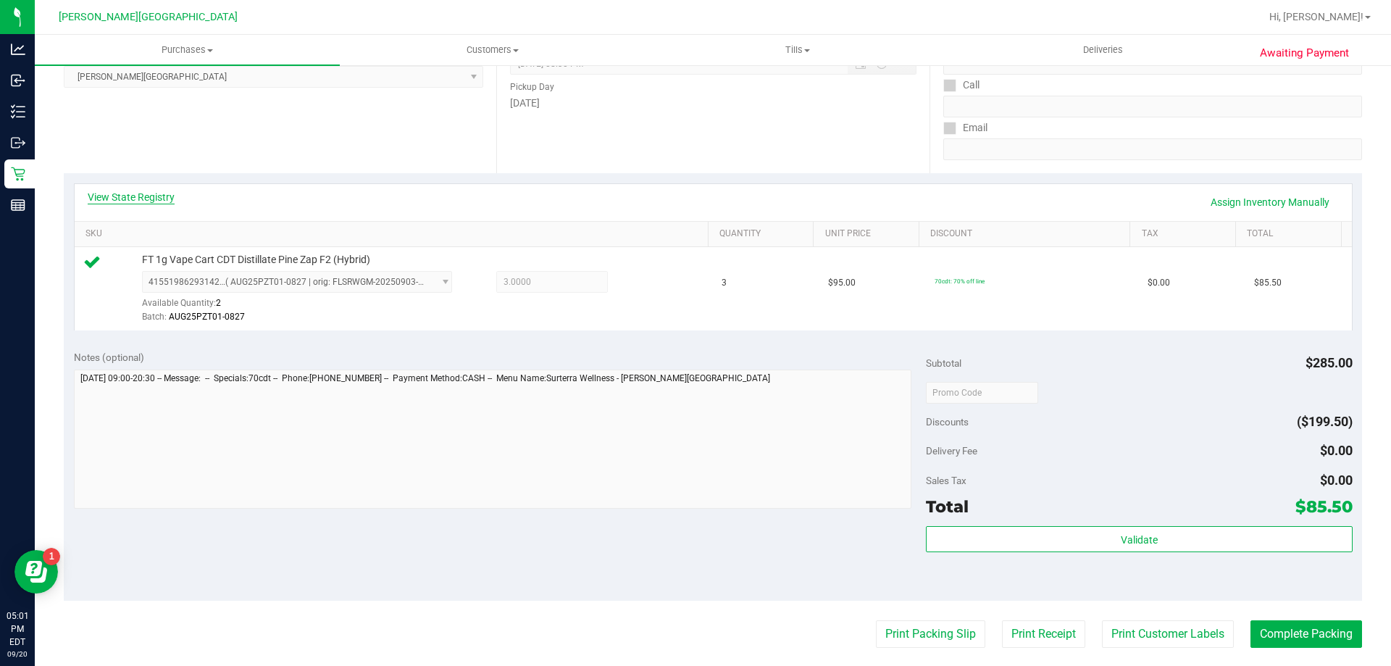
click at [128, 199] on link "View State Registry" at bounding box center [131, 197] width 87 height 14
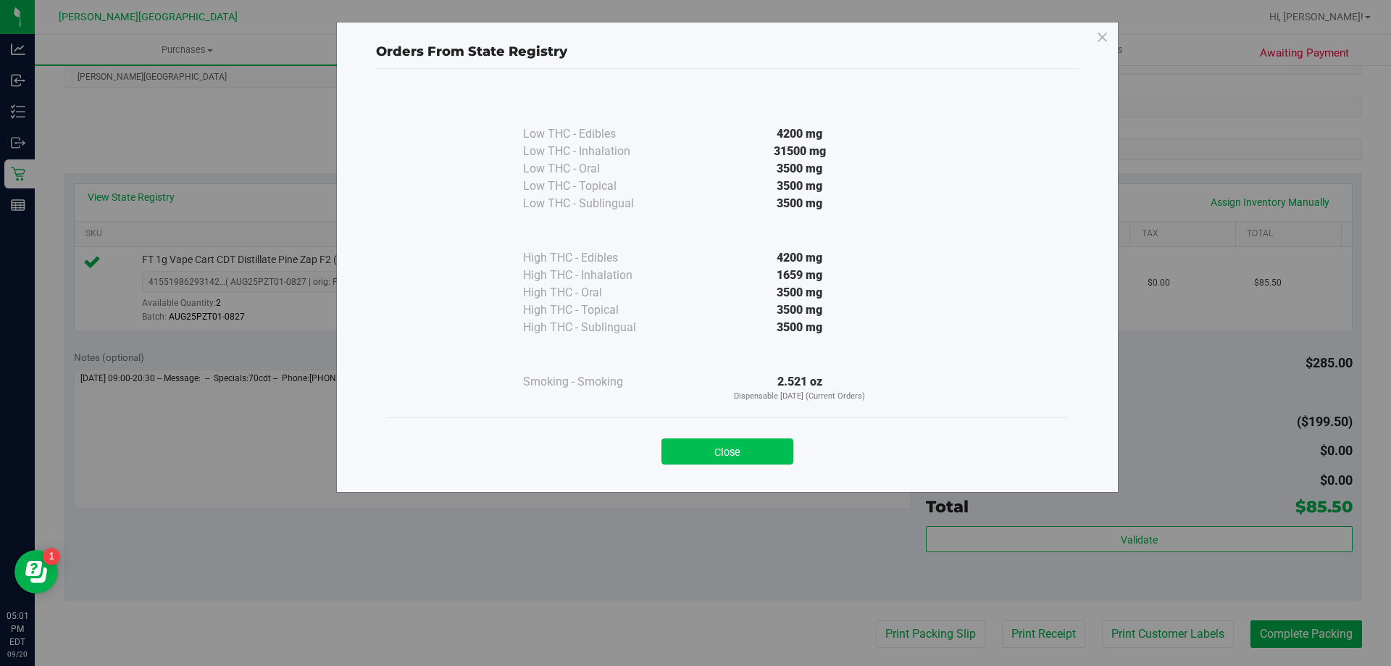
click at [778, 459] on button "Close" at bounding box center [728, 451] width 132 height 26
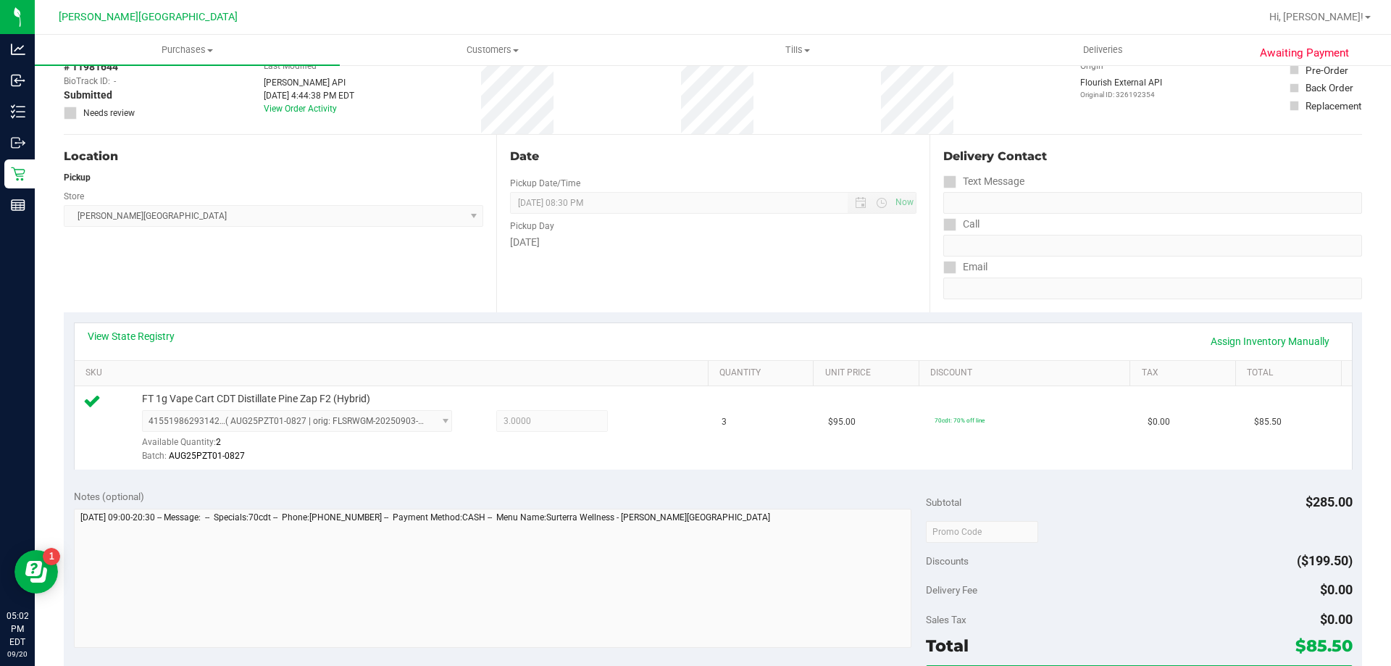
scroll to position [0, 0]
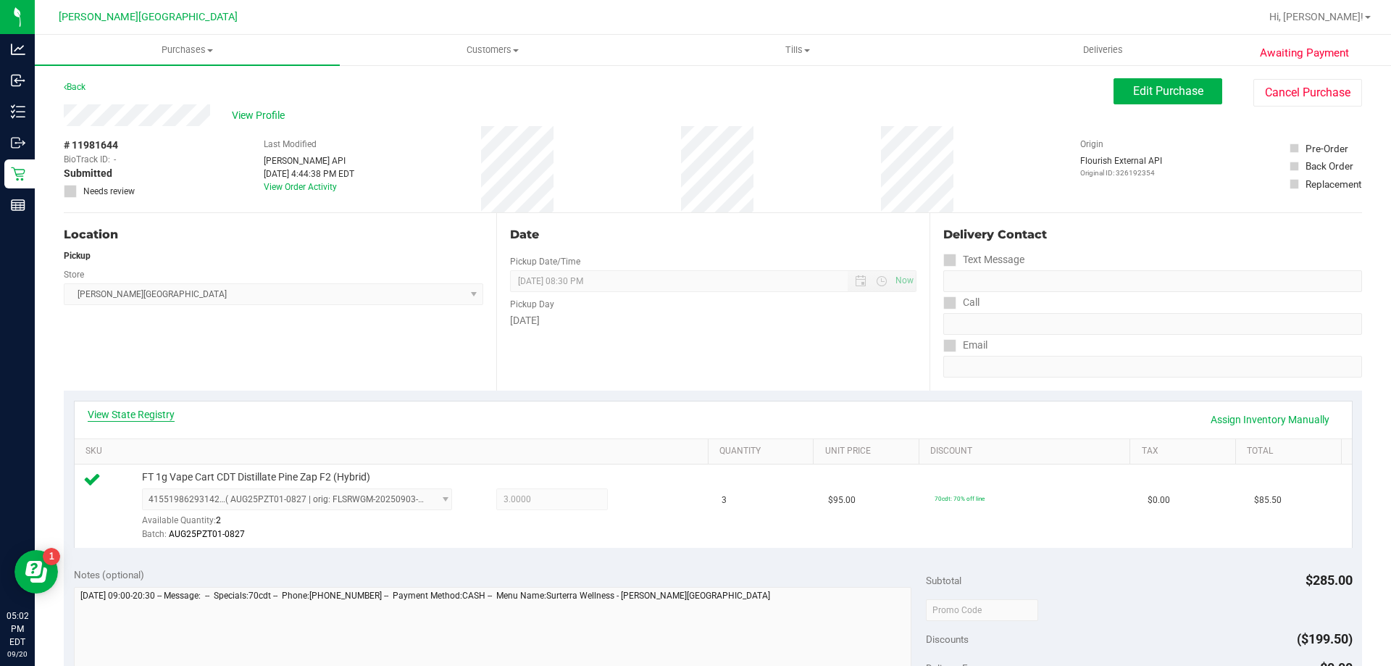
click at [110, 412] on link "View State Registry" at bounding box center [131, 414] width 87 height 14
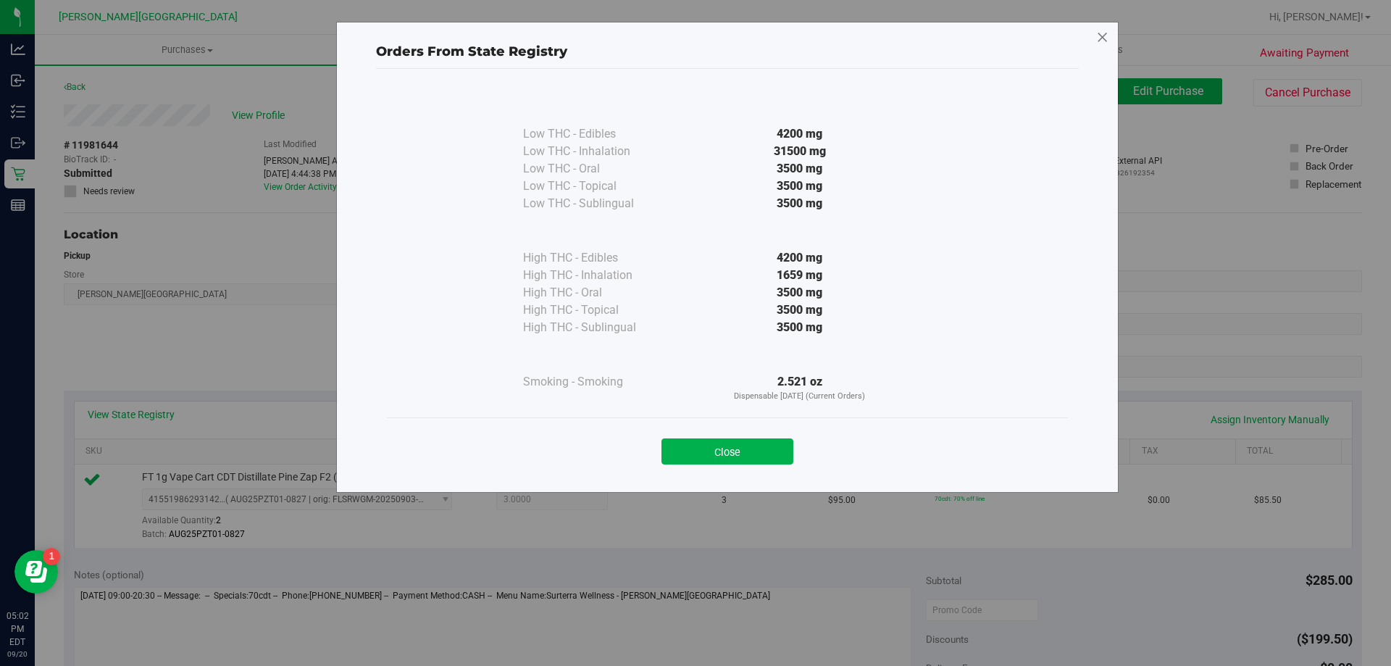
click at [1102, 35] on icon at bounding box center [1102, 37] width 13 height 23
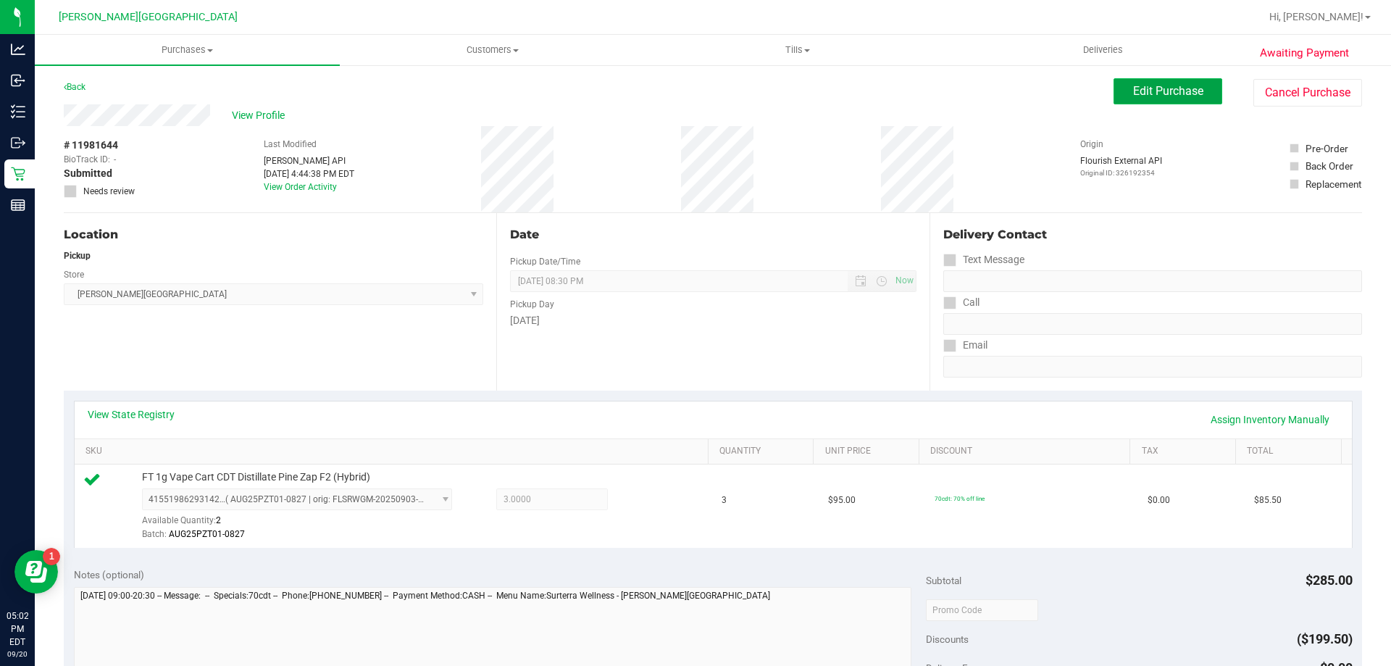
click at [1192, 93] on span "Edit Purchase" at bounding box center [1168, 91] width 70 height 14
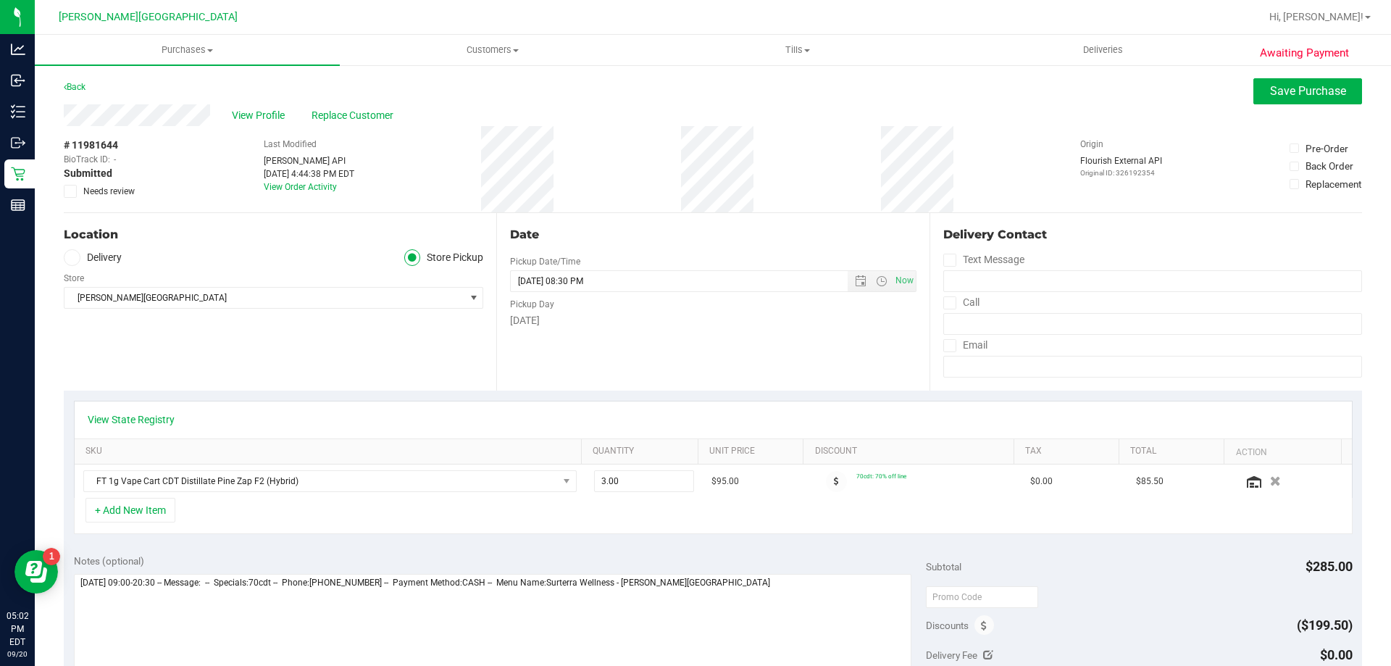
click at [71, 191] on icon at bounding box center [70, 191] width 9 height 0
click at [0, 0] on input "Needs review" at bounding box center [0, 0] width 0 height 0
click at [770, 584] on textarea at bounding box center [493, 643] width 838 height 139
click at [100, 413] on link "View State Registry" at bounding box center [131, 419] width 87 height 14
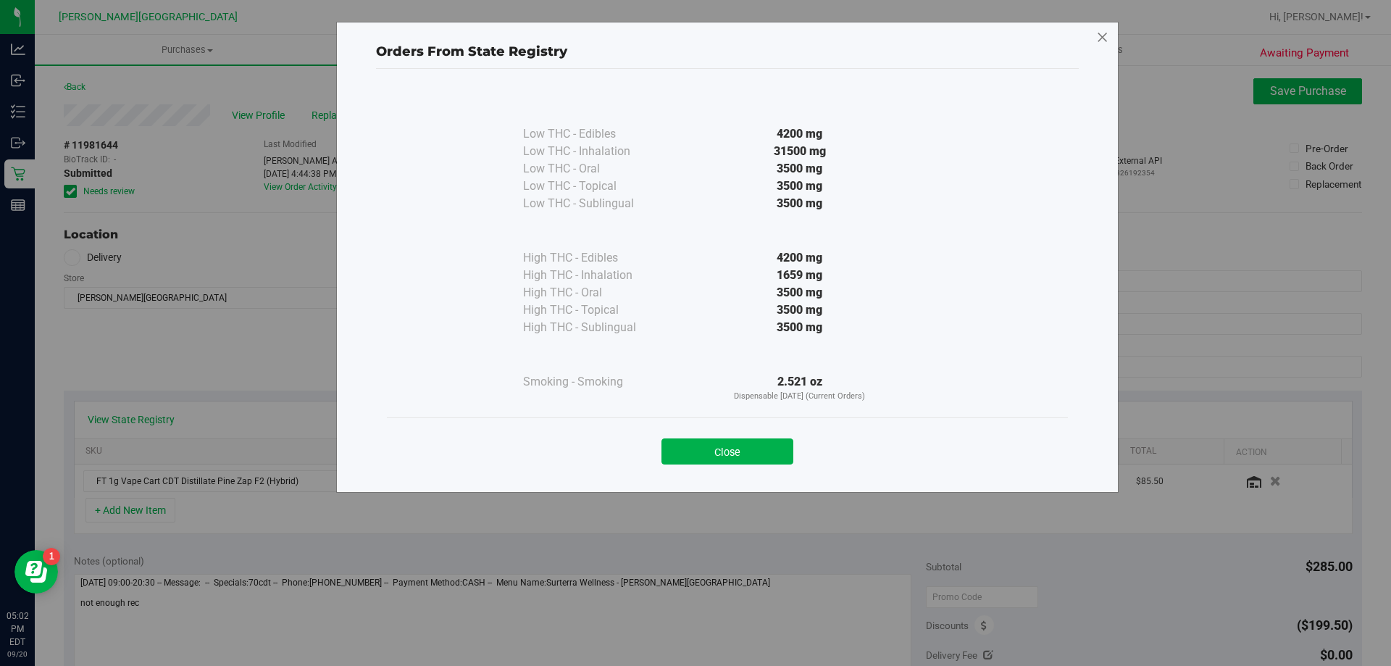
click at [1103, 33] on icon at bounding box center [1102, 37] width 13 height 23
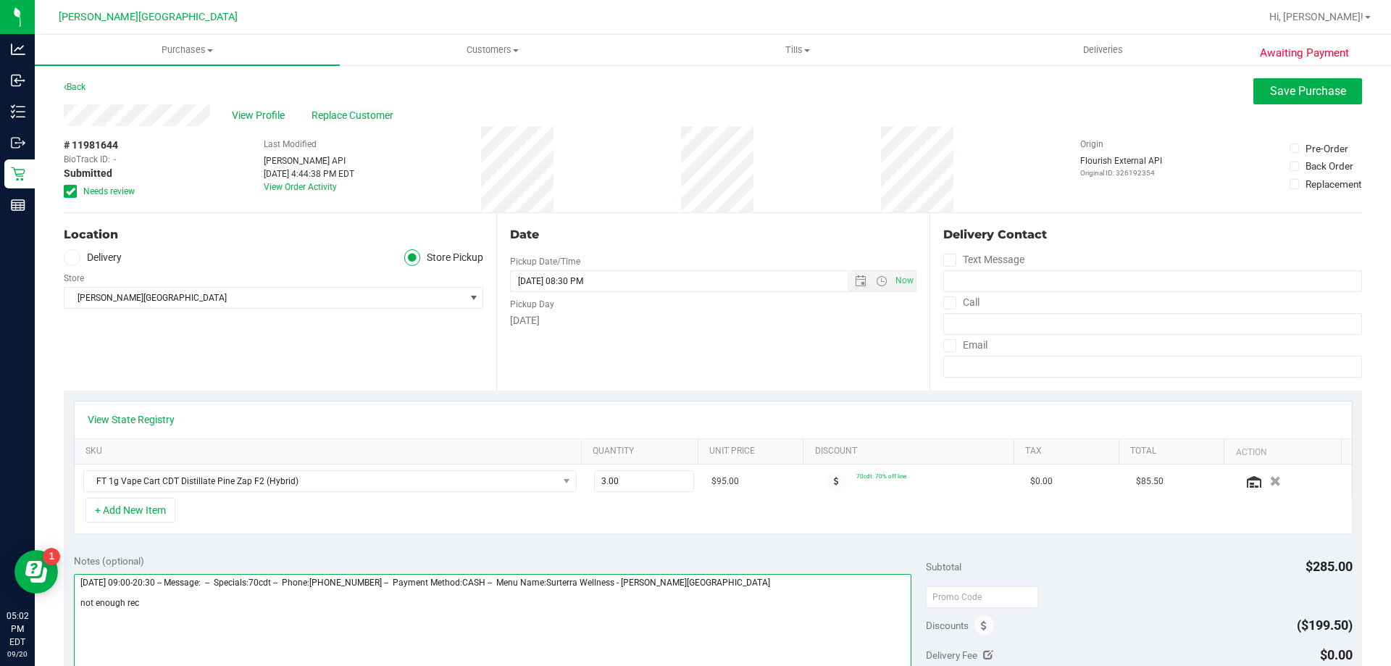
click at [148, 599] on textarea at bounding box center [493, 643] width 838 height 139
type textarea "Saturday 09/20/2025 09:00-20:30 -- Message: -- Specials:70cdt -- Phone:32160463…"
click at [1286, 100] on button "Save Purchase" at bounding box center [1308, 91] width 109 height 26
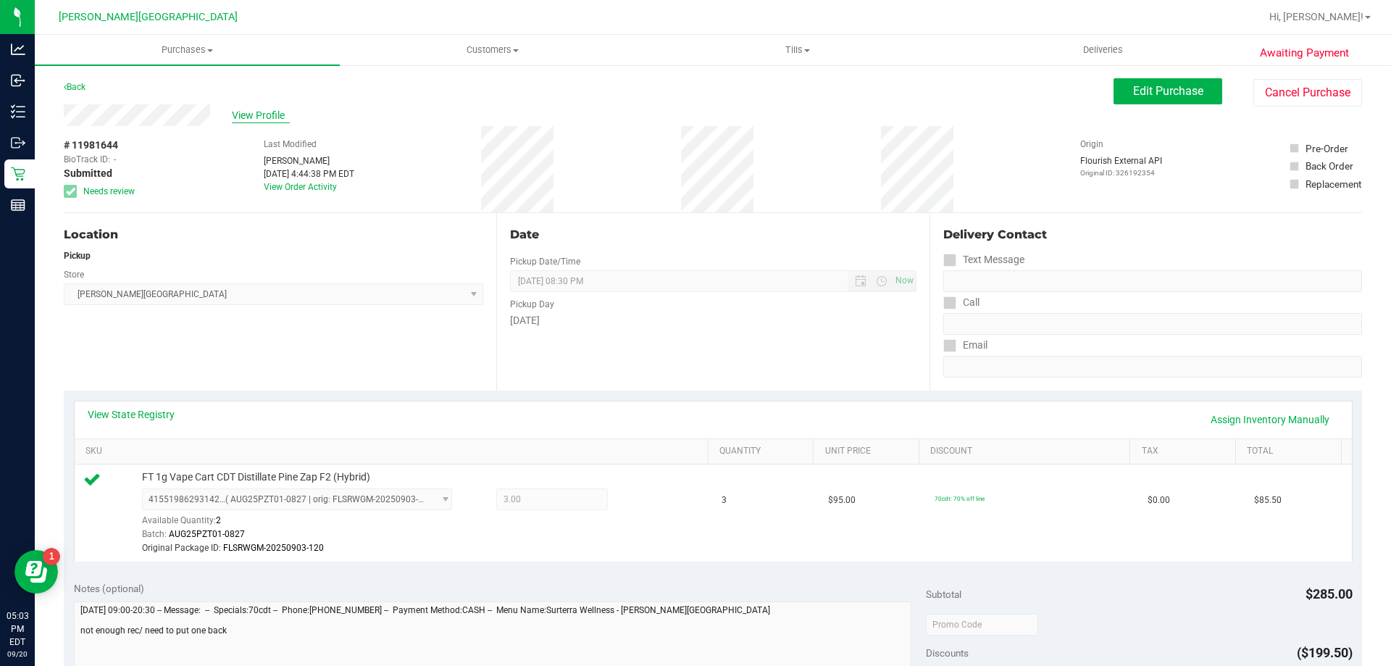
click at [261, 111] on span "View Profile" at bounding box center [261, 115] width 58 height 15
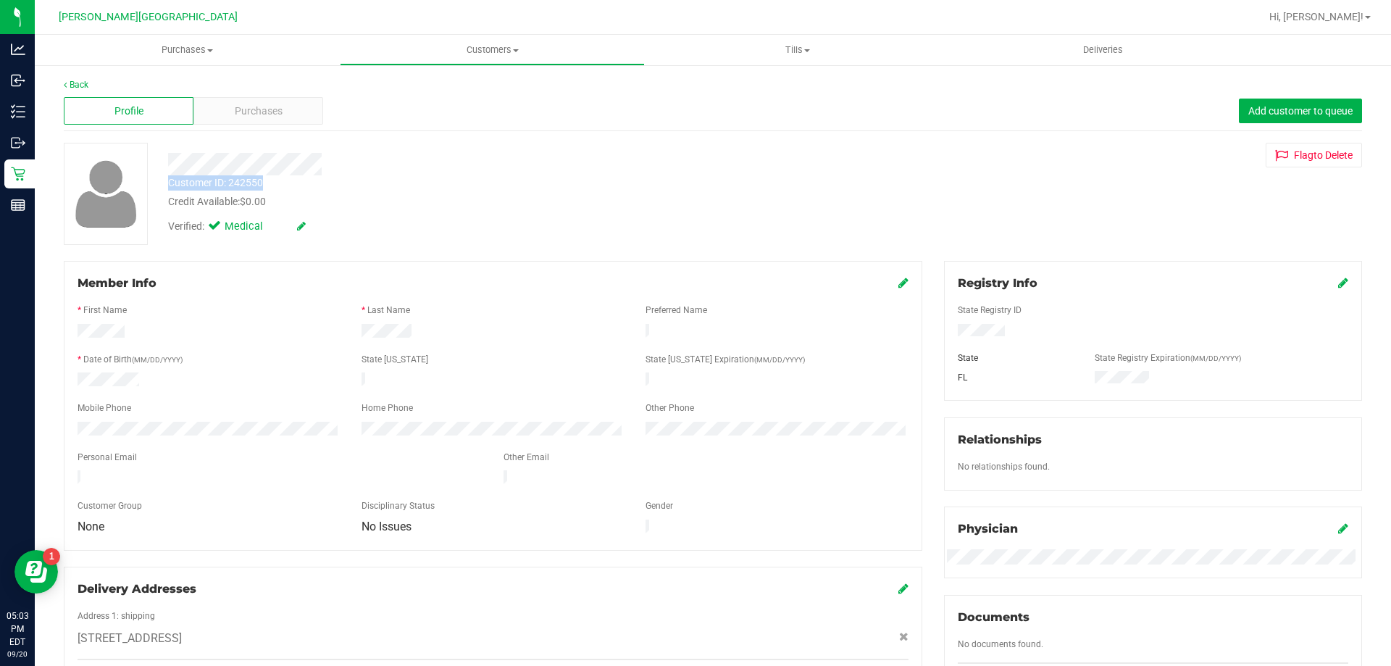
drag, startPoint x: 271, startPoint y: 180, endPoint x: 168, endPoint y: 178, distance: 102.9
click at [168, 178] on div "Customer ID: 242550 Credit Available: $0.00" at bounding box center [487, 192] width 660 height 34
copy div "Customer ID: 242550"
click at [291, 110] on div "Purchases" at bounding box center [258, 111] width 130 height 28
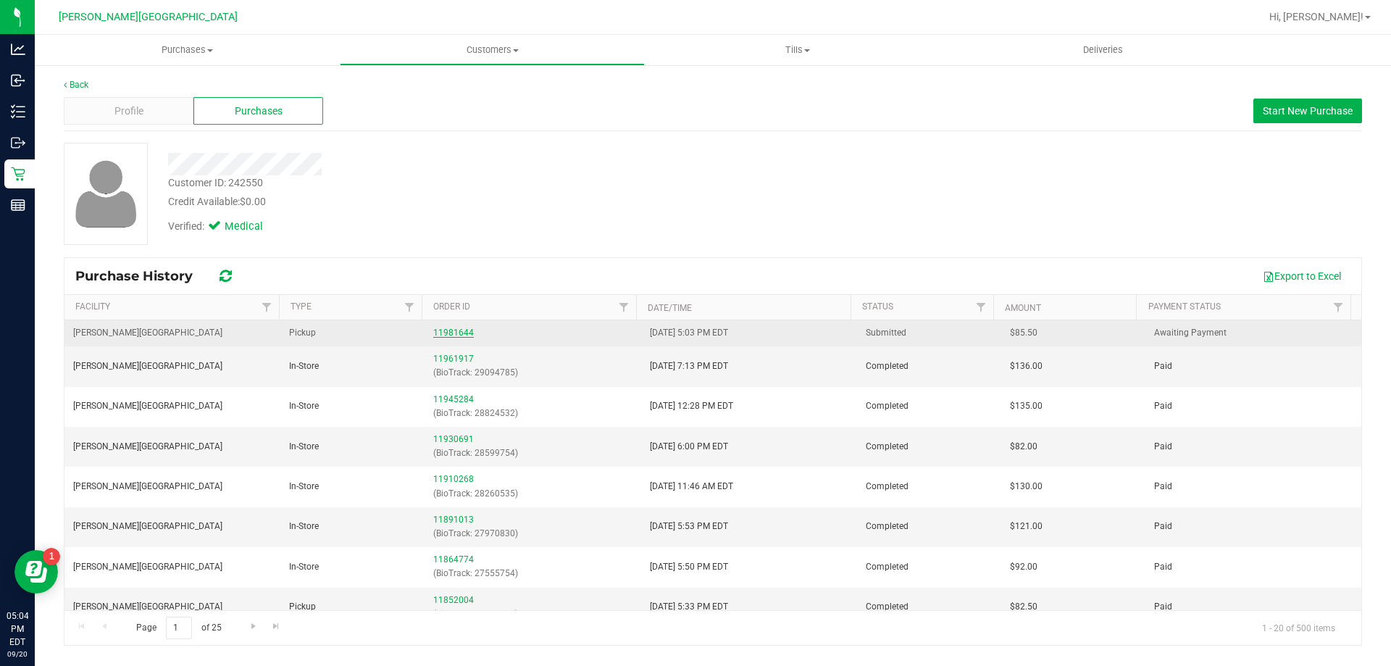
click at [457, 328] on link "11981644" at bounding box center [453, 333] width 41 height 10
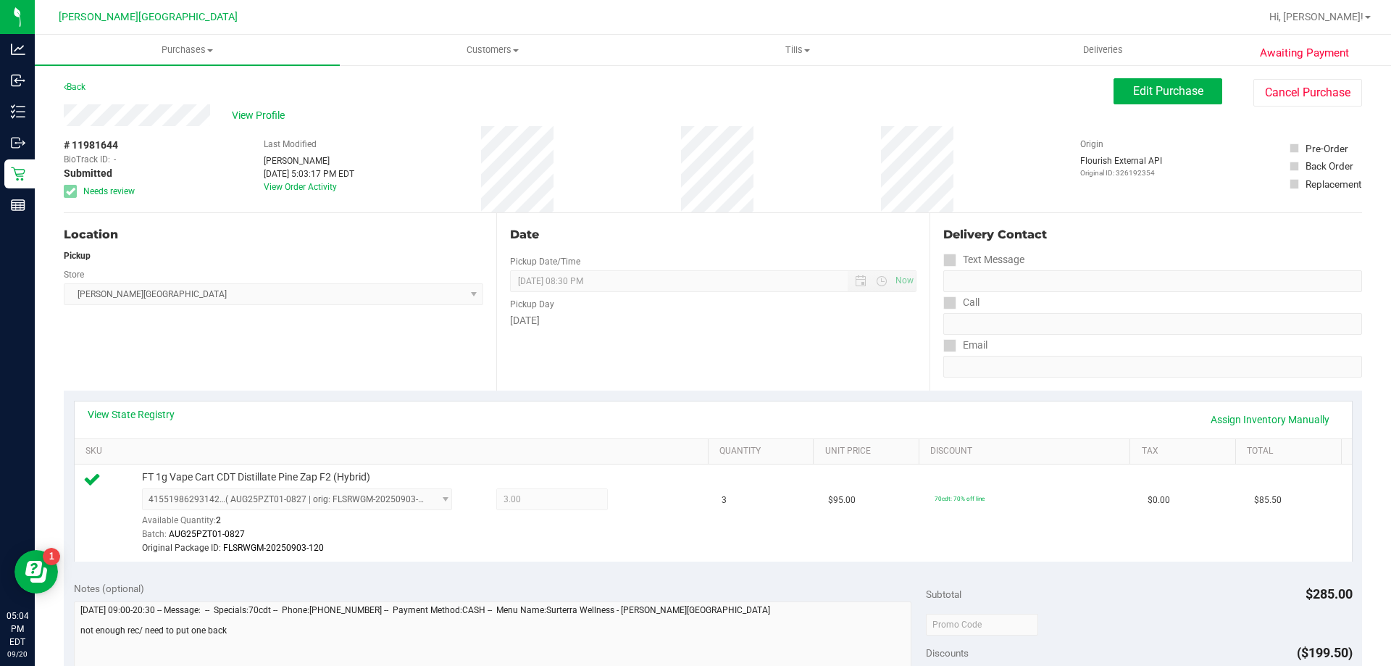
drag, startPoint x: 154, startPoint y: 146, endPoint x: 51, endPoint y: 136, distance: 102.7
click at [51, 136] on div "Awaiting Payment Back Edit Purchase Cancel Purchase View Profile # 11981644 Bio…" at bounding box center [713, 632] width 1357 height 1136
copy div "# 11981644"
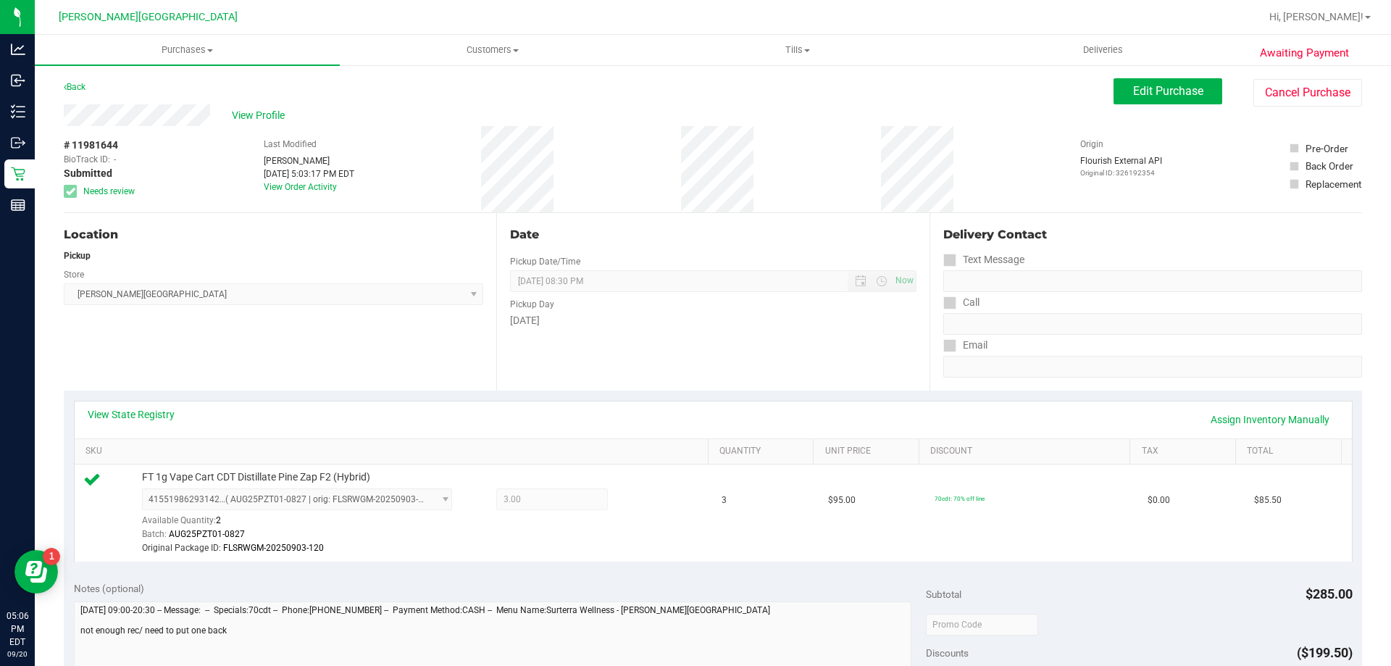
click at [241, 95] on div "Back Edit Purchase Cancel Purchase" at bounding box center [713, 91] width 1299 height 26
click at [78, 83] on link "Back" at bounding box center [75, 87] width 22 height 10
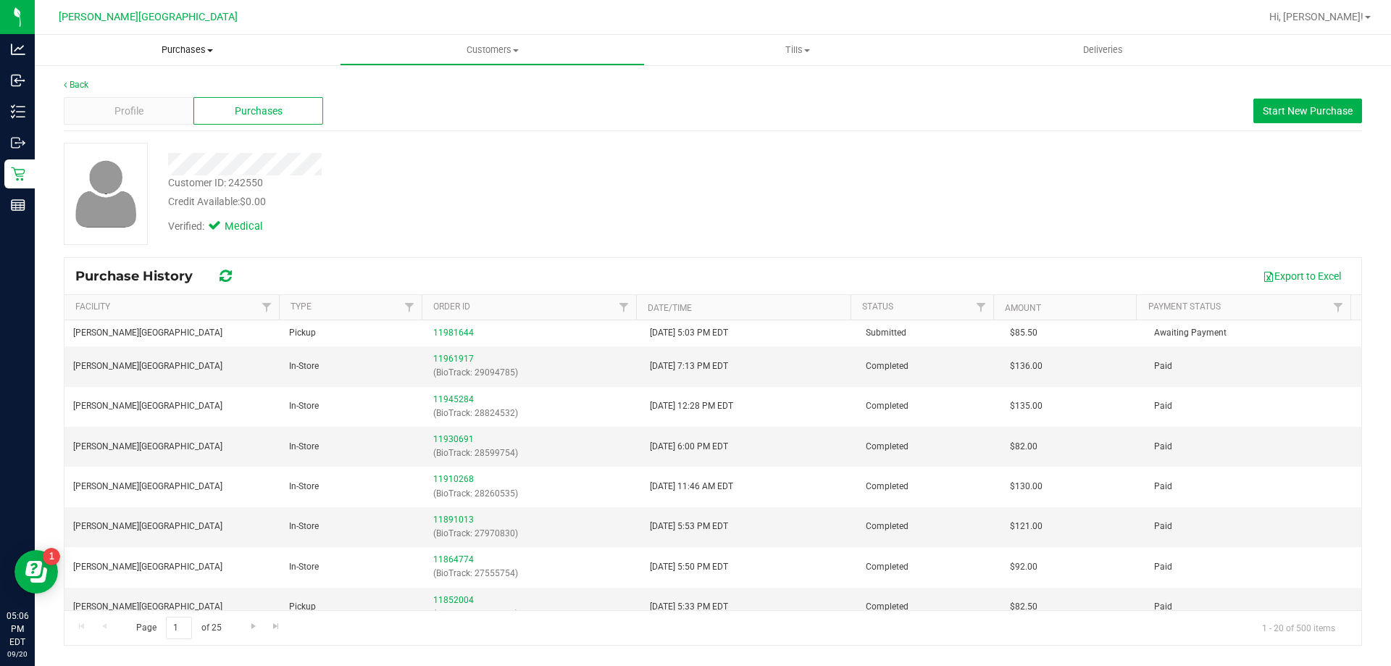
click at [186, 52] on span "Purchases" at bounding box center [187, 49] width 305 height 13
click at [150, 107] on li "Fulfillment" at bounding box center [187, 104] width 305 height 17
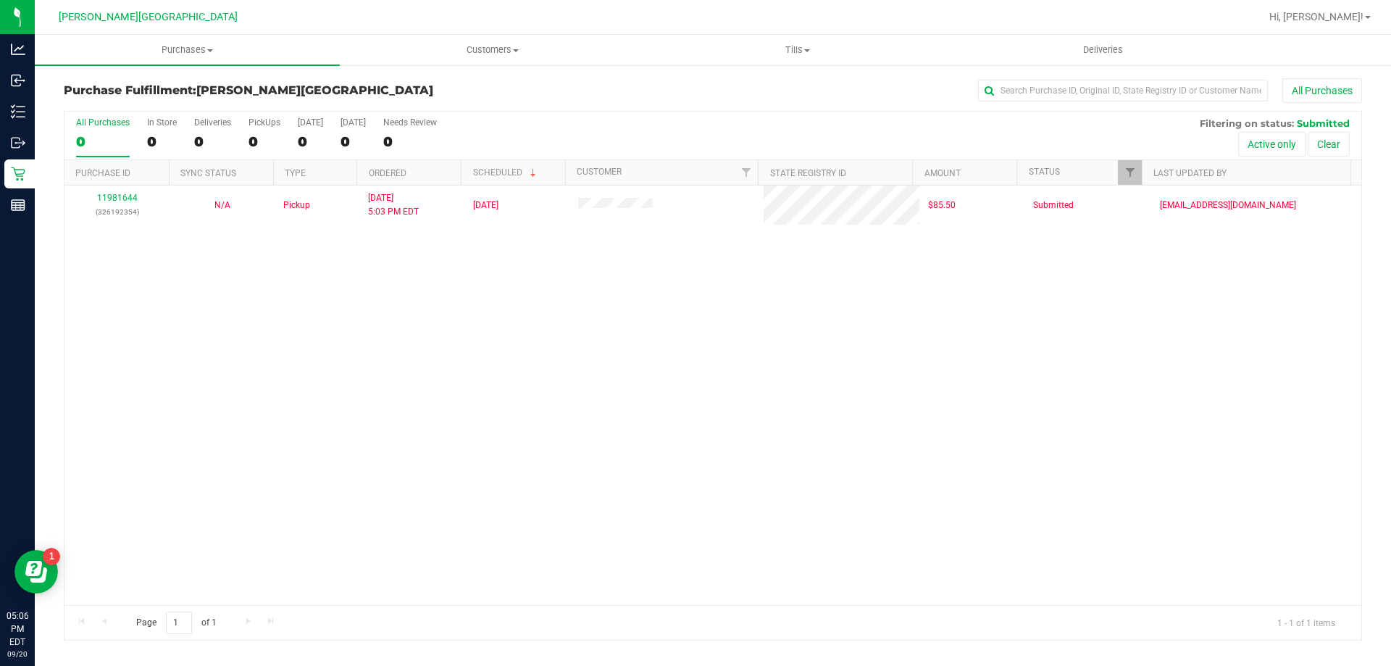
click at [1056, 459] on div "11981644 (326192354) N/A Pickup 9/20/2025 5:03 PM EDT 9/20/2025 $85.50 Submitte…" at bounding box center [712, 396] width 1297 height 420
click at [507, 103] on div "Purchase Fulfillment: Merritt Island WC All Purchases" at bounding box center [713, 94] width 1299 height 32
click at [597, 415] on div "11981644 (326192354) N/A Pickup 9/20/2025 5:03 PM EDT 9/20/2025 $85.50 Submitte…" at bounding box center [712, 396] width 1297 height 420
click at [564, 368] on div "11981644 (326192354) N/A Pickup [DATE] 5:03 PM EDT 9/20/2025 $85.50 Submitted […" at bounding box center [712, 396] width 1297 height 420
click at [730, 433] on div "11981644 (326192354) N/A Pickup 9/20/2025 5:03 PM EDT 9/20/2025 $85.50 Submitte…" at bounding box center [712, 396] width 1297 height 420
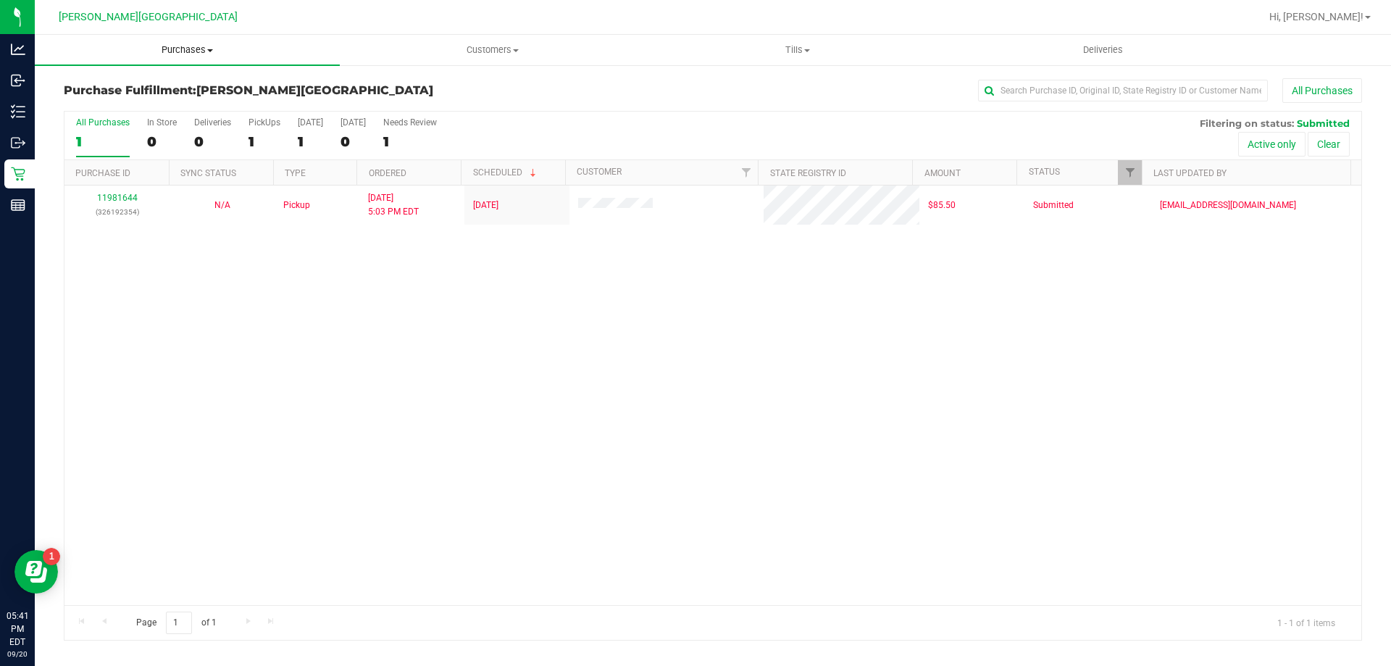
click at [167, 39] on uib-tab-heading "Purchases Summary of purchases Fulfillment All purchases" at bounding box center [187, 50] width 305 height 30
click at [120, 101] on span "Fulfillment" at bounding box center [80, 105] width 90 height 12
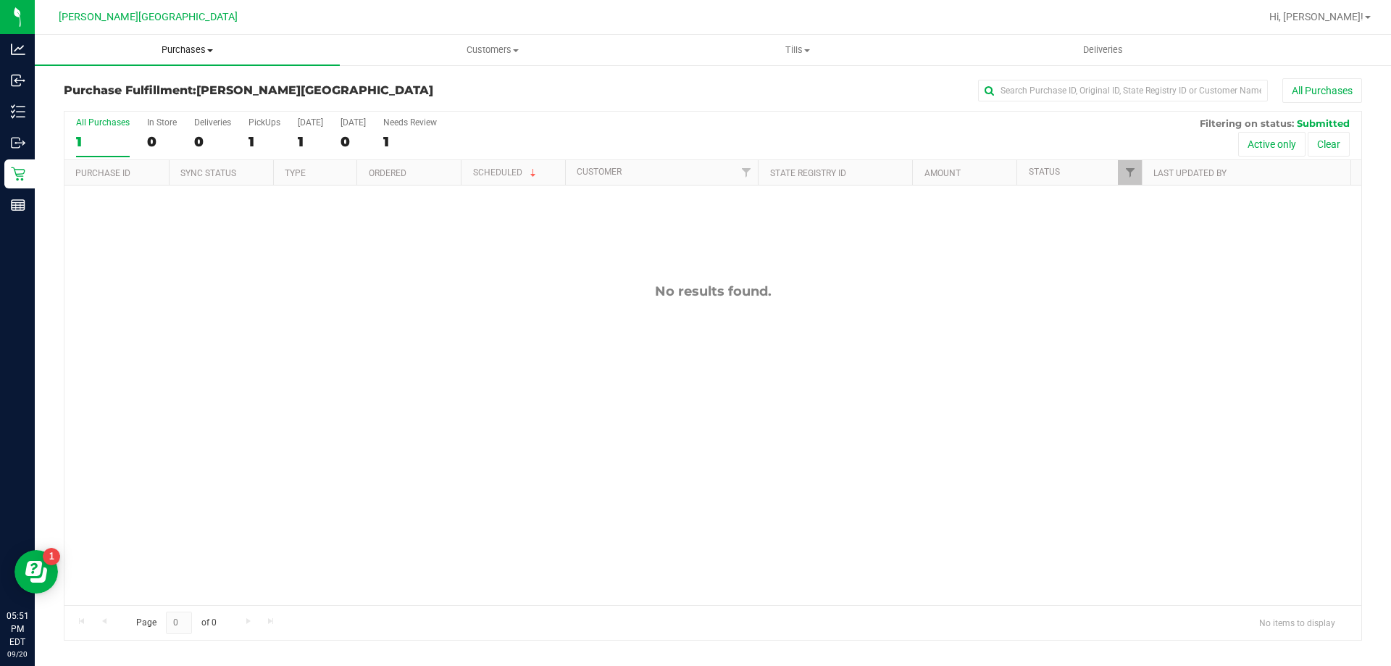
click at [215, 53] on span "Purchases" at bounding box center [187, 49] width 305 height 13
click at [114, 101] on span "Fulfillment" at bounding box center [80, 105] width 90 height 12
click at [190, 49] on span "Purchases" at bounding box center [187, 49] width 305 height 13
click at [164, 83] on span "Summary of purchases" at bounding box center [109, 87] width 149 height 12
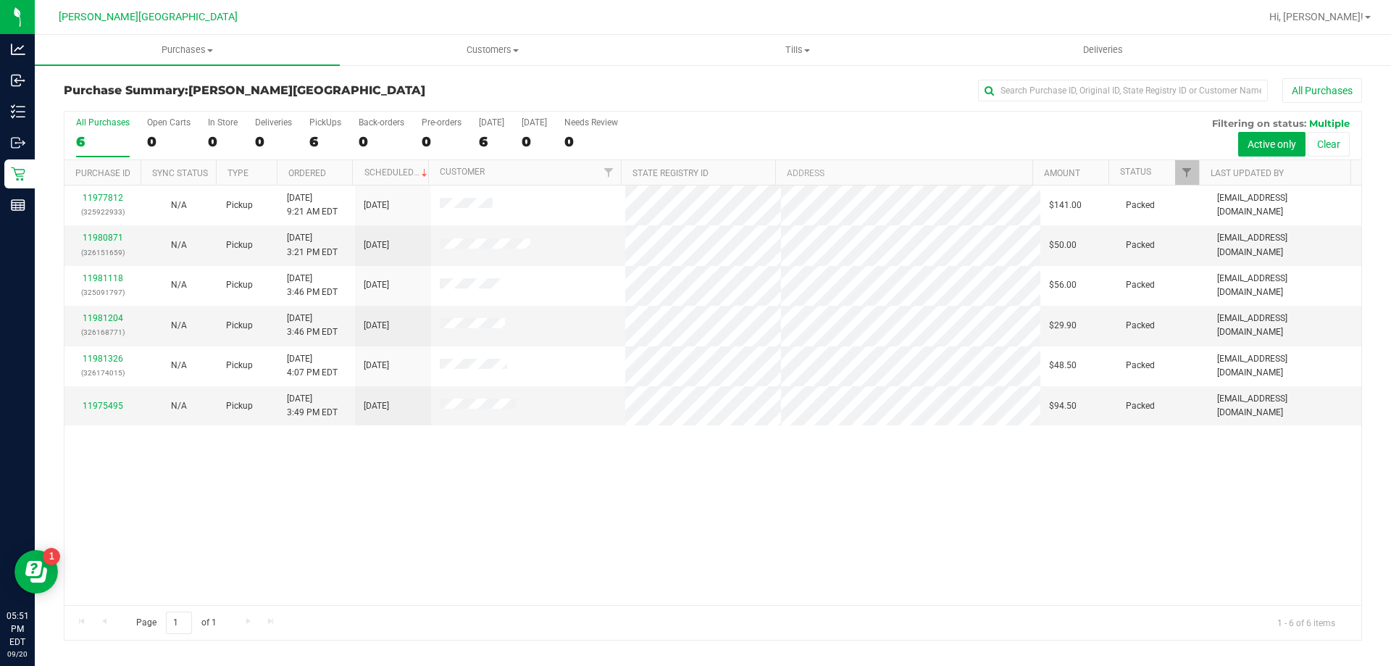
click at [562, 530] on div "11977812 (325922933) N/A Pickup 9/20/2025 9:21 AM EDT 9/20/2025 $141.00 Packed …" at bounding box center [712, 396] width 1297 height 420
click at [477, 485] on div "11977812 (325922933) N/A Pickup 9/20/2025 9:21 AM EDT 9/20/2025 $141.00 Packed …" at bounding box center [712, 396] width 1297 height 420
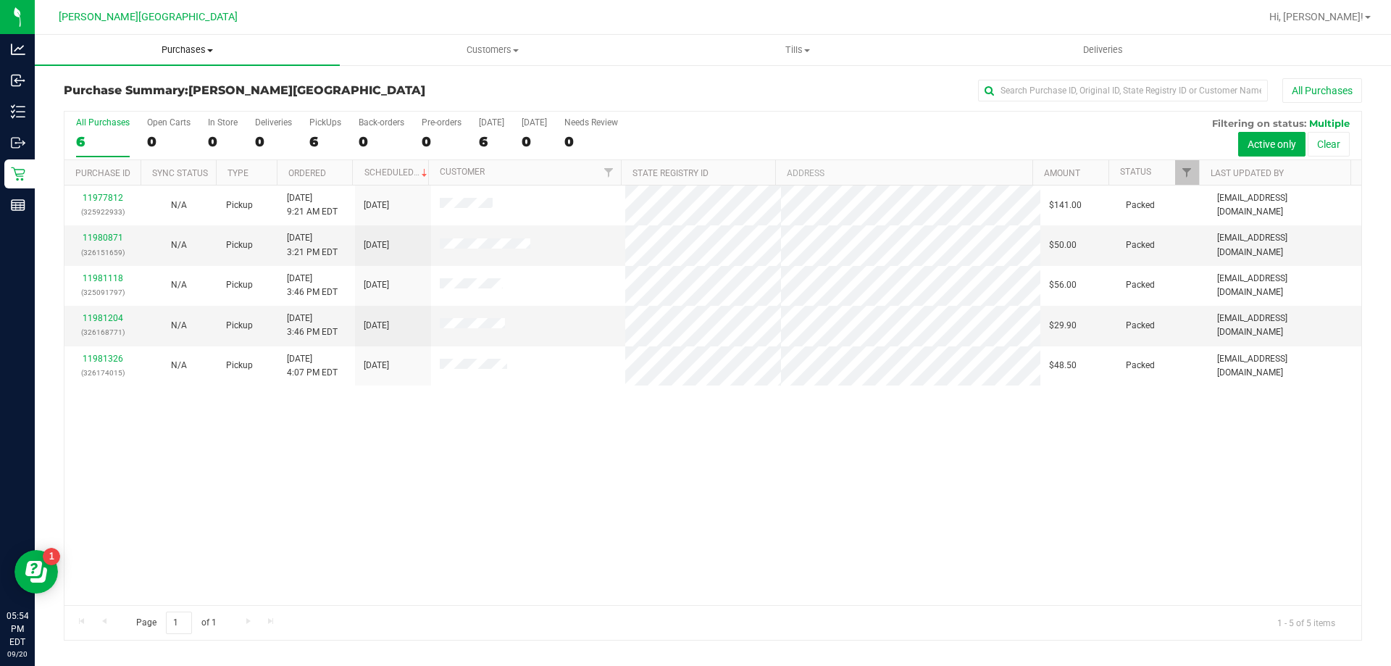
click at [194, 44] on span "Purchases" at bounding box center [187, 49] width 305 height 13
click at [115, 109] on span "Fulfillment" at bounding box center [80, 105] width 90 height 12
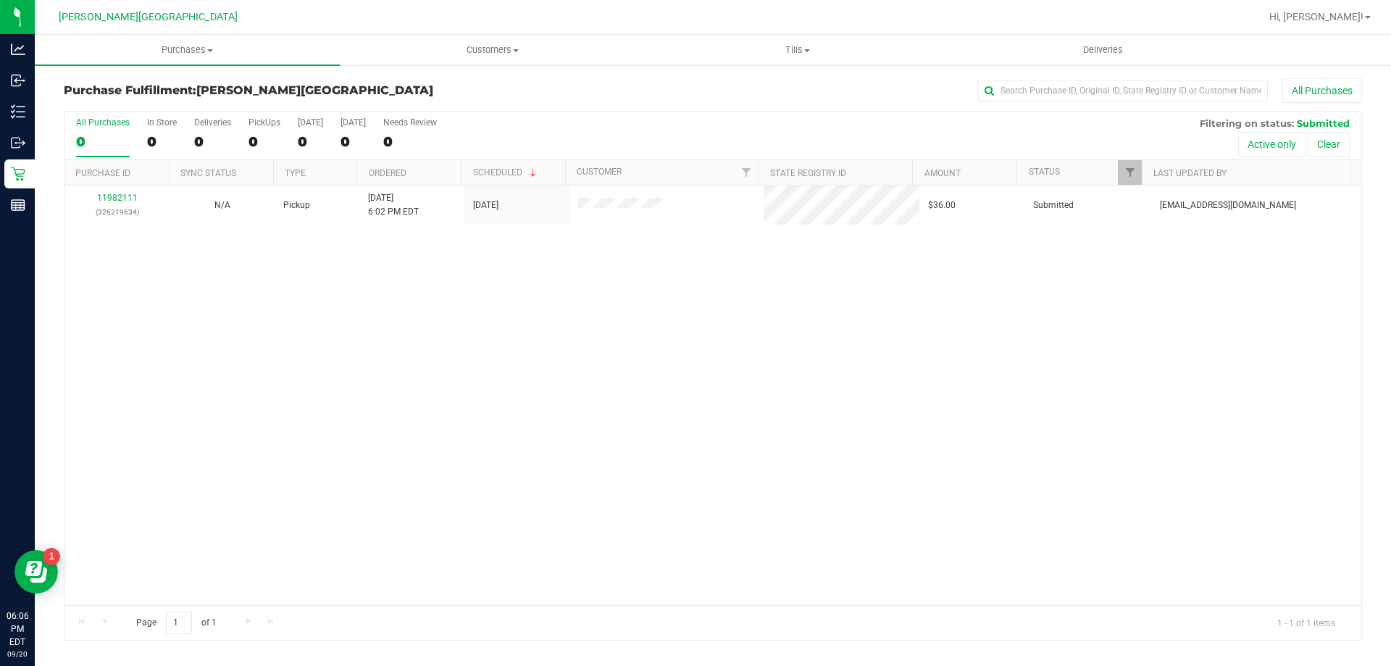
click at [646, 72] on div "Purchase Fulfillment: [PERSON_NAME][GEOGRAPHIC_DATA] All Purchases All Purchase…" at bounding box center [713, 359] width 1357 height 591
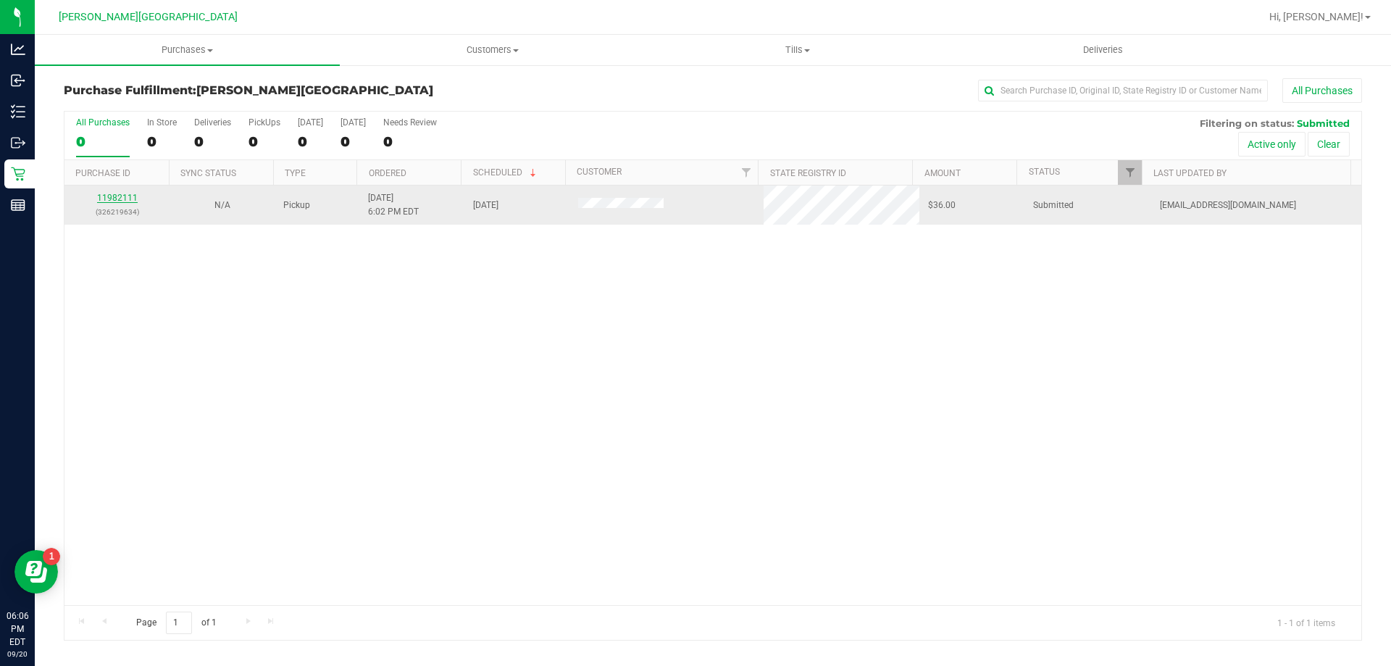
click at [98, 193] on link "11982111" at bounding box center [117, 198] width 41 height 10
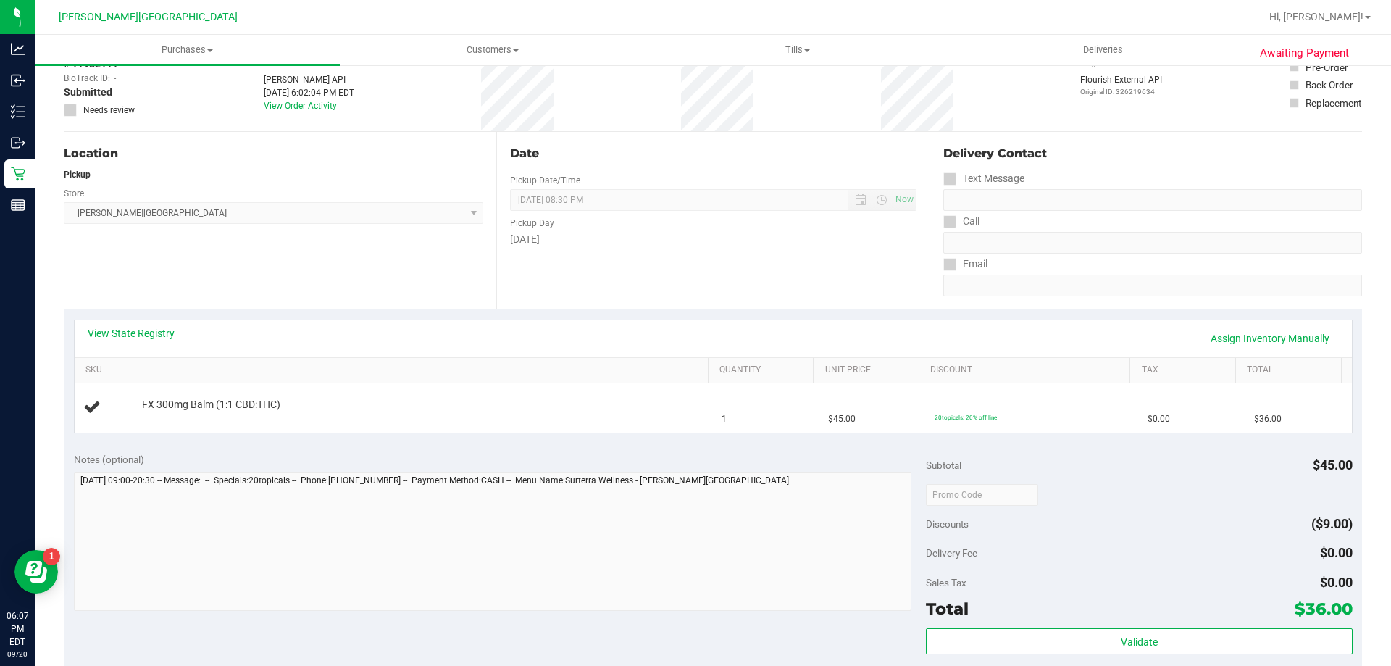
scroll to position [435, 0]
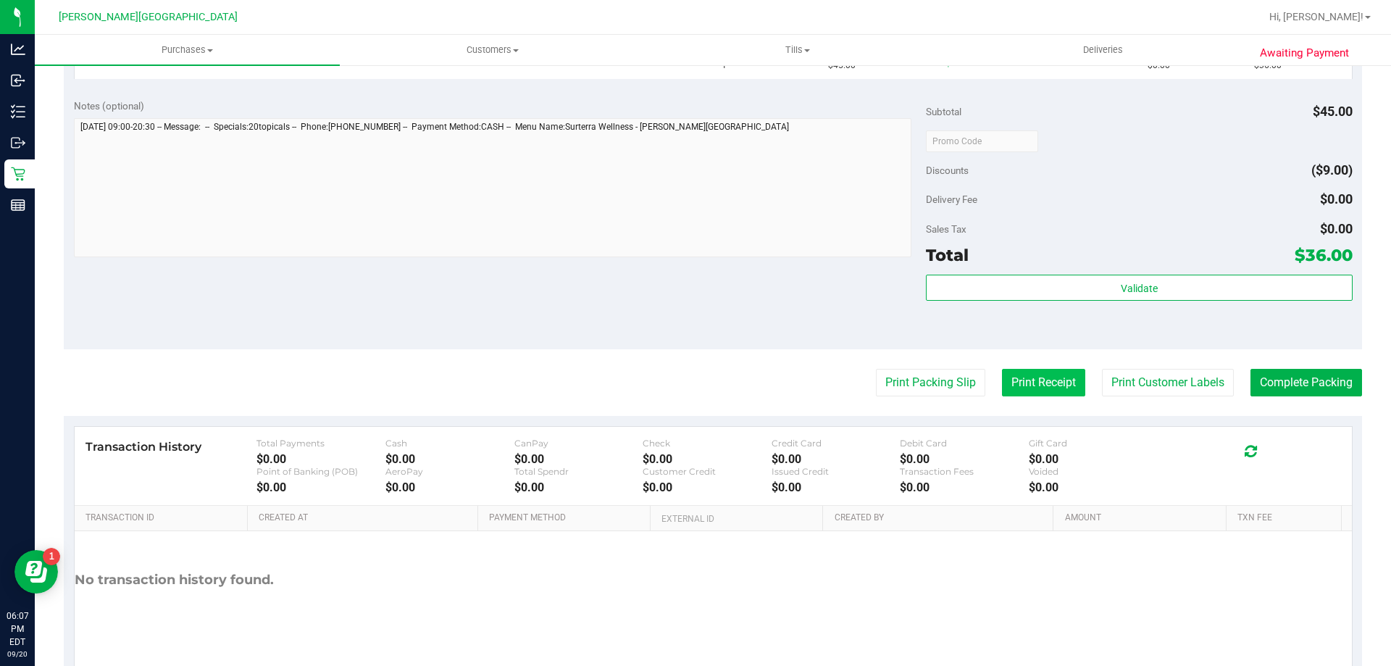
click at [1035, 375] on button "Print Receipt" at bounding box center [1043, 383] width 83 height 28
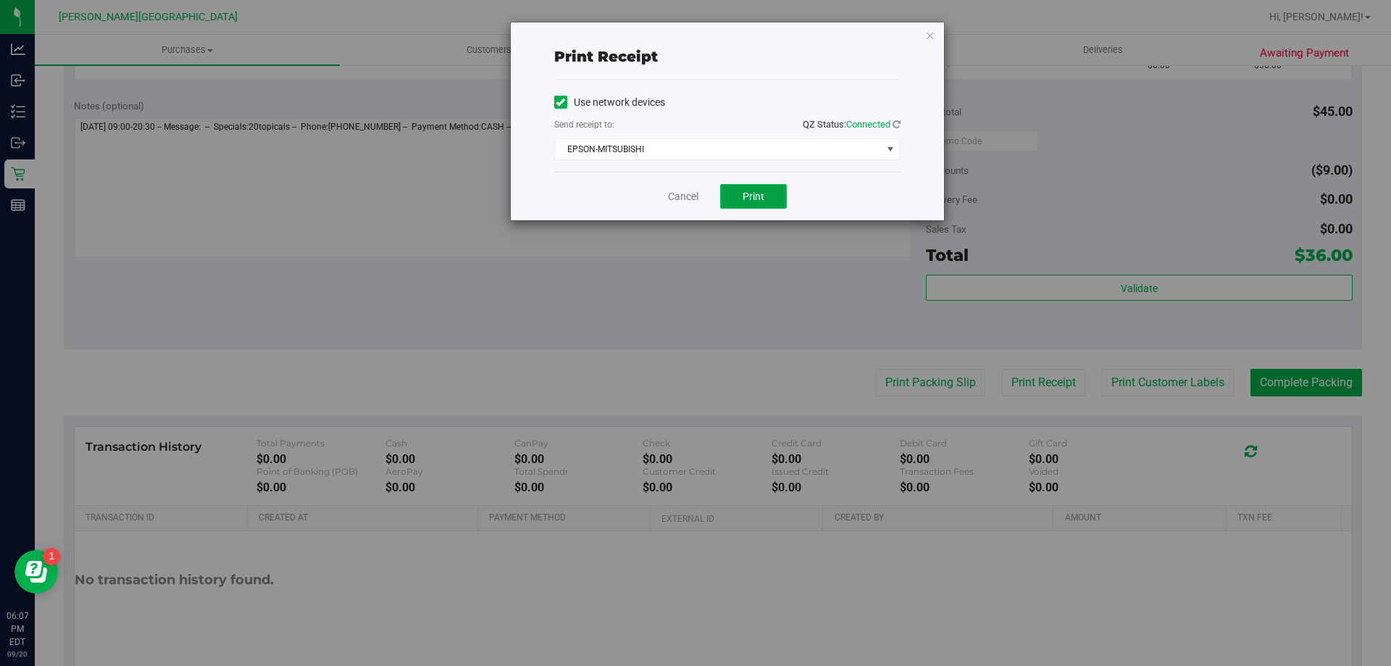
click at [767, 201] on button "Print" at bounding box center [753, 196] width 67 height 25
click at [926, 33] on icon "button" at bounding box center [930, 34] width 10 height 17
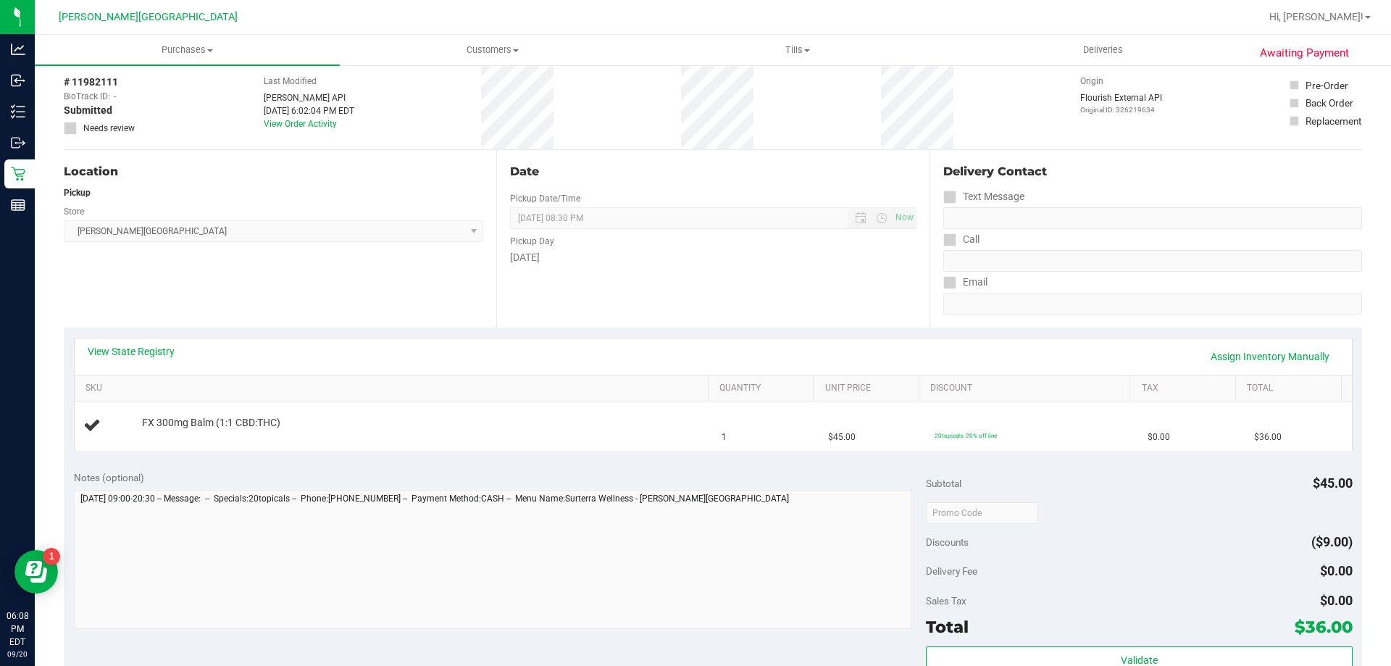
scroll to position [362, 0]
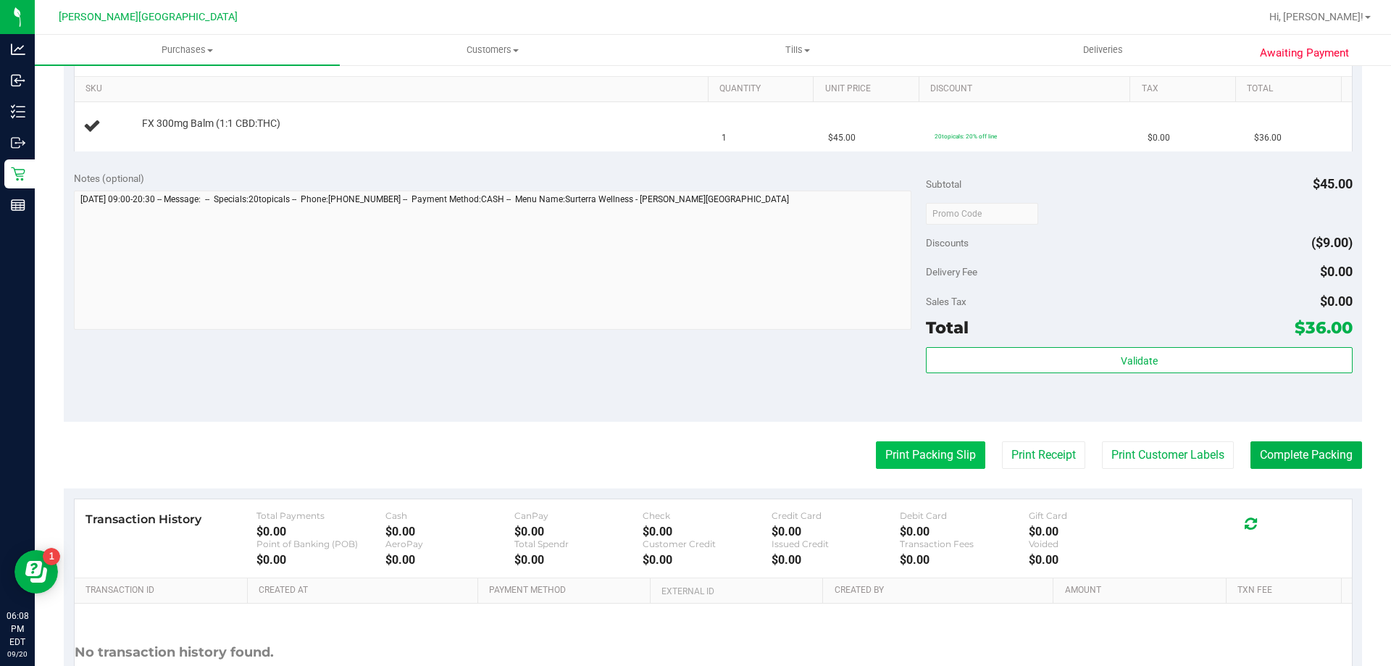
click at [890, 452] on button "Print Packing Slip" at bounding box center [930, 455] width 109 height 28
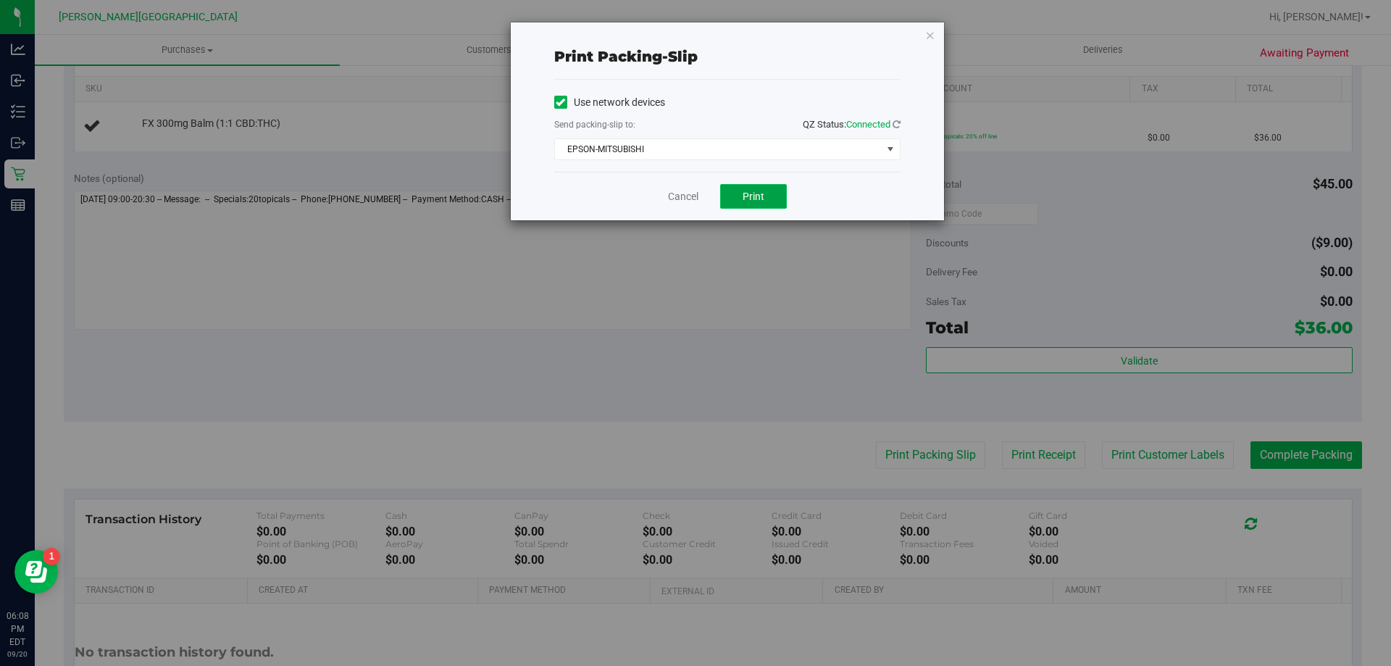
click at [771, 195] on button "Print" at bounding box center [753, 196] width 67 height 25
click at [932, 37] on icon "button" at bounding box center [930, 34] width 10 height 17
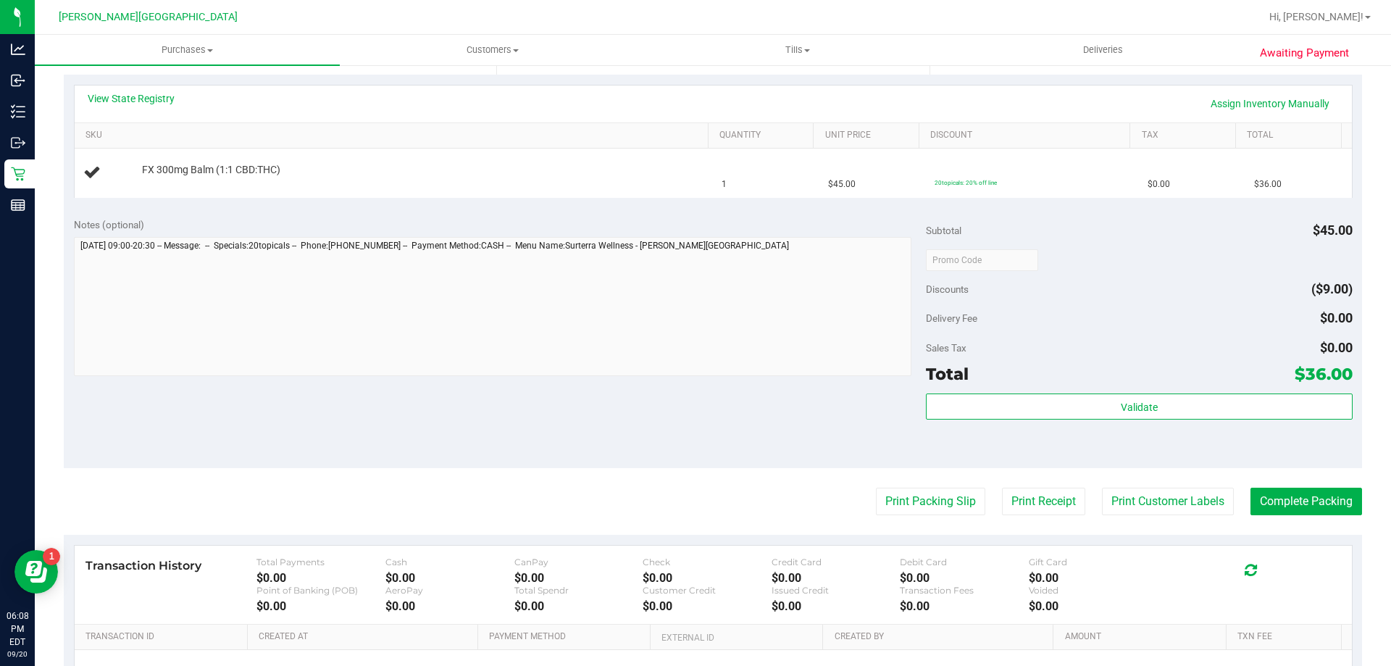
scroll to position [290, 0]
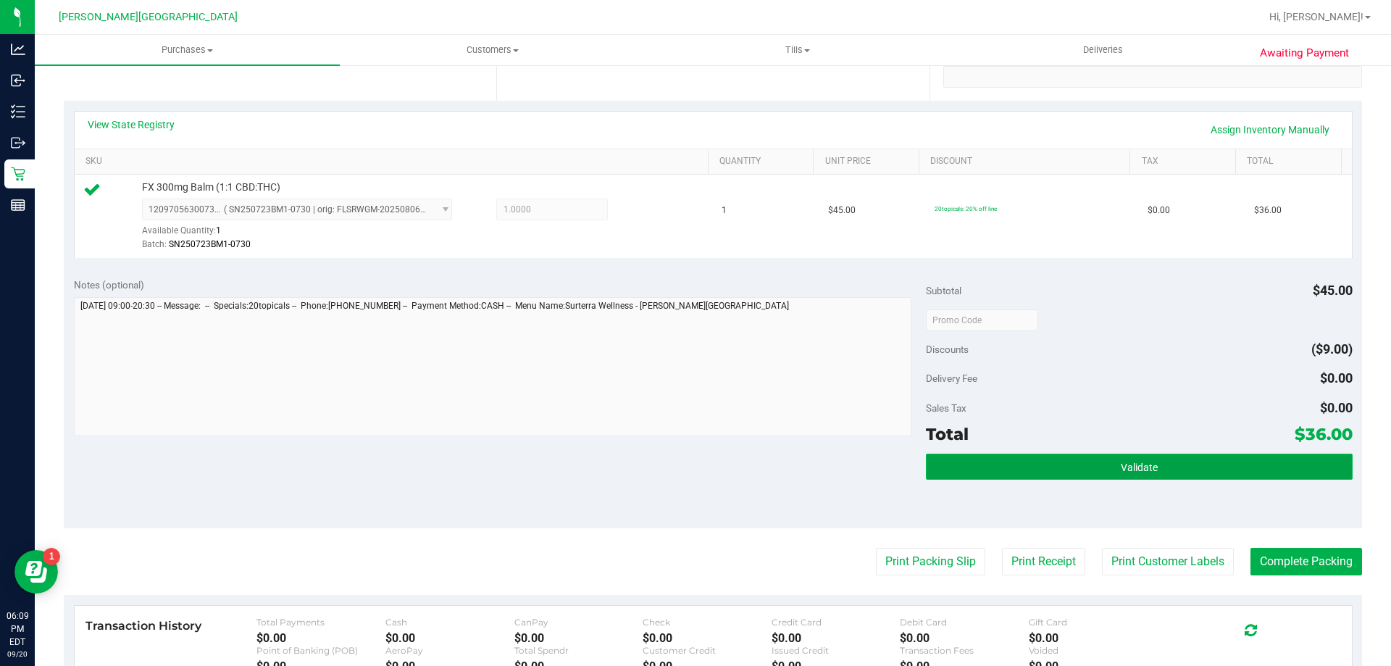
click at [1039, 467] on button "Validate" at bounding box center [1139, 467] width 426 height 26
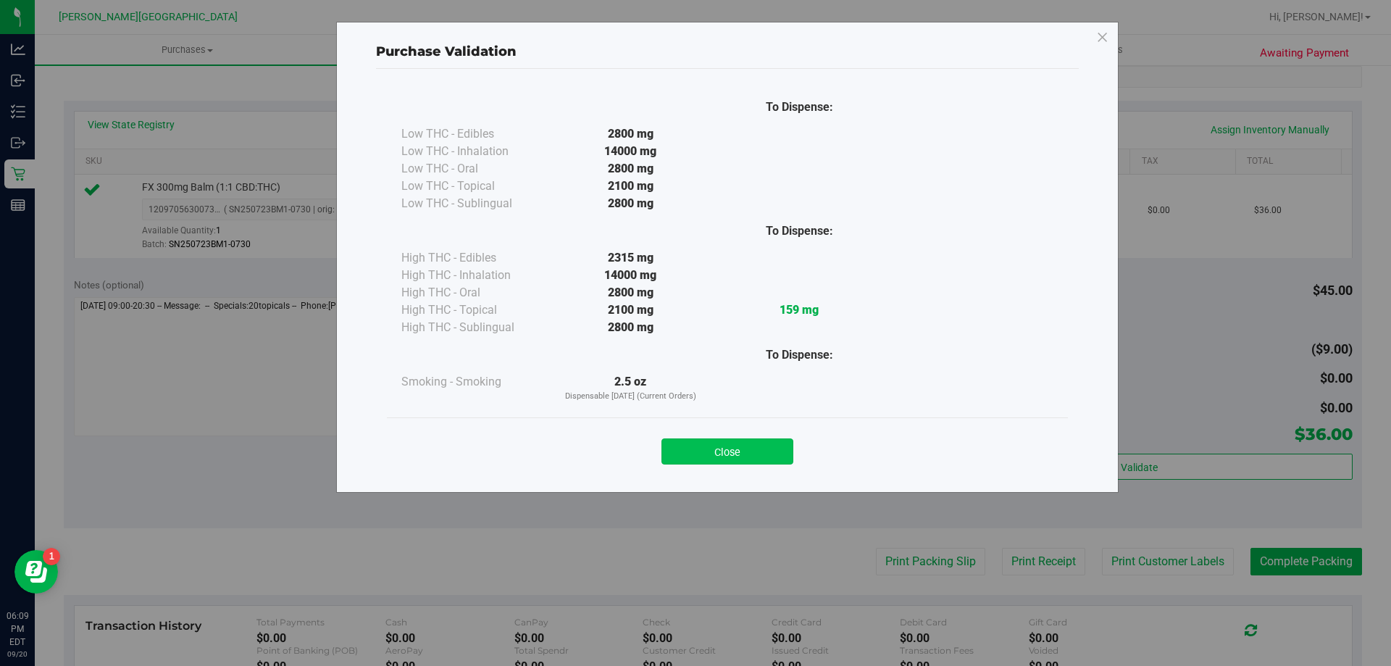
click at [767, 443] on button "Close" at bounding box center [728, 451] width 132 height 26
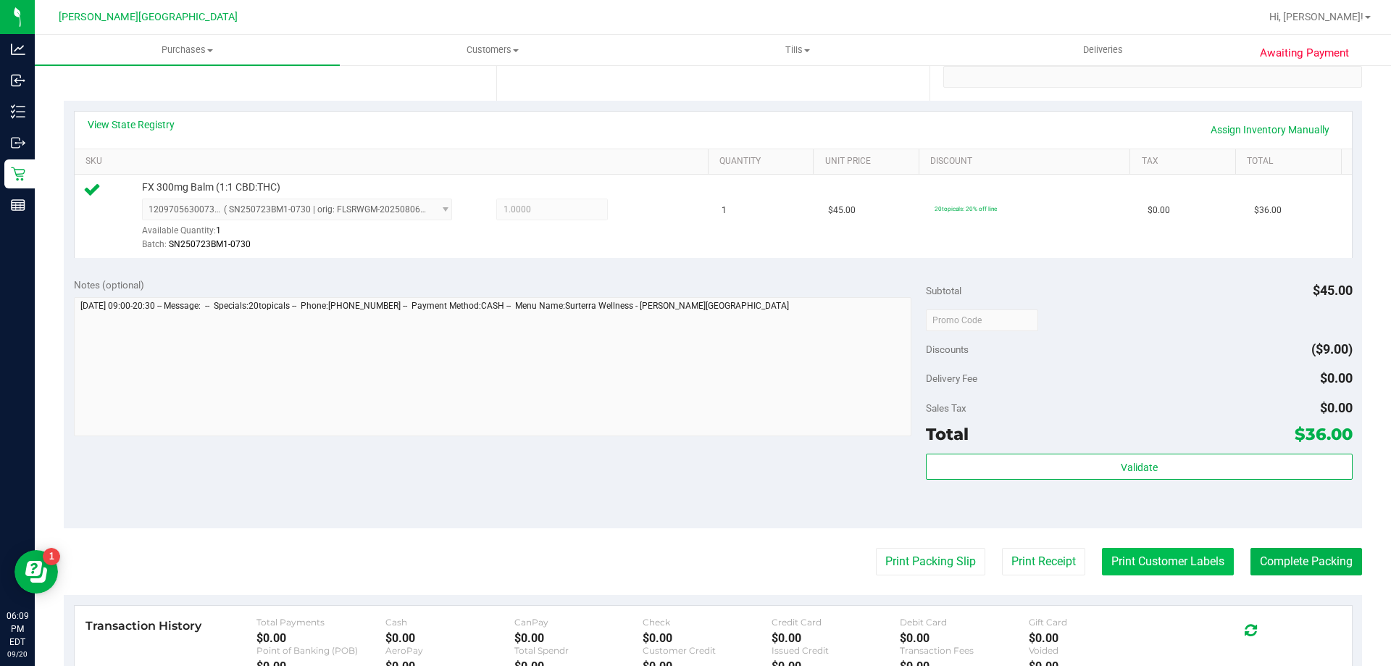
click at [1168, 570] on button "Print Customer Labels" at bounding box center [1168, 562] width 132 height 28
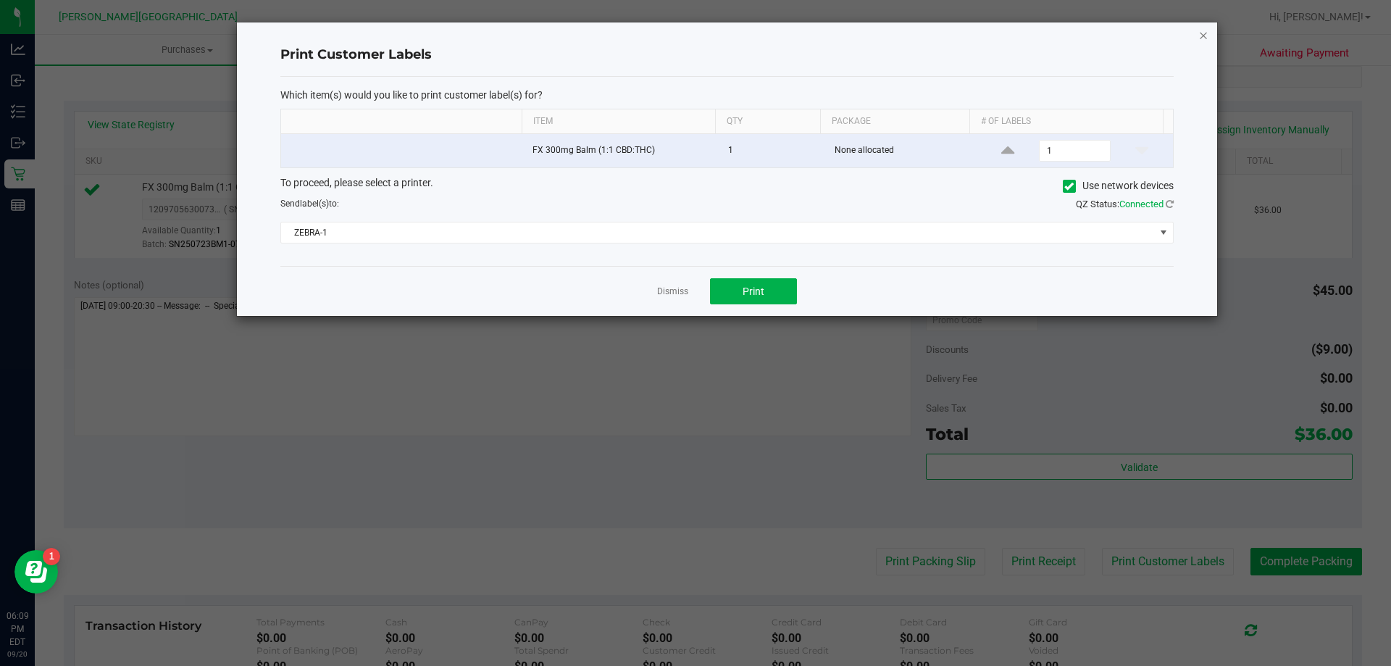
click at [1205, 39] on icon "button" at bounding box center [1204, 34] width 10 height 17
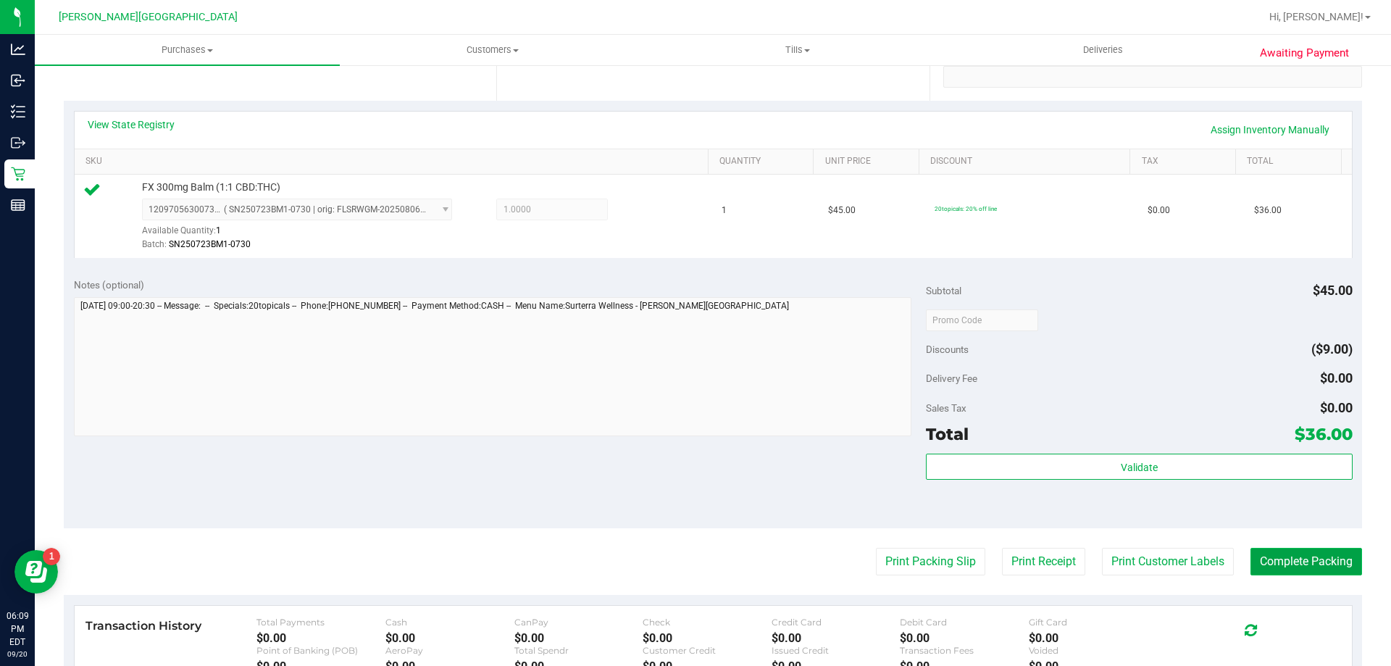
click at [1280, 567] on button "Complete Packing" at bounding box center [1307, 562] width 112 height 28
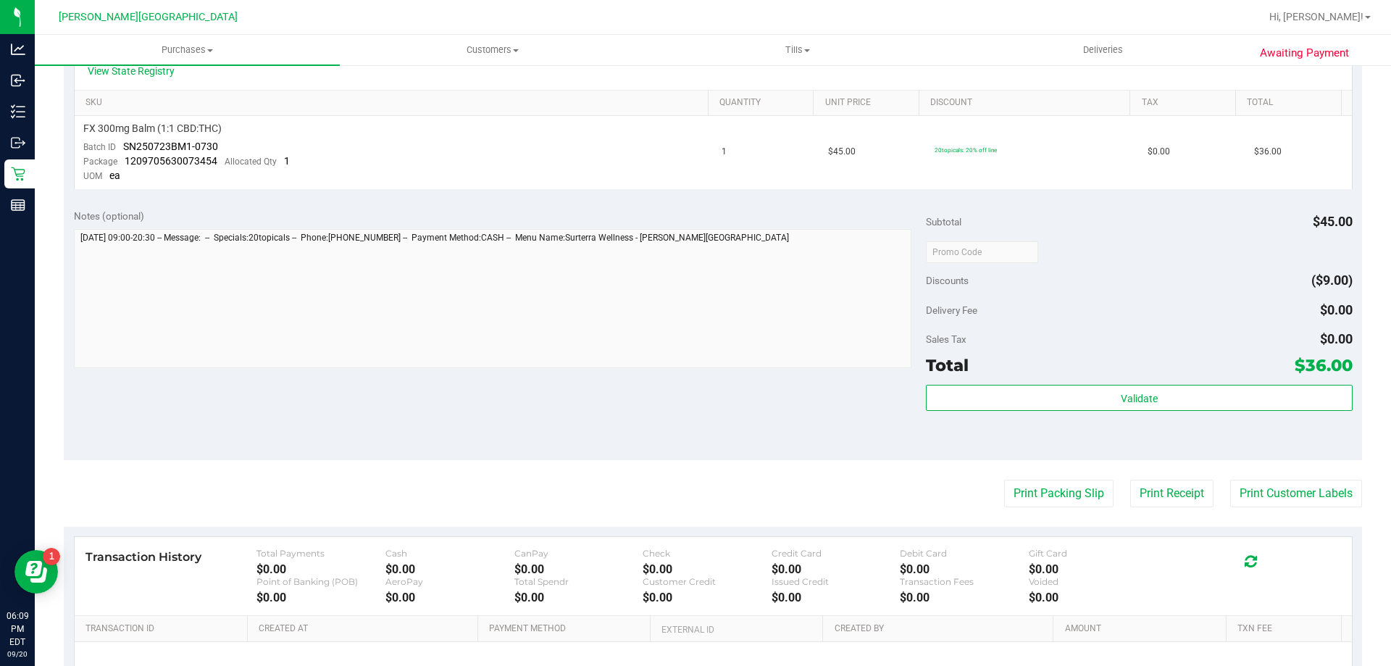
scroll to position [362, 0]
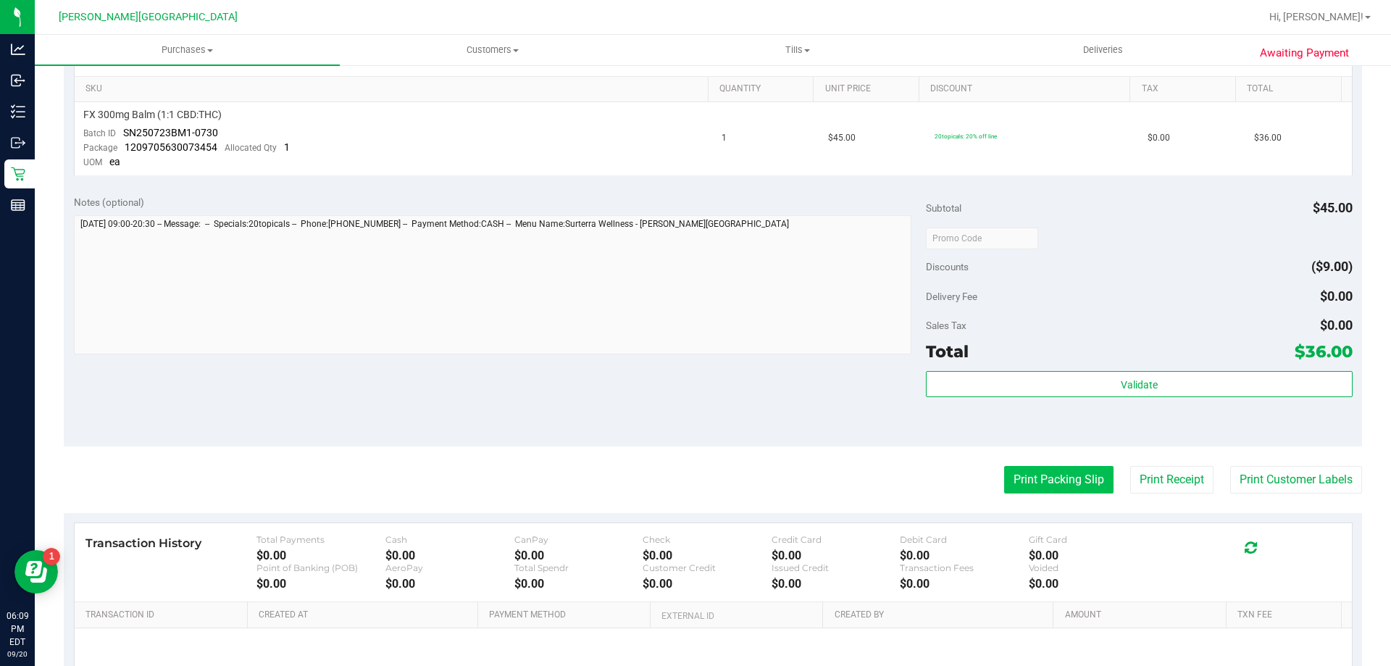
click at [1062, 487] on button "Print Packing Slip" at bounding box center [1058, 480] width 109 height 28
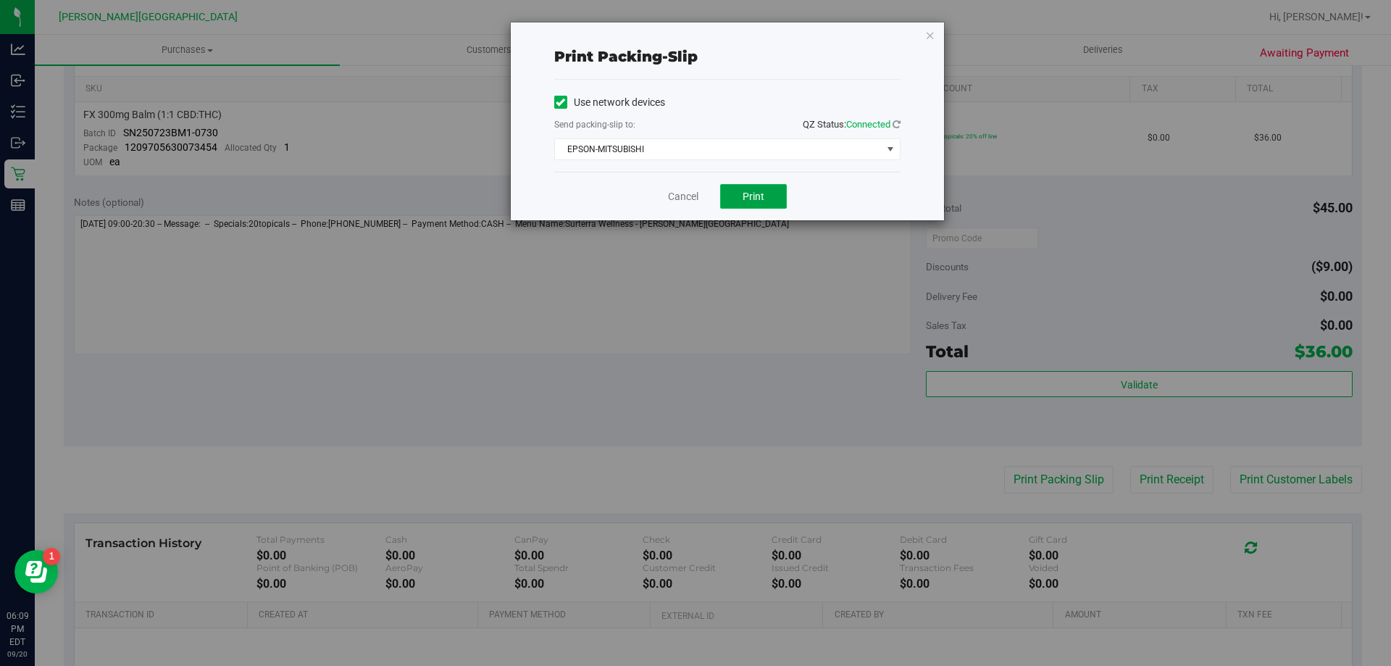
click at [759, 194] on span "Print" at bounding box center [754, 197] width 22 height 12
click at [931, 38] on icon "button" at bounding box center [930, 34] width 10 height 17
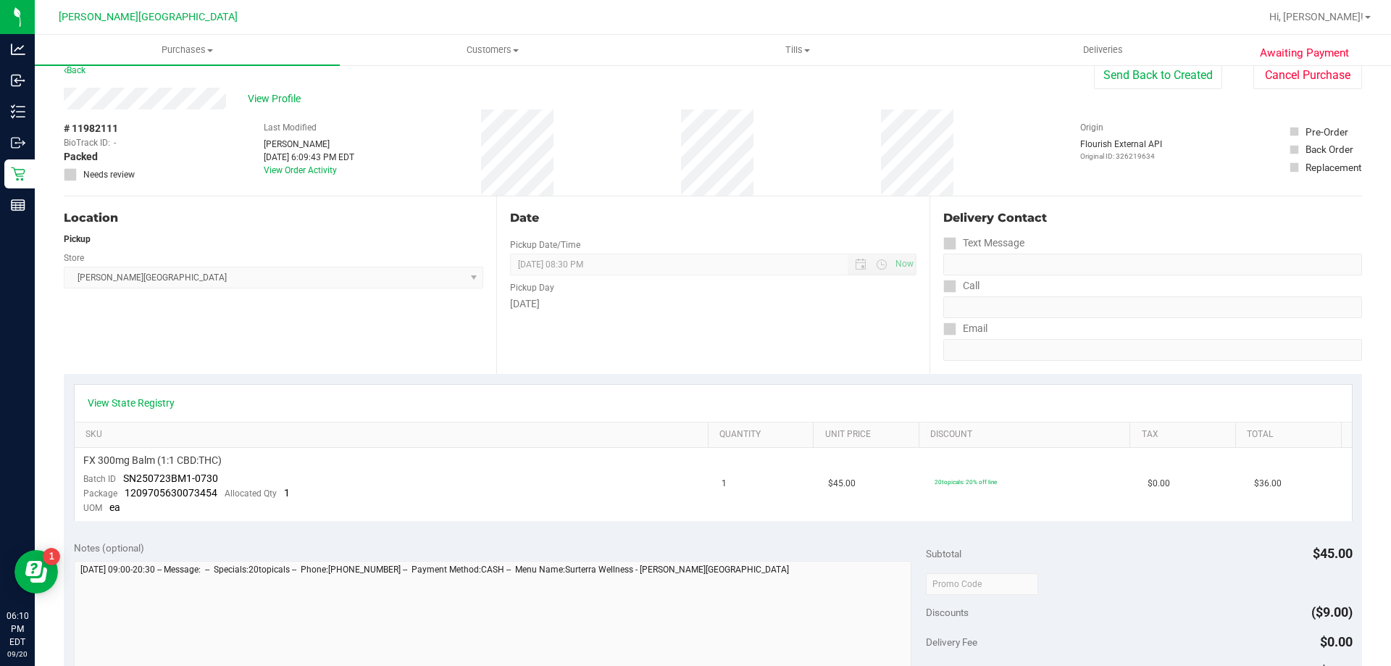
scroll to position [0, 0]
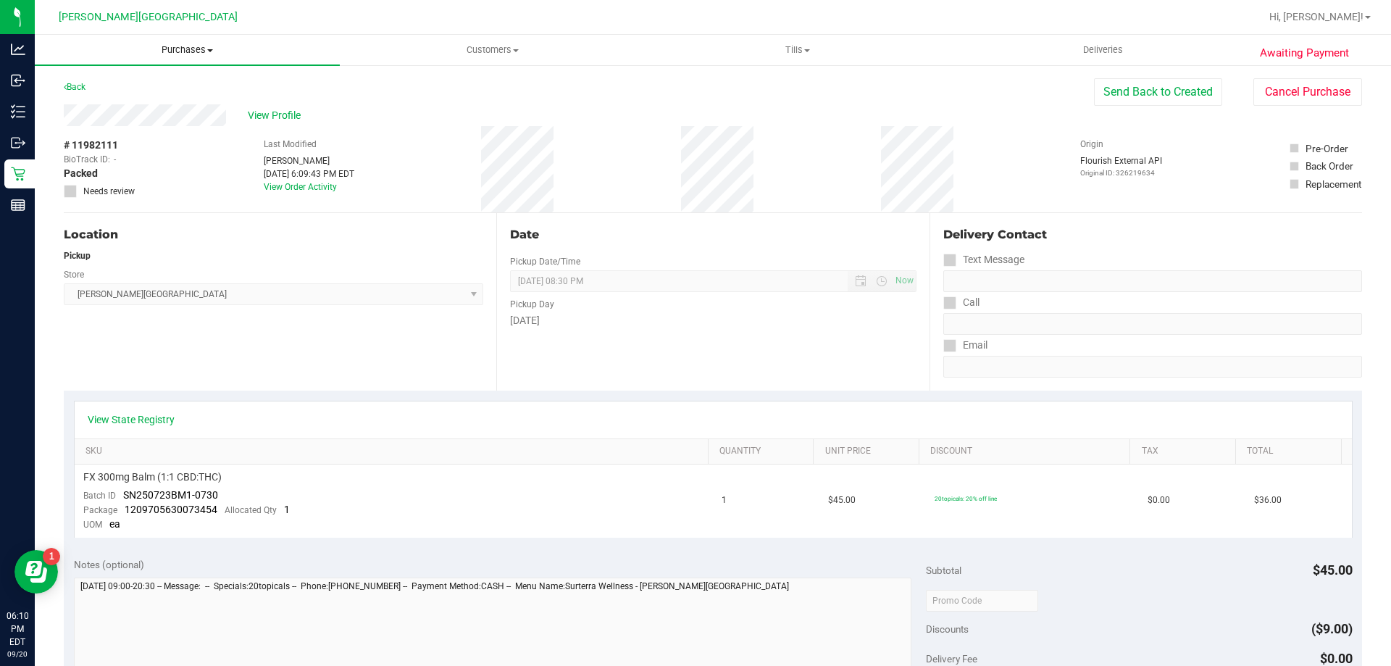
click at [201, 46] on span "Purchases" at bounding box center [187, 49] width 305 height 13
click at [112, 101] on span "Fulfillment" at bounding box center [80, 105] width 90 height 12
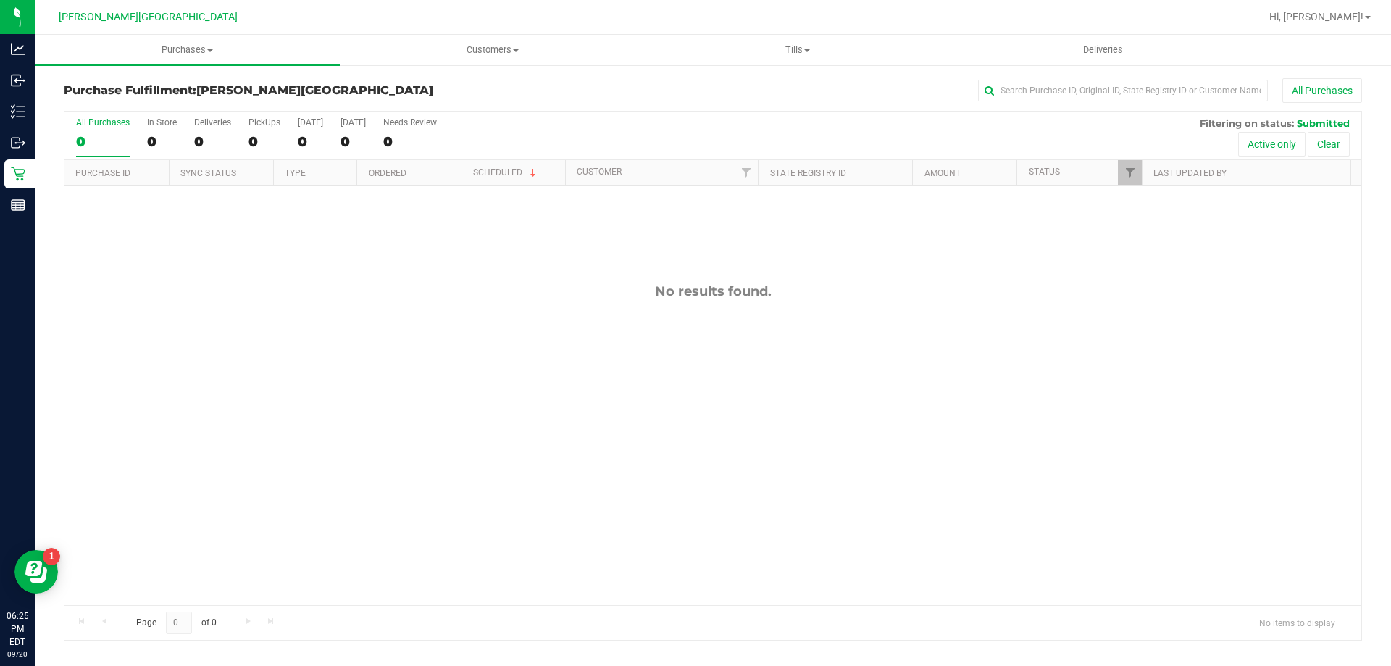
click at [604, 487] on div "No results found." at bounding box center [712, 444] width 1297 height 517
click at [657, 278] on div "No results found." at bounding box center [712, 444] width 1297 height 517
click at [563, 325] on div "11982271 (326228127) N/A Pickup [DATE] 6:29 PM EDT 9/20/2025 $36.50 Submitted […" at bounding box center [712, 396] width 1297 height 420
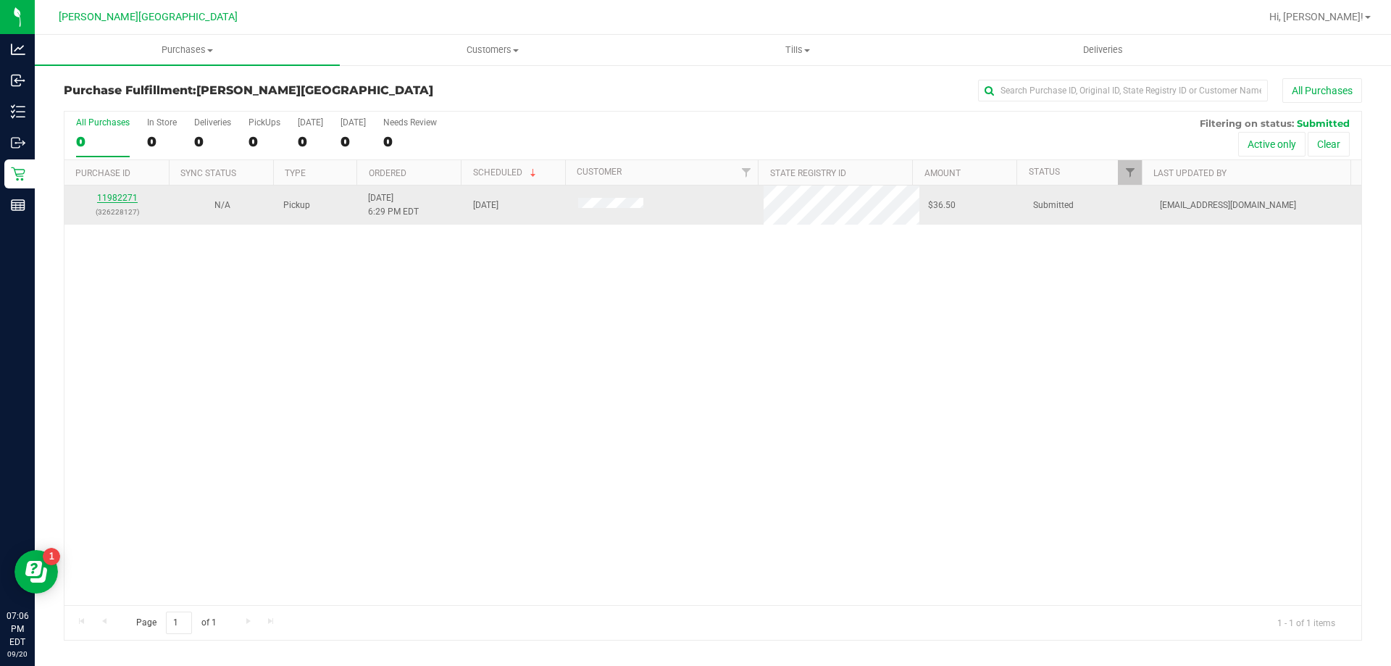
click at [110, 199] on link "11982271" at bounding box center [117, 198] width 41 height 10
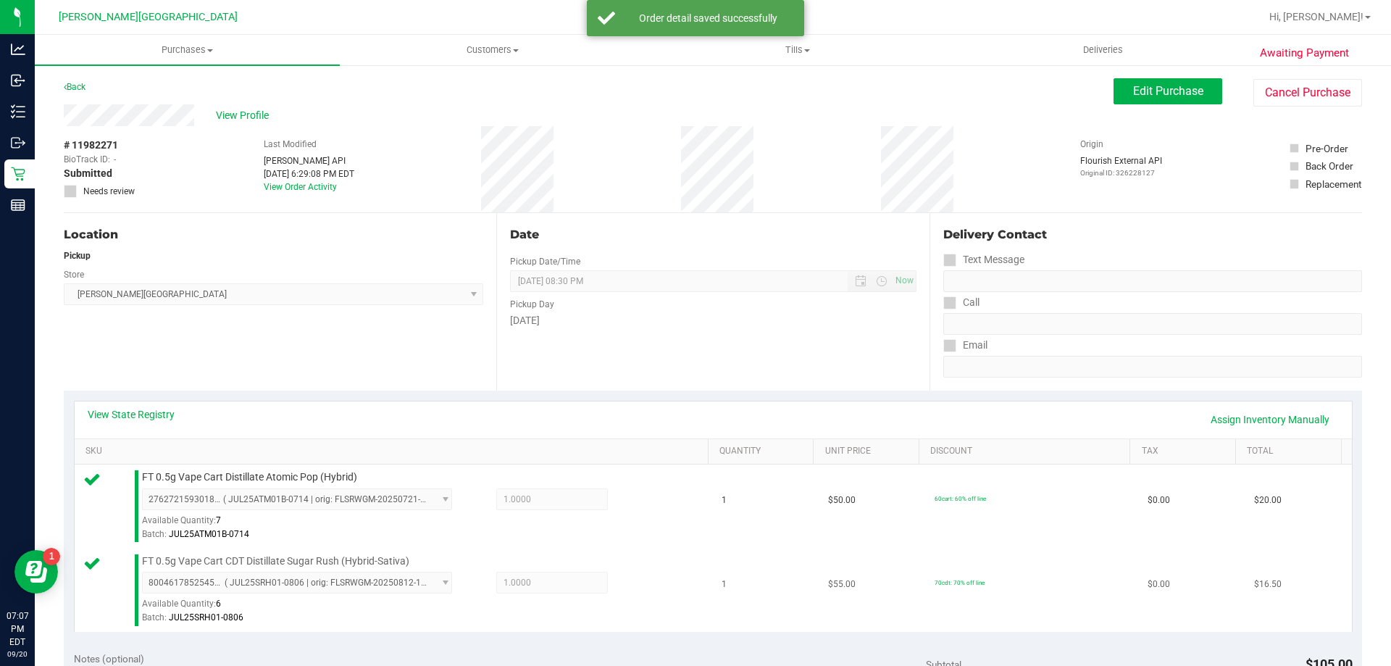
scroll to position [435, 0]
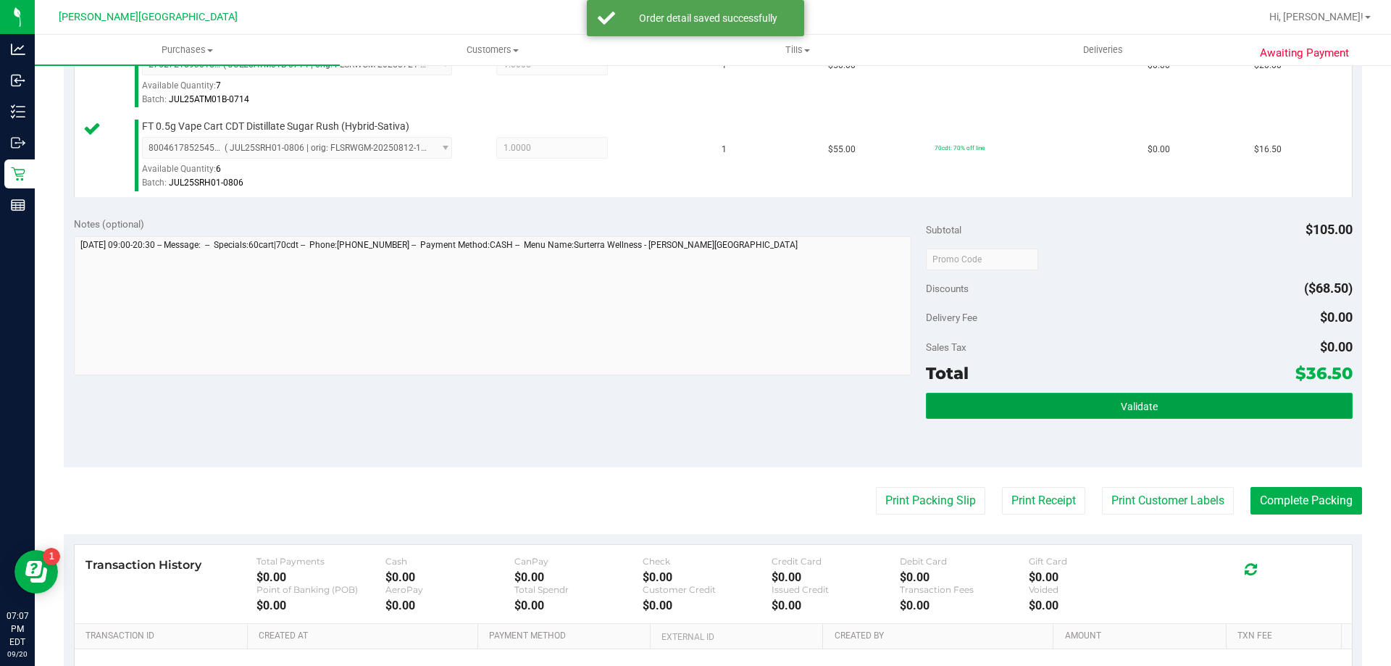
click at [1200, 403] on button "Validate" at bounding box center [1139, 406] width 426 height 26
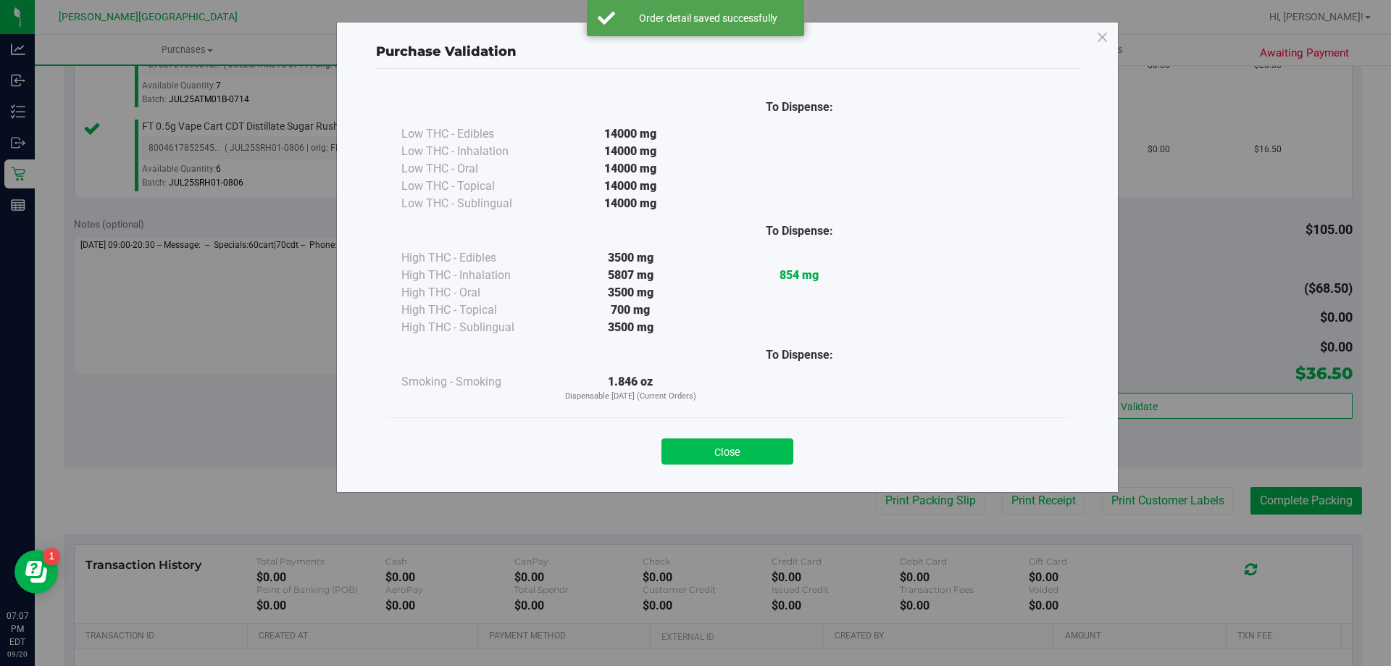
click at [748, 449] on button "Close" at bounding box center [728, 451] width 132 height 26
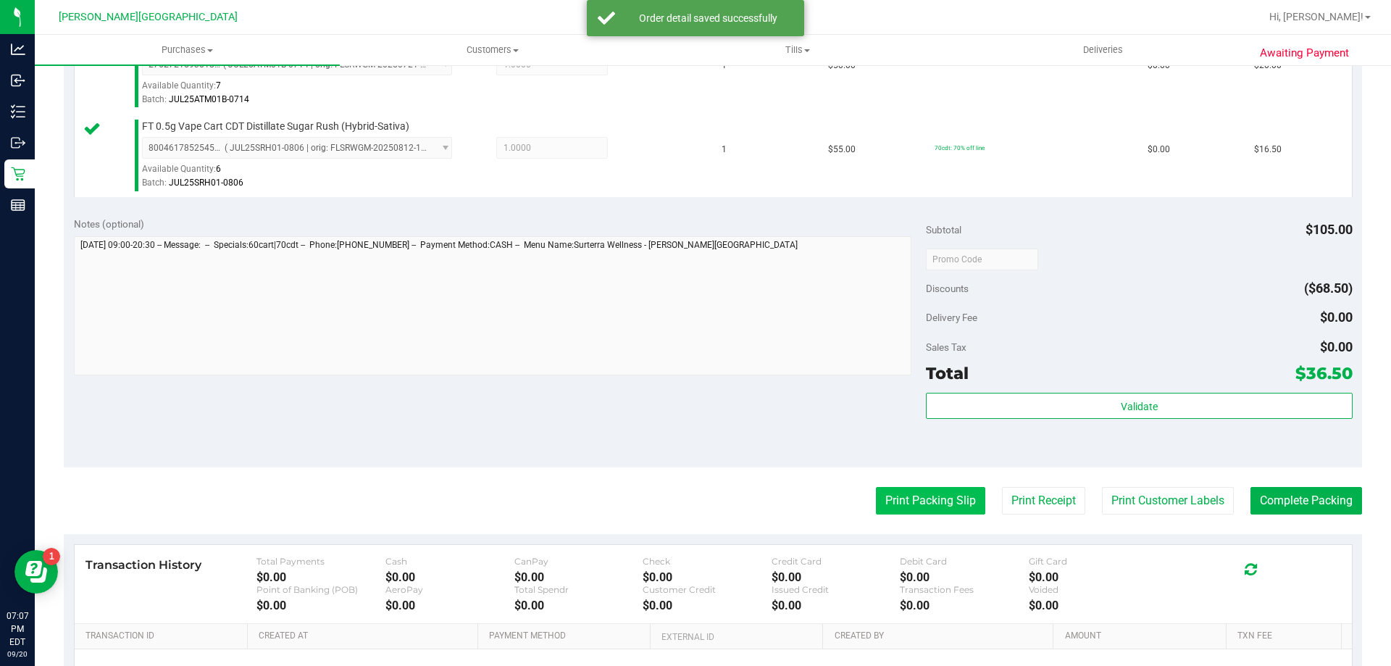
click at [920, 503] on button "Print Packing Slip" at bounding box center [930, 501] width 109 height 28
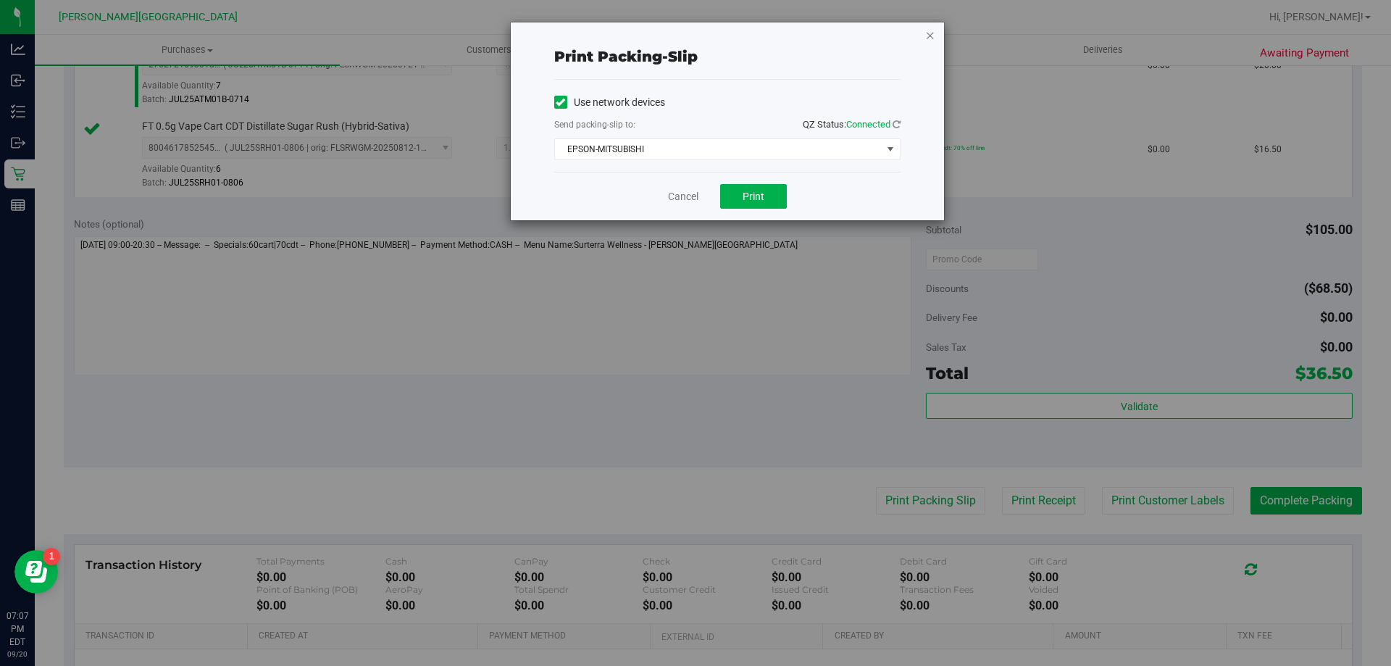
click at [933, 39] on icon "button" at bounding box center [930, 34] width 10 height 17
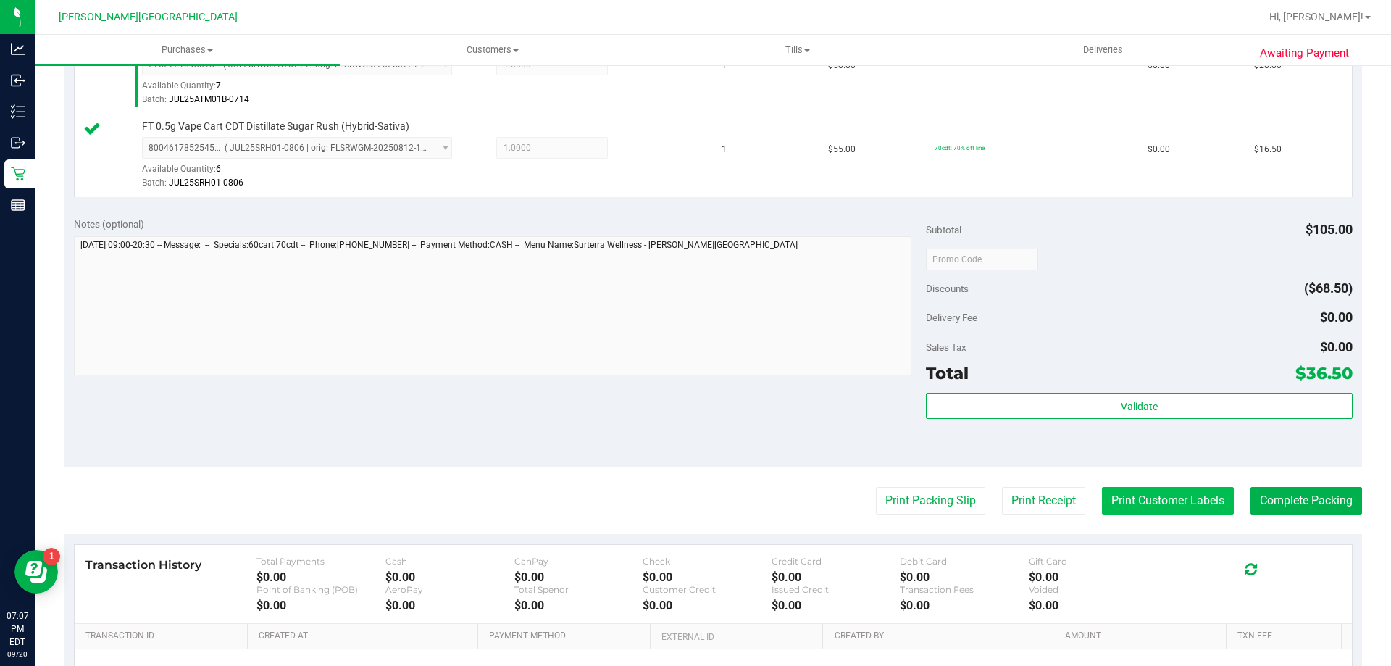
click at [1151, 507] on button "Print Customer Labels" at bounding box center [1168, 501] width 132 height 28
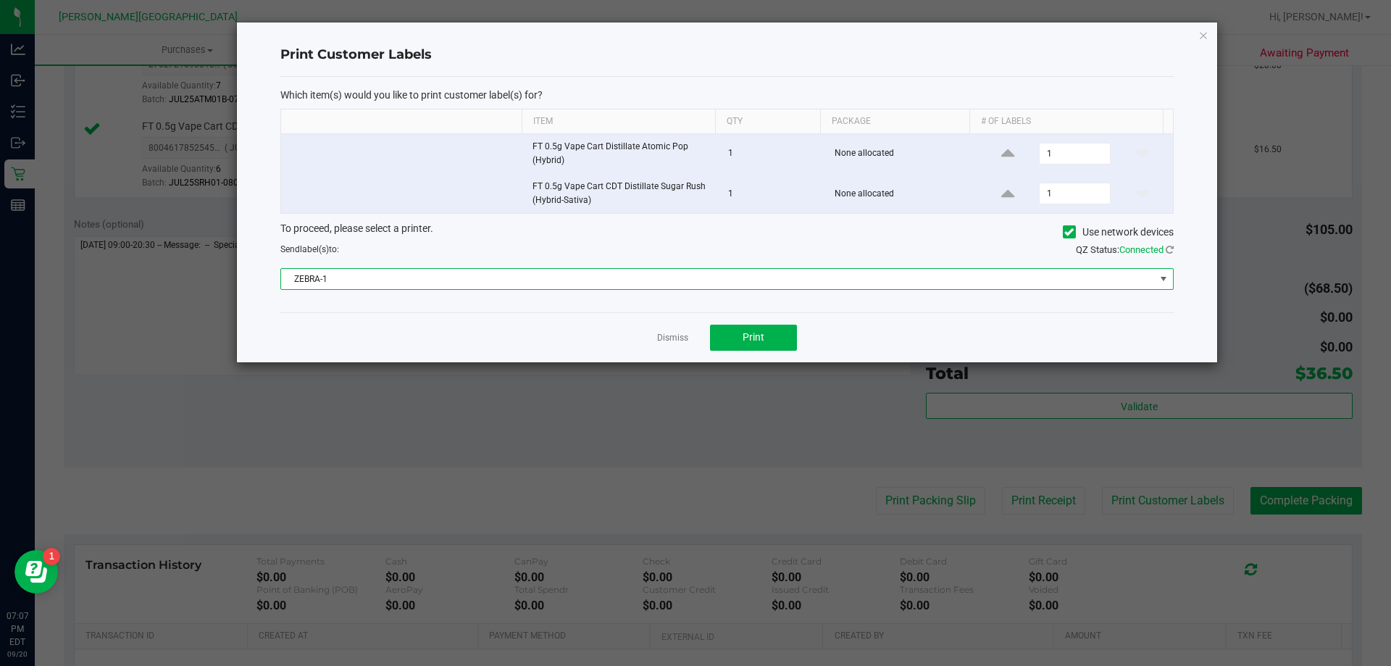
click at [728, 282] on span "ZEBRA-1" at bounding box center [718, 279] width 874 height 20
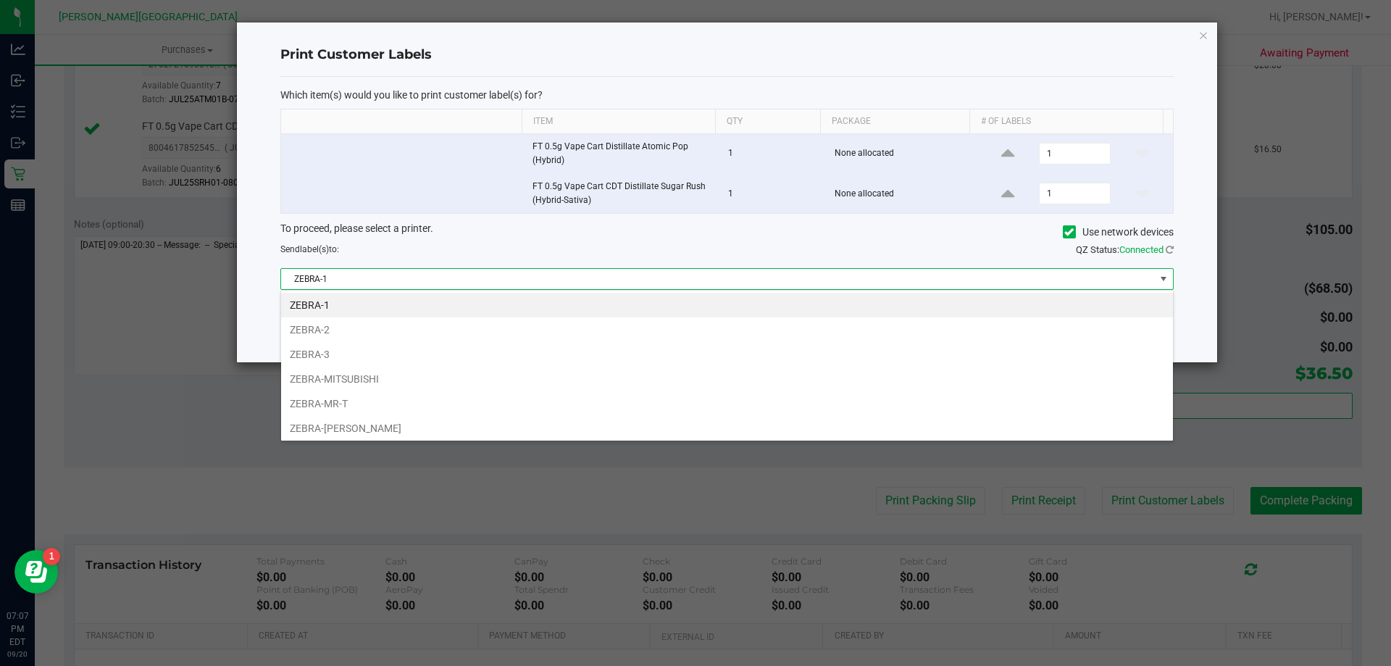
scroll to position [22, 893]
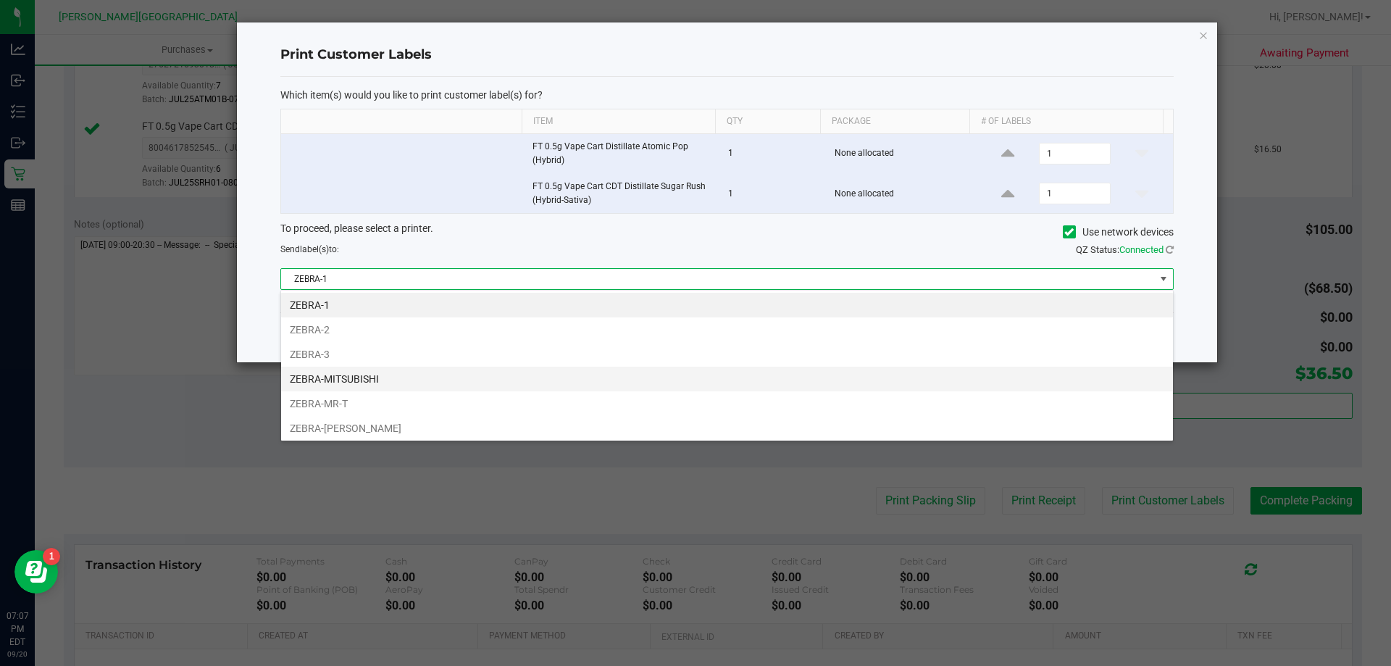
click at [361, 381] on li "ZEBRA-MITSUBISHI" at bounding box center [727, 379] width 892 height 25
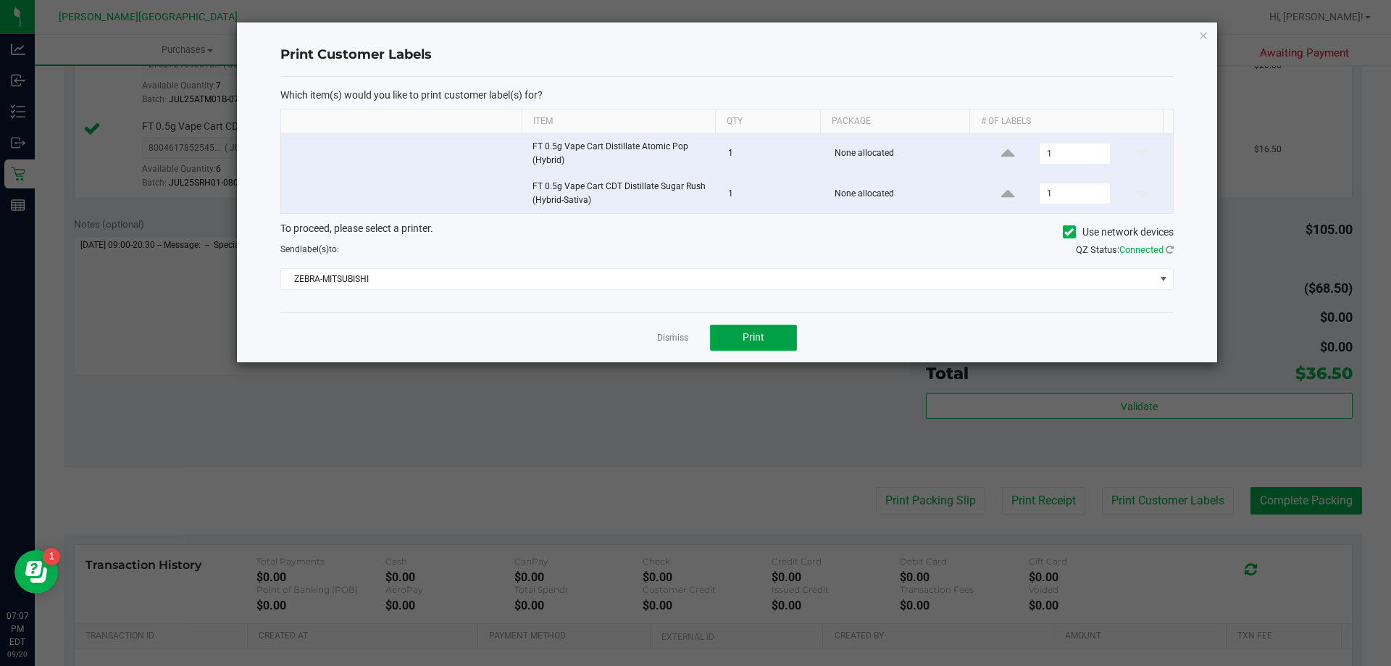
click at [786, 332] on button "Print" at bounding box center [753, 338] width 87 height 26
click at [1204, 41] on icon "button" at bounding box center [1204, 34] width 10 height 17
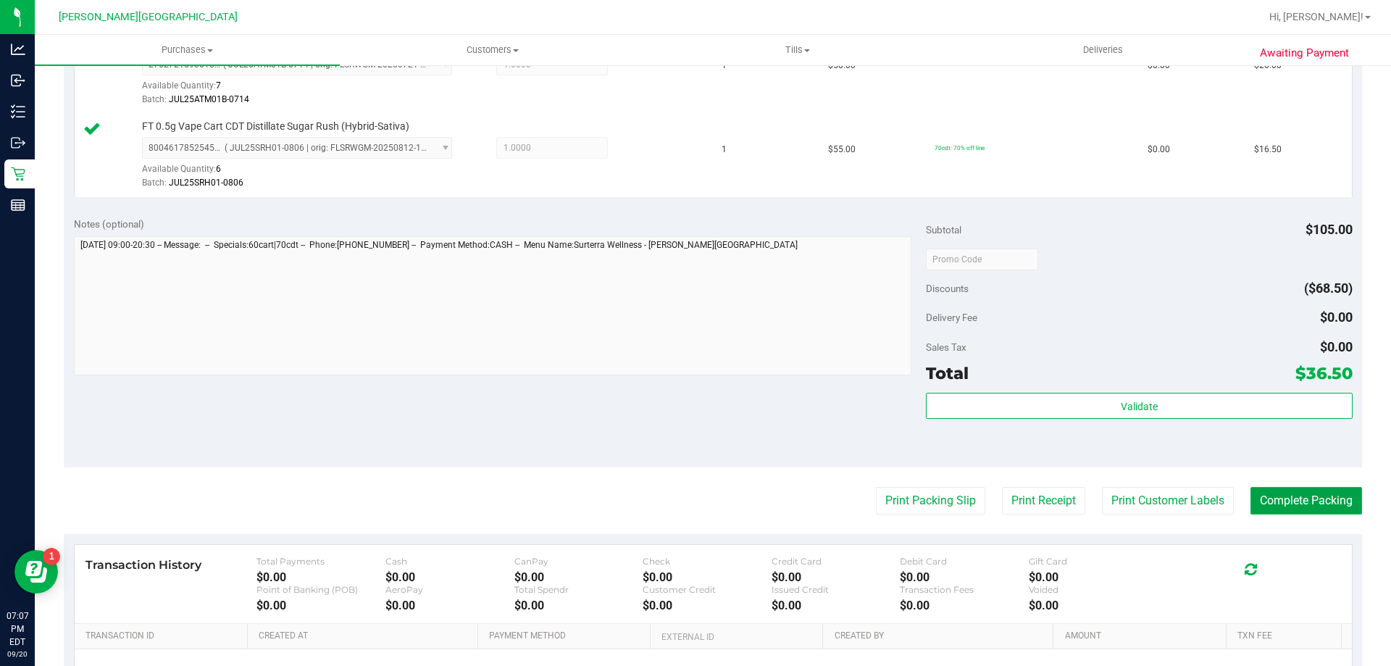
click at [1259, 492] on button "Complete Packing" at bounding box center [1307, 501] width 112 height 28
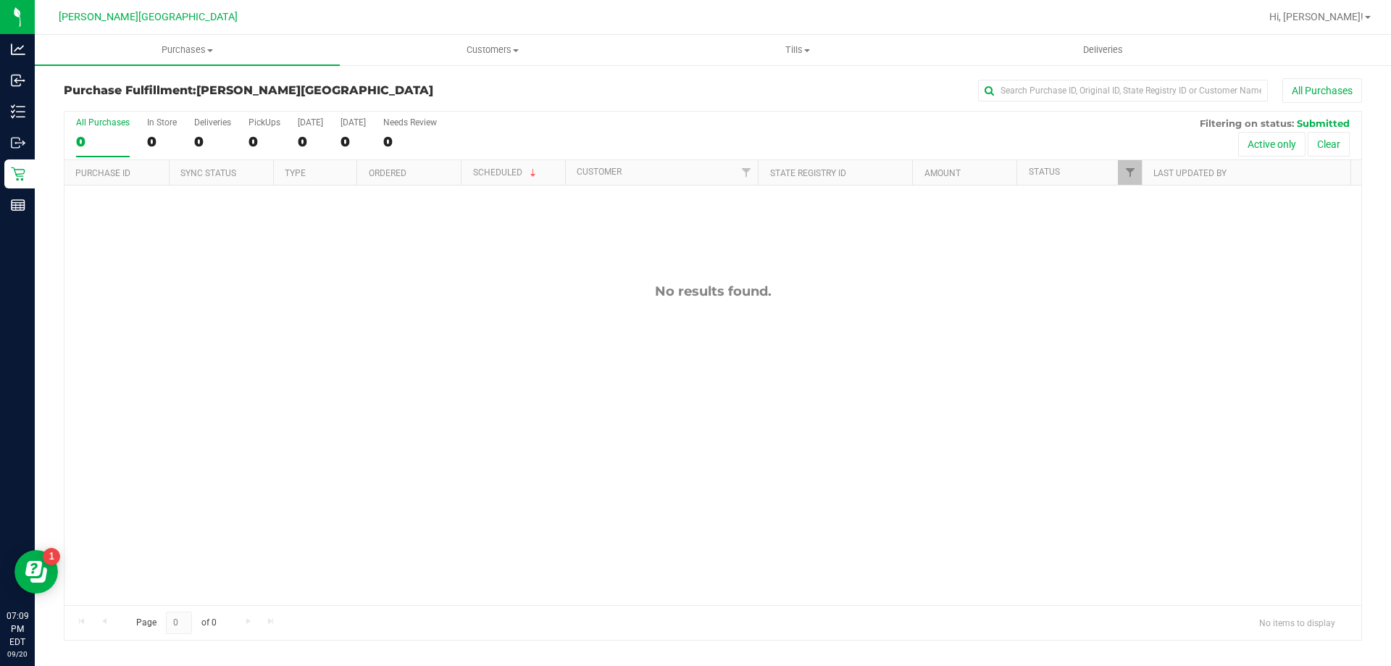
click at [275, 259] on div "No results found." at bounding box center [712, 444] width 1297 height 517
click at [180, 57] on uib-tab-heading "Purchases Summary of purchases Fulfillment All purchases" at bounding box center [187, 50] width 305 height 30
